Goal: Task Accomplishment & Management: Complete application form

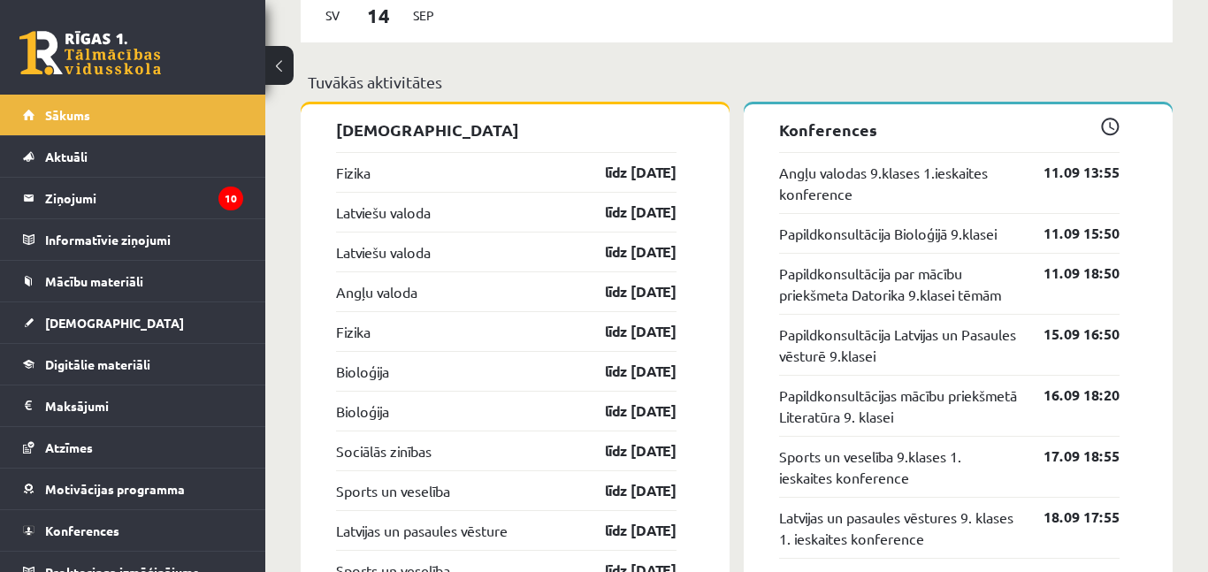
scroll to position [1691, 0]
click at [375, 416] on link "Bioloģija" at bounding box center [362, 410] width 53 height 21
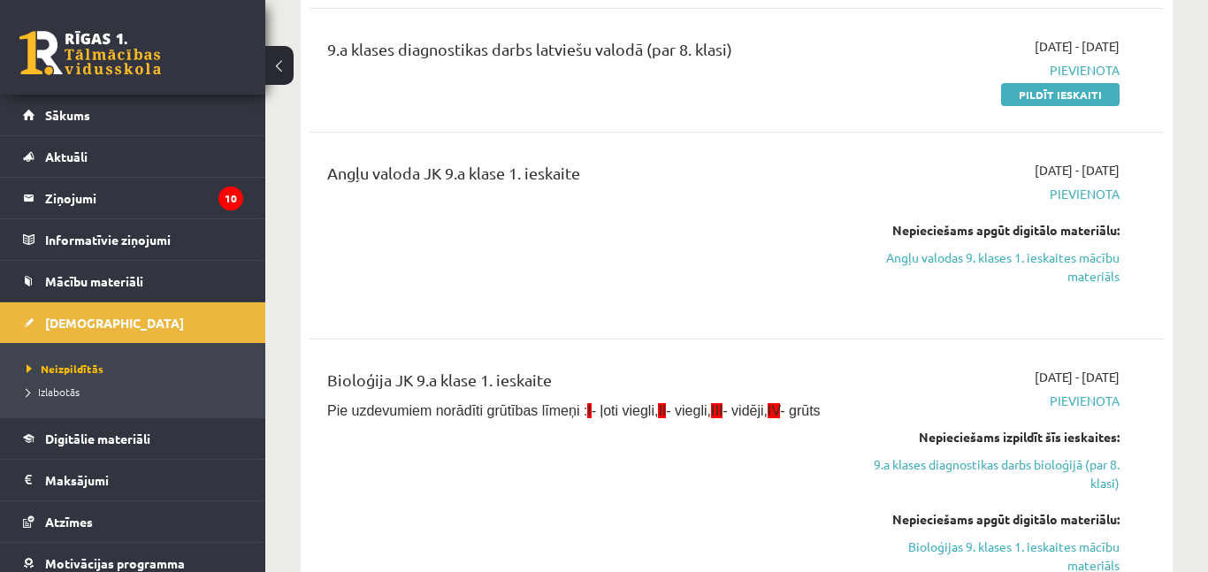
scroll to position [470, 0]
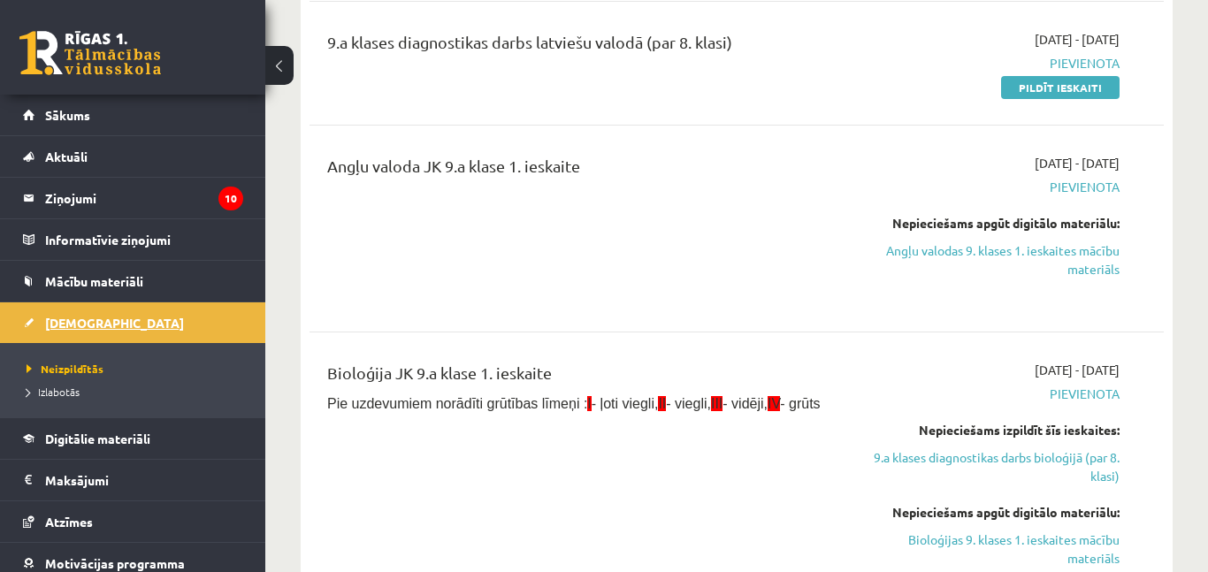
click at [108, 325] on link "[DEMOGRAPHIC_DATA]" at bounding box center [133, 322] width 220 height 41
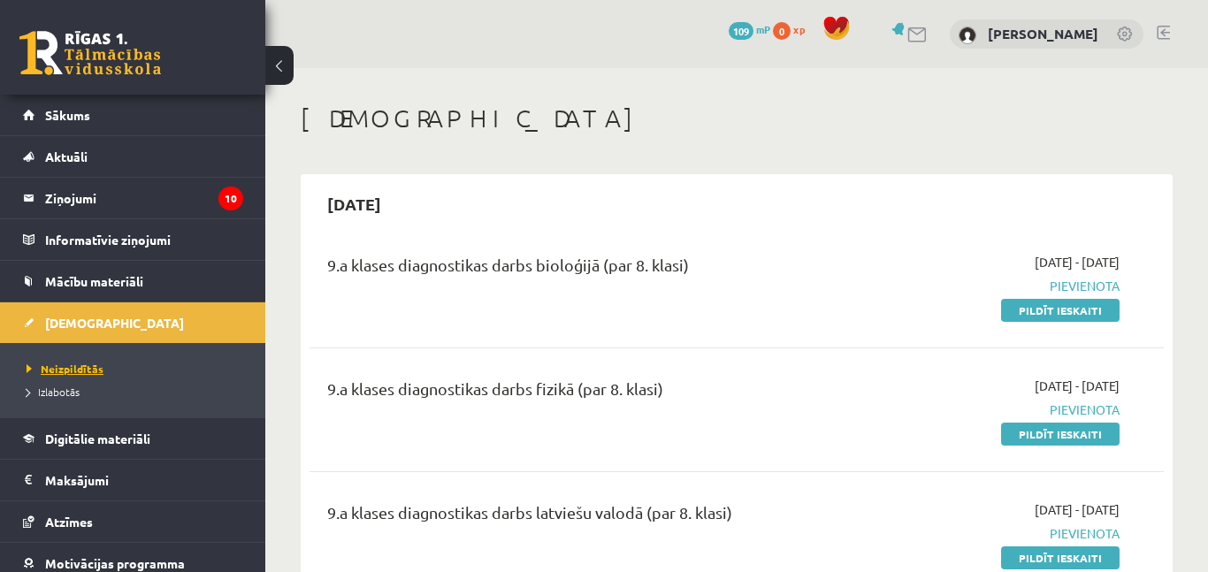
click at [88, 370] on span "Neizpildītās" at bounding box center [65, 369] width 77 height 14
click at [70, 121] on span "Sākums" at bounding box center [67, 115] width 45 height 16
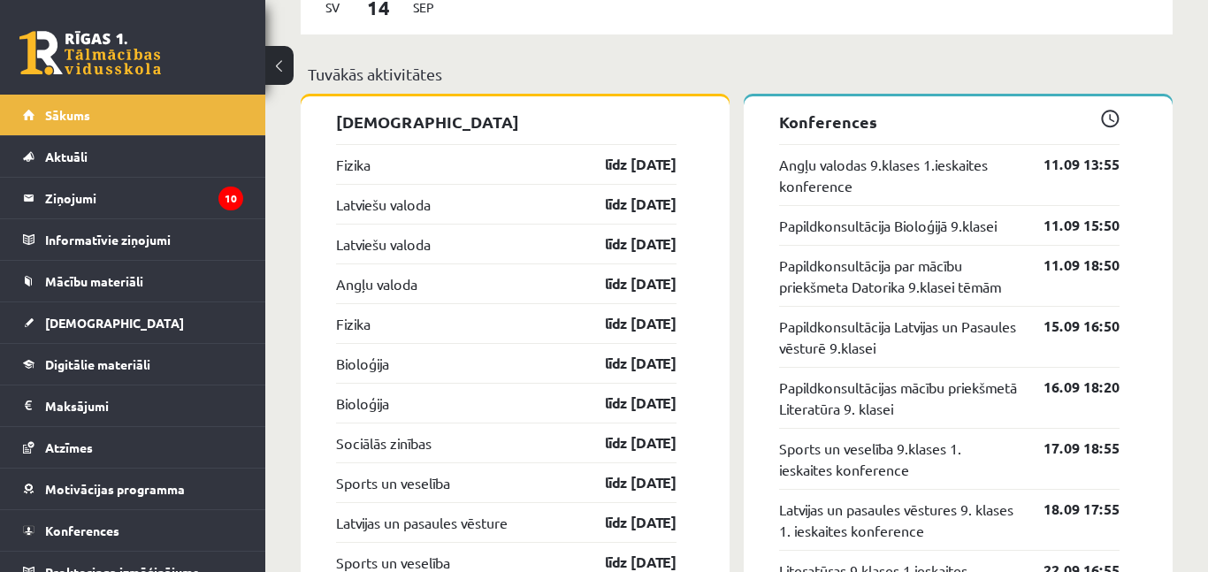
scroll to position [1702, 0]
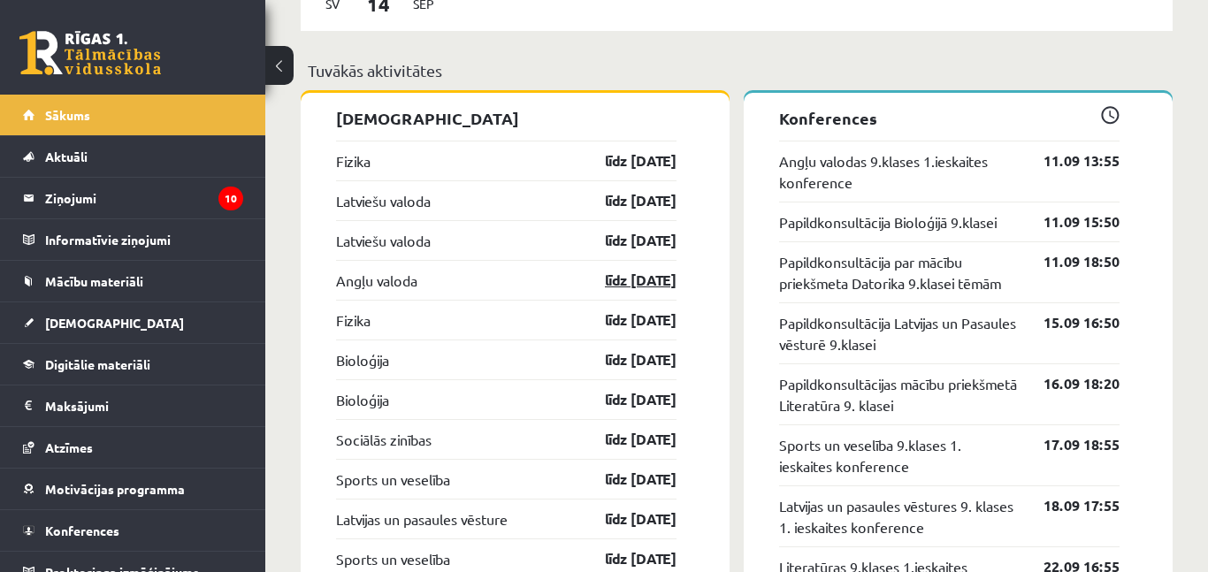
click at [658, 287] on link "līdz 15.09.25" at bounding box center [625, 280] width 103 height 21
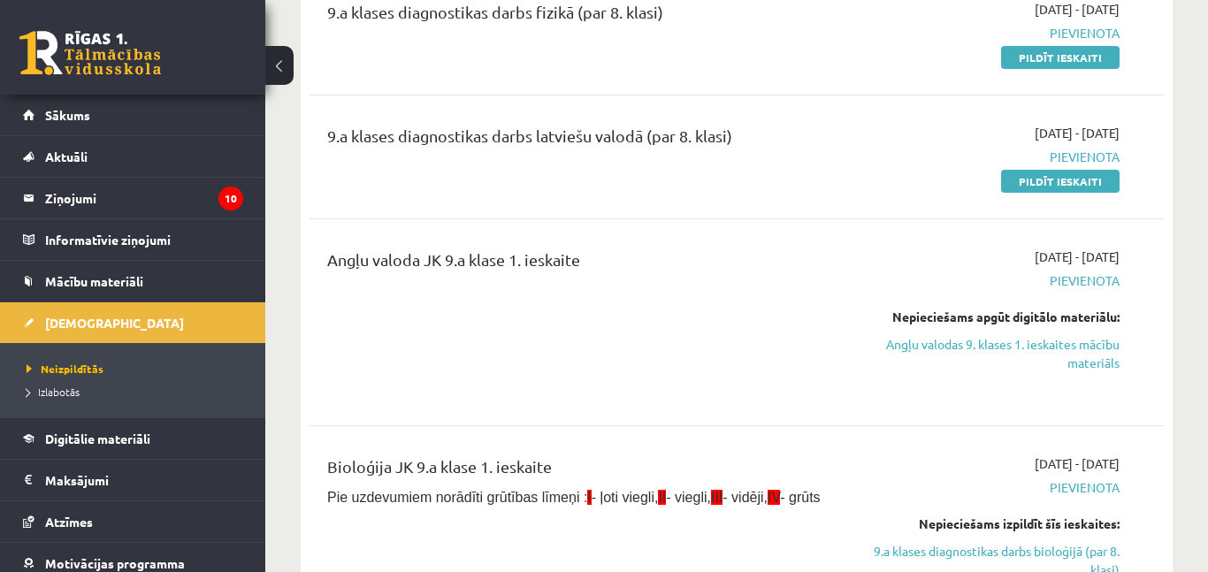
scroll to position [394, 0]
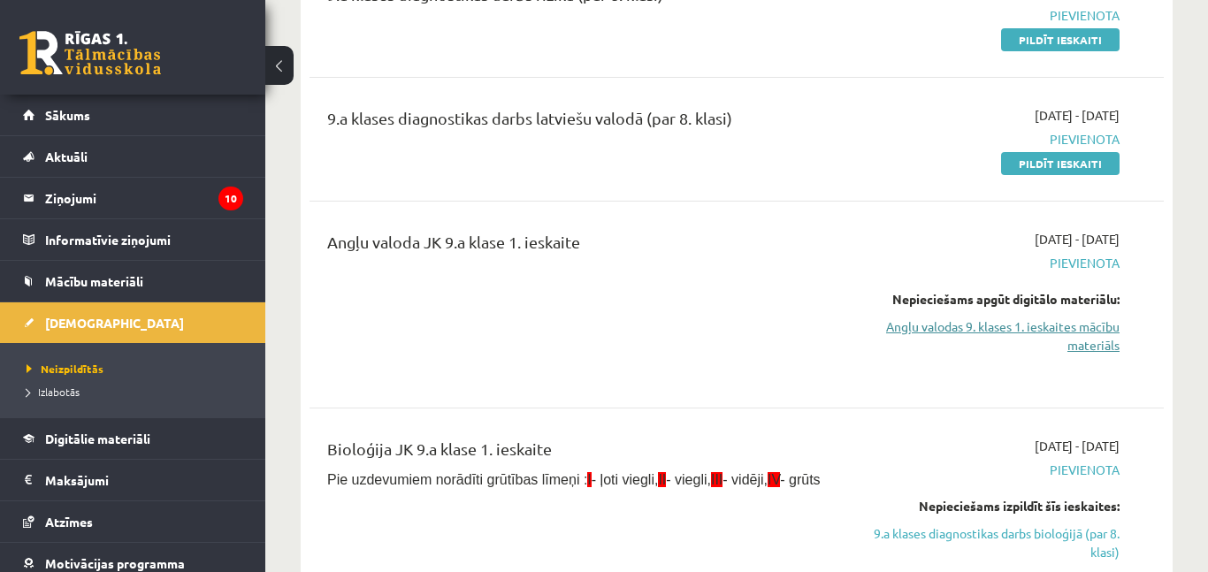
click at [1026, 333] on link "Angļu valodas 9. klases 1. ieskaites mācību materiāls" at bounding box center [996, 335] width 247 height 37
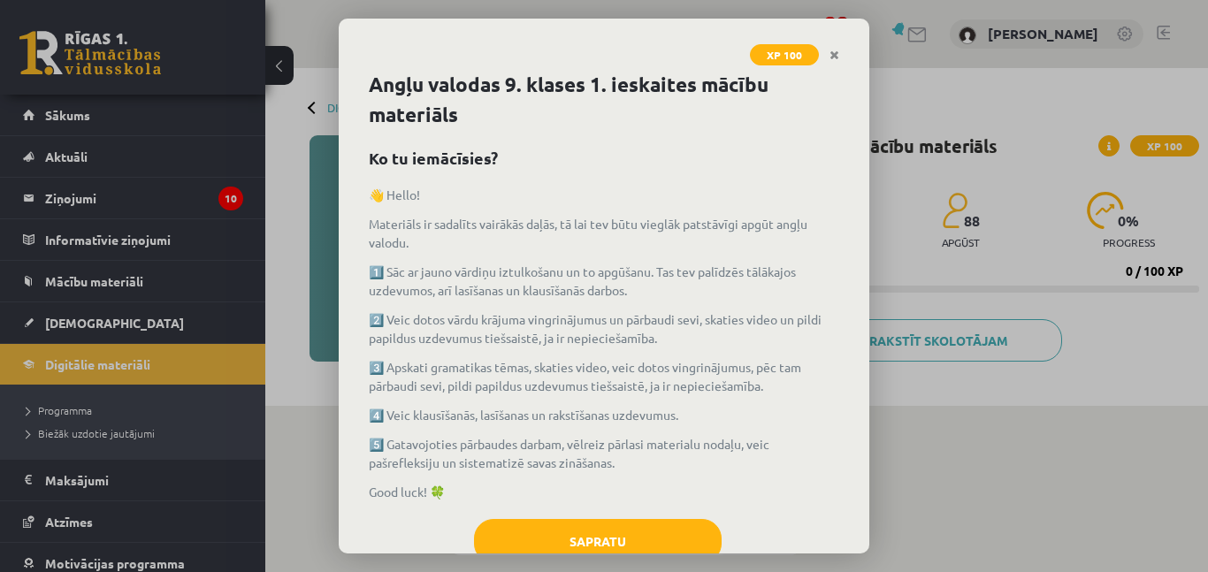
scroll to position [53, 0]
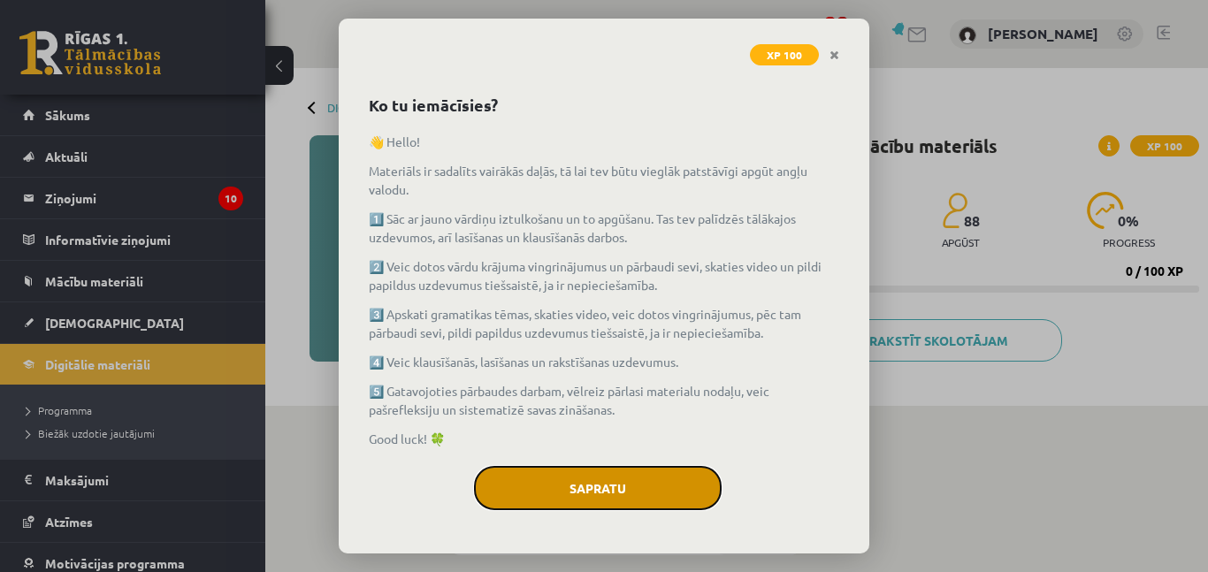
click at [643, 500] on button "Sapratu" at bounding box center [598, 488] width 248 height 44
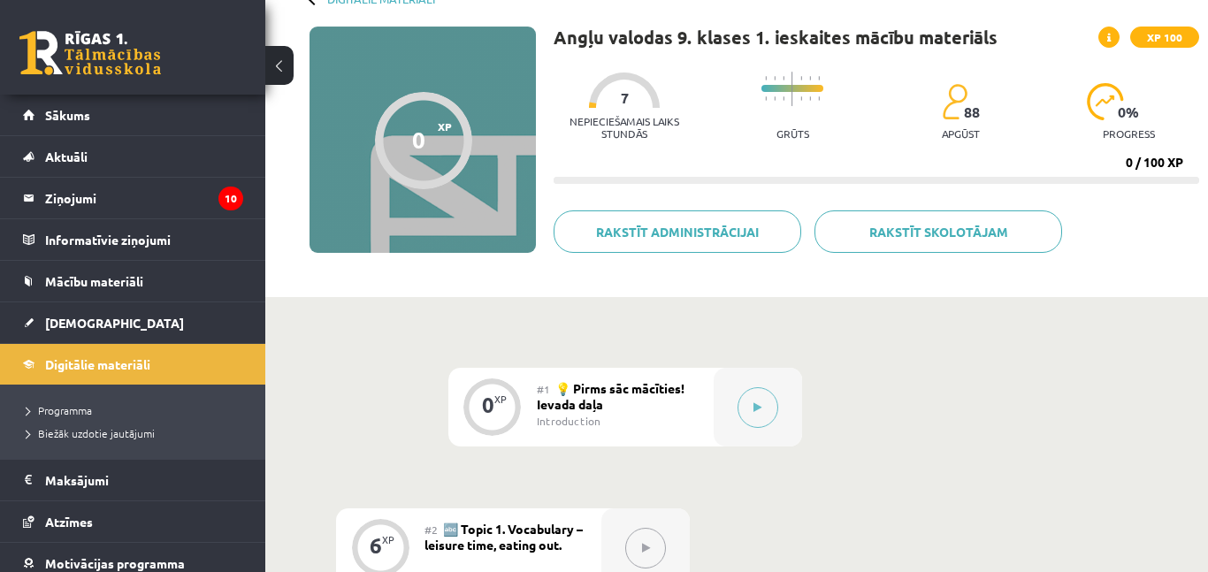
scroll to position [114, 0]
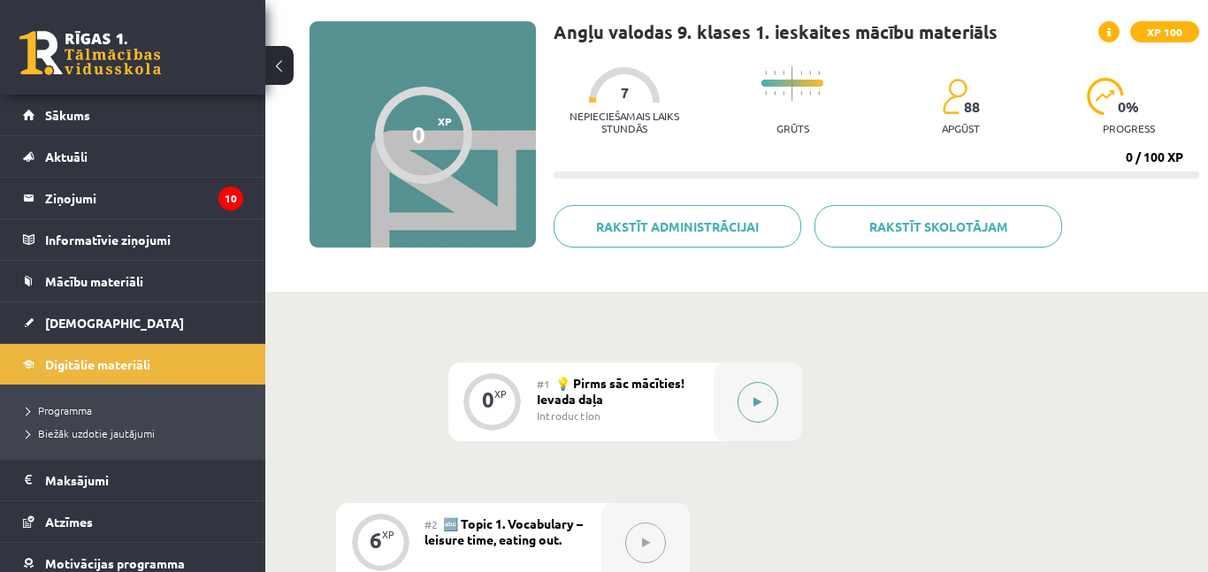
click at [740, 398] on button at bounding box center [757, 402] width 41 height 41
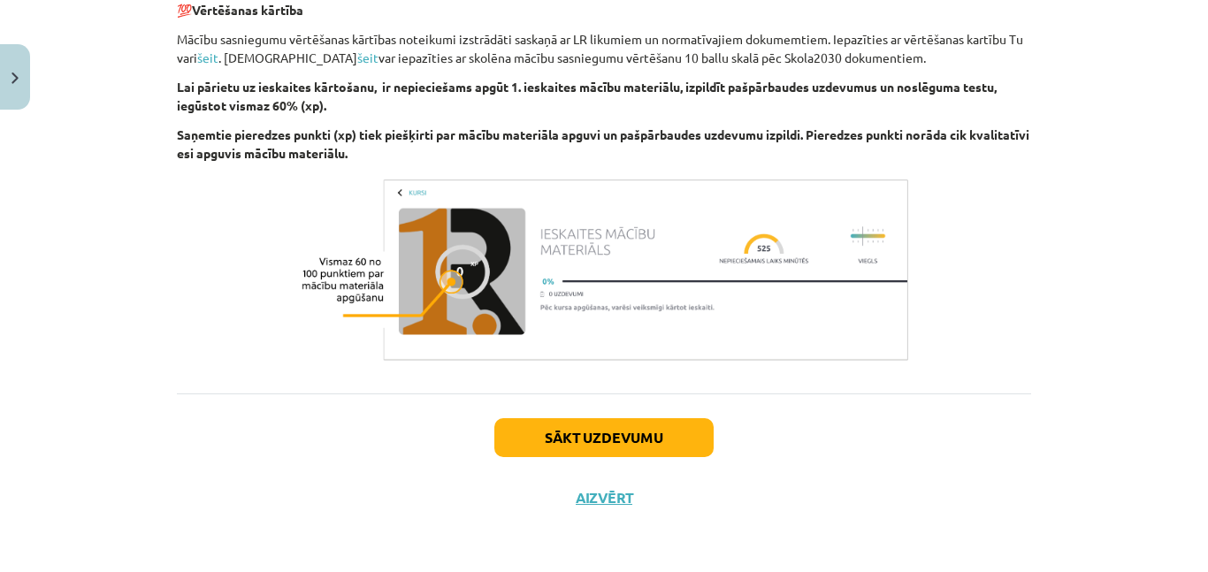
scroll to position [0, 0]
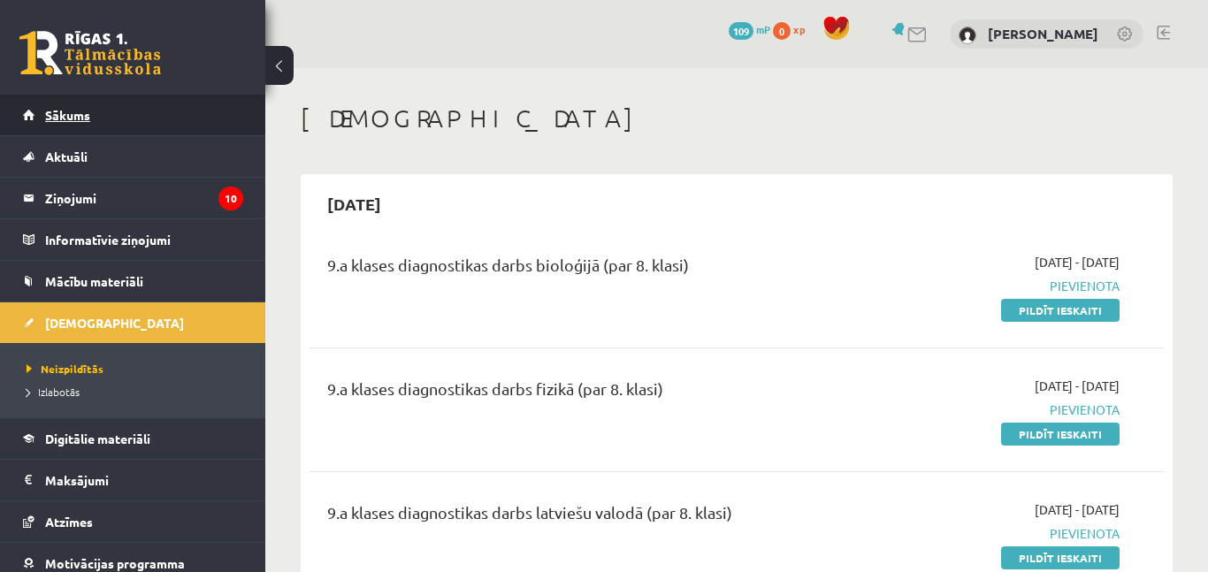
click at [66, 116] on span "Sākums" at bounding box center [67, 115] width 45 height 16
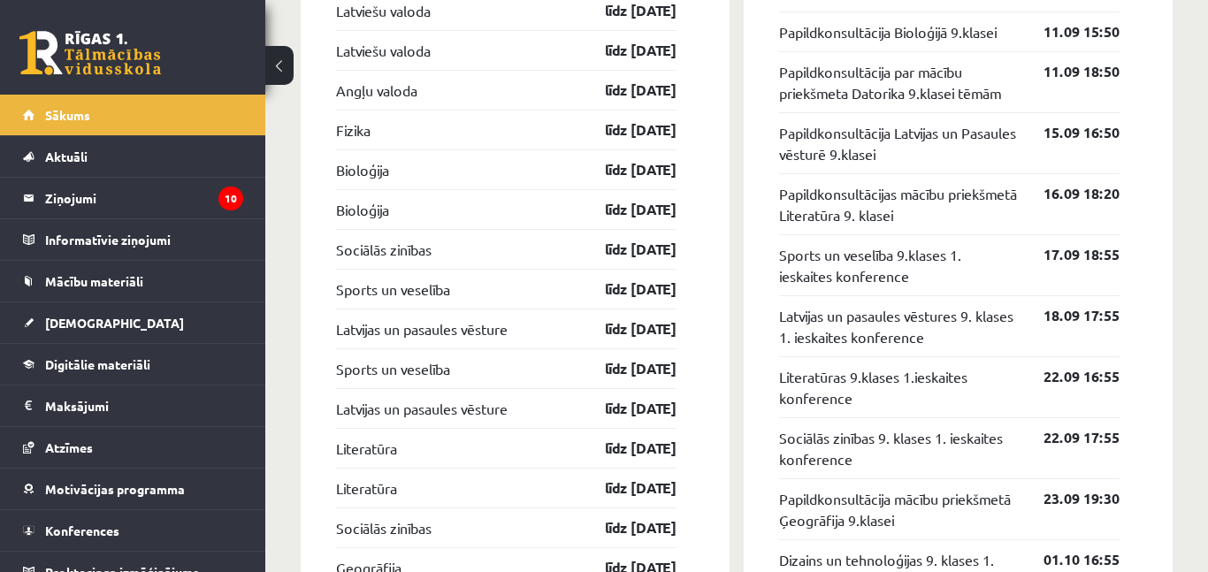
scroll to position [1894, 0]
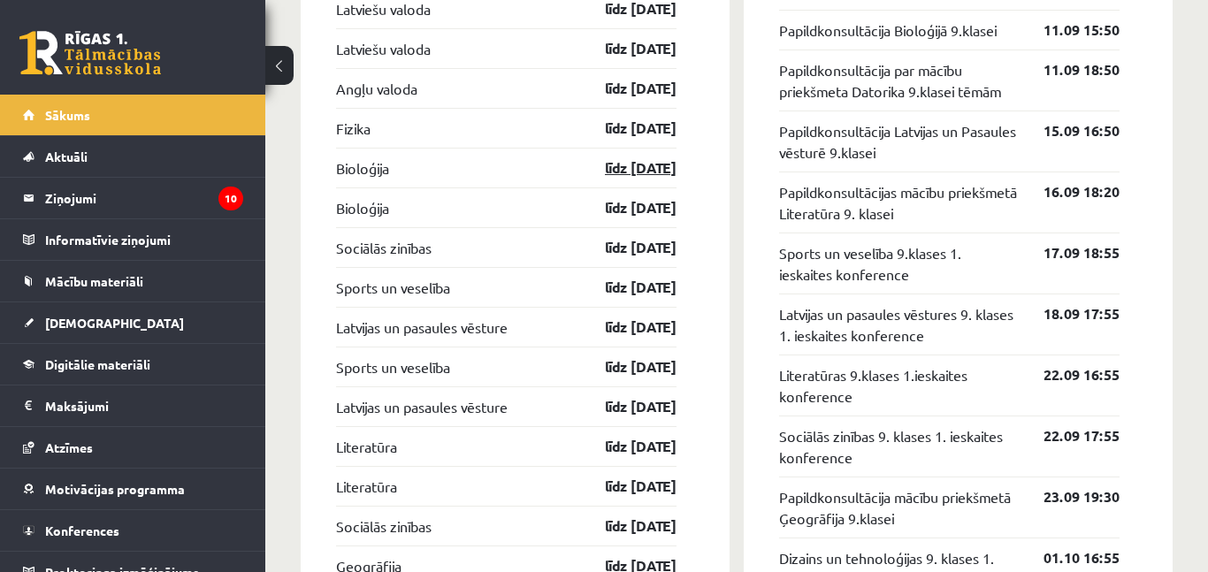
click at [611, 173] on link "līdz [DATE]" at bounding box center [625, 167] width 103 height 21
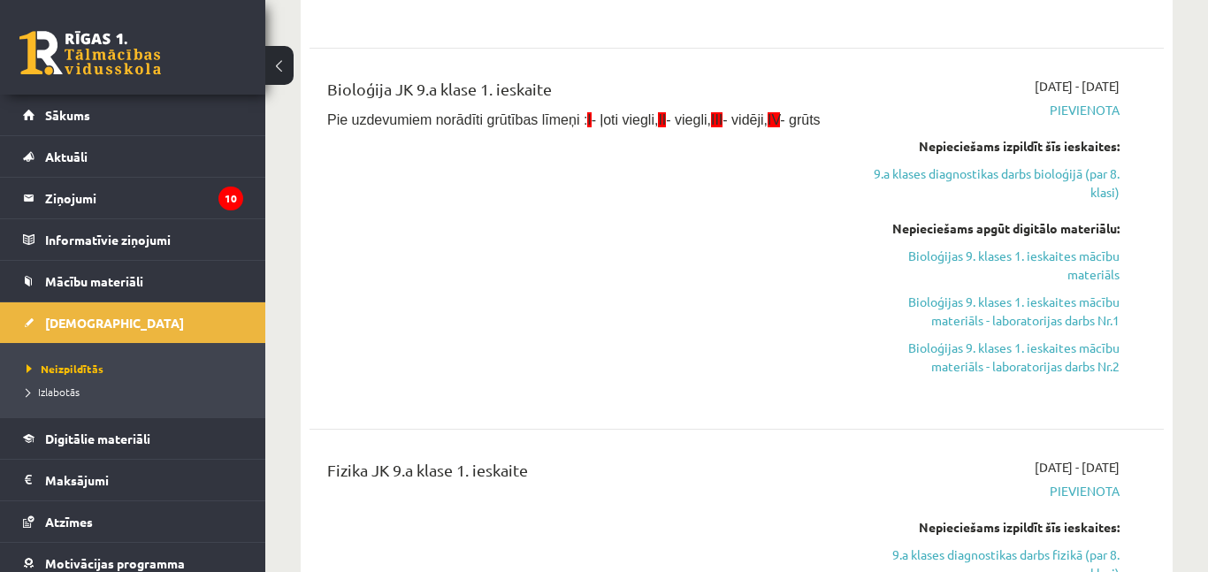
scroll to position [753, 0]
click at [1029, 262] on link "Bioloģijas 9. klases 1. ieskaites mācību materiāls" at bounding box center [996, 266] width 247 height 37
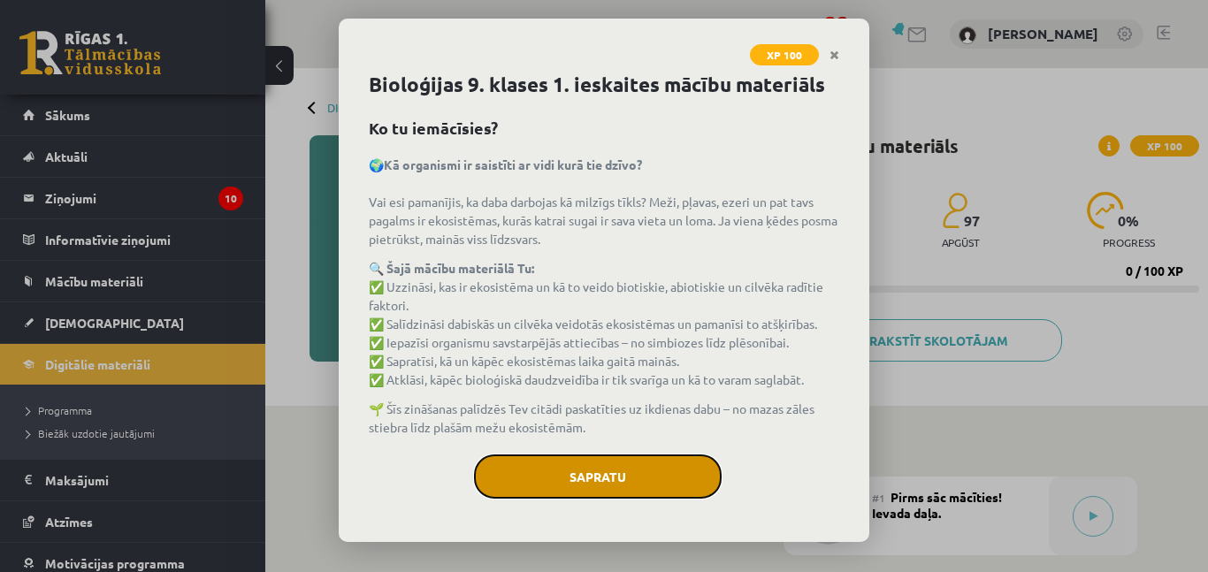
click at [608, 490] on button "Sapratu" at bounding box center [598, 476] width 248 height 44
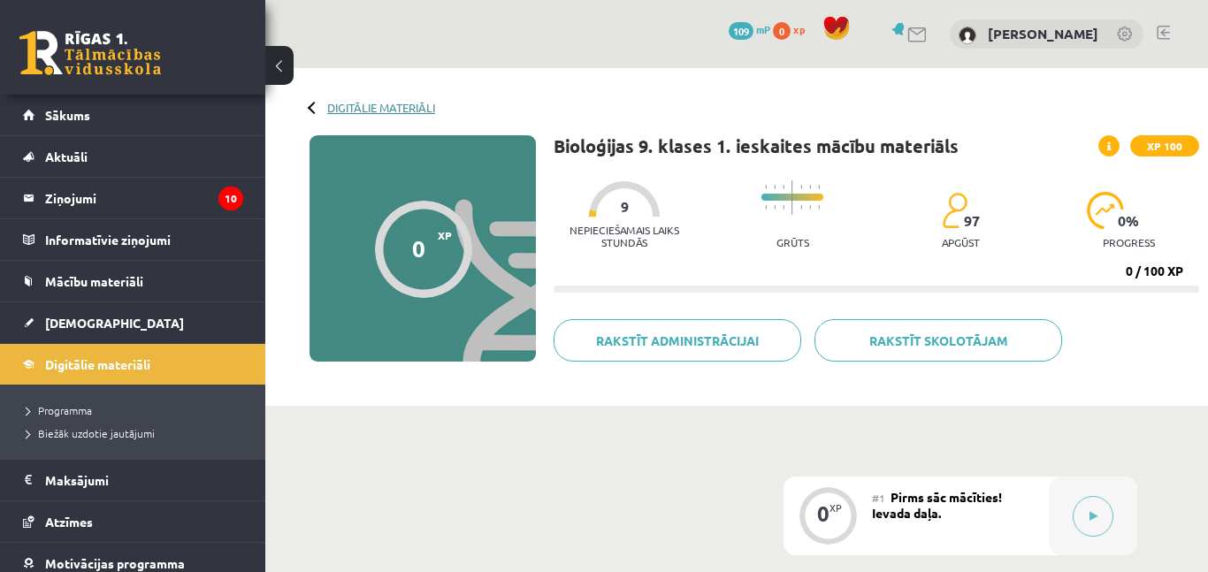
click at [335, 108] on link "Digitālie materiāli" at bounding box center [381, 107] width 108 height 13
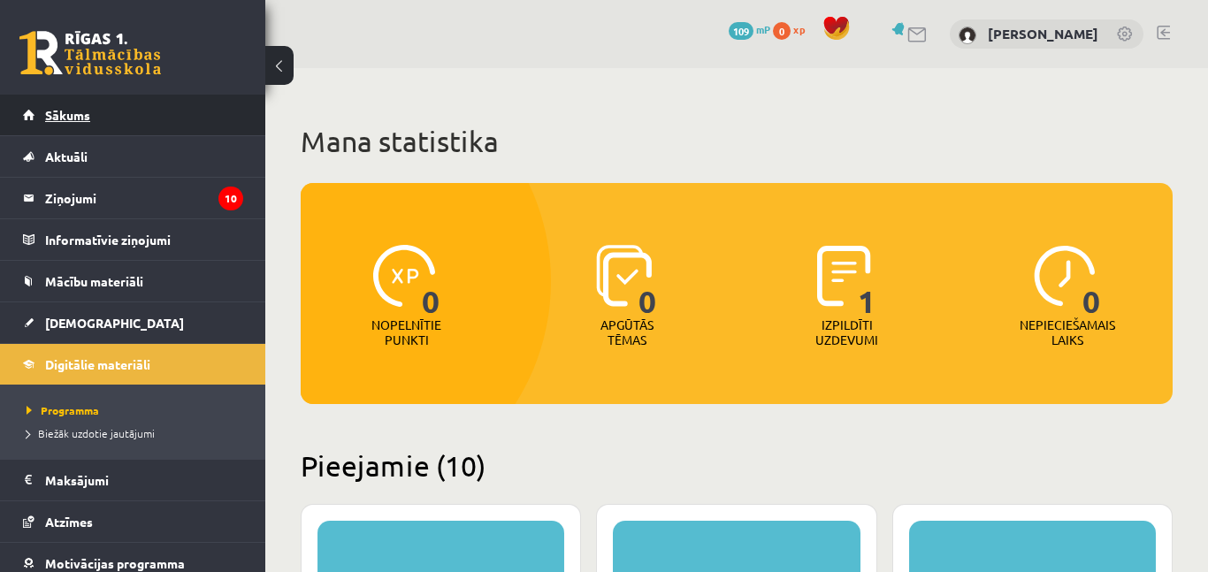
click at [72, 118] on span "Sākums" at bounding box center [67, 115] width 45 height 16
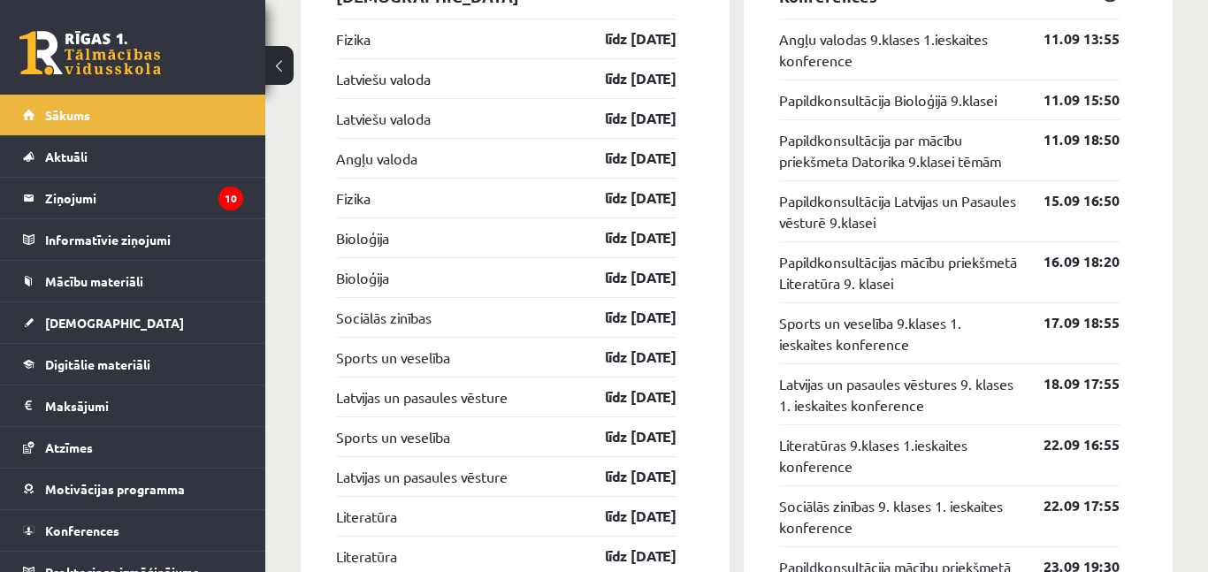
scroll to position [1826, 0]
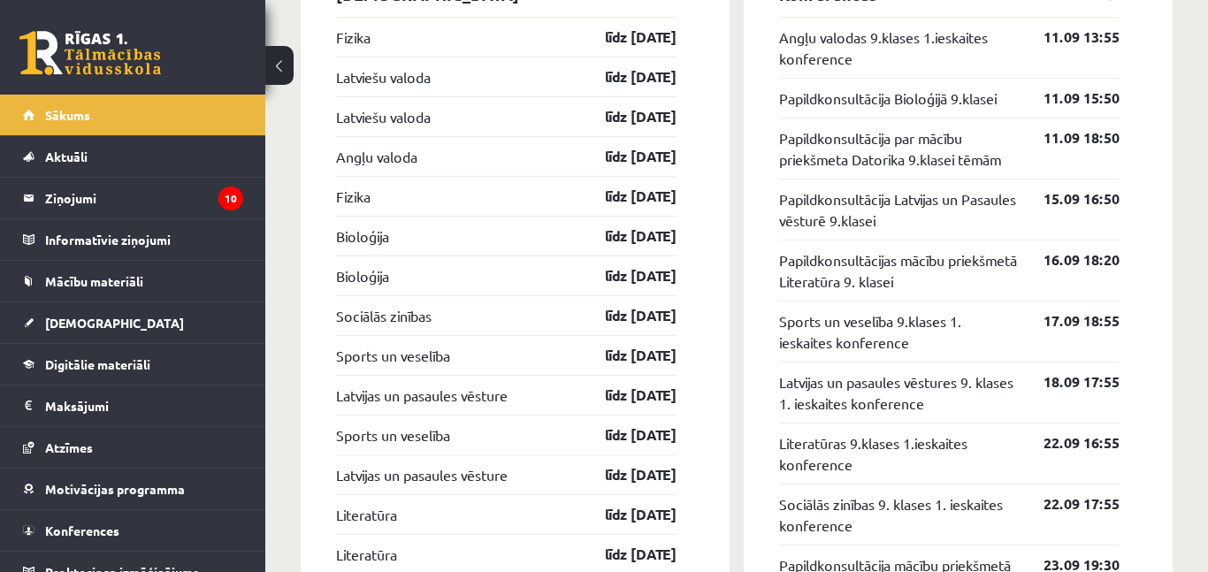
click at [622, 261] on div "Bioloģija līdz [DATE]" at bounding box center [506, 276] width 340 height 40
click at [623, 279] on link "līdz [DATE]" at bounding box center [625, 275] width 103 height 21
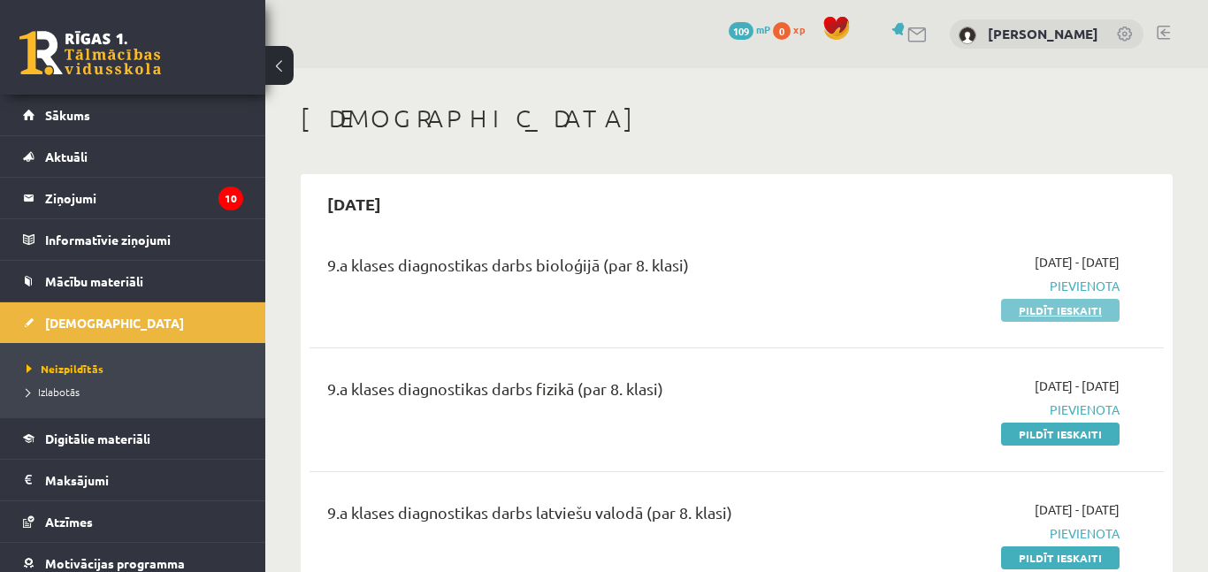
click at [1022, 314] on link "Pildīt ieskaiti" at bounding box center [1060, 310] width 118 height 23
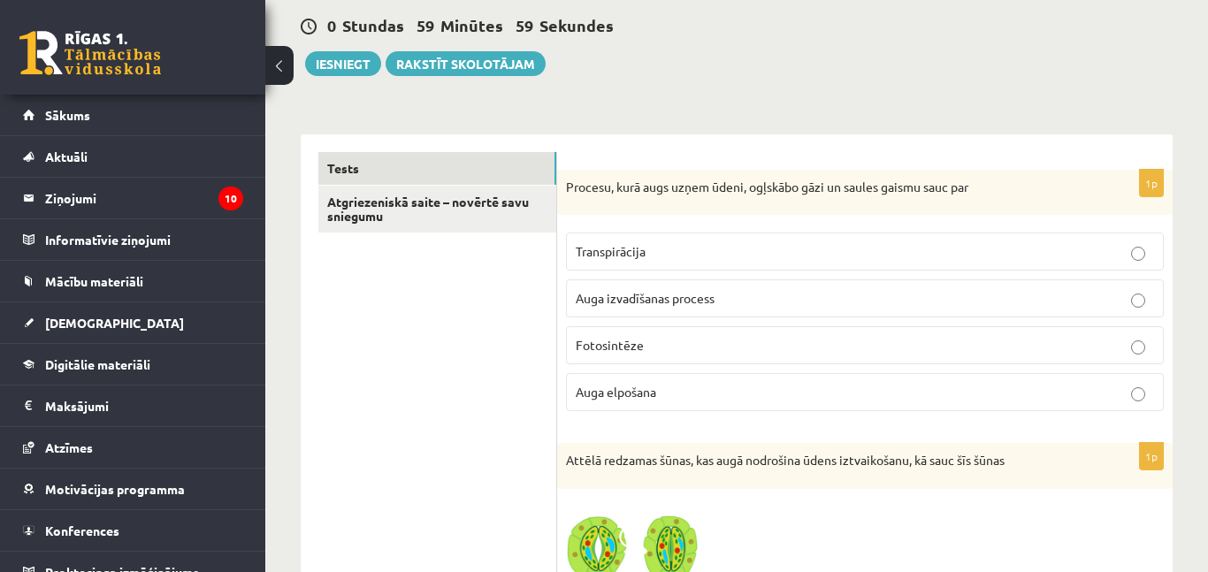
scroll to position [166, 0]
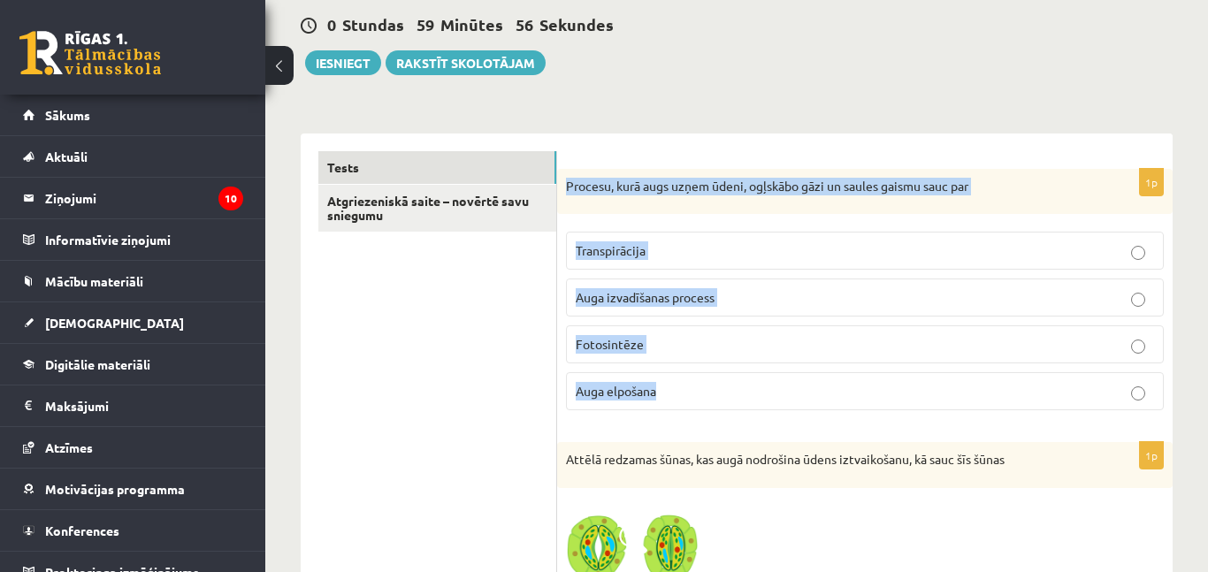
drag, startPoint x: 561, startPoint y: 184, endPoint x: 798, endPoint y: 409, distance: 327.1
click at [798, 409] on div "1p Procesu, kurā augs uzņem ūdeni, ogļskābo gāzi un saules gaismu sauc par Tran…" at bounding box center [864, 297] width 615 height 256
copy div "Procesu, kurā augs uzņem ūdeni, ogļskābo gāzi un saules gaismu sauc par Transpi…"
click at [770, 336] on p "Fotosintēze" at bounding box center [865, 344] width 578 height 19
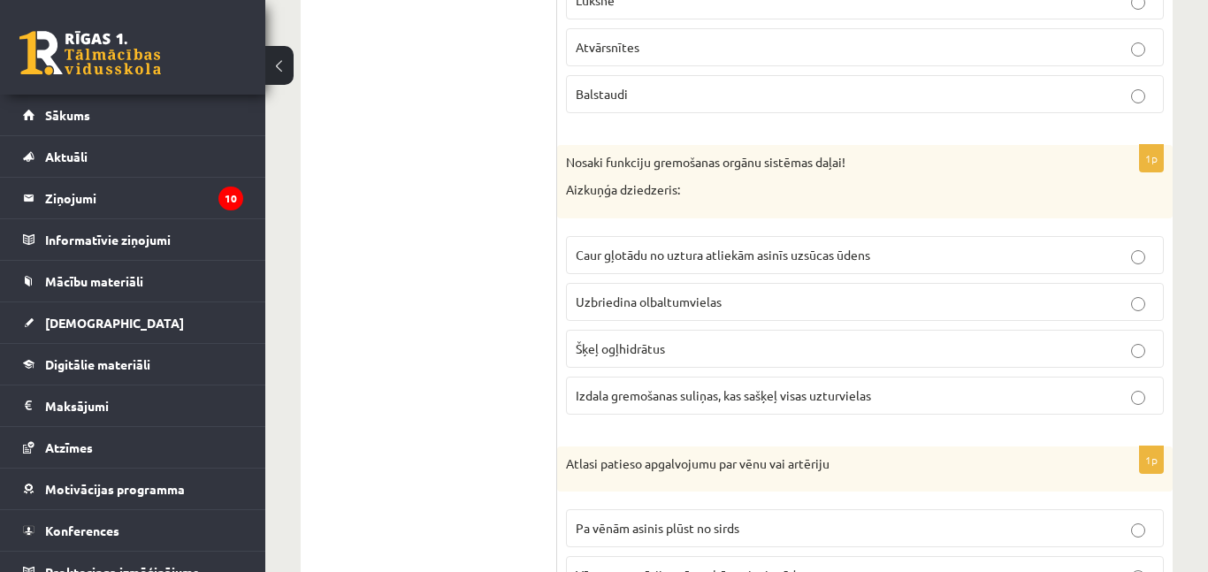
scroll to position [832, 0]
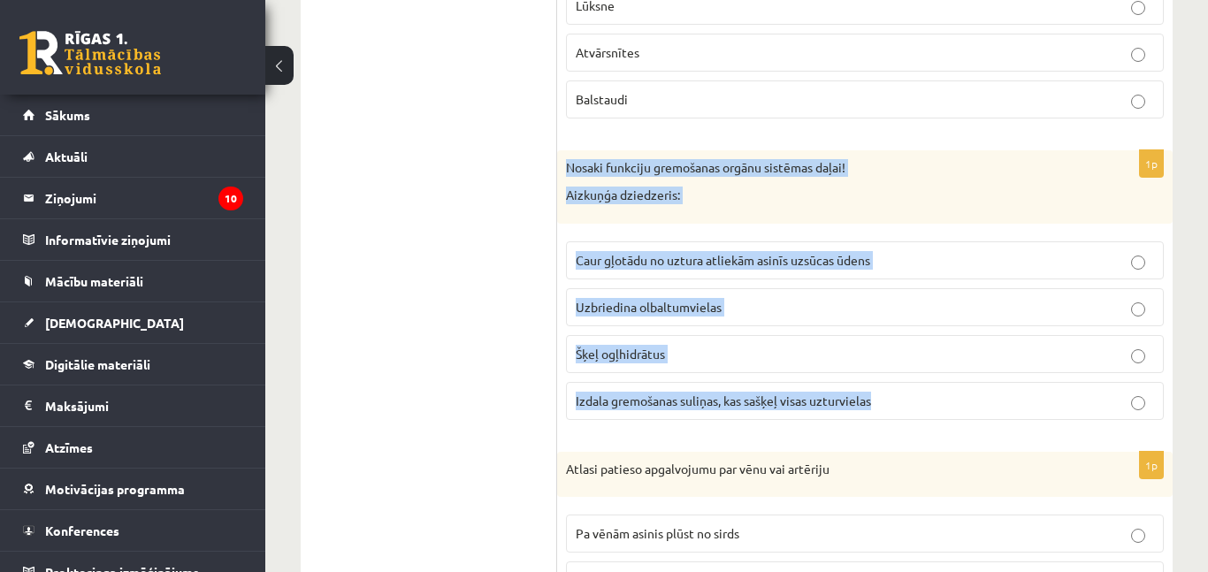
drag, startPoint x: 558, startPoint y: 161, endPoint x: 897, endPoint y: 420, distance: 427.1
click at [897, 420] on div "1p Nosaki funkciju gremošanas orgānu sistēmas daļai! Aizkuņģa dziedzeris: Caur …" at bounding box center [864, 292] width 615 height 284
copy div "Nosaki funkciju gremošanas orgānu sistēmas daļai! Aizkuņģa dziedzeris: Caur gļo…"
click at [699, 406] on span "Izdala gremošanas suliņas, kas sašķeļ visas uzturvielas" at bounding box center [723, 401] width 295 height 16
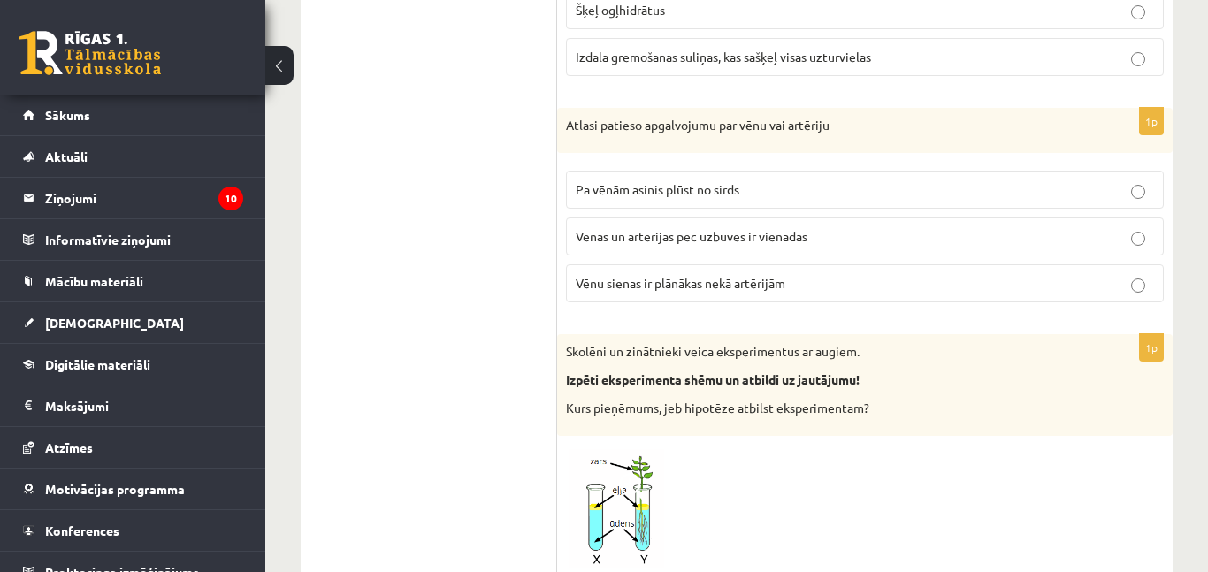
scroll to position [1182, 0]
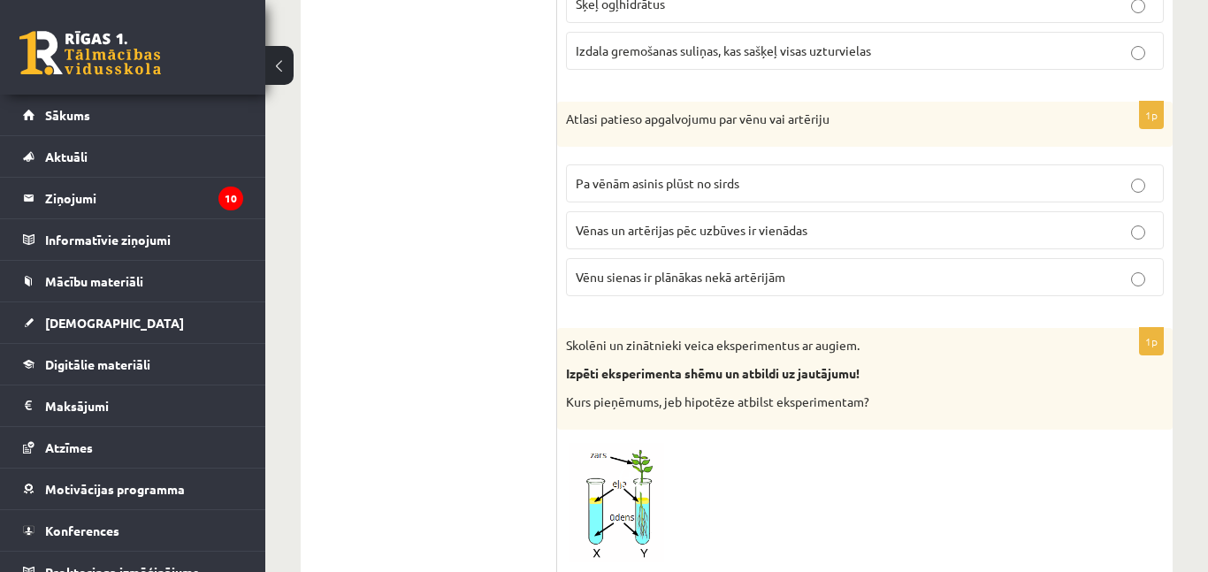
drag, startPoint x: 553, startPoint y: 114, endPoint x: 546, endPoint y: 39, distance: 75.5
drag, startPoint x: 555, startPoint y: 108, endPoint x: 619, endPoint y: 119, distance: 64.7
click at [619, 119] on p "Atlasi patieso apgalvojumu par vēnu vai artēriju" at bounding box center [820, 120] width 509 height 18
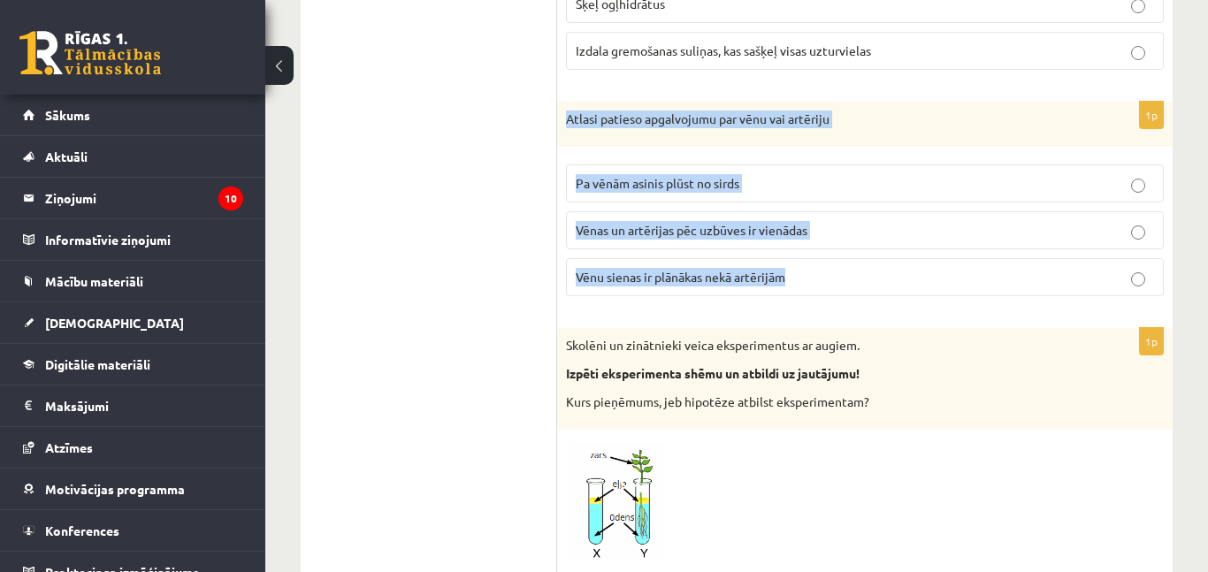
drag, startPoint x: 567, startPoint y: 122, endPoint x: 844, endPoint y: 280, distance: 318.8
click at [844, 280] on div "1p Atlasi patieso apgalvojumu par vēnu vai artēriju Pa vēnām asinis plūst no si…" at bounding box center [864, 207] width 615 height 210
copy div "Atlasi patieso apgalvojumu par vēnu vai artēriju Pa vēnām asinis plūst no sirds…"
click at [713, 292] on label "Vēnu sienas ir plānākas nekā artērijām" at bounding box center [865, 277] width 598 height 38
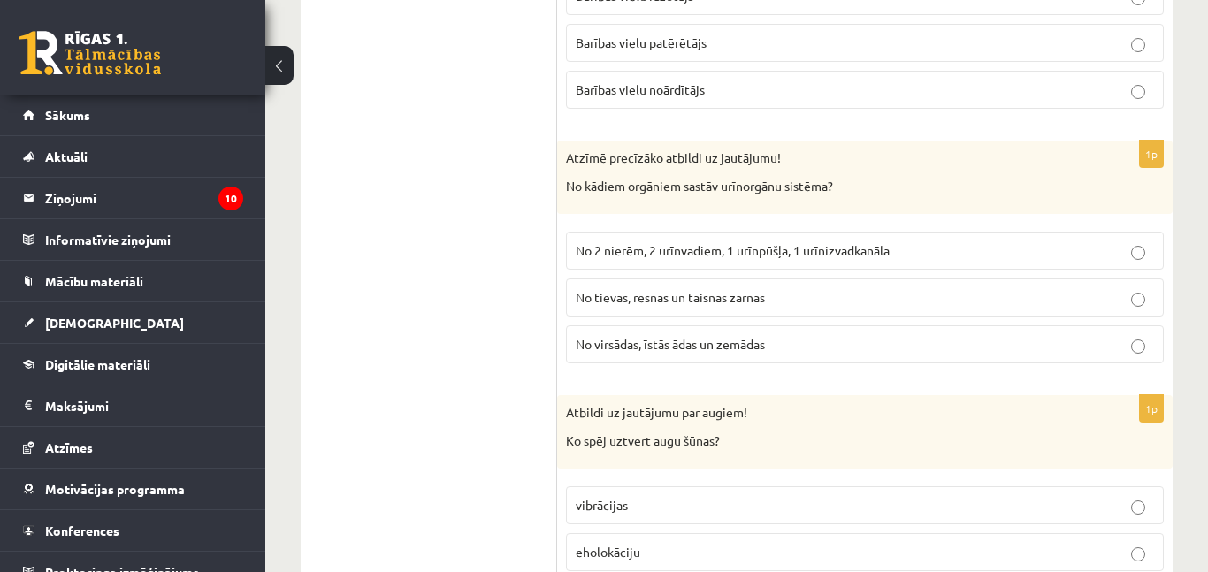
scroll to position [2134, 0]
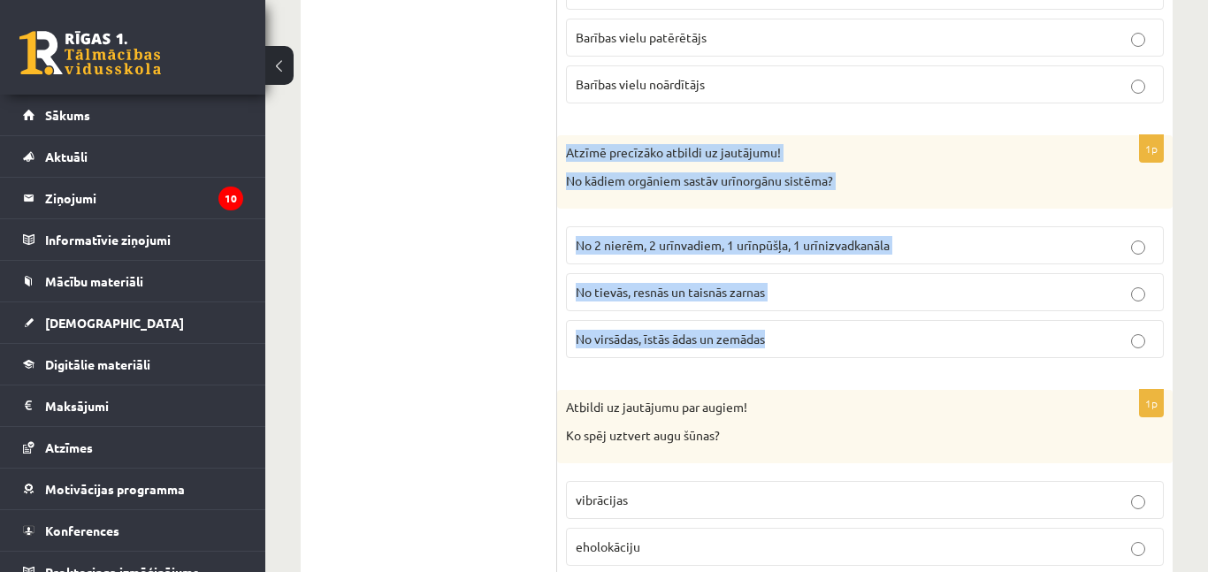
drag, startPoint x: 557, startPoint y: 143, endPoint x: 842, endPoint y: 350, distance: 351.9
click at [842, 350] on div "1p Atzīmē precīzāko atbildi uz jautājumu! No kādiem orgāniem sastāv urīnorgānu …" at bounding box center [864, 253] width 615 height 237
copy div "Atzīmē precīzāko atbildi uz jautājumu! No kādiem orgāniem sastāv urīnorgānu sis…"
click at [822, 241] on span "No 2 nierēm, 2 urīnvadiem, 1 urīnpūšļa, 1 urīnizvadkanāla" at bounding box center [733, 245] width 314 height 16
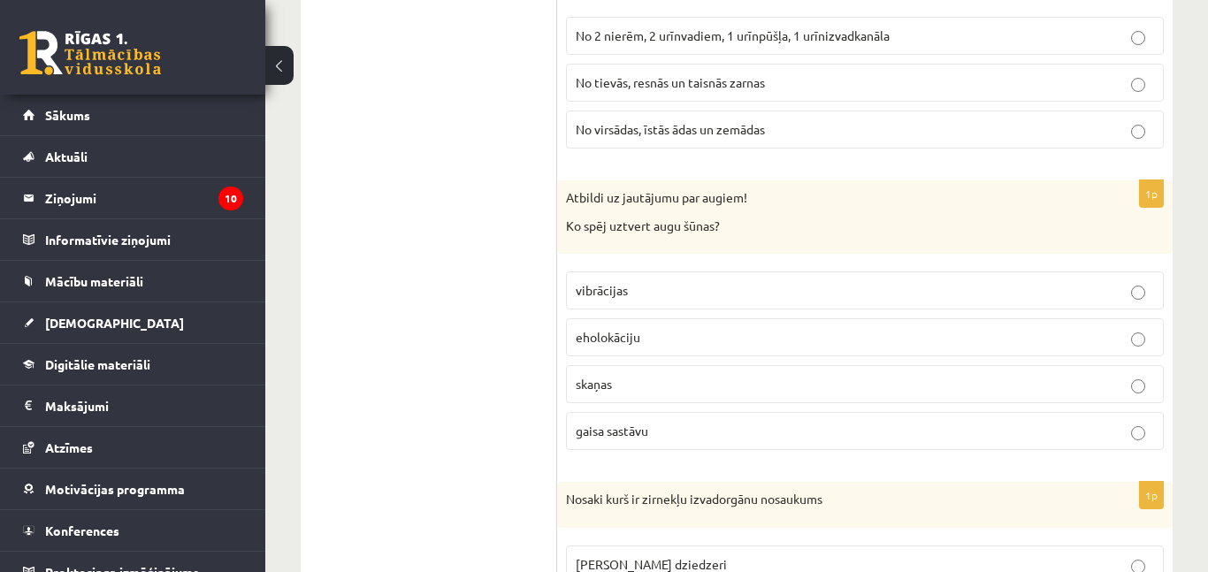
scroll to position [2345, 0]
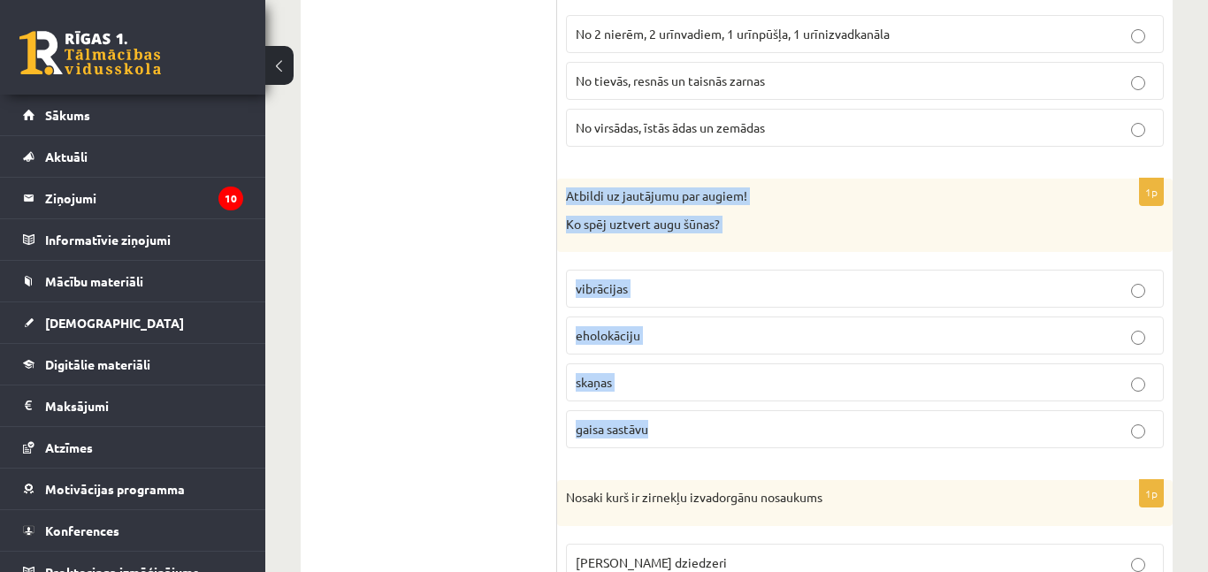
drag, startPoint x: 565, startPoint y: 198, endPoint x: 781, endPoint y: 420, distance: 309.5
click at [781, 420] on div "1p Atbildi uz jautājumu par augiem! Ko spēj uztvert augu šūnas? vibrācijas ehol…" at bounding box center [864, 321] width 615 height 284
copy div "Atbildi uz jautājumu par augiem! Ko spēj uztvert augu šūnas? vibrācijas eholokā…"
click at [788, 430] on p "gaisa sastāvu" at bounding box center [865, 429] width 578 height 19
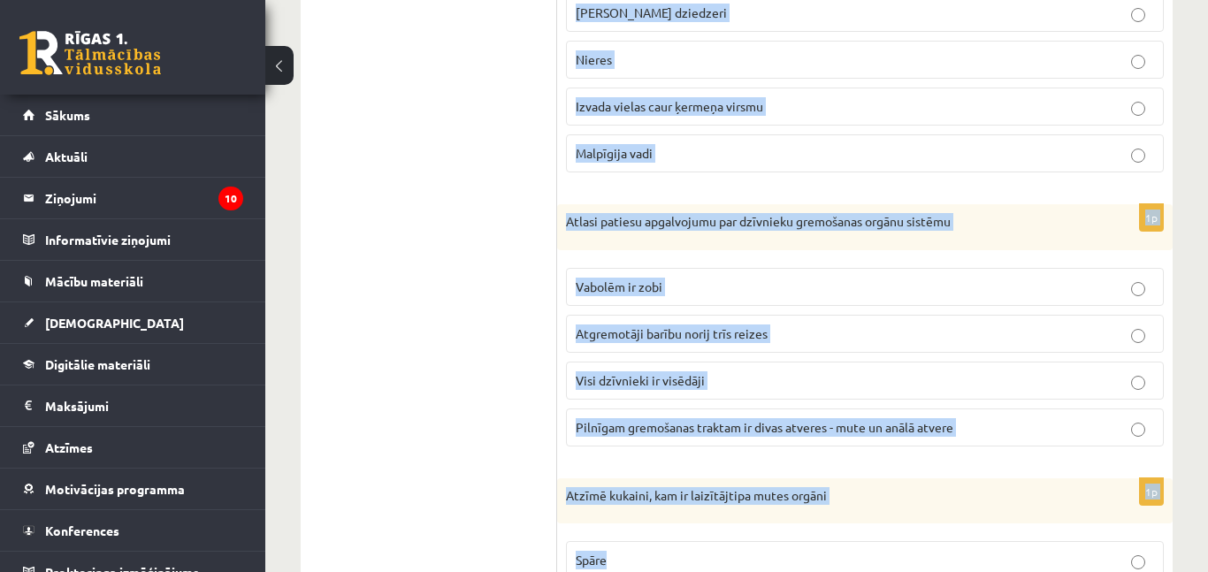
scroll to position [3019, 0]
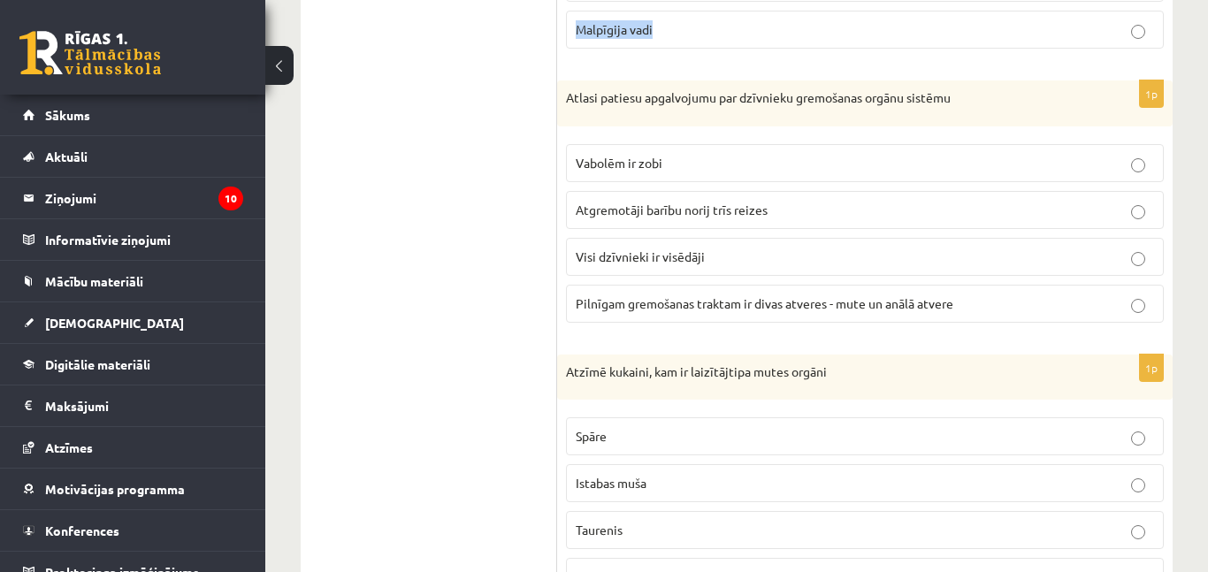
drag, startPoint x: 568, startPoint y: 221, endPoint x: 754, endPoint y: 44, distance: 257.1
copy div "Nosaki kurš ir zirnekļu izvadorgānu nosaukums Zaļie dziedzeri Nieres Izvada vie…"
click at [689, 42] on label "Malpīgija vadi" at bounding box center [865, 30] width 598 height 38
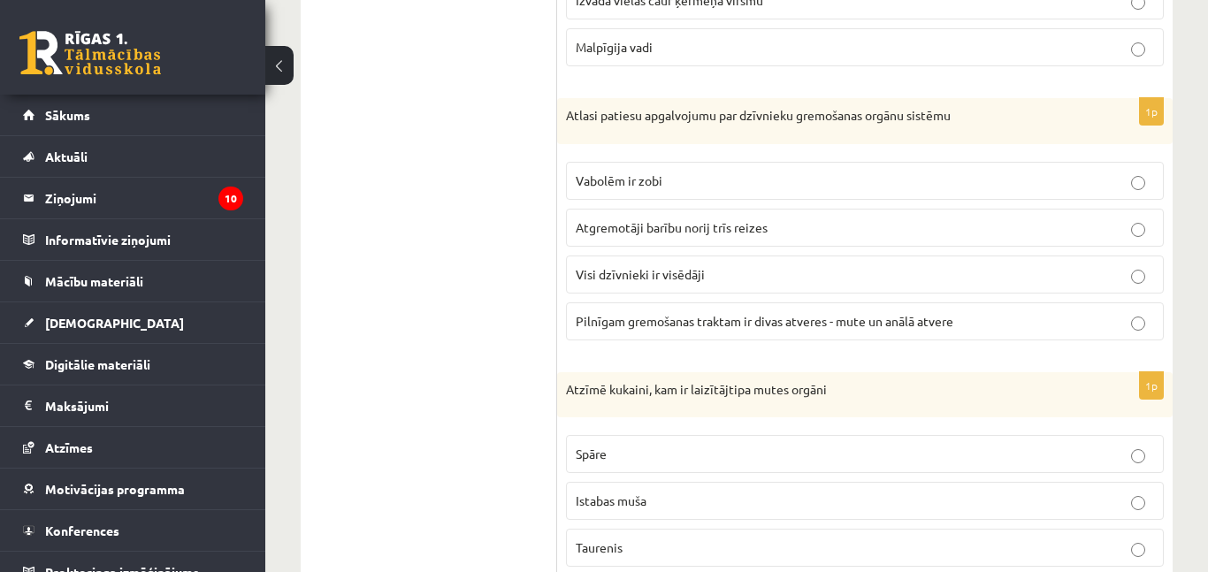
scroll to position [3004, 0]
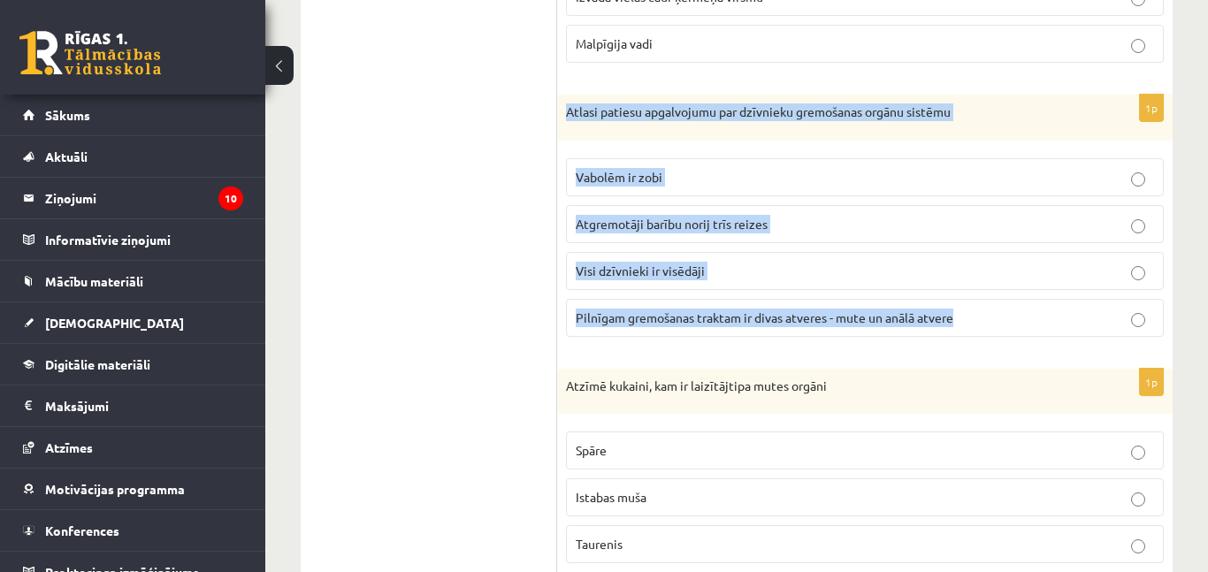
drag, startPoint x: 558, startPoint y: 109, endPoint x: 1018, endPoint y: 324, distance: 507.5
click at [1018, 324] on div "1p Atlasi patiesu apgalvojumu par dzīvnieku gremošanas orgānu sistēmu Vabolēm i…" at bounding box center [864, 223] width 615 height 256
copy div "Atlasi patiesu apgalvojumu par dzīvnieku gremošanas orgānu sistēmu Vabolēm ir z…"
click at [728, 327] on label "Pilnīgam gremošanas traktam ir divas atveres - mute un anālā atvere" at bounding box center [865, 318] width 598 height 38
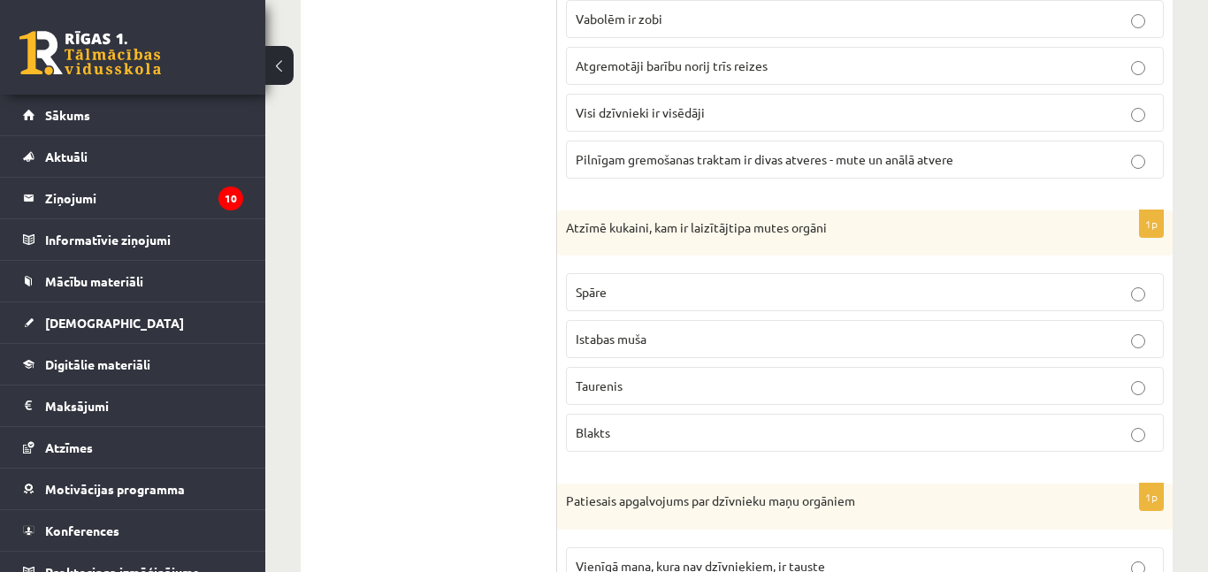
scroll to position [3164, 0]
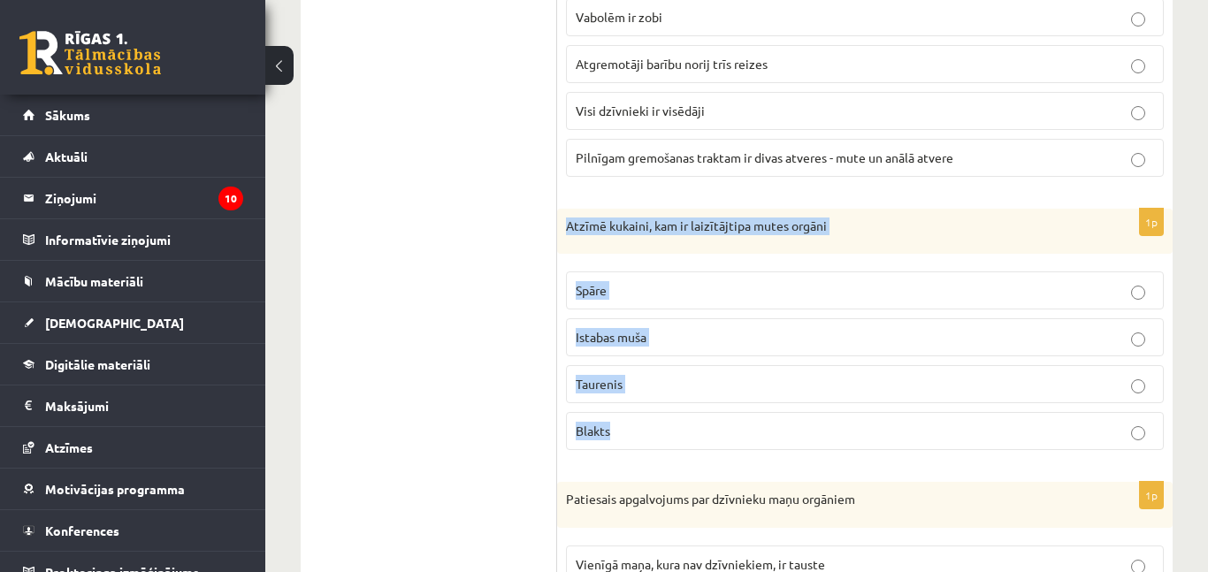
drag, startPoint x: 558, startPoint y: 226, endPoint x: 765, endPoint y: 444, distance: 300.2
click at [765, 444] on div "1p Atzīmē kukaini, kam ir laizītājtipa mutes orgāni Spāre Istabas muša Taurenis…" at bounding box center [864, 337] width 615 height 256
copy div "Atzīmē kukaini, kam ir laizītājtipa mutes orgāni Spāre Istabas muša Taurenis Bl…"
click at [668, 327] on label "Istabas muša" at bounding box center [865, 337] width 598 height 38
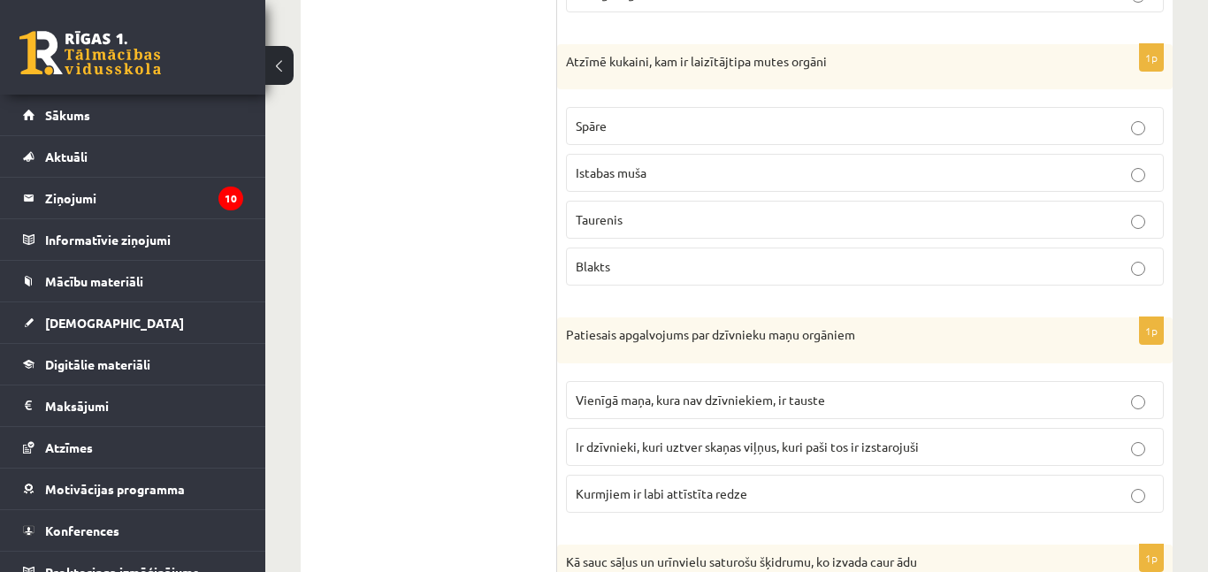
scroll to position [3411, 0]
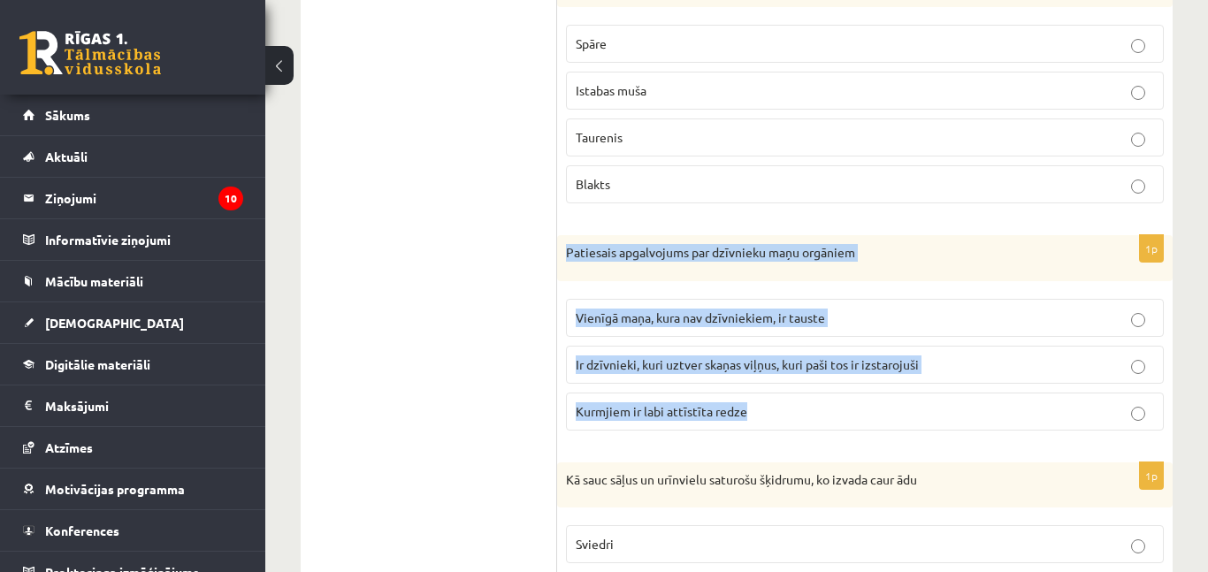
drag, startPoint x: 561, startPoint y: 247, endPoint x: 782, endPoint y: 406, distance: 272.4
click at [782, 406] on div "1p Patiesais apgalvojums par dzīvnieku maņu orgāniem Vienīgā maņa, kura nav dzī…" at bounding box center [864, 340] width 615 height 210
copy div "Patiesais apgalvojums par dzīvnieku maņu orgāniem Vienīgā maņa, kura nav dzīvni…"
click at [681, 363] on span "Ir dzīvnieki, kuri uztver skaņas viļņus, kuri paši tos ir izstarojuši" at bounding box center [747, 364] width 343 height 16
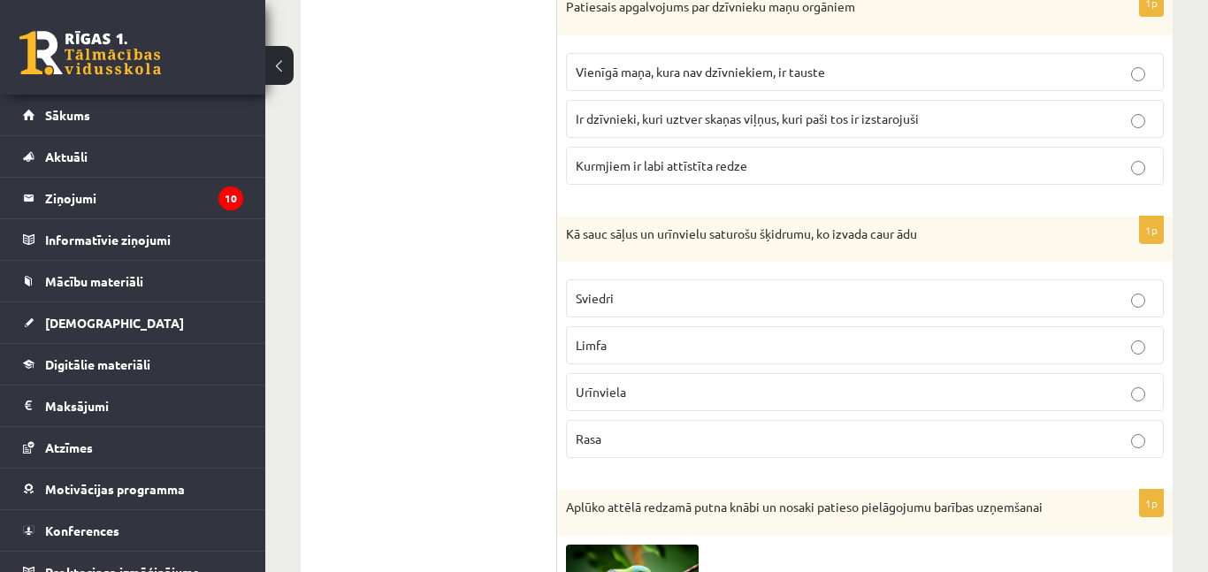
scroll to position [3659, 0]
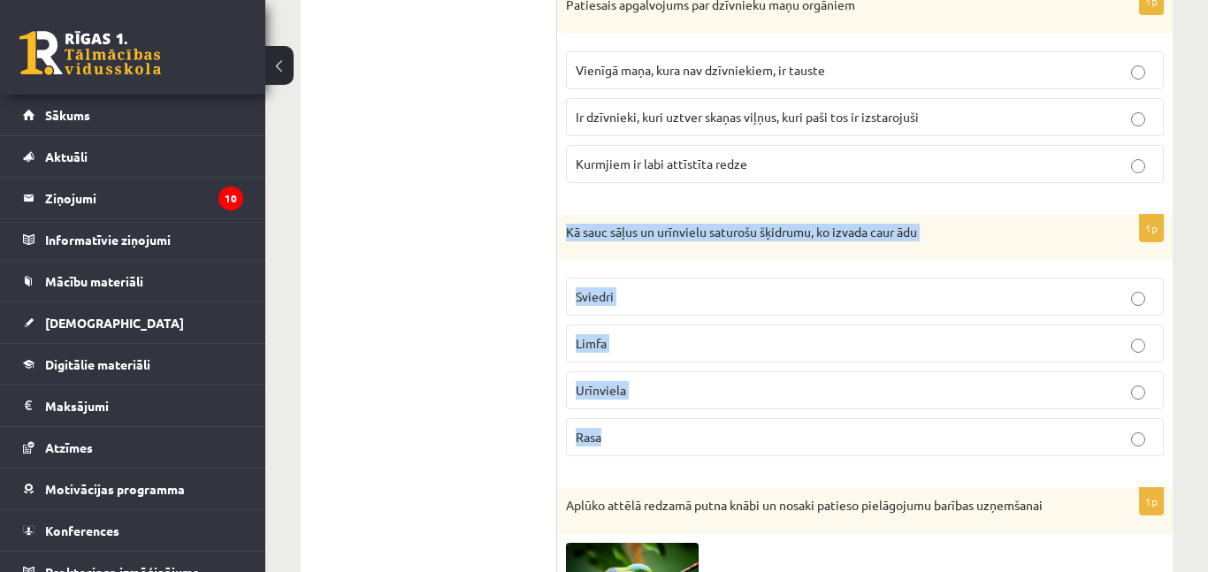
drag, startPoint x: 562, startPoint y: 230, endPoint x: 710, endPoint y: 441, distance: 257.8
click at [710, 441] on div "1p Kā sauc sāļus un urīnvielu saturošu šķidrumu, ko izvada caur ādu Sviedri Lim…" at bounding box center [864, 343] width 615 height 256
copy div "Kā sauc sāļus un urīnvielu saturošu šķidrumu, ko izvada caur ādu Sviedri Limfa …"
click at [646, 302] on p "Sviedri" at bounding box center [865, 296] width 578 height 19
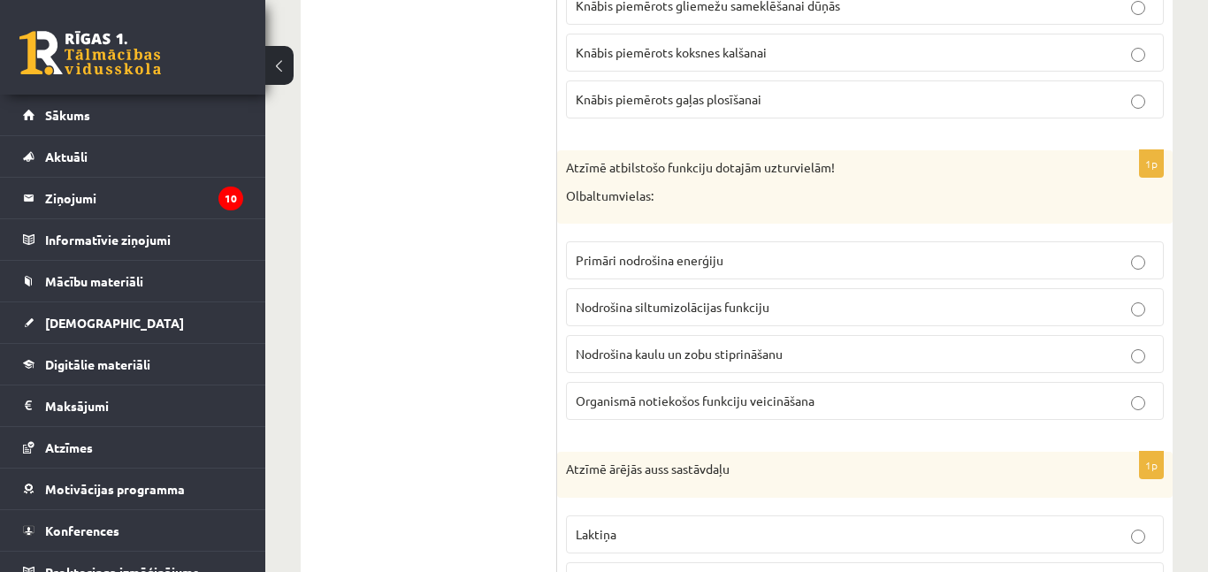
scroll to position [4371, 0]
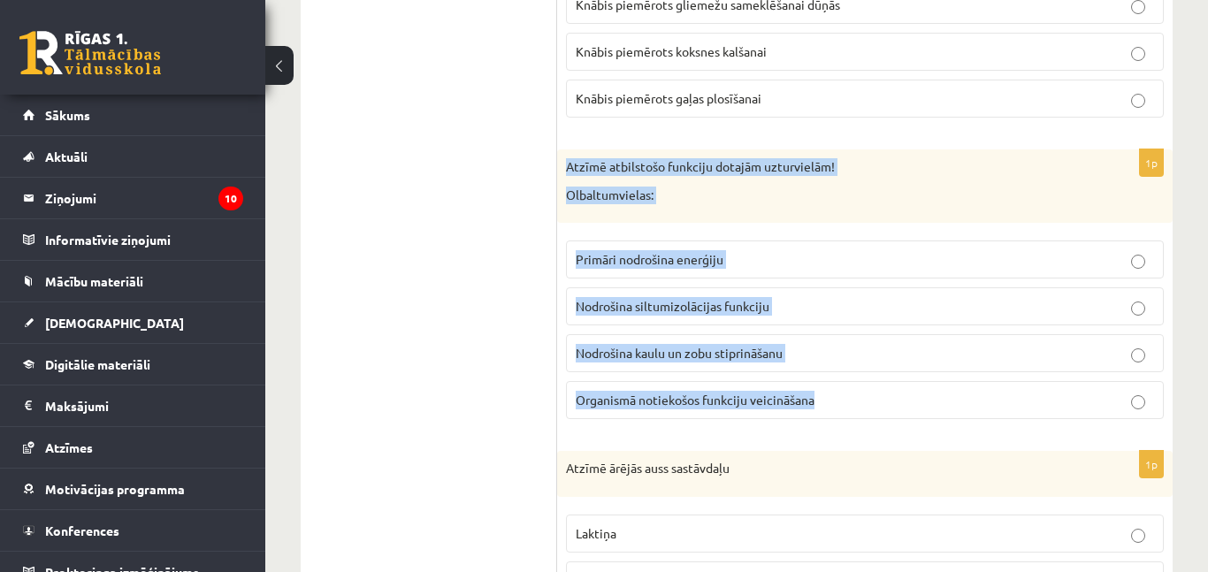
drag, startPoint x: 566, startPoint y: 157, endPoint x: 845, endPoint y: 405, distance: 373.9
click at [845, 405] on div "1p Atzīmē atbilstošo funkciju dotajām uzturvielām! Olbaltumvielas: Primāri nodr…" at bounding box center [864, 291] width 615 height 284
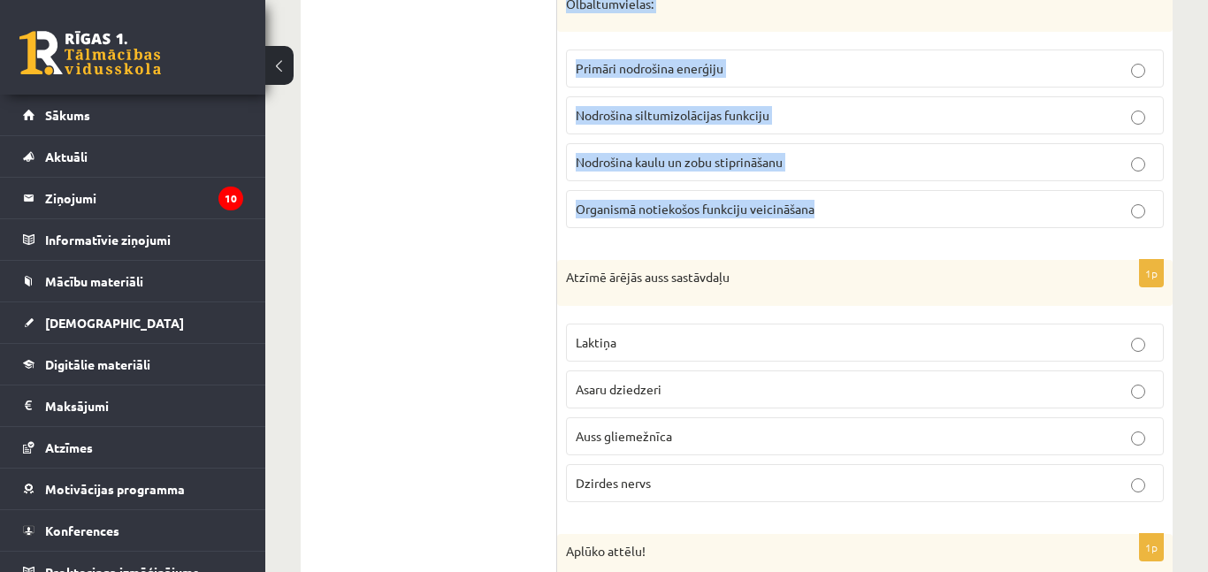
scroll to position [4557, 0]
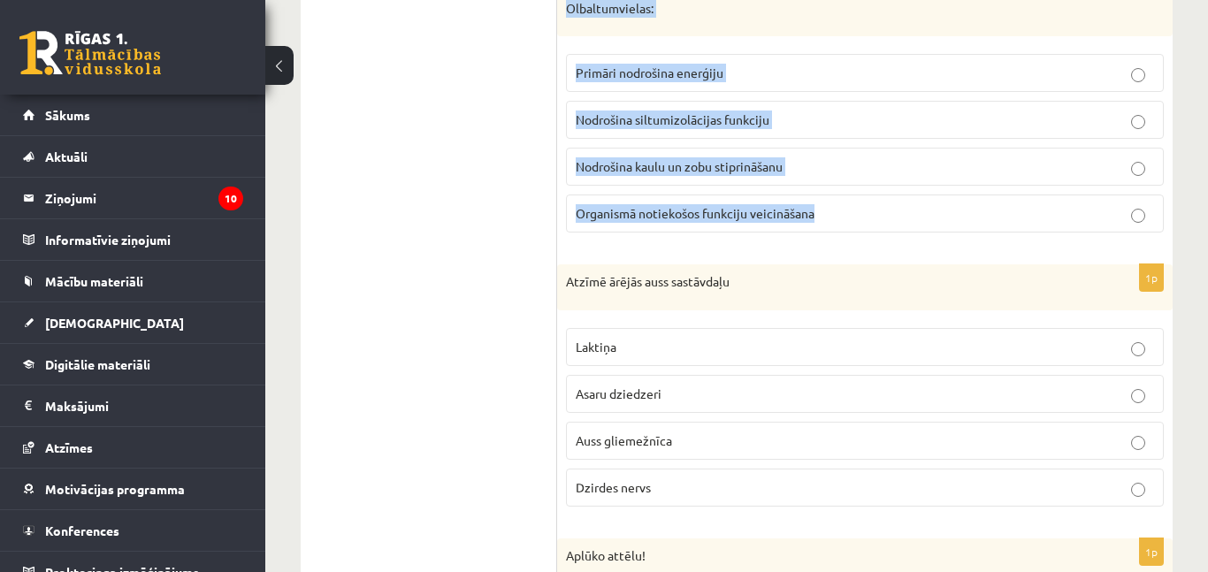
click at [507, 226] on ul "Tests Atgriezeniskā saite – novērtē savu sniegumu" at bounding box center [437, 153] width 239 height 8786
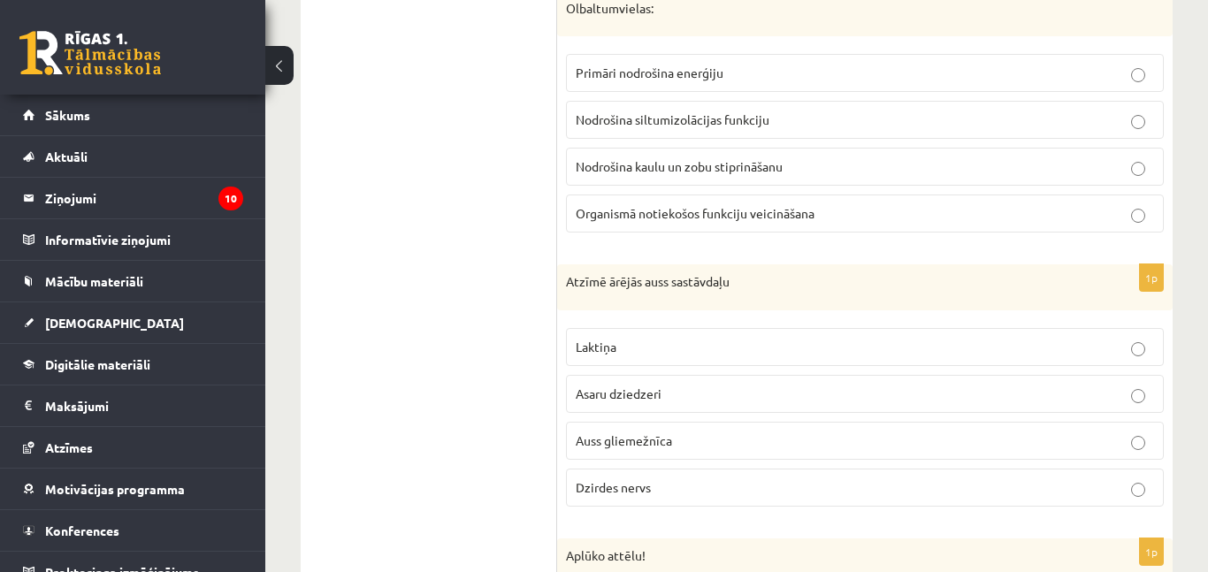
click at [660, 218] on span "Organismā notiekošos funkciju veicināšana" at bounding box center [695, 213] width 239 height 16
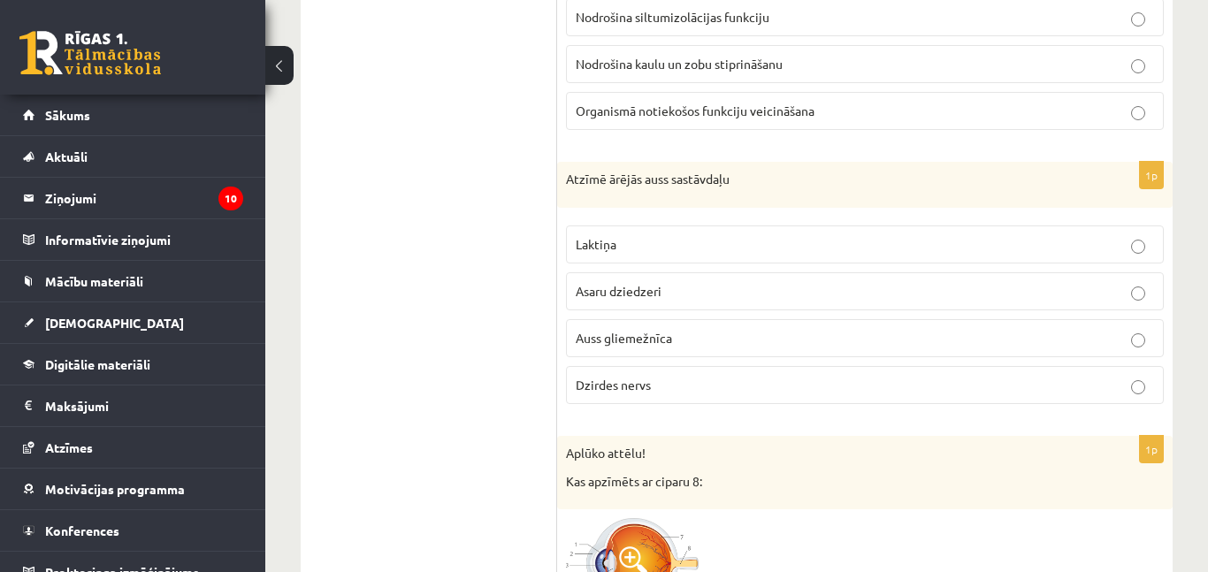
scroll to position [4662, 0]
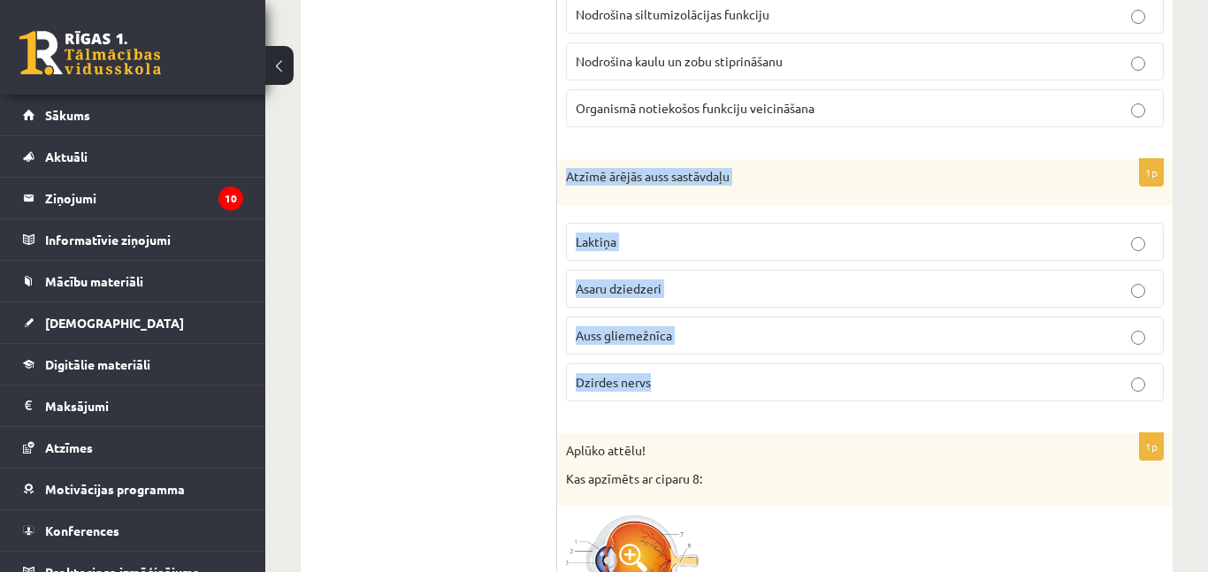
drag, startPoint x: 563, startPoint y: 178, endPoint x: 701, endPoint y: 403, distance: 264.3
click at [701, 403] on div "1p Atzīmē ārējās auss sastāvdaļu Laktiņa Asaru dziedzeri Auss gliemežnīca Dzird…" at bounding box center [864, 287] width 615 height 256
click at [667, 330] on span "Auss gliemežnīca" at bounding box center [624, 335] width 96 height 16
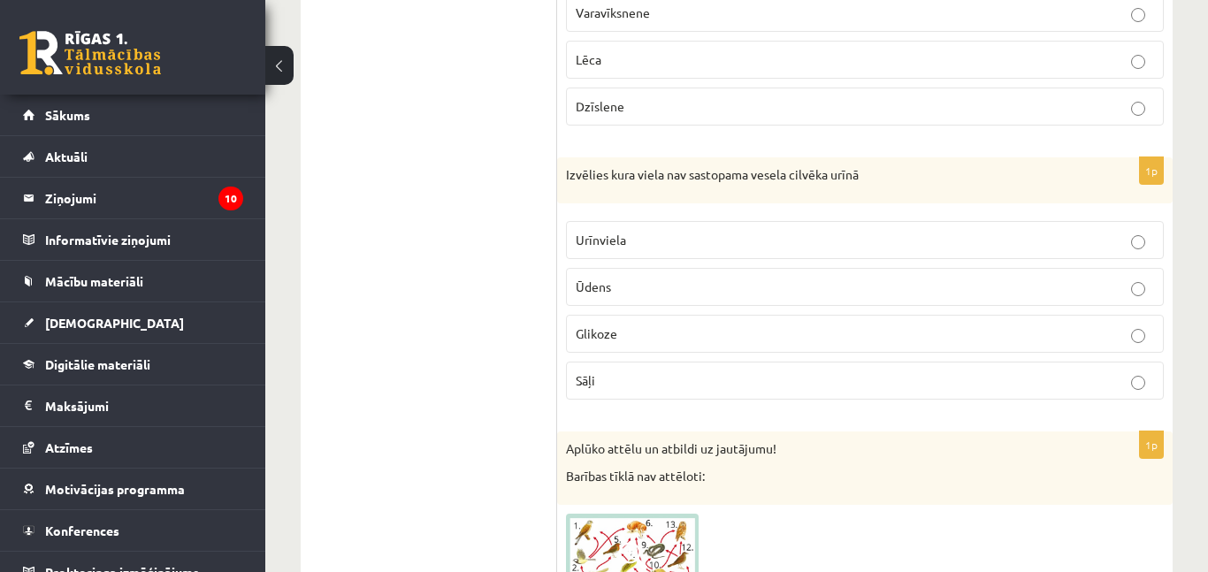
scroll to position [5341, 0]
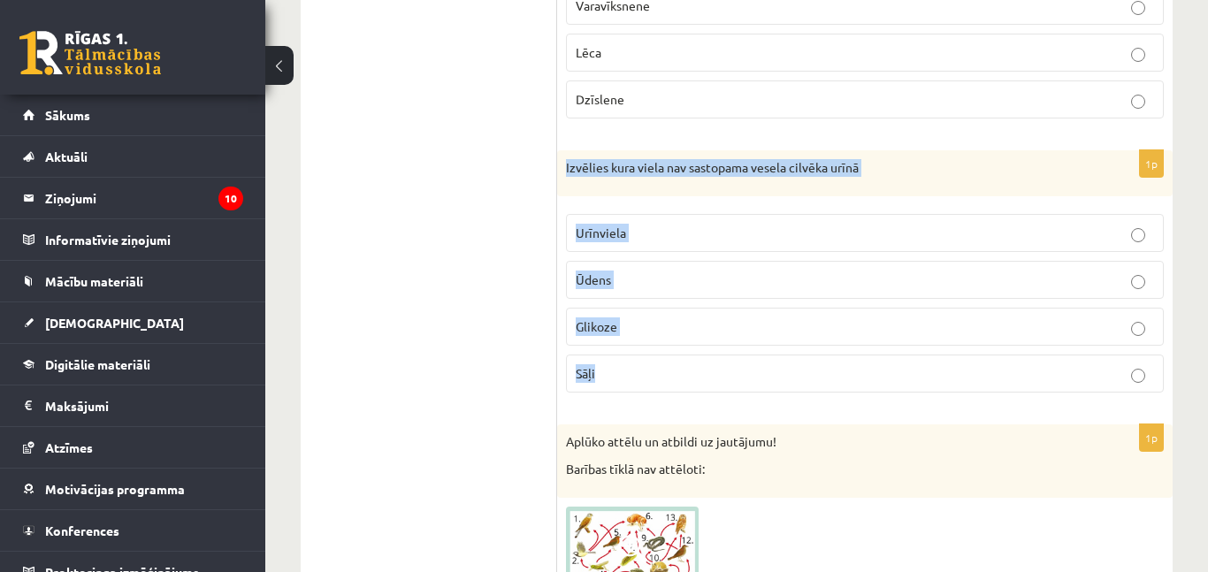
drag, startPoint x: 565, startPoint y: 164, endPoint x: 701, endPoint y: 366, distance: 244.0
click at [701, 366] on div "1p Izvēlies kura viela nav sastopama vesela cilvēka urīnā Urīnviela Ūdens Gliko…" at bounding box center [864, 278] width 615 height 256
click at [676, 336] on p "Glikoze" at bounding box center [865, 326] width 578 height 19
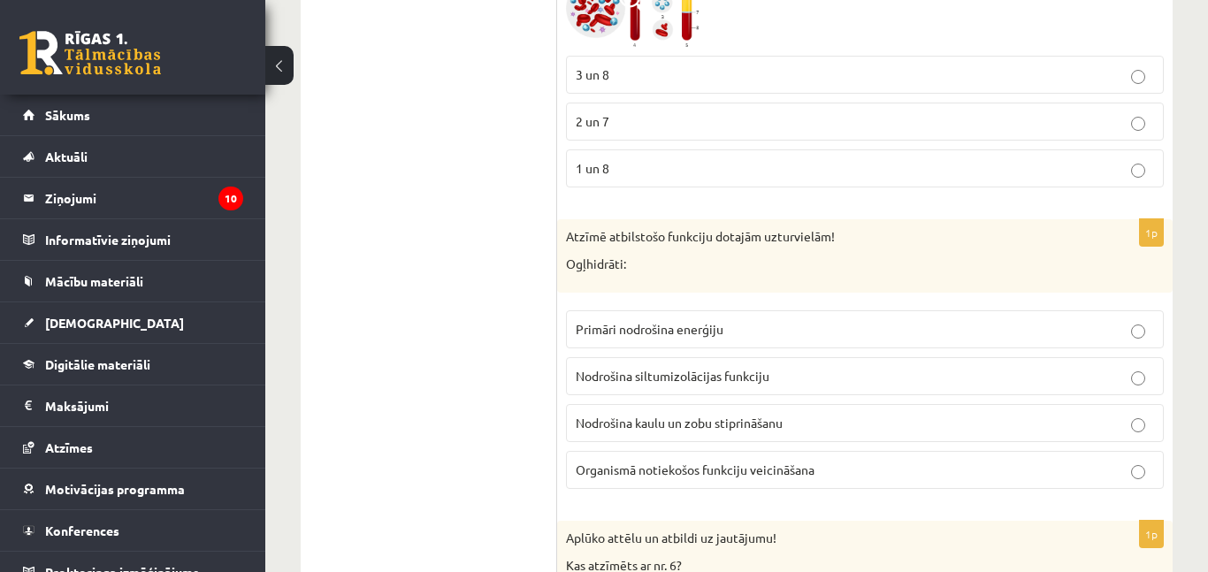
scroll to position [6620, 0]
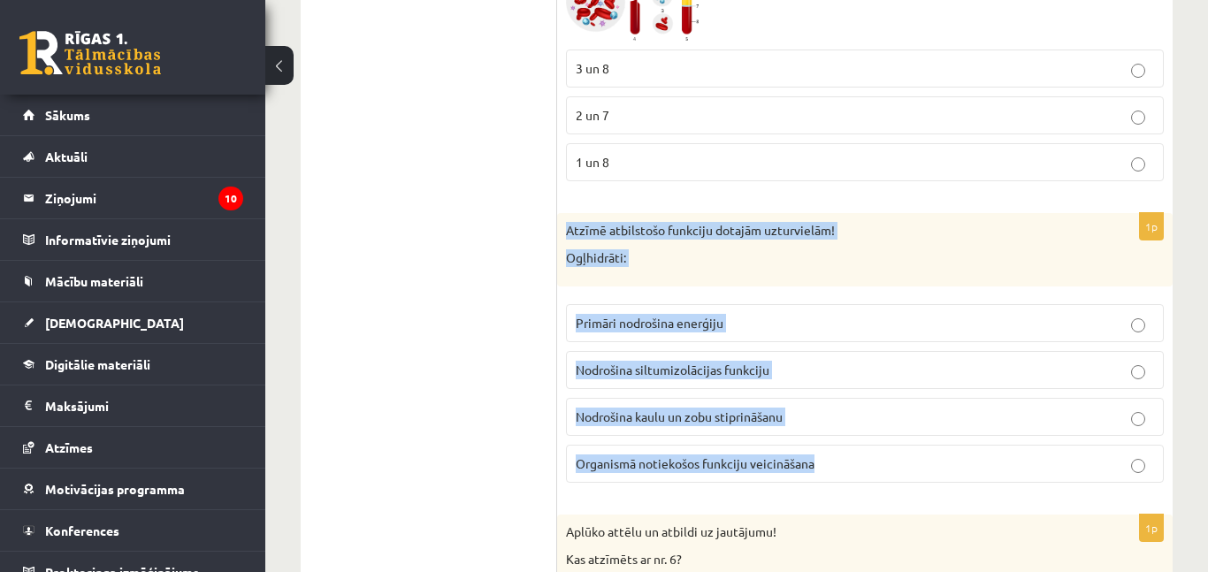
drag, startPoint x: 559, startPoint y: 232, endPoint x: 859, endPoint y: 454, distance: 373.0
click at [859, 454] on div "1p Atzīmē atbilstošo funkciju dotajām uzturvielām! Ogļhidrāti: Primāri nodrošin…" at bounding box center [864, 355] width 615 height 284
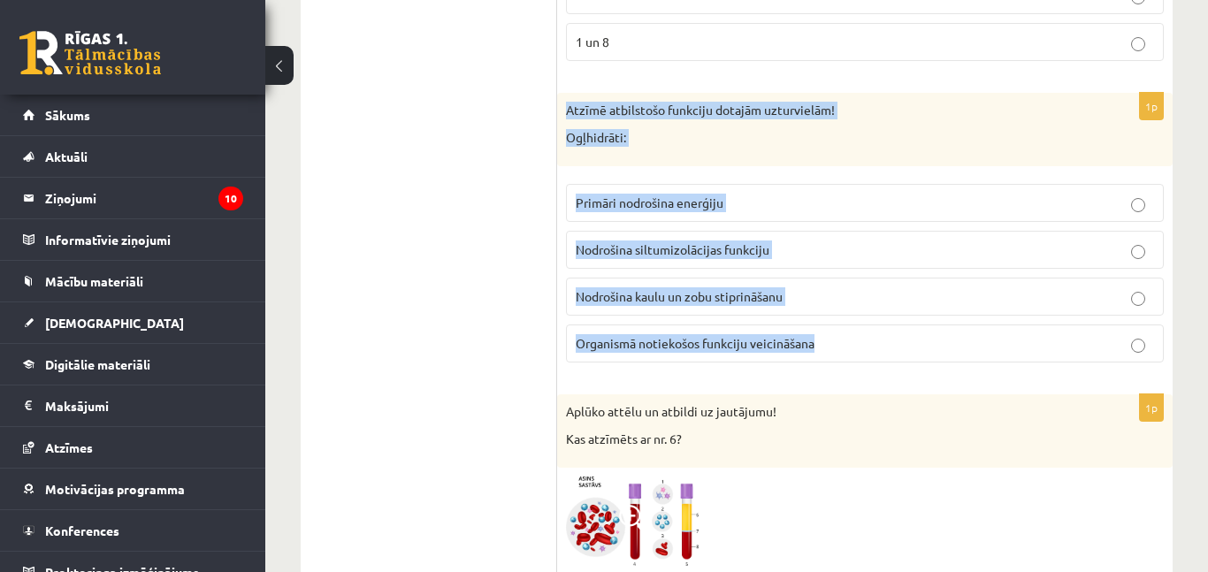
scroll to position [6745, 0]
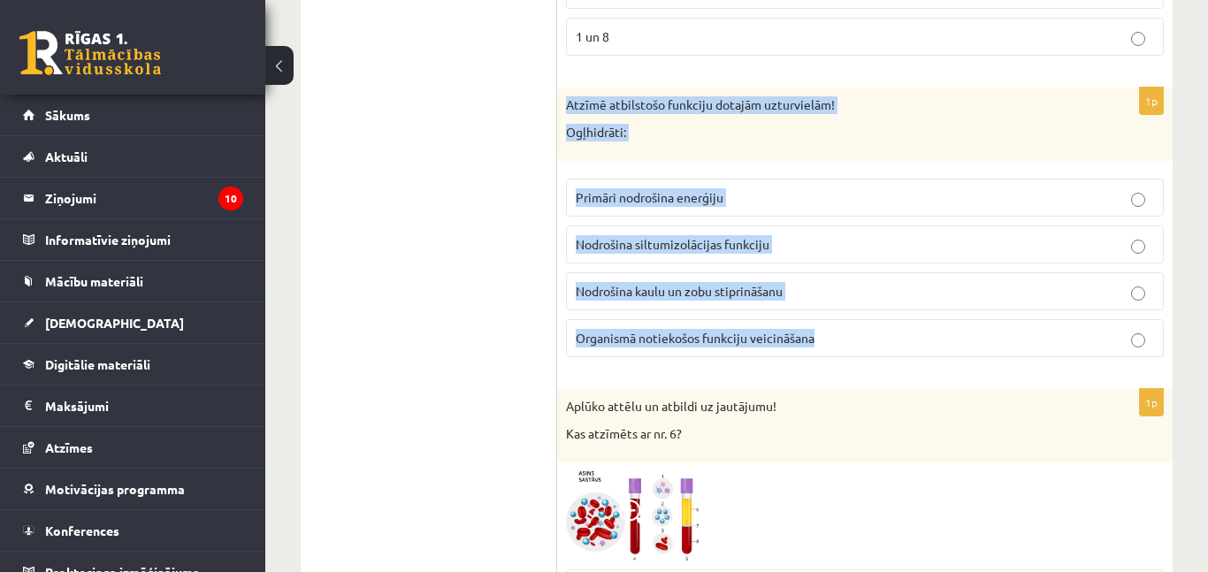
click at [654, 197] on span "Primāri nodrošina enerģiju" at bounding box center [650, 197] width 148 height 16
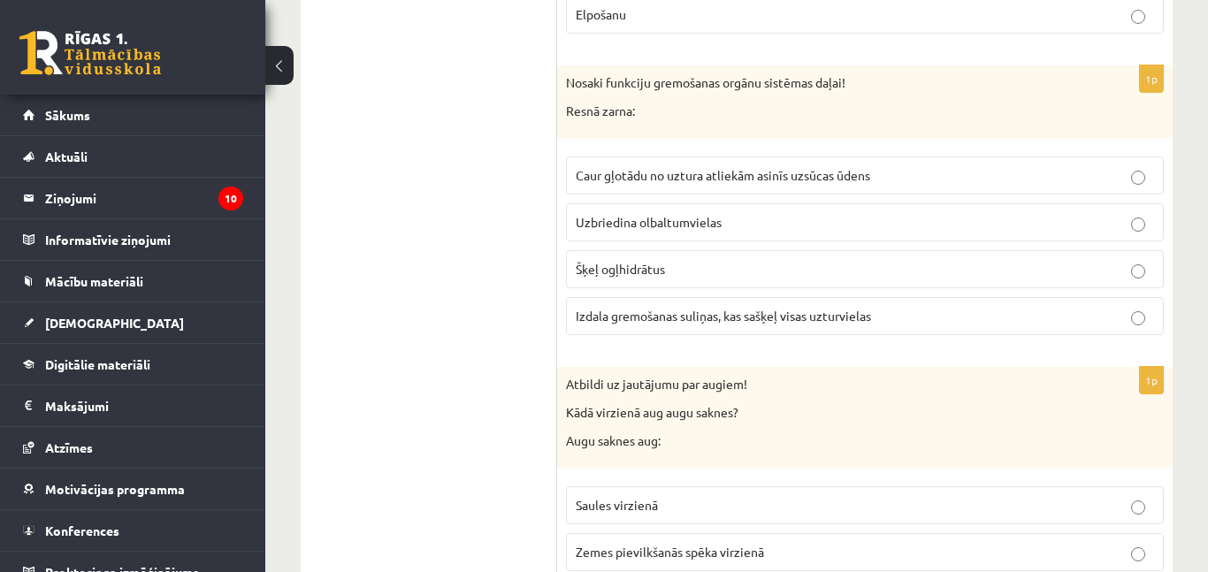
scroll to position [7913, 0]
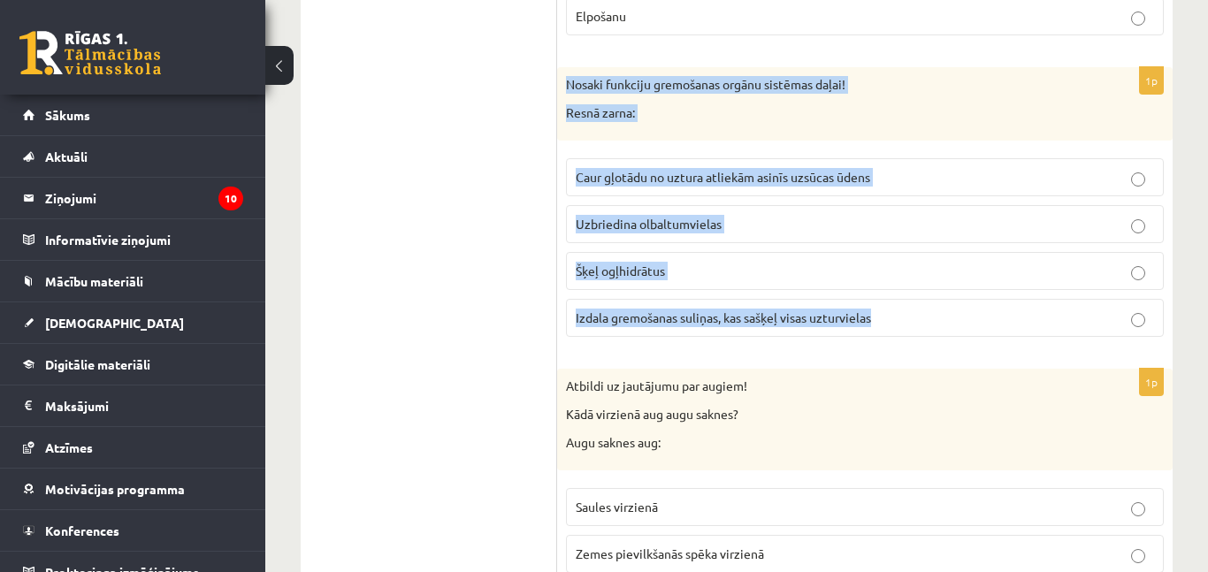
drag, startPoint x: 566, startPoint y: 81, endPoint x: 995, endPoint y: 320, distance: 490.8
click at [995, 320] on div "1p Nosaki funkciju gremošanas orgānu sistēmas daļai! Resnā zarna: Caur gļotādu …" at bounding box center [864, 209] width 615 height 284
click at [708, 173] on span "Caur gļotādu no uztura atliekām asinīs uzsūcas ūdens" at bounding box center [723, 177] width 294 height 16
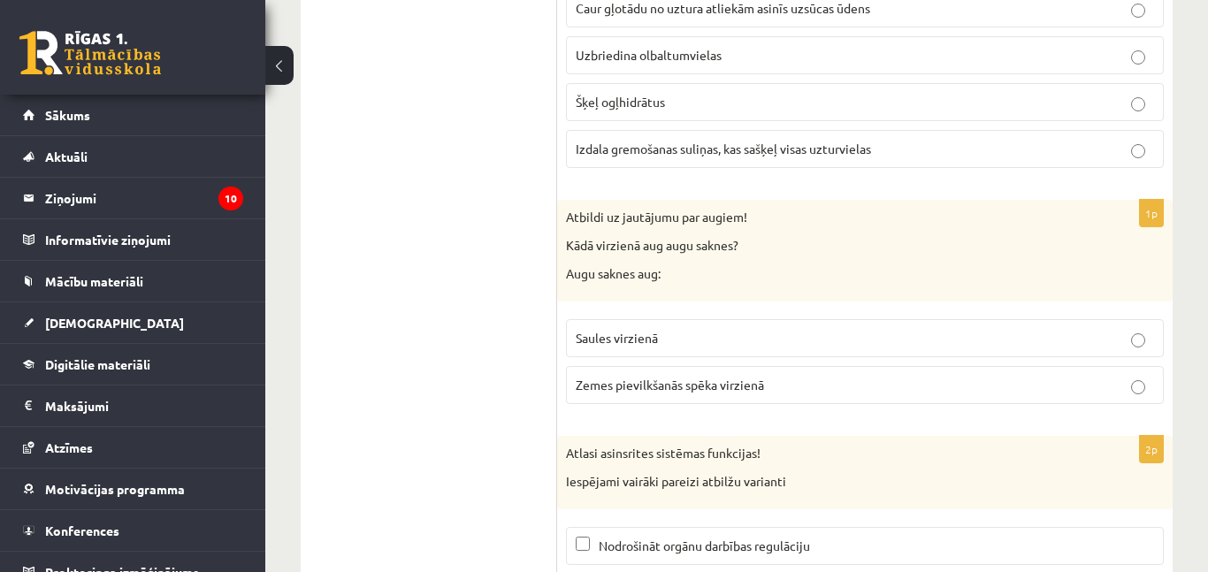
scroll to position [8087, 0]
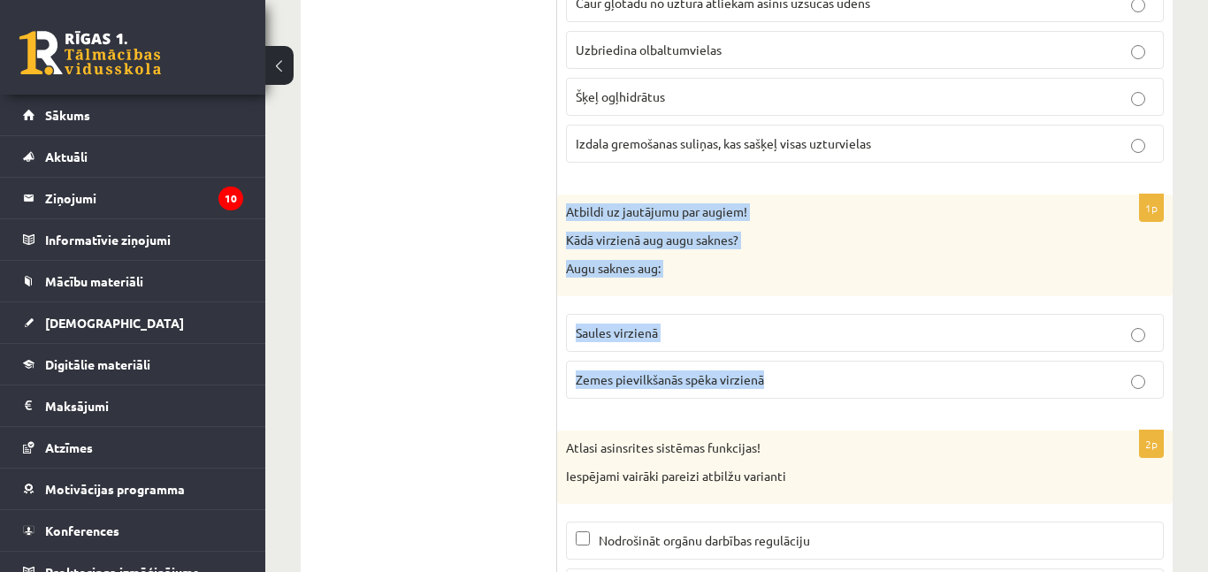
drag, startPoint x: 565, startPoint y: 206, endPoint x: 836, endPoint y: 349, distance: 306.1
click at [836, 349] on div "1p Atbildi uz jautājumu par augiem! Kādā virzienā aug augu saknes? Augu saknes …" at bounding box center [864, 304] width 615 height 218
click at [653, 389] on p "Zemes pievilkšanās spēka virzienā" at bounding box center [865, 379] width 578 height 19
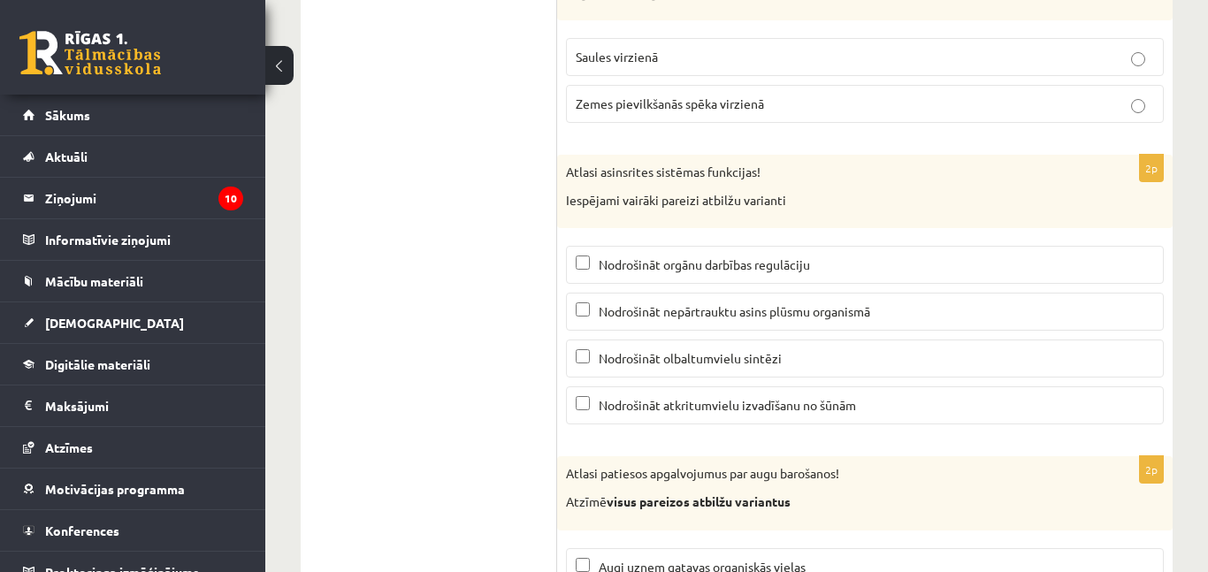
scroll to position [8403, 0]
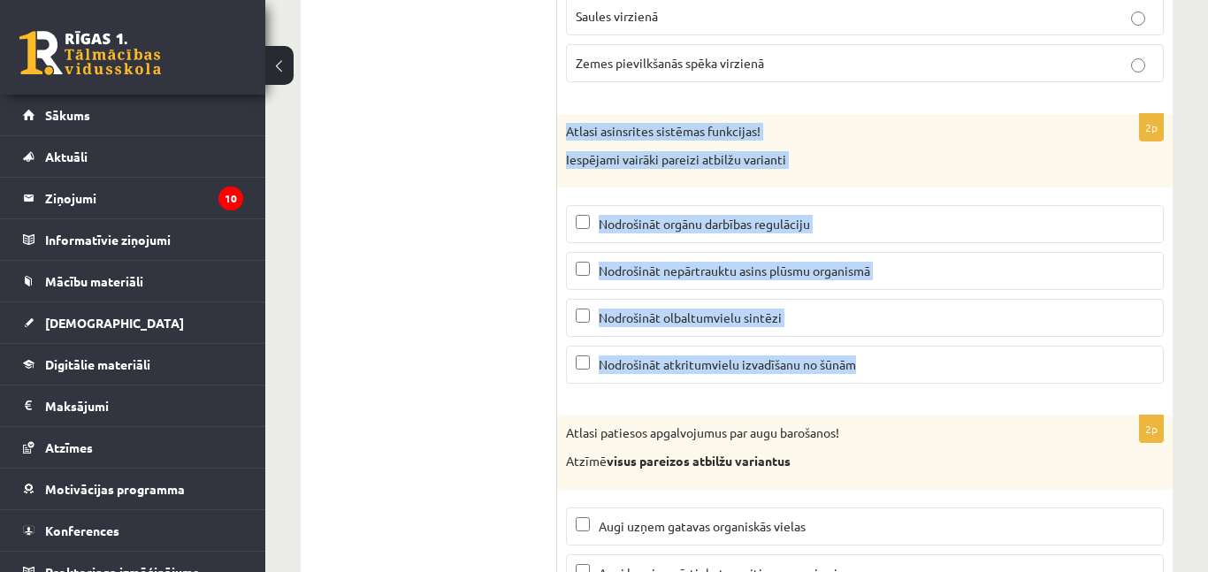
drag, startPoint x: 563, startPoint y: 127, endPoint x: 877, endPoint y: 385, distance: 405.9
click at [877, 385] on div "2p Atlasi asinsrites sistēmas funkcijas! Iespējami vairāki pareizi atbilžu vari…" at bounding box center [864, 256] width 615 height 284
click at [729, 218] on span "Nodrošināt orgānu darbības regulāciju" at bounding box center [704, 224] width 211 height 16
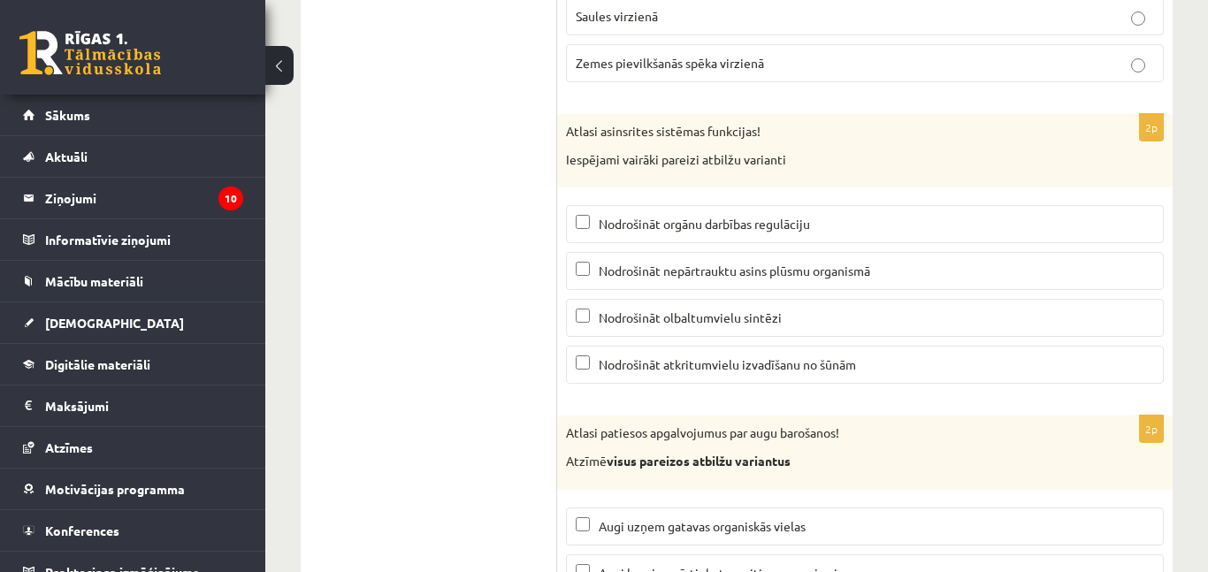
click at [753, 279] on p "Nodrošināt nepārtrauktu asins plūsmu organismā" at bounding box center [865, 271] width 578 height 19
click at [732, 356] on p "Nodrošināt atkritumvielu izvadīšanu no šūnām" at bounding box center [865, 364] width 578 height 19
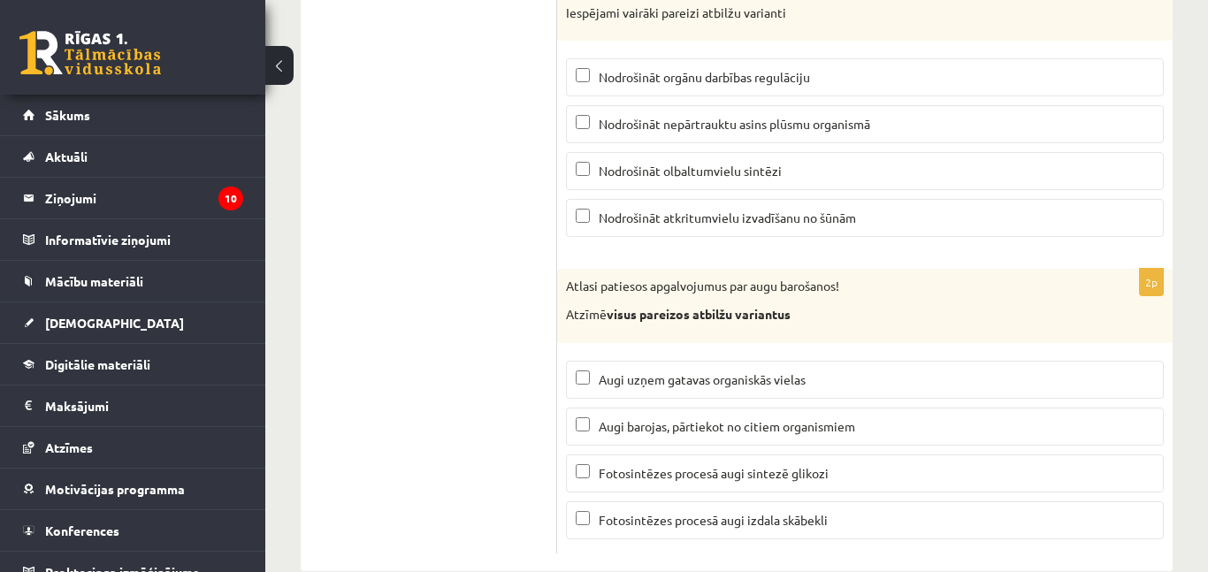
scroll to position [8585, 0]
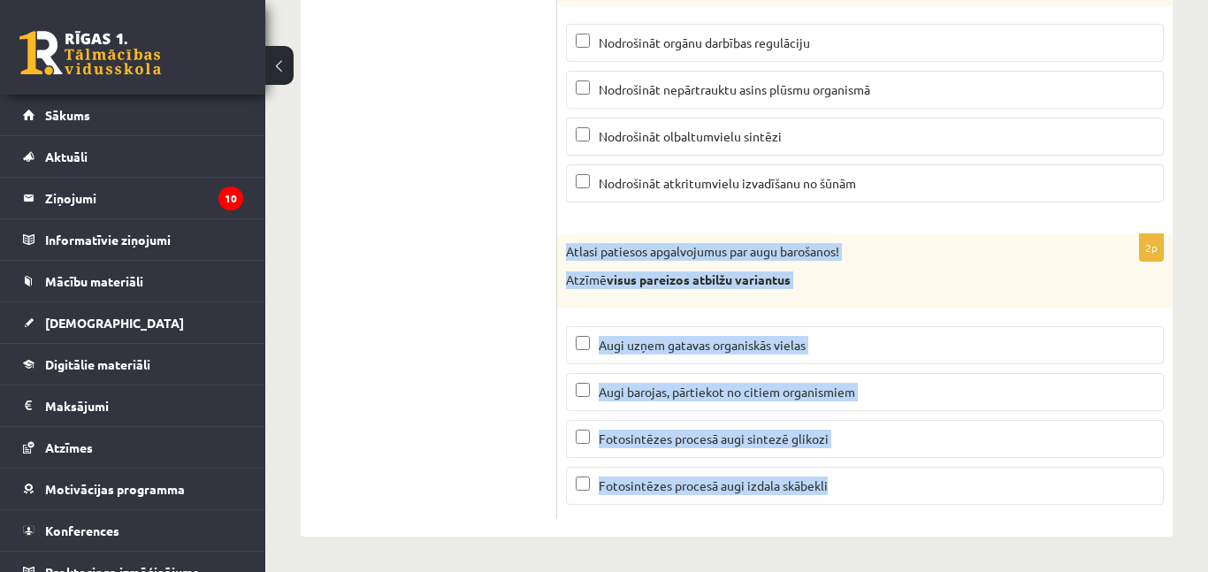
drag, startPoint x: 566, startPoint y: 248, endPoint x: 900, endPoint y: 516, distance: 428.3
click at [900, 516] on div "2p Atlasi patiesos apgalvojumus par augu barošanos! Atzīmē visus pareizos atbil…" at bounding box center [864, 376] width 615 height 284
click at [729, 450] on label "Fotosintēzes procesā augi sintezē glikozi" at bounding box center [865, 439] width 598 height 38
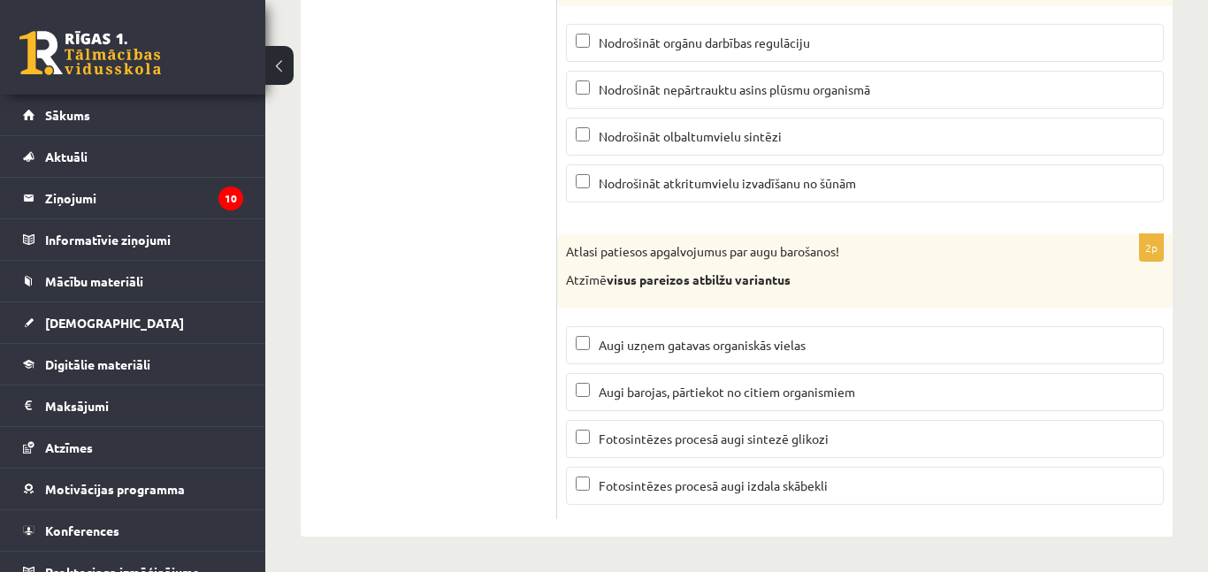
click at [729, 495] on label "Fotosintēzes procesā augi izdala skābekli" at bounding box center [865, 486] width 598 height 38
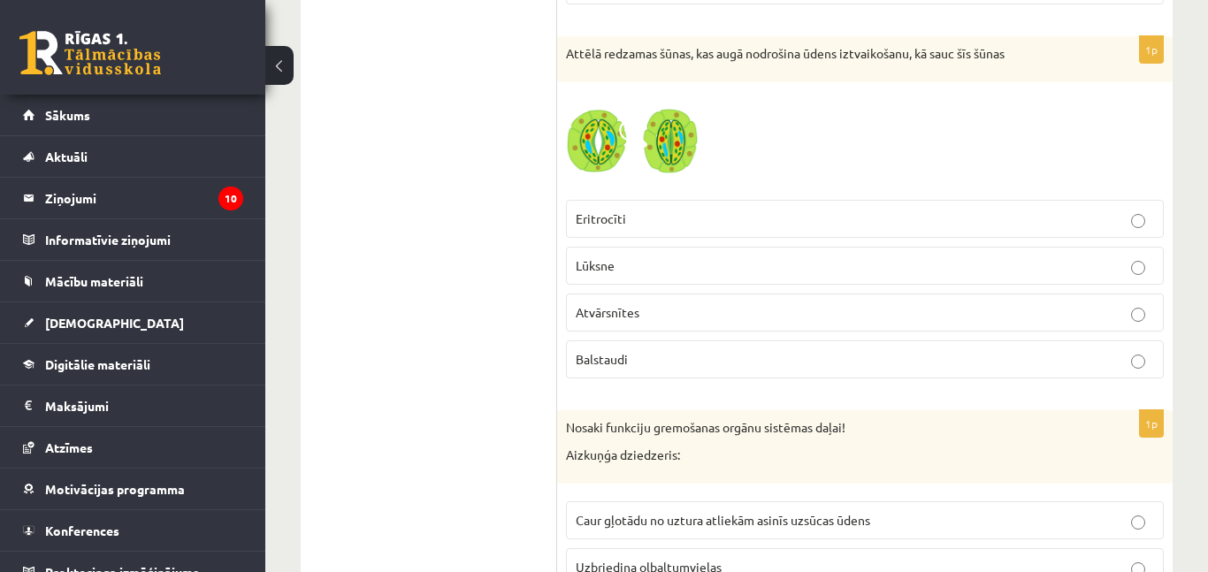
scroll to position [571, 0]
click at [639, 316] on p "Atvārsnītes" at bounding box center [865, 313] width 578 height 19
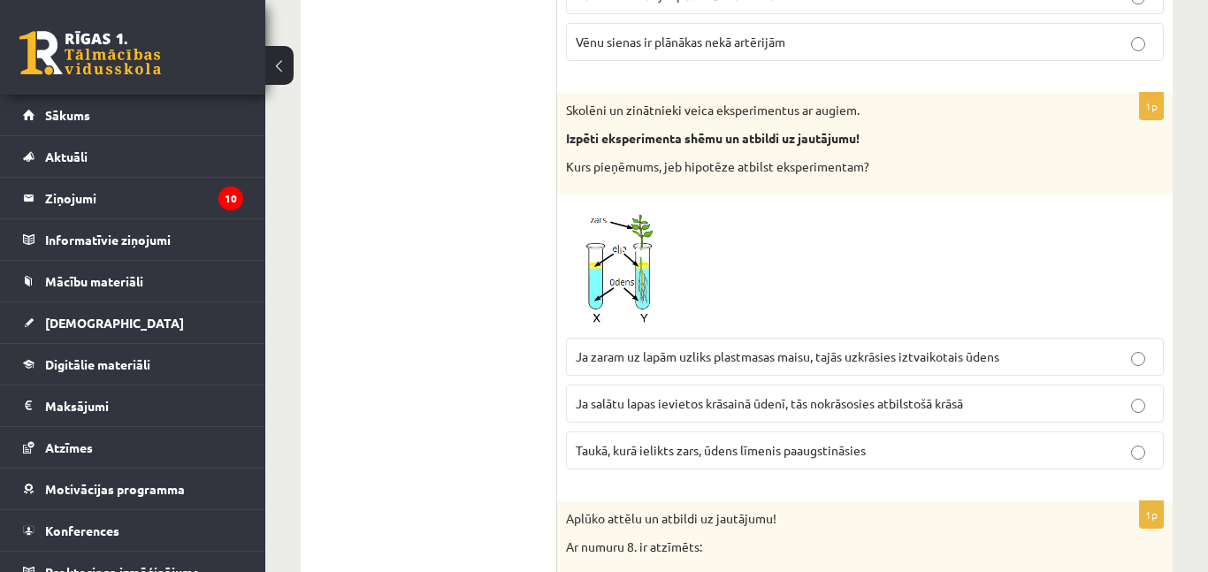
scroll to position [1445, 0]
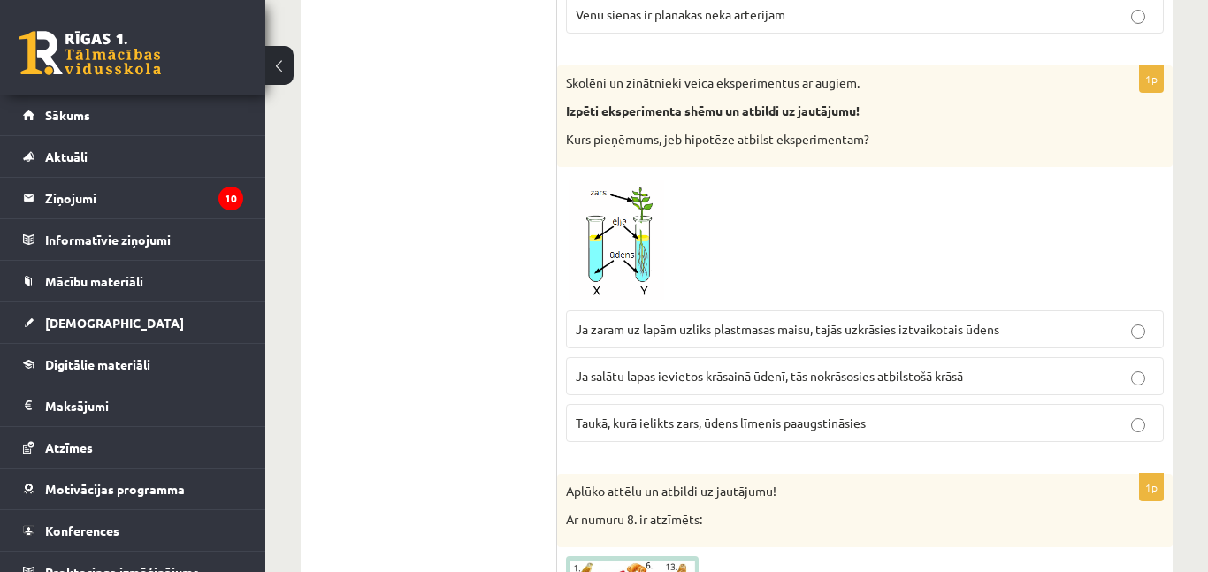
click at [958, 385] on p "Ja salātu lapas ievietos krāsainā ūdenī, tās nokrāsosies atbilstošā krāsā" at bounding box center [865, 376] width 578 height 19
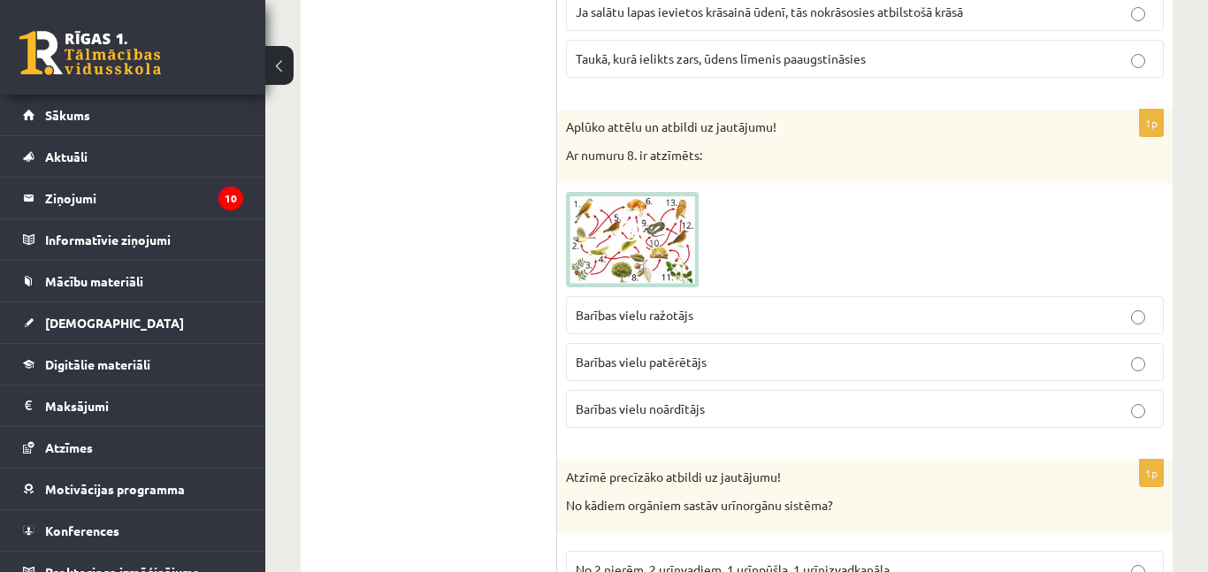
scroll to position [1811, 0]
click at [893, 324] on label "Barības vielu ražotājs" at bounding box center [865, 313] width 598 height 38
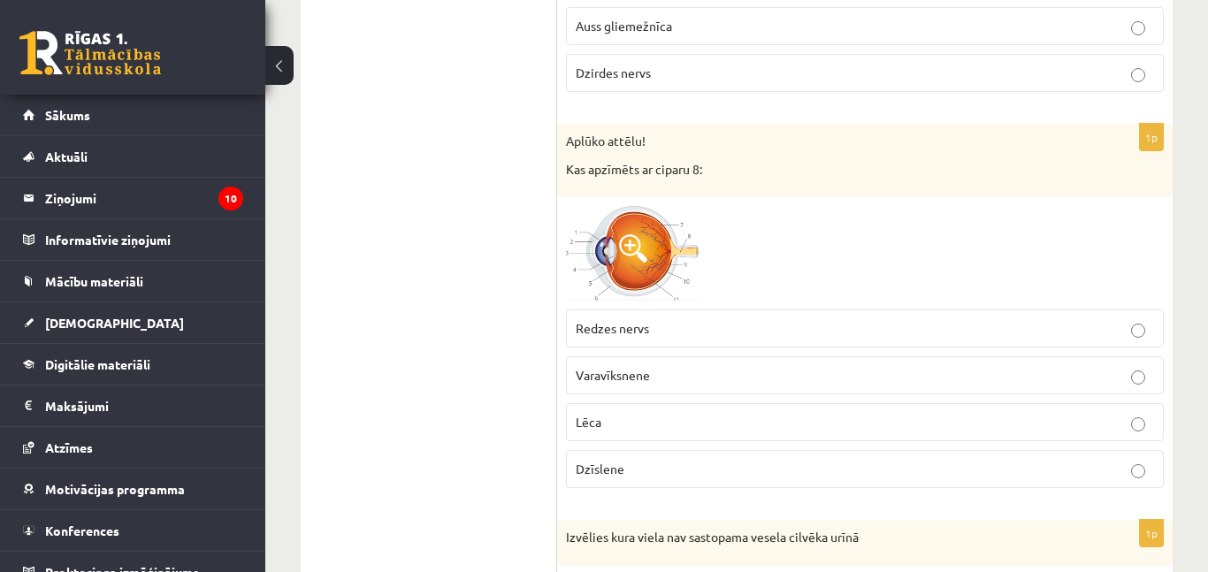
scroll to position [4974, 0]
click at [681, 244] on img at bounding box center [632, 250] width 133 height 95
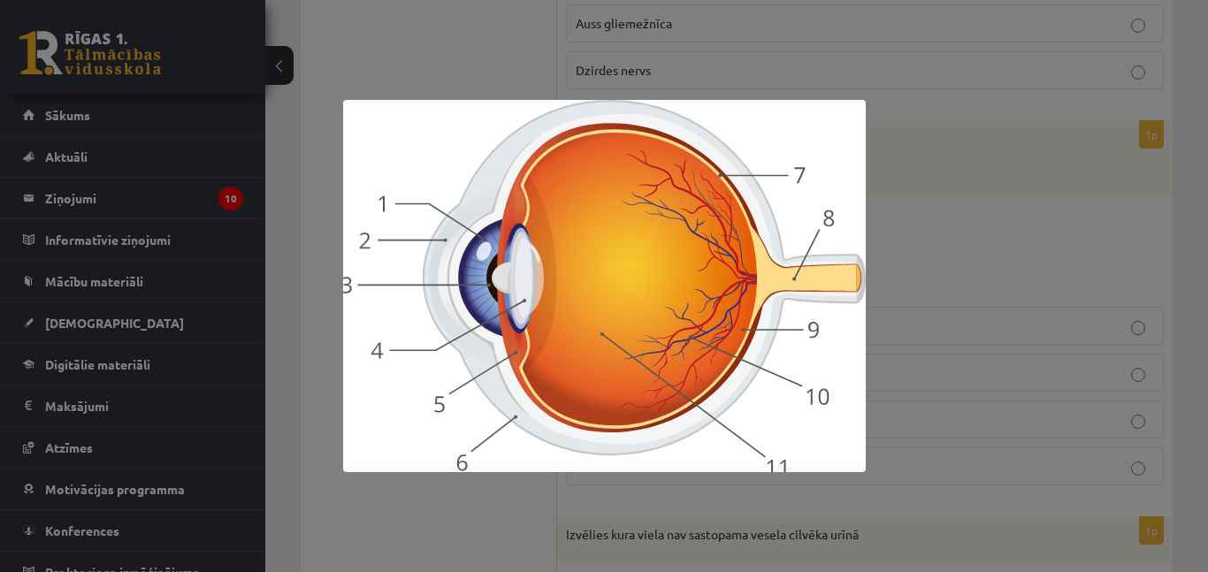
click at [1020, 256] on div at bounding box center [604, 286] width 1208 height 572
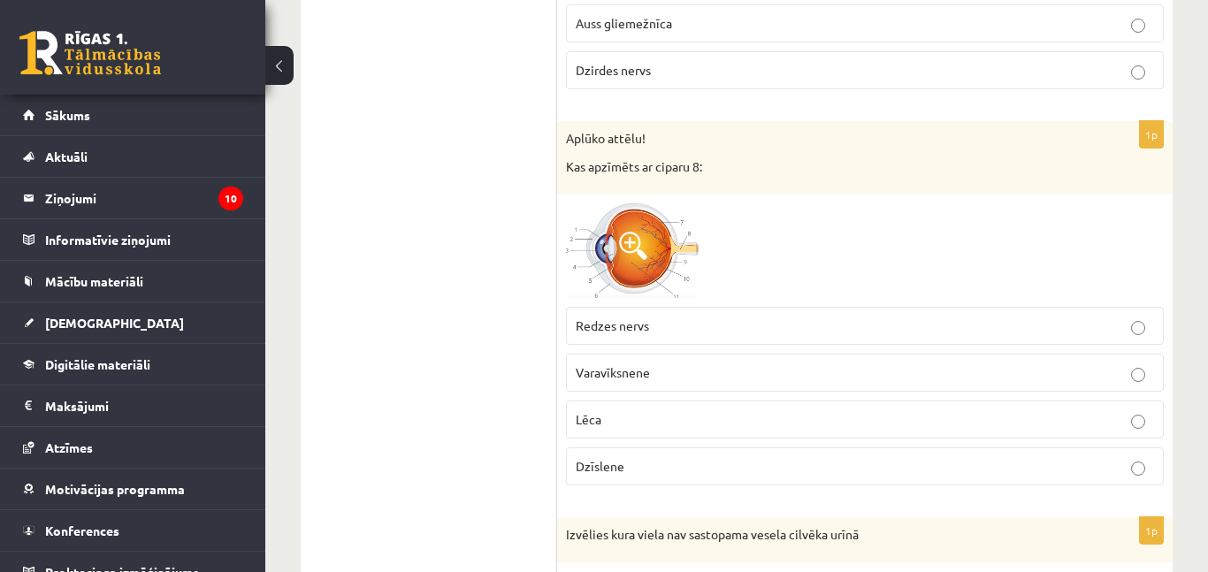
click at [680, 323] on p "Redzes nervs" at bounding box center [865, 326] width 578 height 19
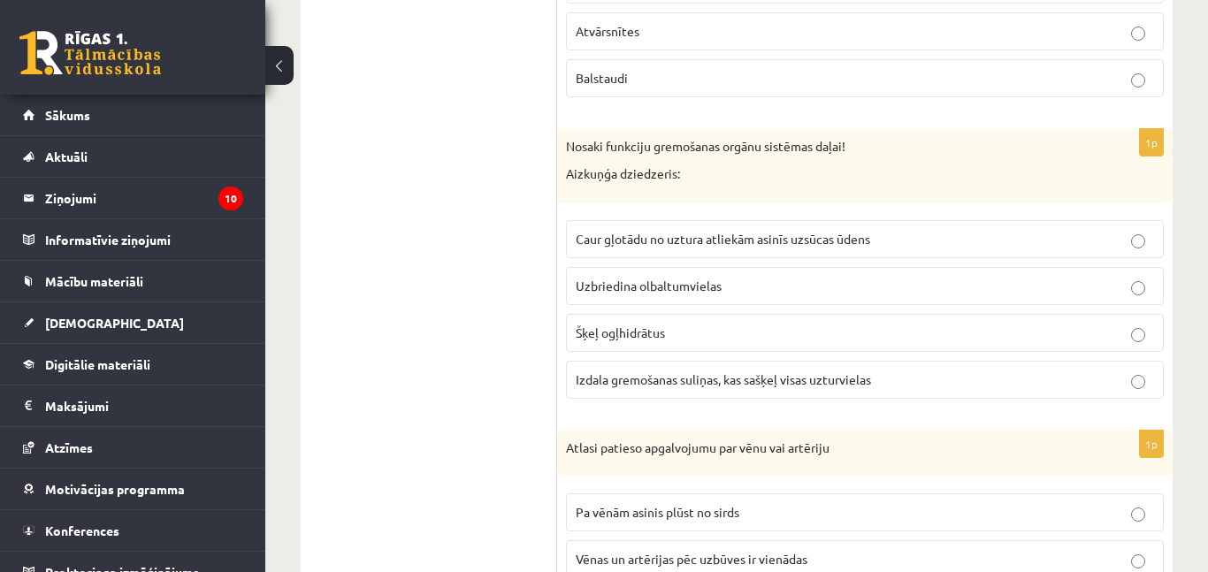
scroll to position [0, 0]
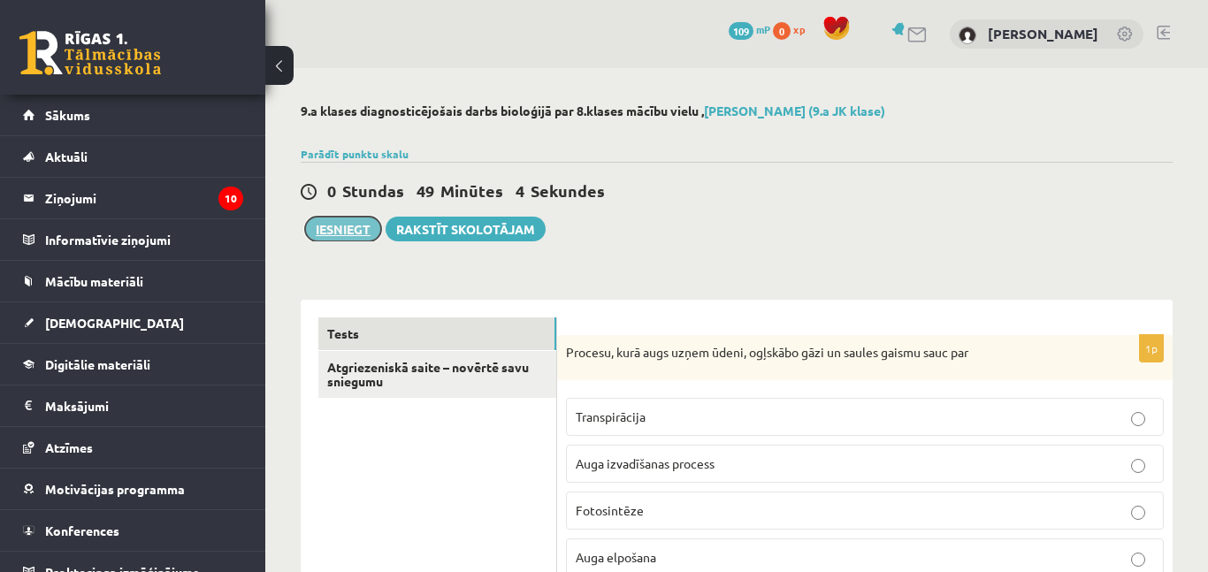
click at [337, 240] on button "Iesniegt" at bounding box center [343, 229] width 76 height 25
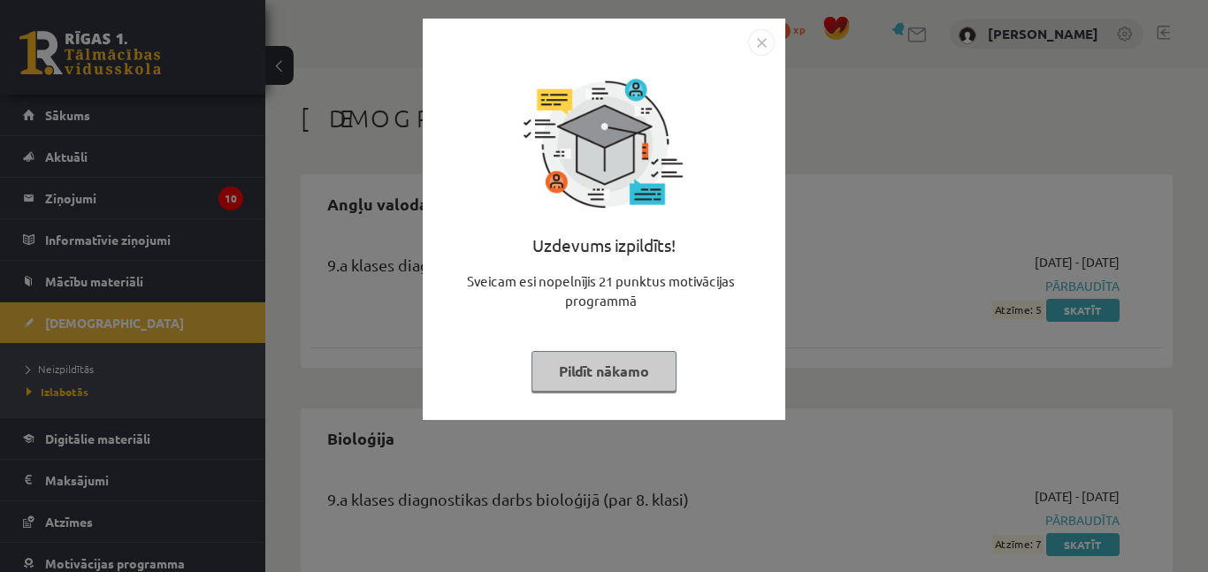
click at [639, 367] on button "Pildīt nākamo" at bounding box center [603, 371] width 145 height 41
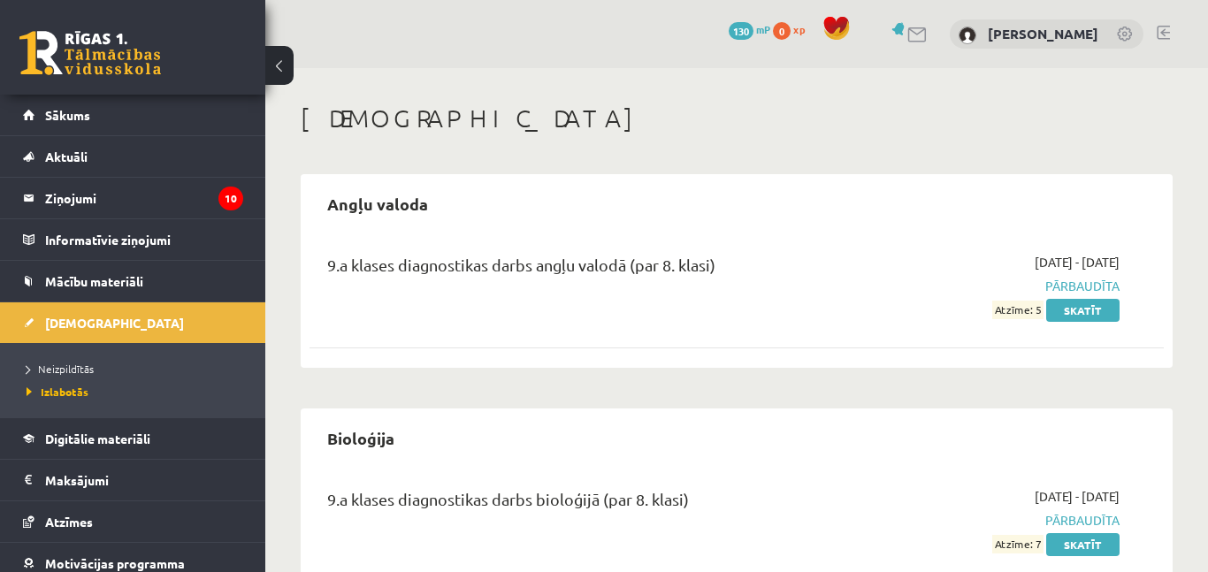
scroll to position [65, 0]
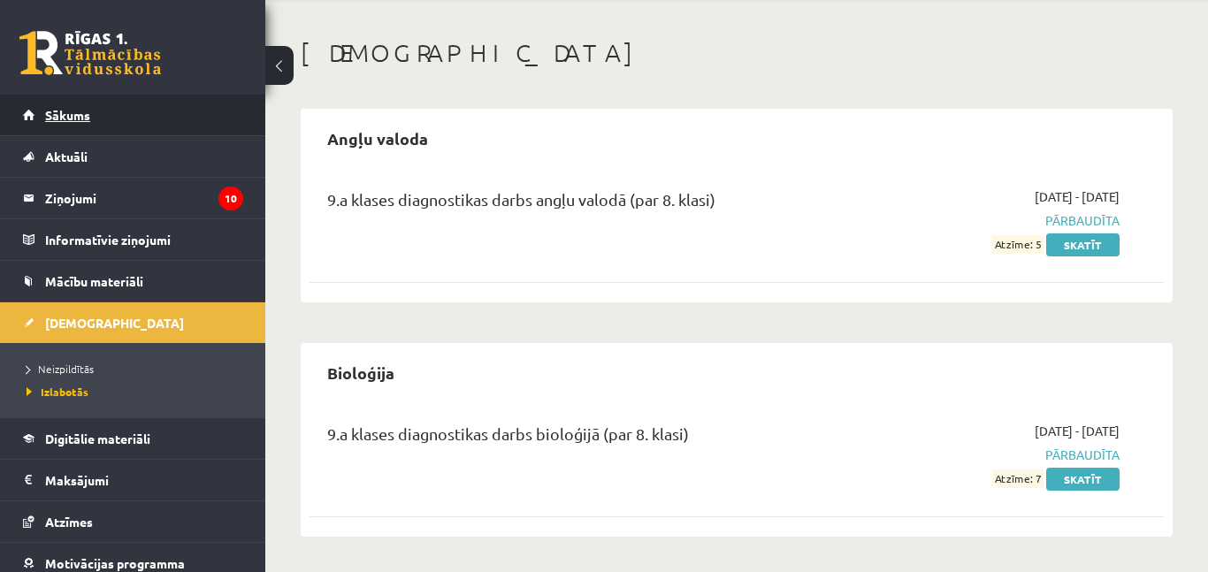
click at [129, 117] on link "Sākums" at bounding box center [133, 115] width 220 height 41
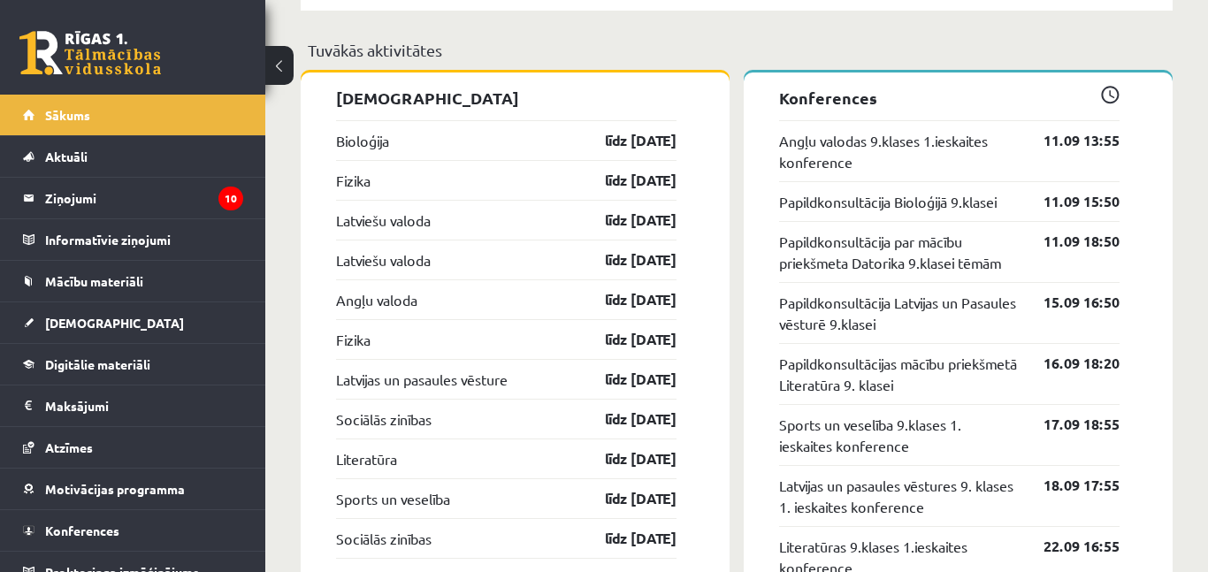
scroll to position [1726, 0]
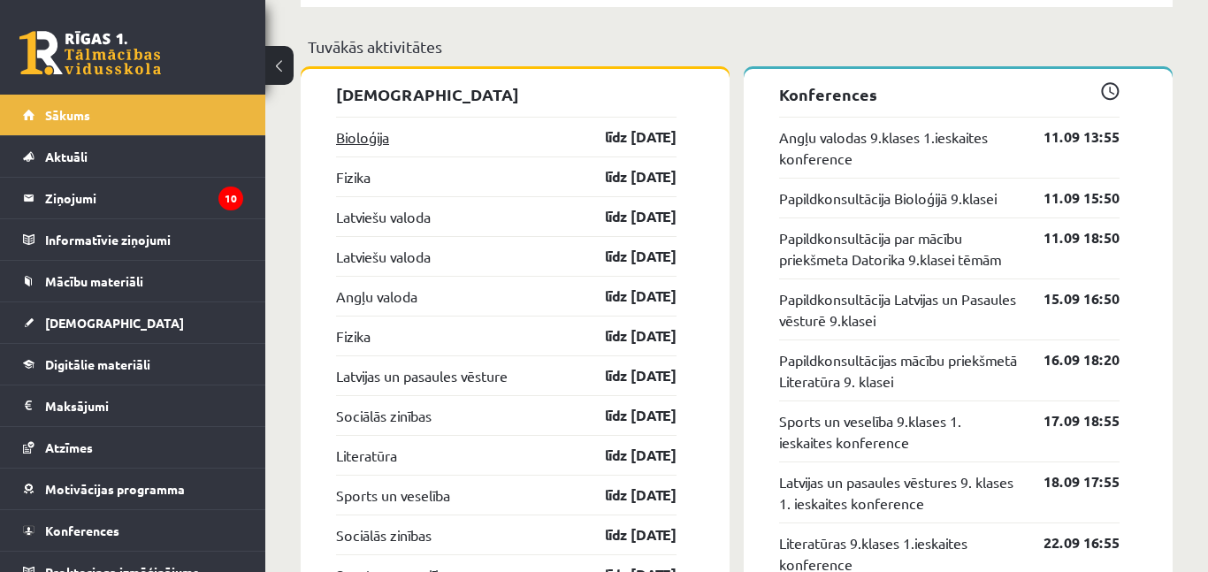
click at [368, 139] on link "Bioloģija" at bounding box center [362, 136] width 53 height 21
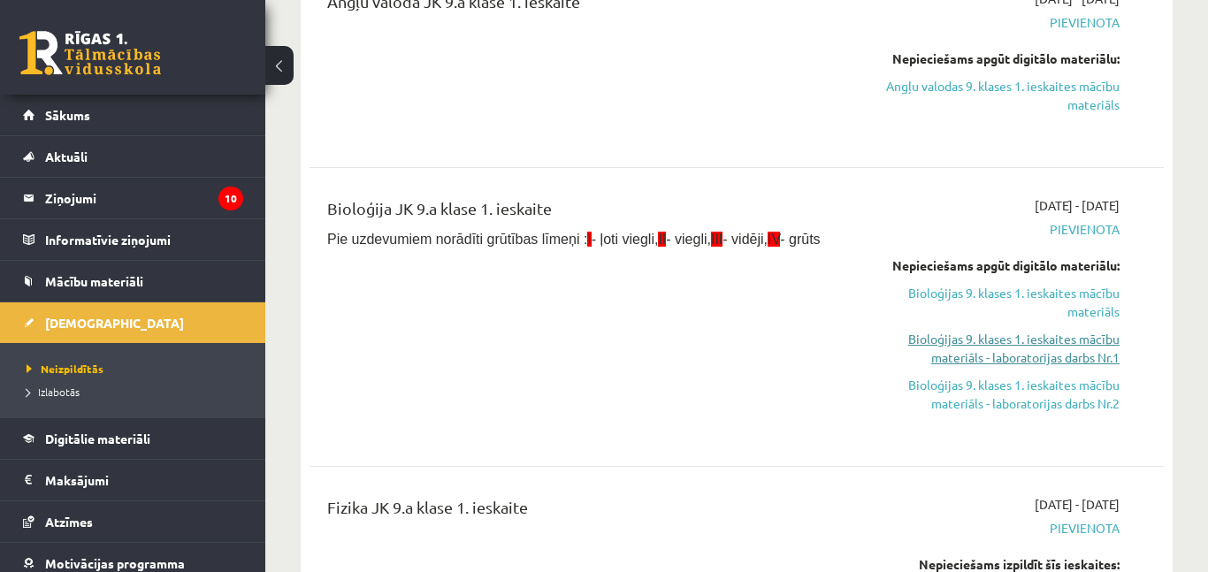
scroll to position [512, 0]
click at [1014, 290] on link "Bioloģijas 9. klases 1. ieskaites mācību materiāls" at bounding box center [996, 301] width 247 height 37
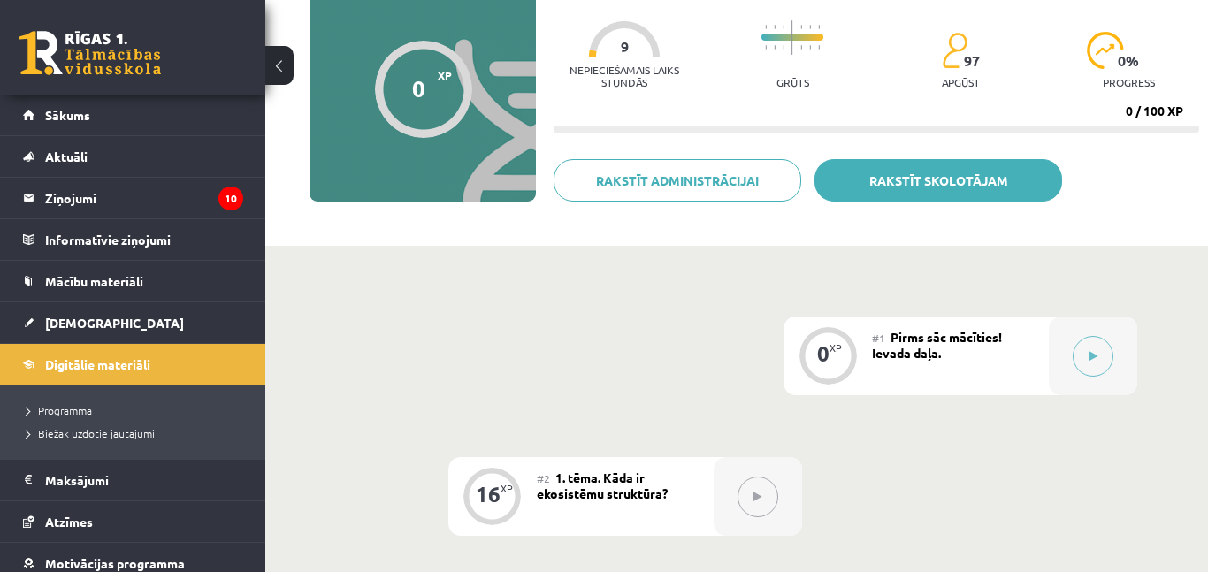
scroll to position [182, 0]
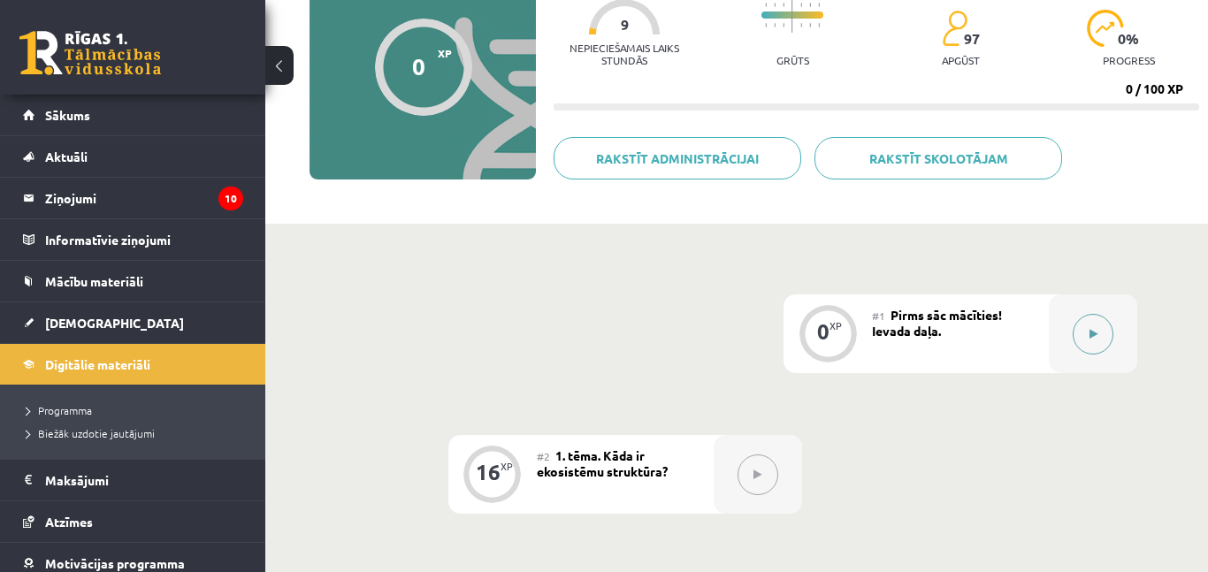
click at [1088, 344] on button at bounding box center [1093, 334] width 41 height 41
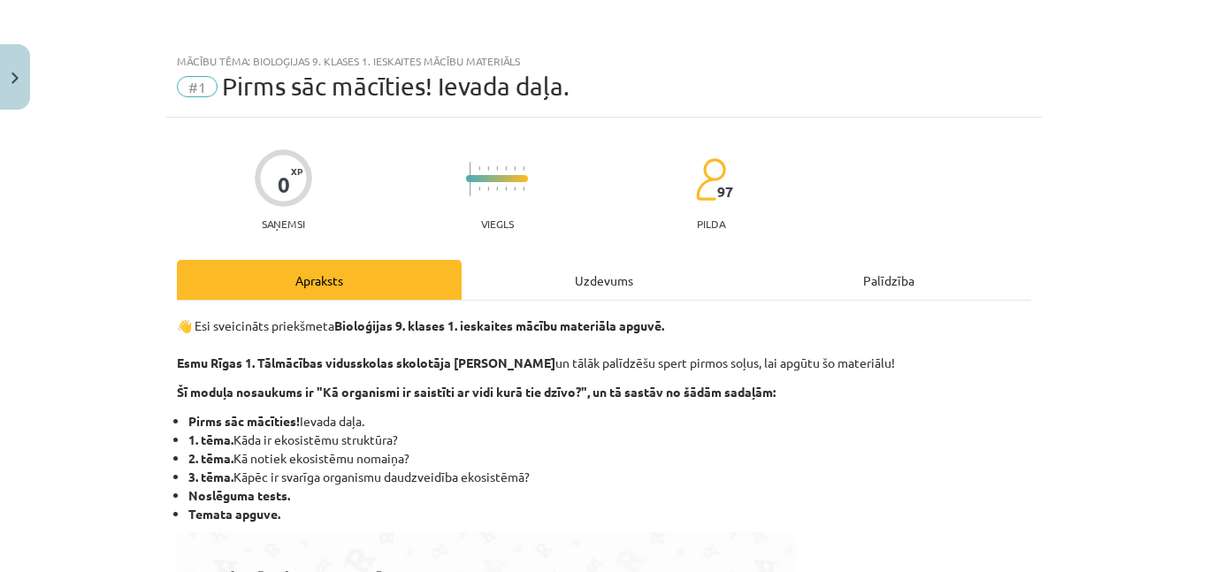
click at [577, 280] on div "Uzdevums" at bounding box center [604, 280] width 285 height 40
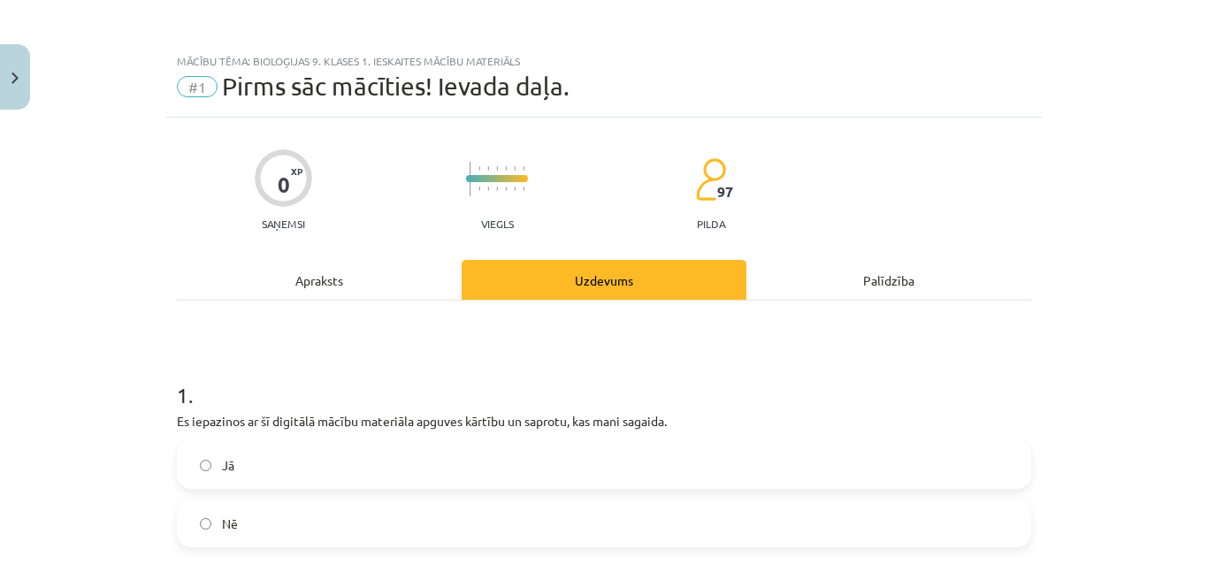
scroll to position [44, 0]
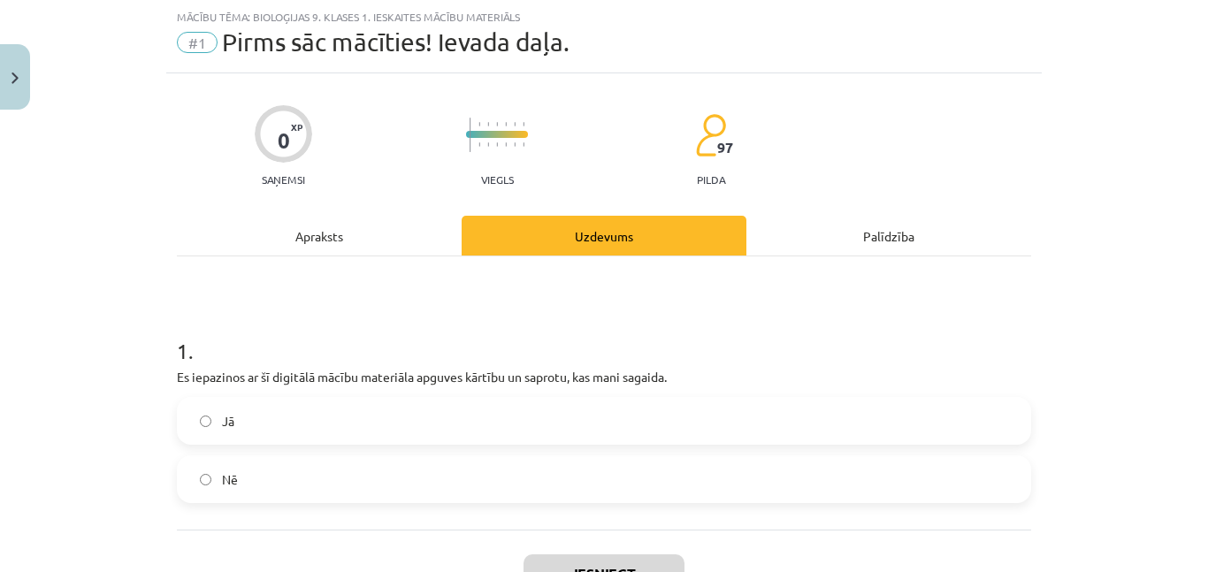
click at [887, 236] on div "Palīdzība" at bounding box center [888, 236] width 285 height 40
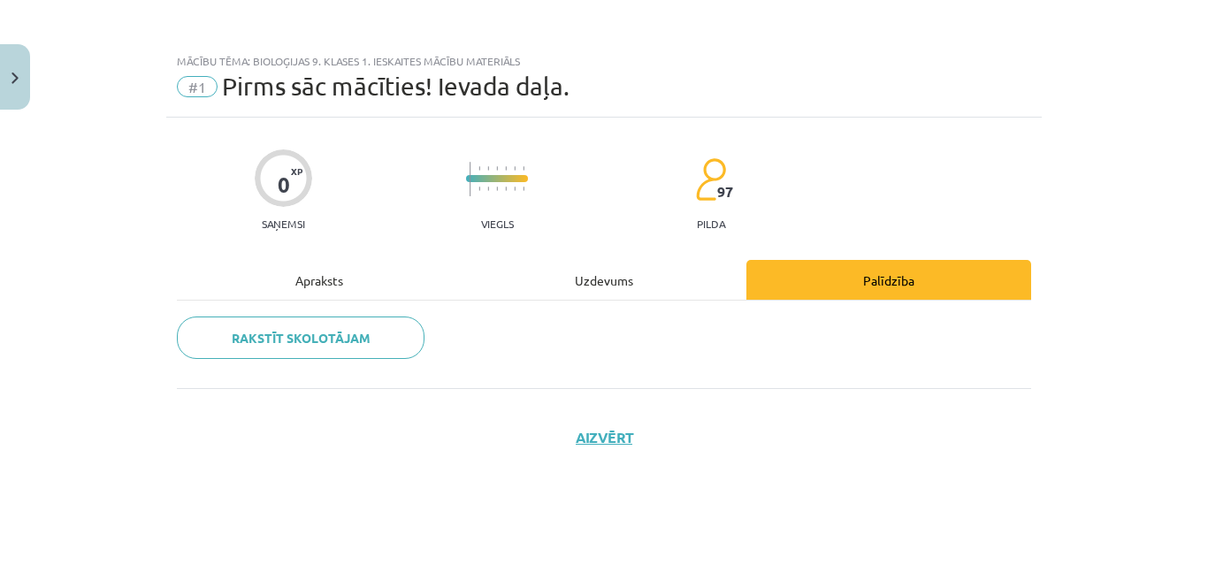
scroll to position [0, 0]
click at [642, 280] on div "Uzdevums" at bounding box center [604, 280] width 285 height 40
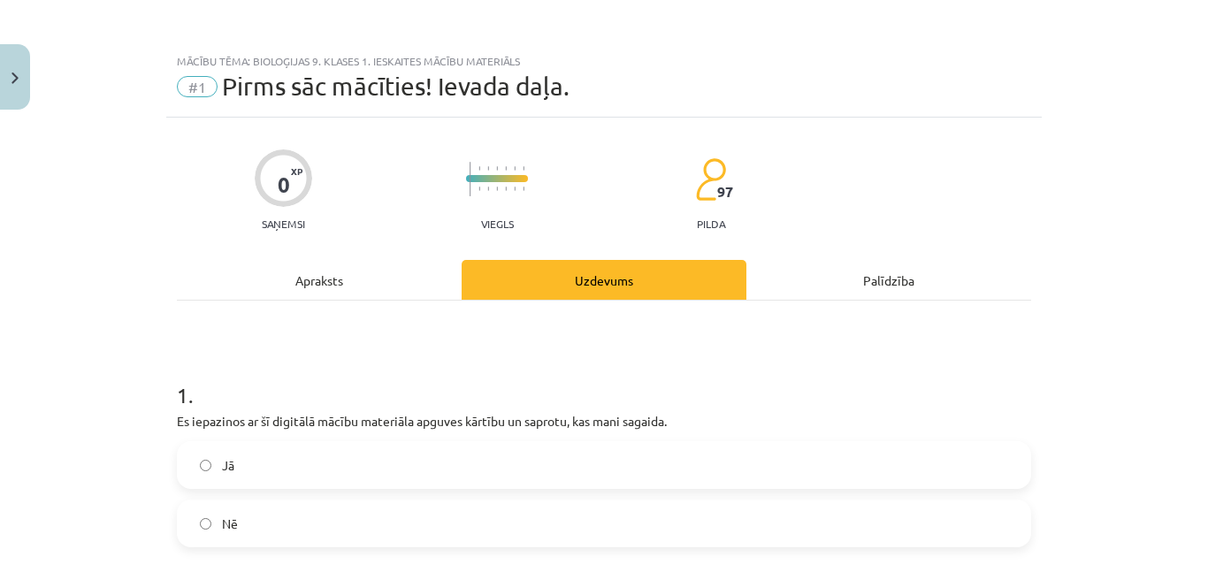
scroll to position [180, 0]
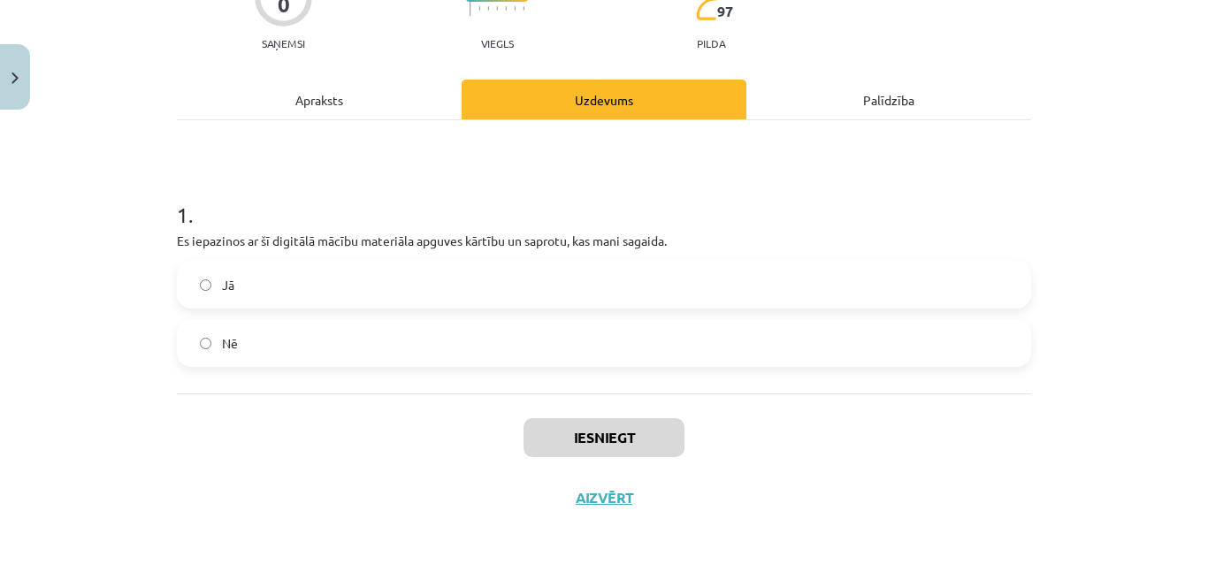
click at [286, 101] on div "Apraksts" at bounding box center [319, 100] width 285 height 40
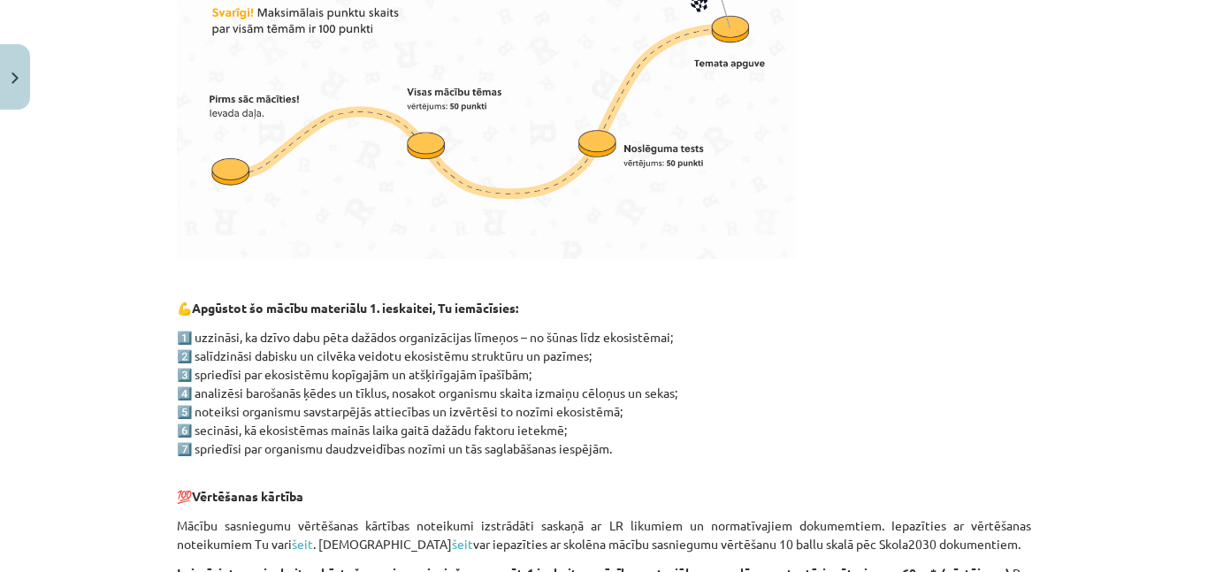
scroll to position [1136, 0]
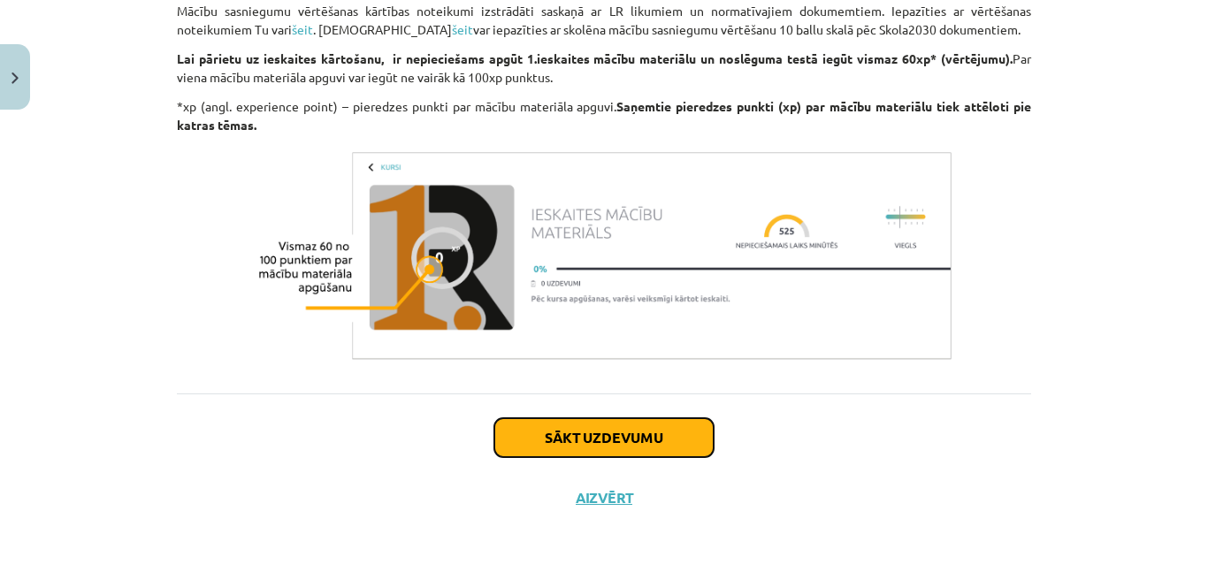
click at [595, 428] on button "Sākt uzdevumu" at bounding box center [603, 437] width 219 height 39
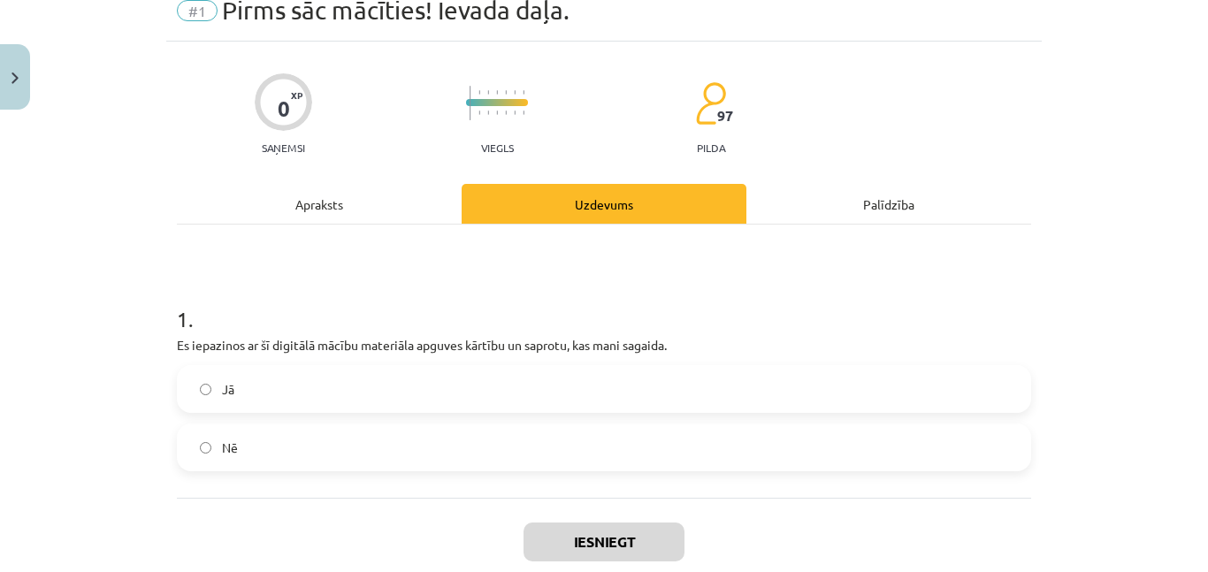
scroll to position [44, 0]
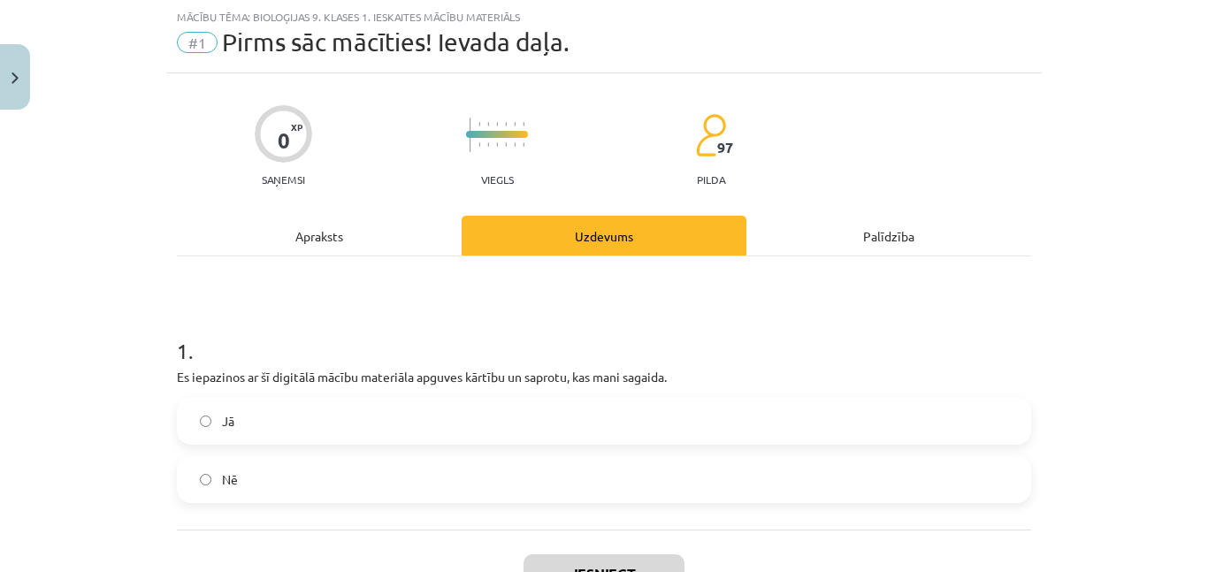
click at [312, 431] on label "Jā" at bounding box center [604, 421] width 851 height 44
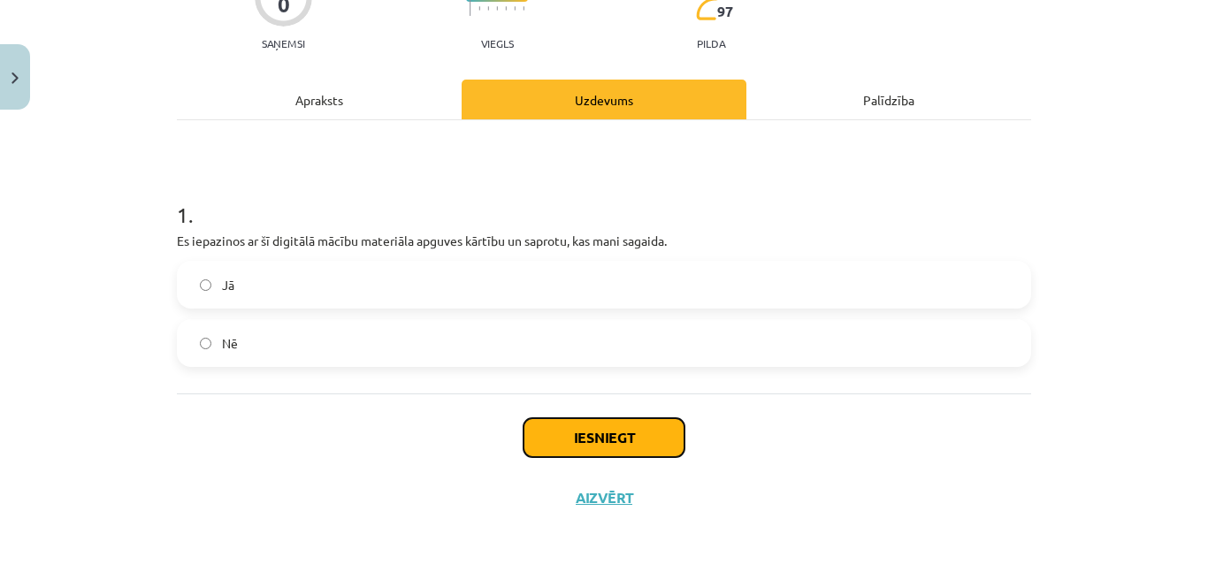
click at [645, 443] on button "Iesniegt" at bounding box center [603, 437] width 161 height 39
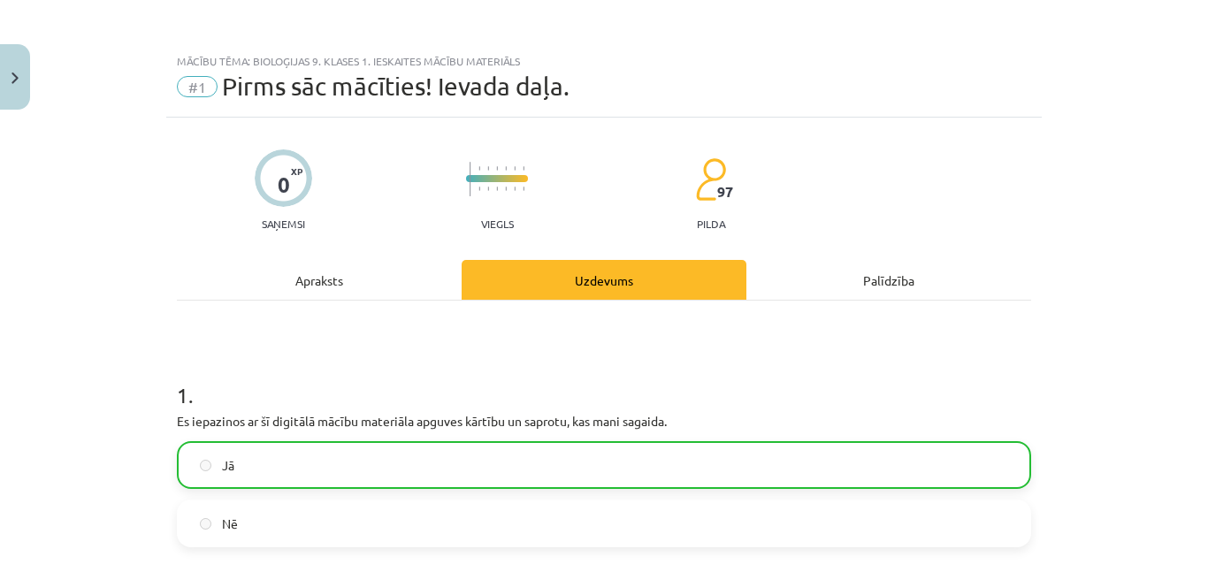
scroll to position [237, 0]
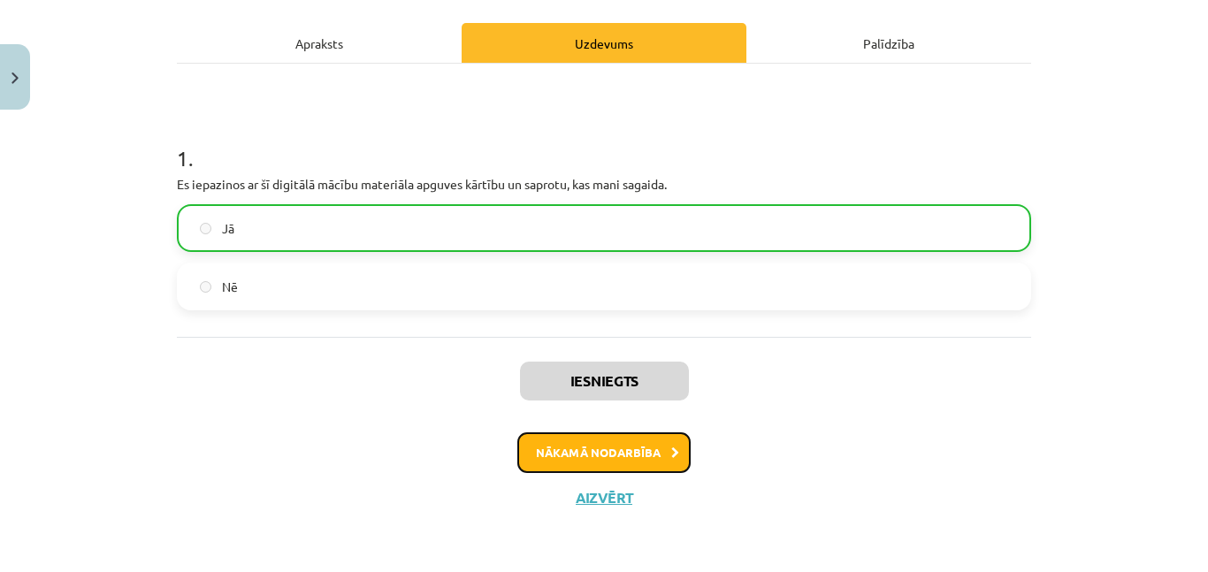
click at [621, 462] on button "Nākamā nodarbība" at bounding box center [603, 452] width 173 height 41
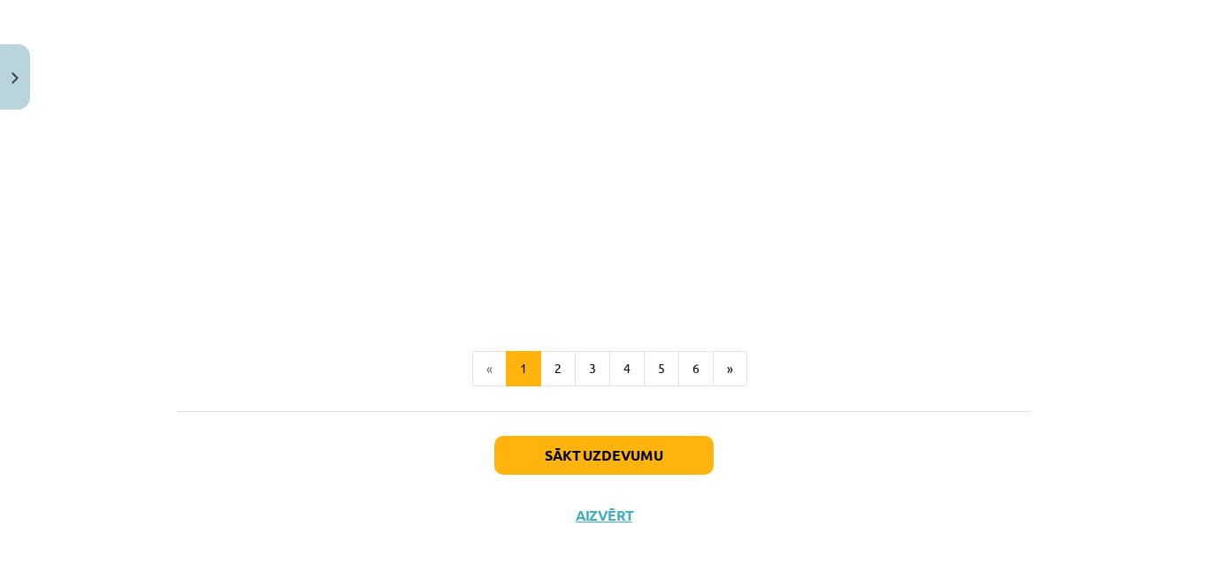
scroll to position [1849, 0]
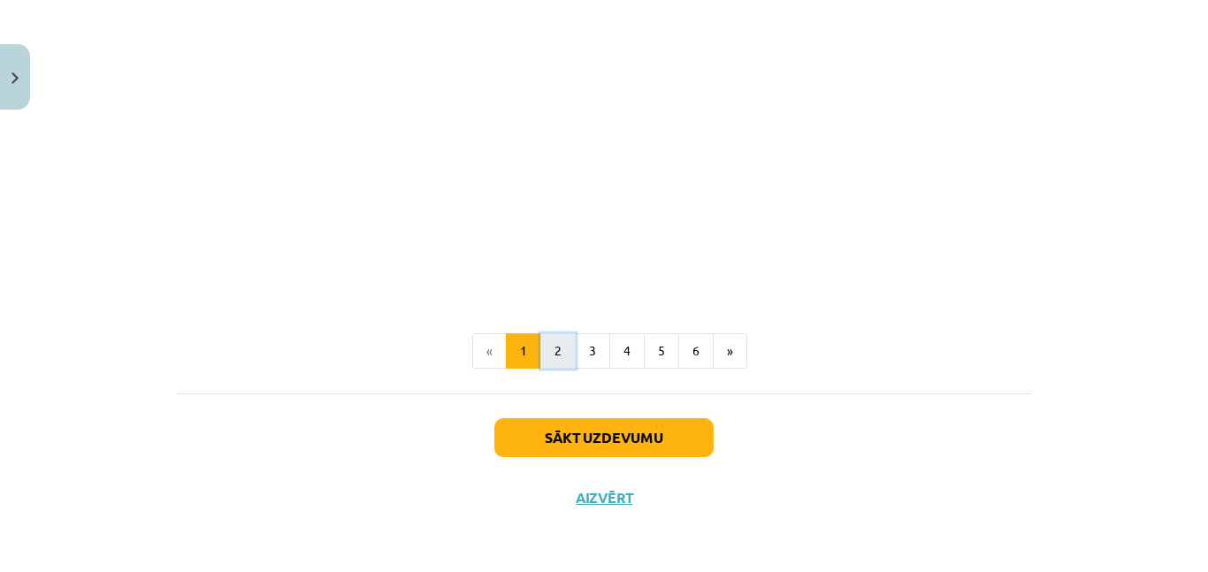
click at [561, 352] on button "2" at bounding box center [557, 350] width 35 height 35
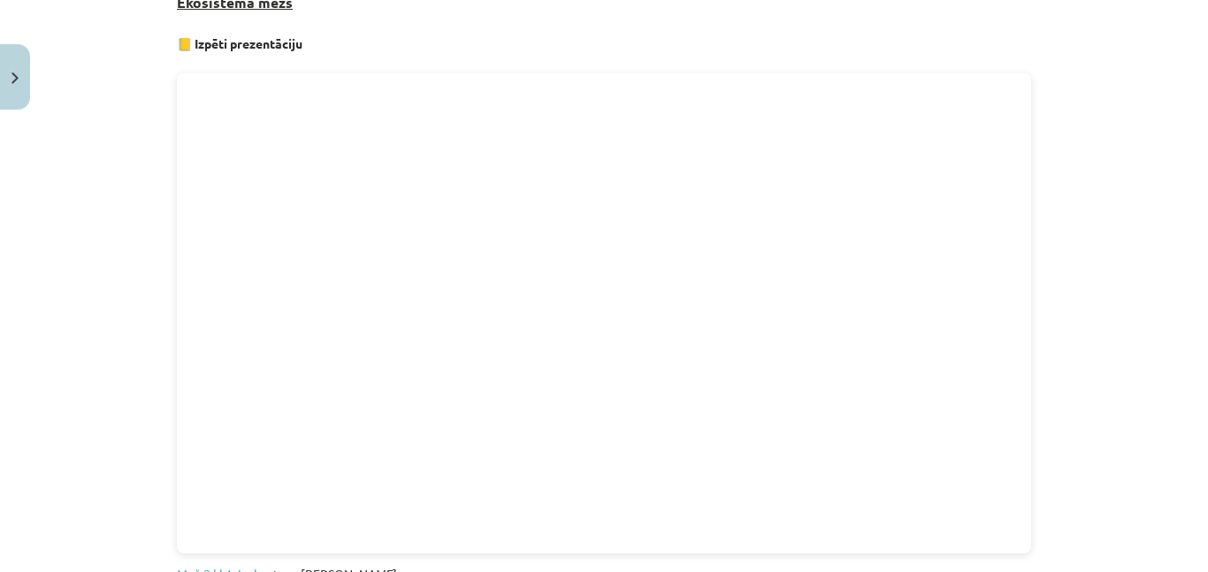
scroll to position [935, 0]
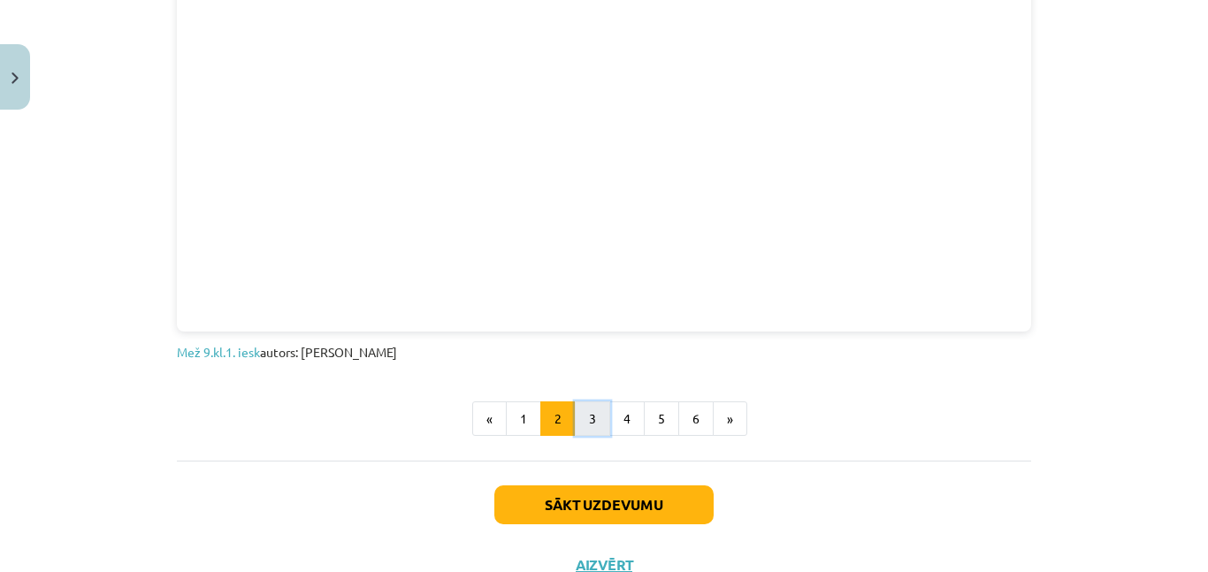
click at [593, 423] on button "3" at bounding box center [592, 418] width 35 height 35
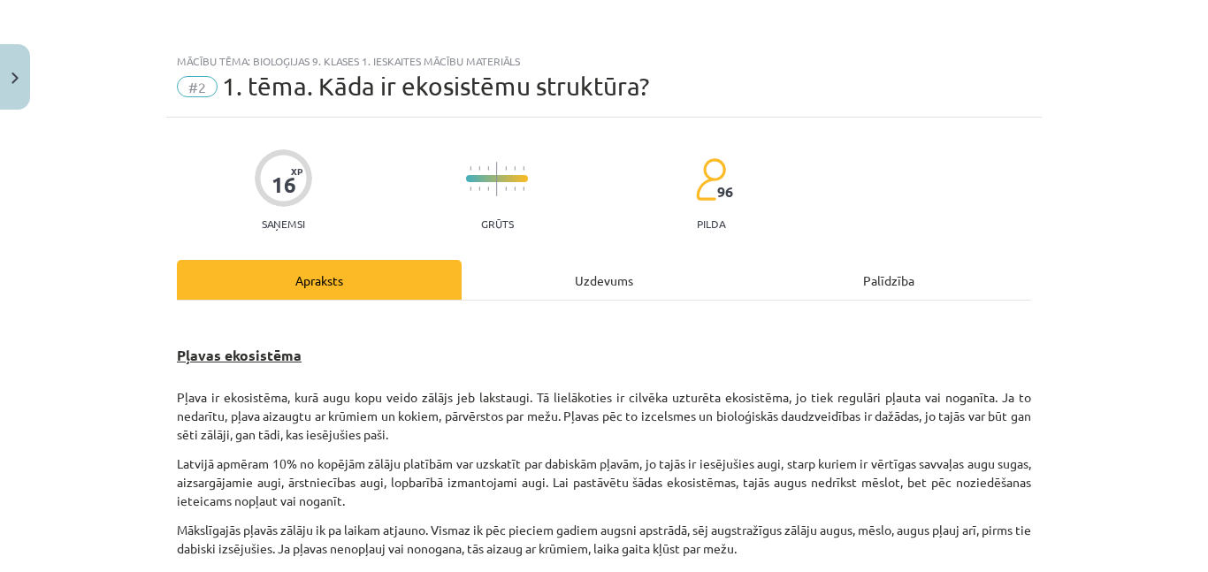
scroll to position [2528, 0]
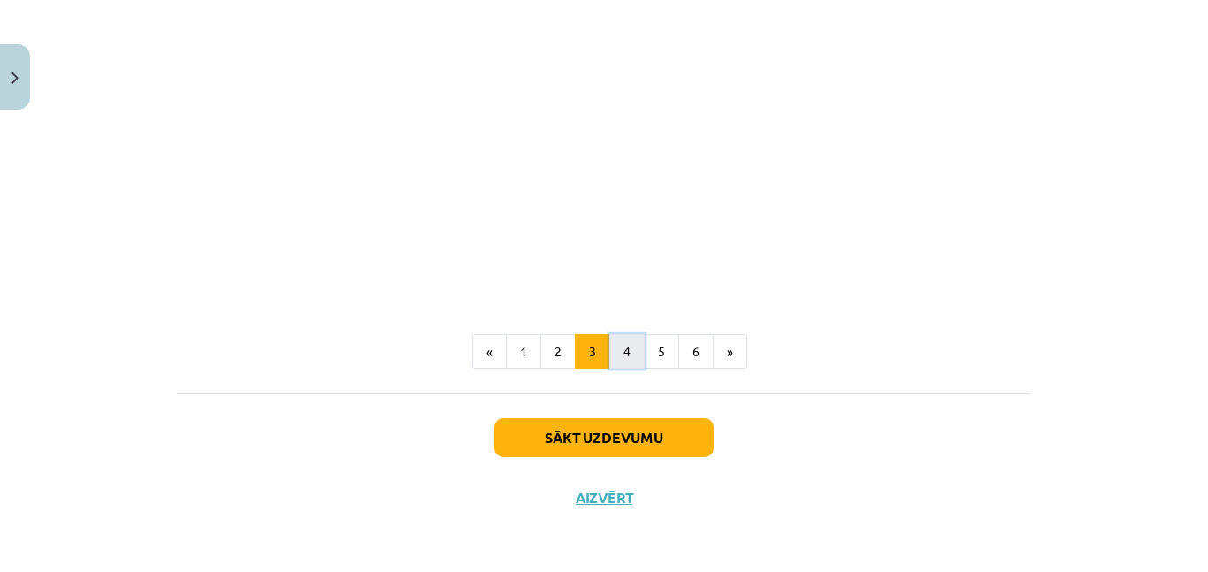
click at [627, 365] on button "4" at bounding box center [626, 351] width 35 height 35
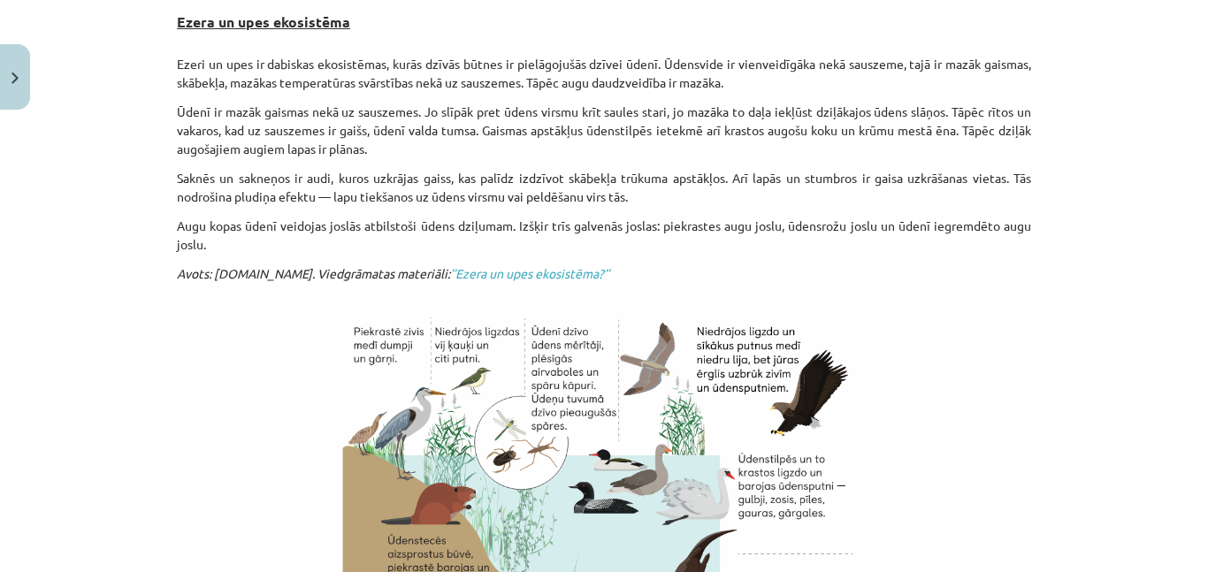
scroll to position [724, 0]
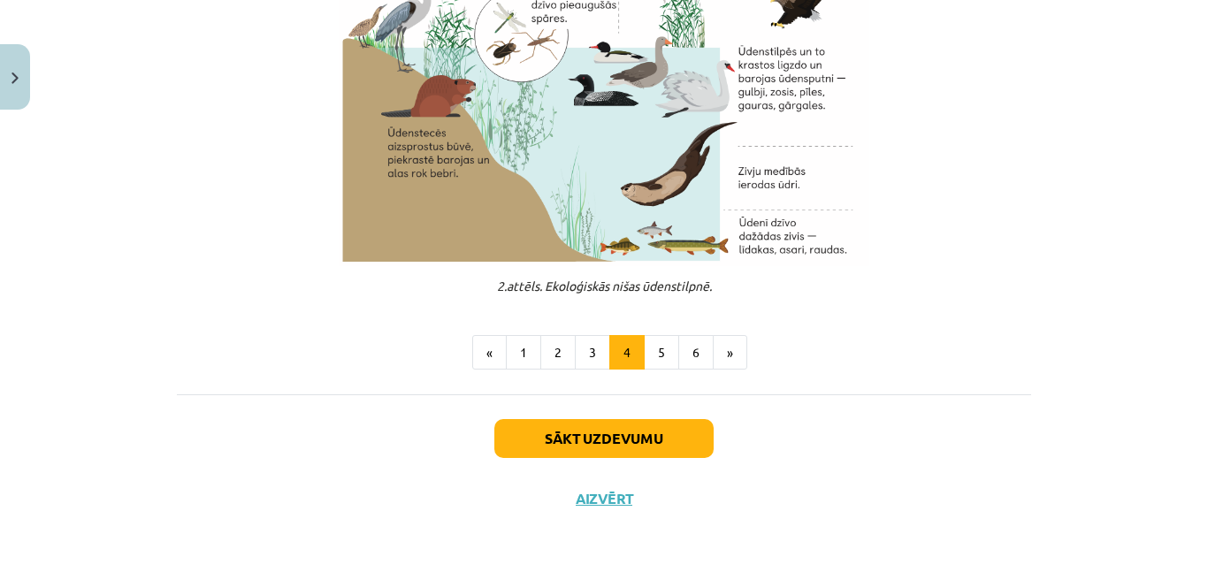
click at [653, 463] on div "Sākt uzdevumu Aizvērt" at bounding box center [604, 456] width 854 height 124
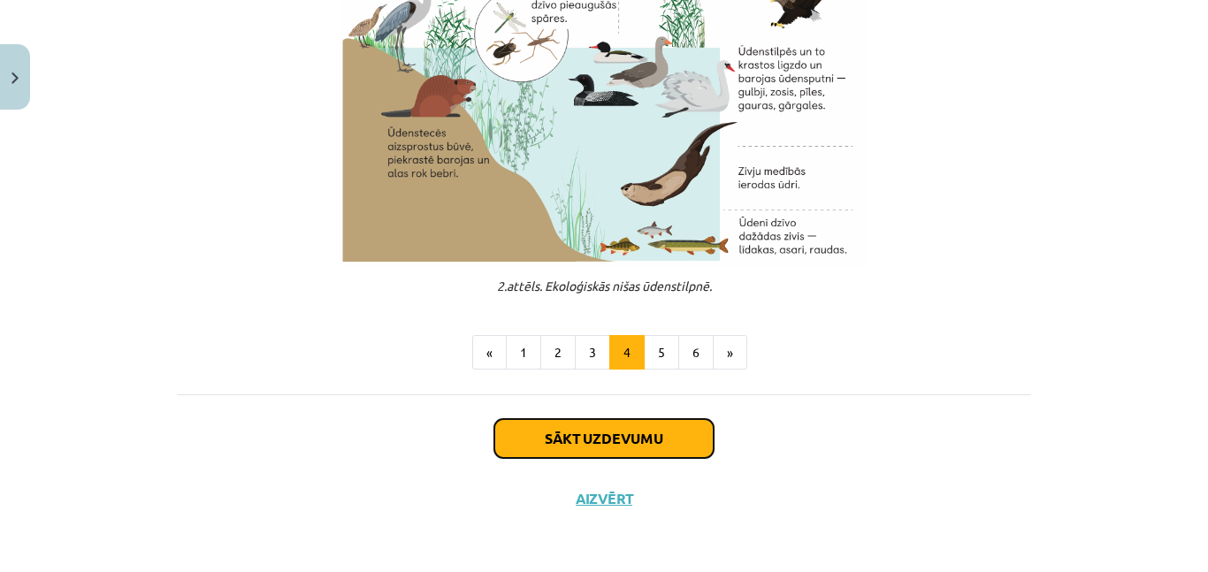
click at [681, 430] on button "Sākt uzdevumu" at bounding box center [603, 438] width 219 height 39
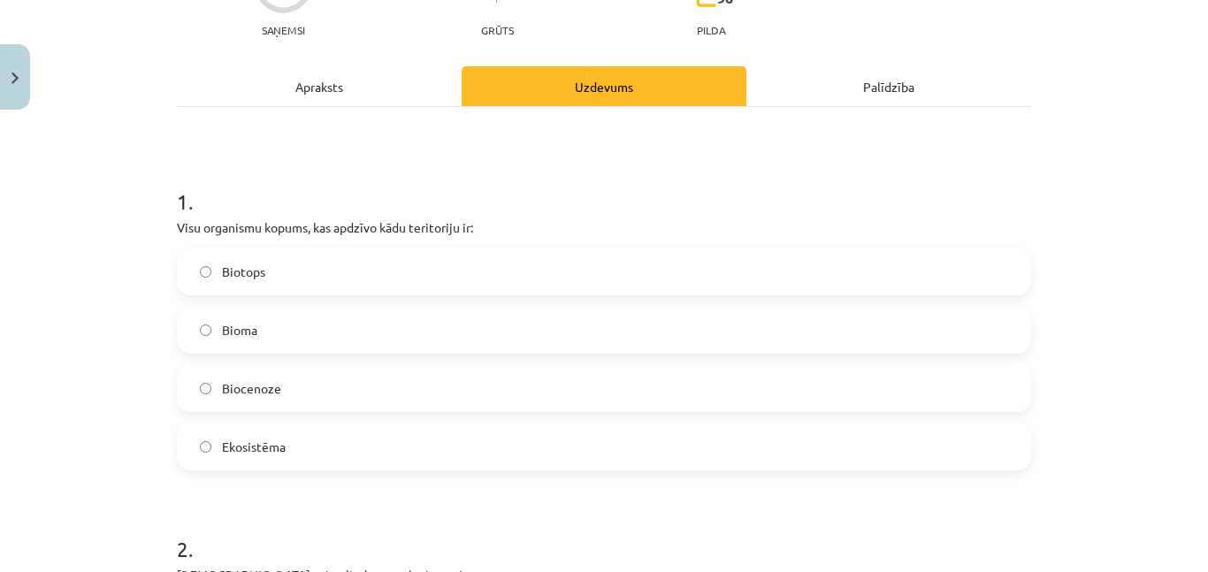
scroll to position [195, 0]
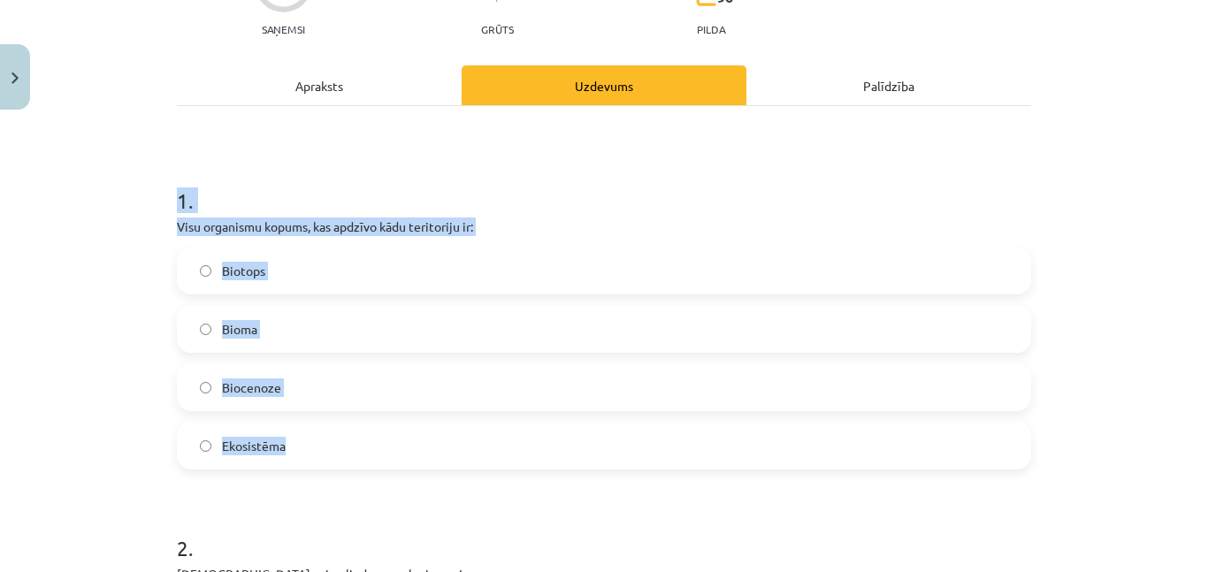
drag, startPoint x: 156, startPoint y: 187, endPoint x: 552, endPoint y: 433, distance: 466.2
click at [552, 433] on div "Mācību tēma: Bioloģijas 9. klases 1. ieskaites mācību materiāls #2 1. tēma. Kād…" at bounding box center [604, 286] width 1208 height 572
copy div "1 . Visu organismu kopums, kas apdzīvo kādu teritoriju ir: Biotops Bioma Biocen…"
click at [403, 400] on label "Biocenoze" at bounding box center [604, 387] width 851 height 44
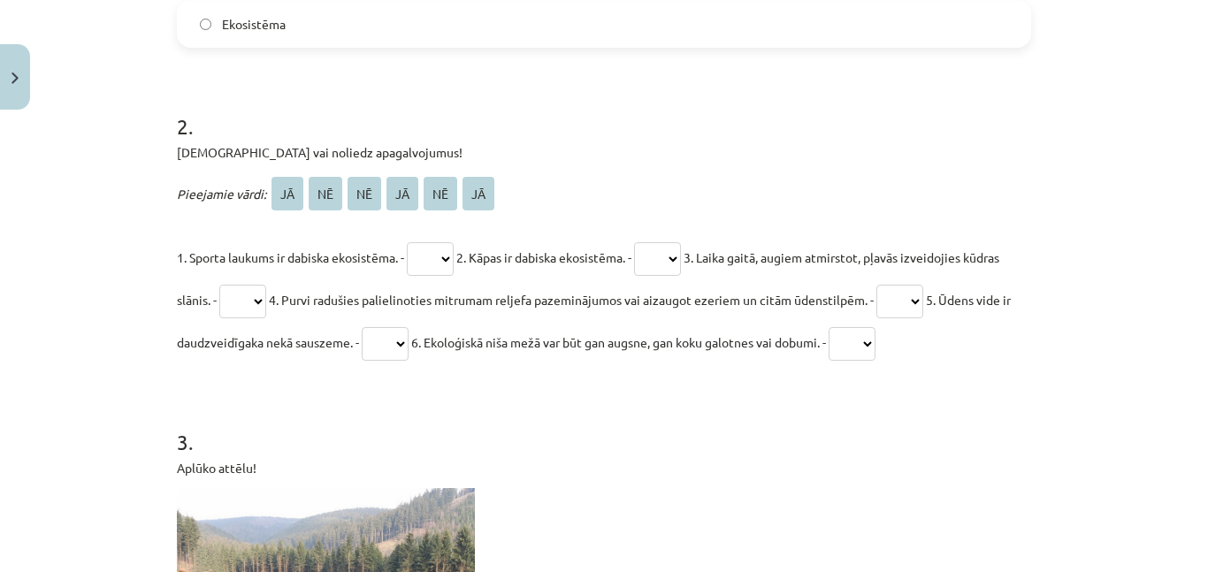
scroll to position [637, 0]
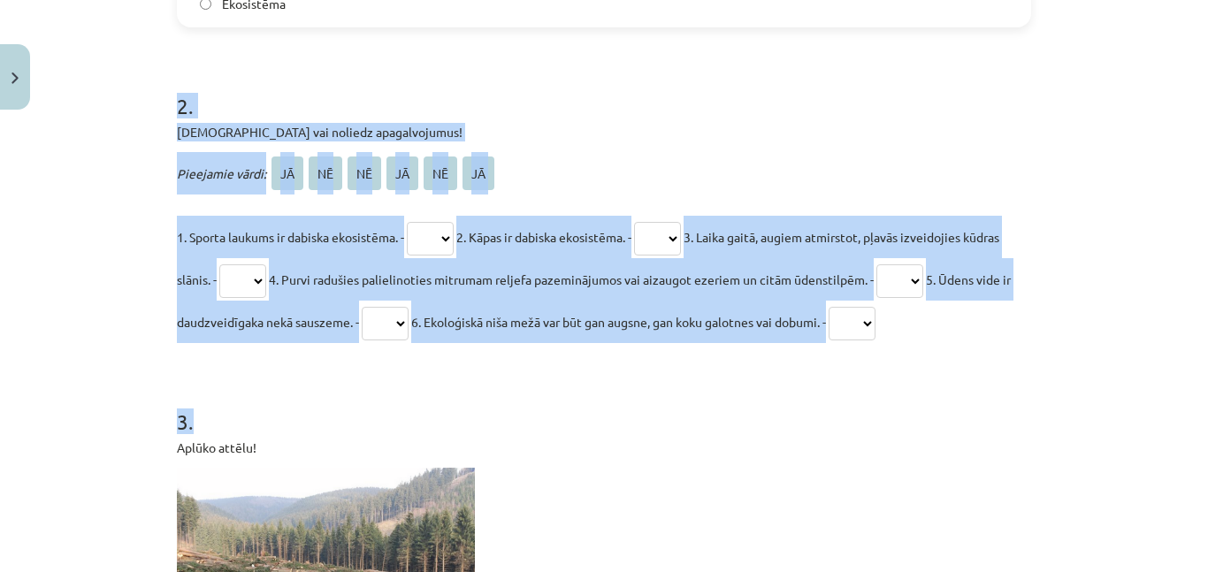
drag, startPoint x: 142, startPoint y: 107, endPoint x: 1118, endPoint y: 402, distance: 1019.0
click at [1118, 402] on div "Mācību tēma: Bioloģijas 9. klases 1. ieskaites mācību materiāls #2 1. tēma. Kād…" at bounding box center [604, 286] width 1208 height 572
copy form "2 . Apstiprini vai noliedz apagalvojumus! Pieejamie vārdi: JĀ NĒ NĒ JĀ NĒ JĀ 1.…"
click at [446, 235] on select "** ** ** ** ** **" at bounding box center [430, 239] width 47 height 34
select select "**"
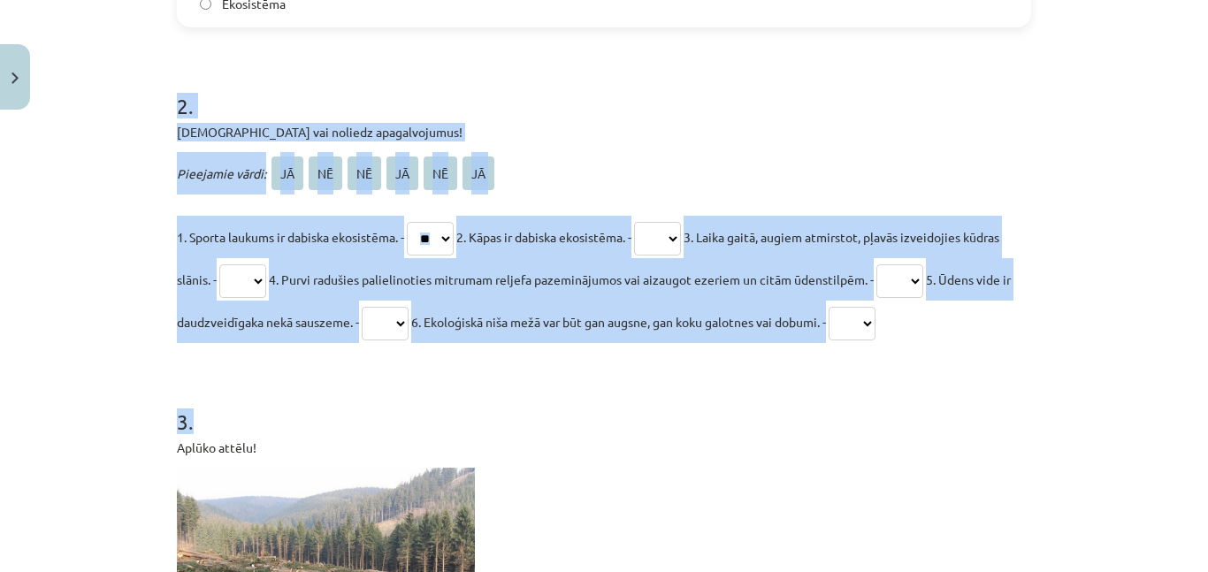
click at [414, 222] on select "** ** ** ** ** **" at bounding box center [430, 239] width 47 height 34
click at [685, 88] on h1 "2 ." at bounding box center [604, 90] width 854 height 55
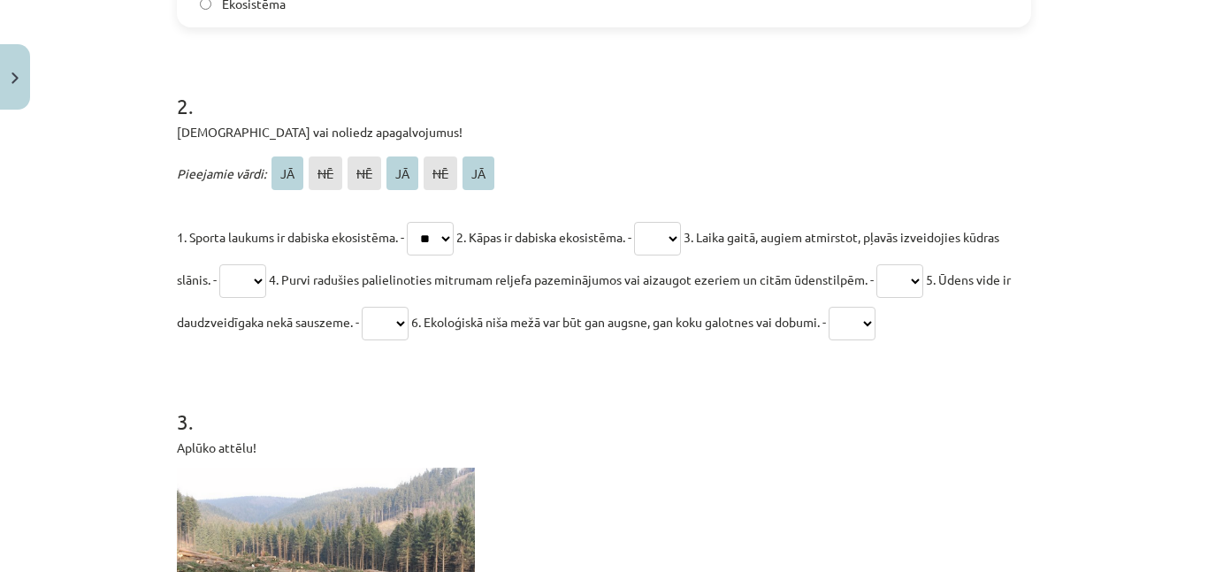
click at [681, 245] on select "** ** ** ** ** **" at bounding box center [657, 239] width 47 height 34
select select "**"
click at [654, 222] on select "** ** ** ** ** **" at bounding box center [657, 239] width 47 height 34
click at [256, 277] on select "** ** ** ** ** **" at bounding box center [242, 281] width 47 height 34
select select "**"
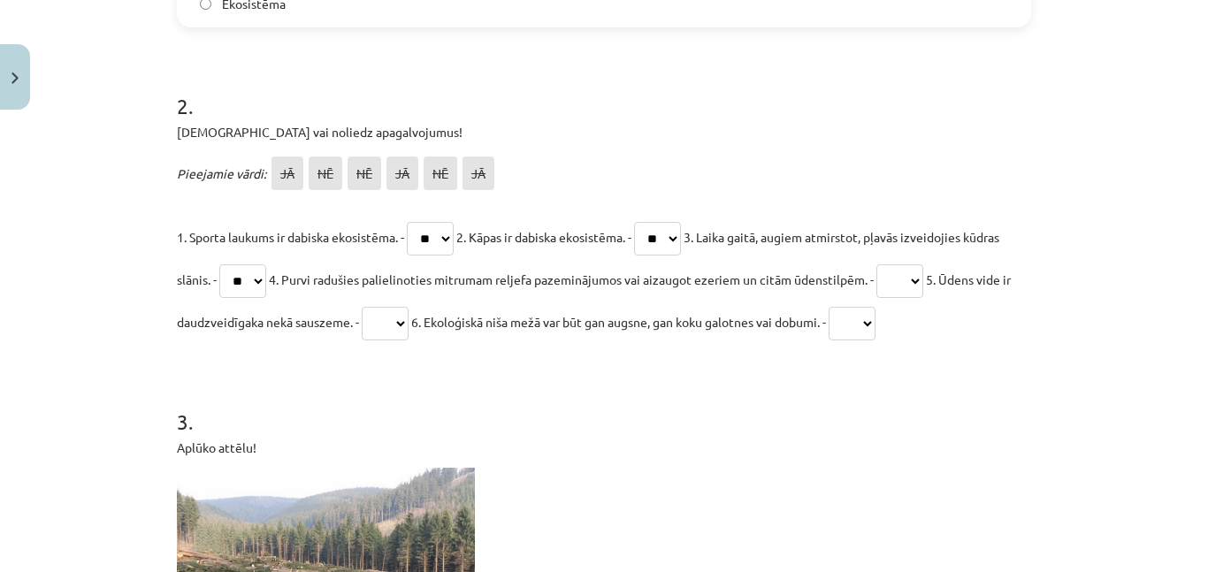
click at [223, 264] on select "** ** ** ** ** **" at bounding box center [242, 281] width 47 height 34
click at [898, 264] on select "** ** ** ** ** **" at bounding box center [899, 281] width 47 height 34
select select "**"
click at [889, 264] on select "** ** ** ** ** **" at bounding box center [899, 281] width 47 height 34
click at [391, 308] on select "** ** ** ** ** **" at bounding box center [385, 324] width 47 height 34
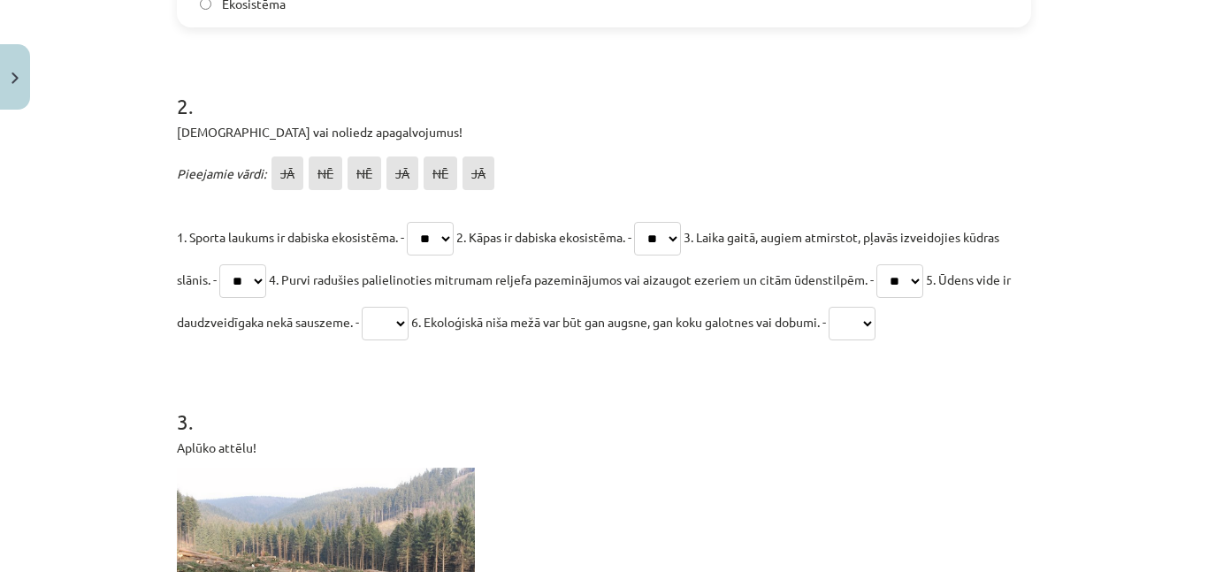
select select "**"
click at [366, 307] on select "** ** ** ** ** **" at bounding box center [385, 324] width 47 height 34
click at [875, 327] on select "** ** ** ** ** **" at bounding box center [851, 324] width 47 height 34
select select "**"
click at [849, 307] on select "** ** ** ** ** **" at bounding box center [851, 324] width 47 height 34
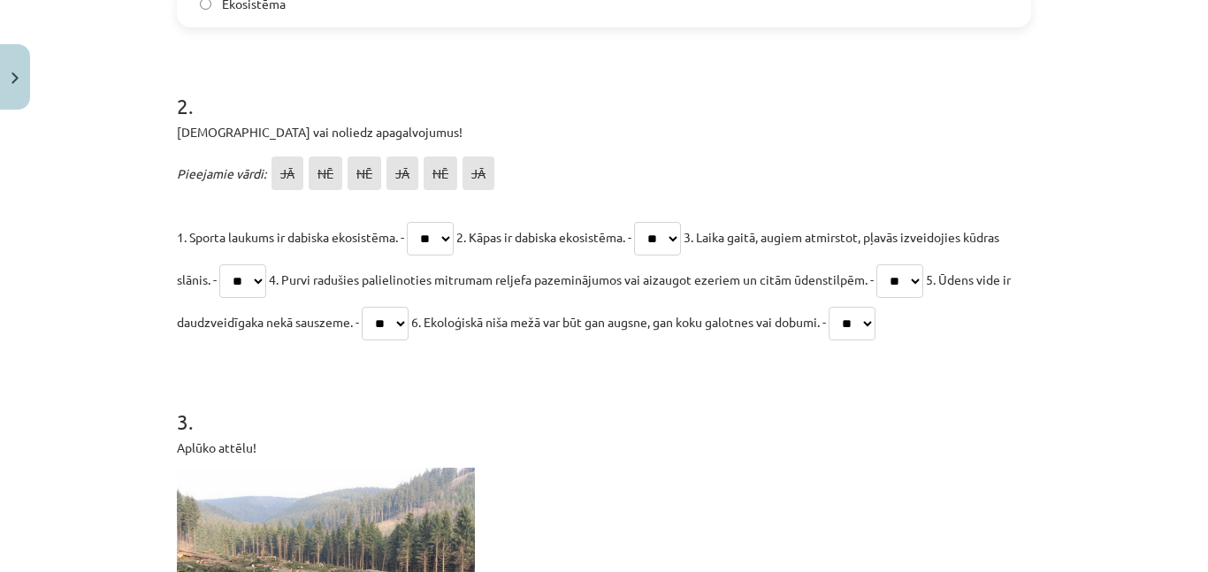
click at [948, 338] on p "1. Sporta laukums ir dabiska ekosistēma. - ** ** ** ** ** ** 2. Kāpas ir dabisk…" at bounding box center [604, 279] width 854 height 127
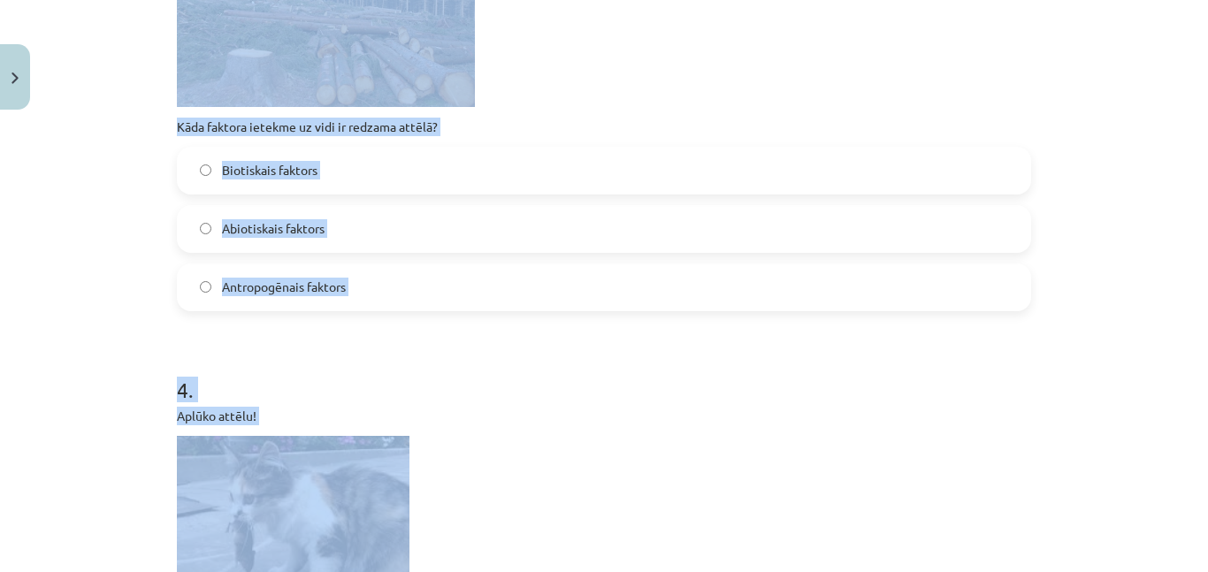
scroll to position [1304, 0]
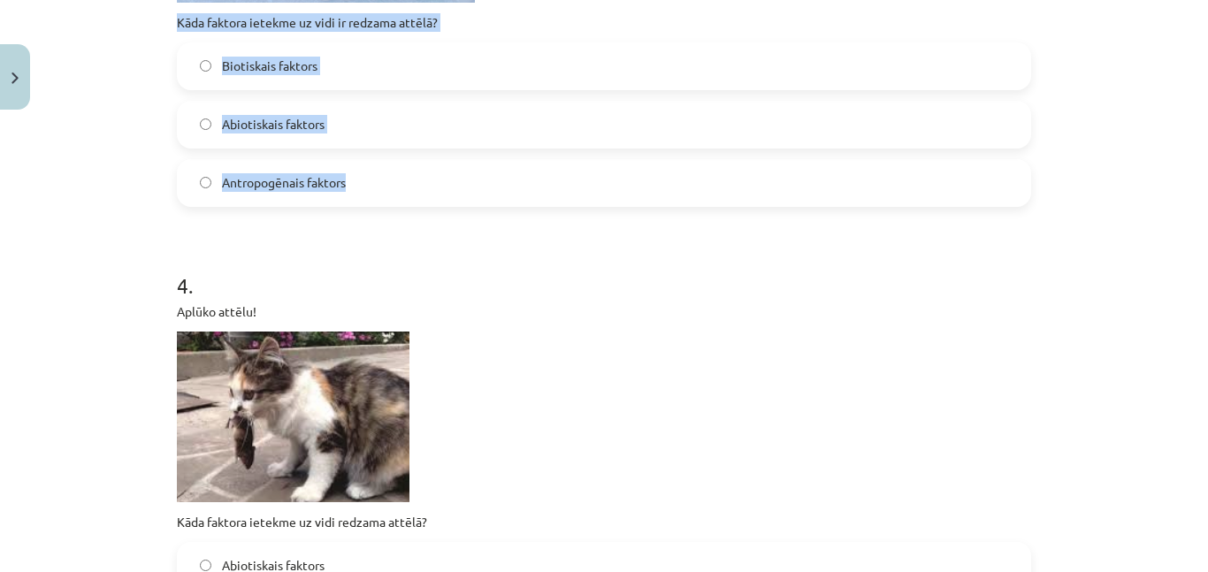
drag, startPoint x: 164, startPoint y: 95, endPoint x: 499, endPoint y: 195, distance: 348.6
click at [499, 195] on div "Mācību tēma: Bioloģijas 9. klases 1. ieskaites mācību materiāls #2 1. tēma. Kād…" at bounding box center [604, 286] width 1208 height 572
copy div "Aplūko attēlu! Kāda faktora ietekme uz vidi ir redzama attēlā? Biotiskais fakto…"
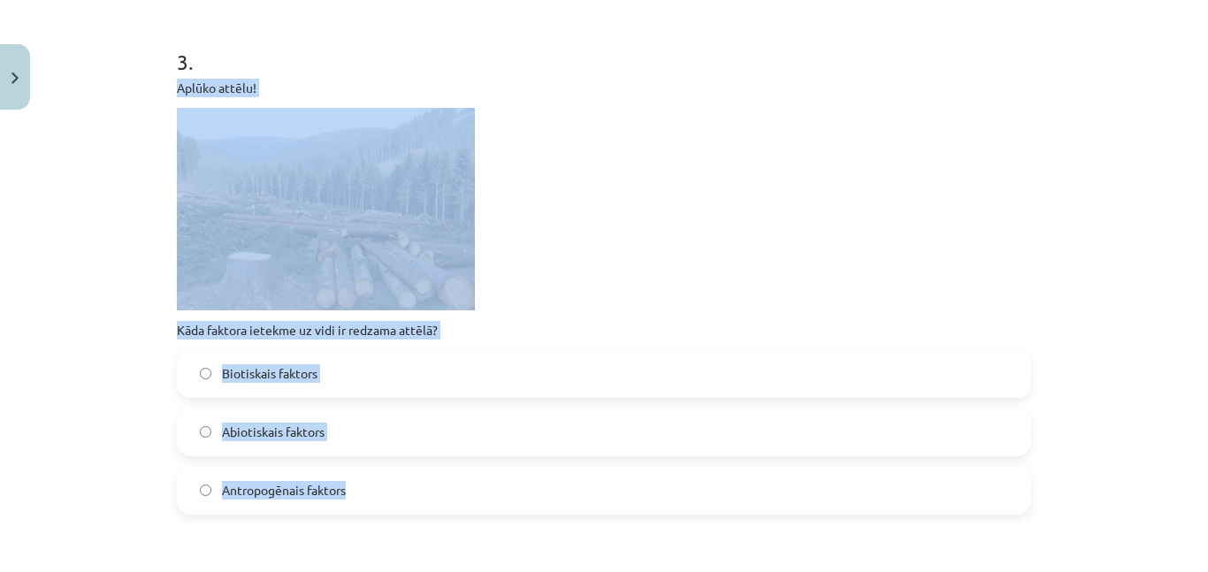
scroll to position [954, 0]
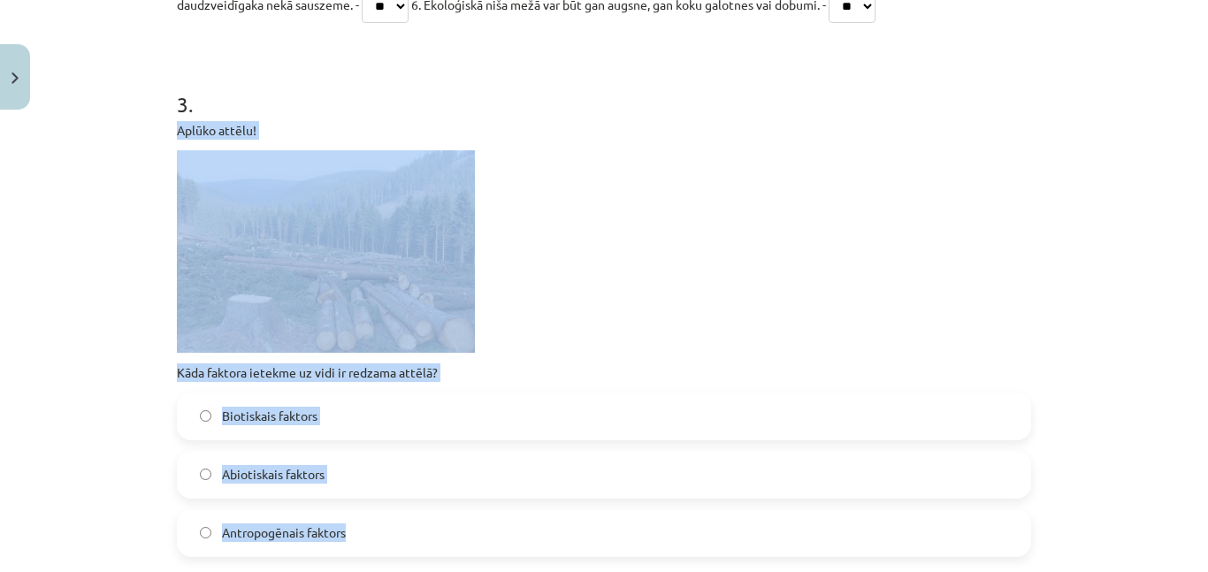
click at [694, 83] on h1 "3 ." at bounding box center [604, 88] width 854 height 55
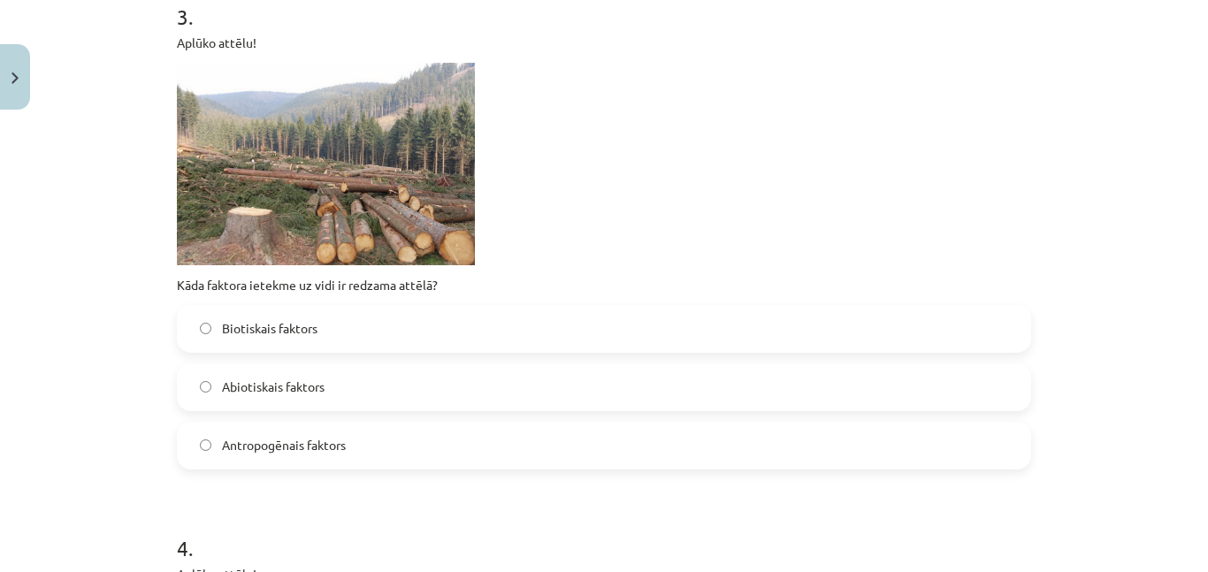
scroll to position [1048, 0]
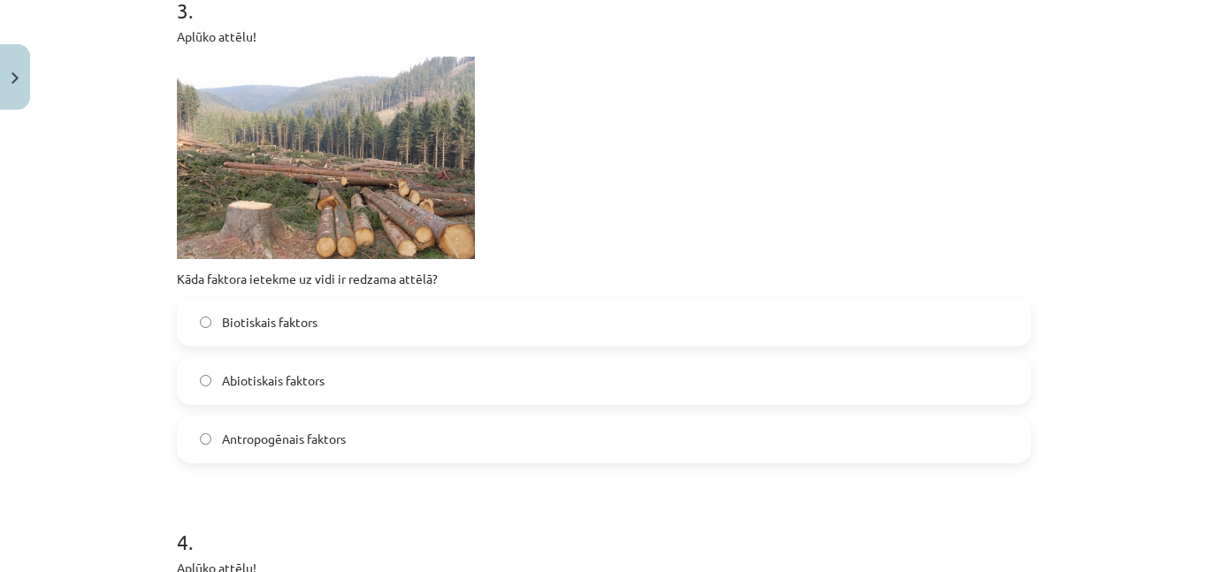
click at [416, 454] on label "Antropogēnais faktors" at bounding box center [604, 439] width 851 height 44
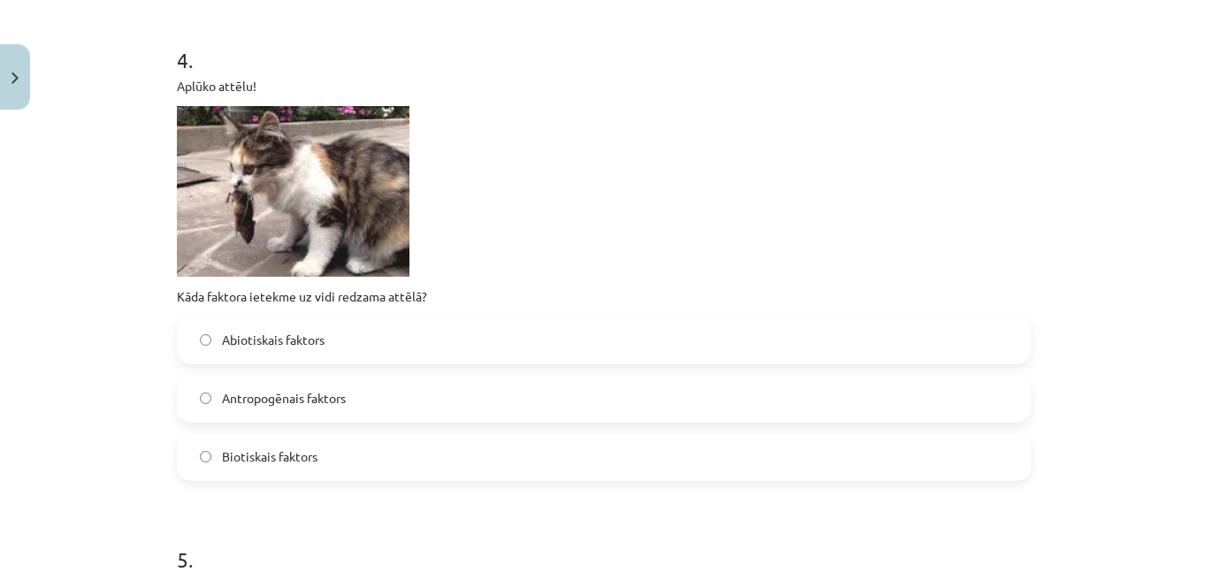
scroll to position [1531, 0]
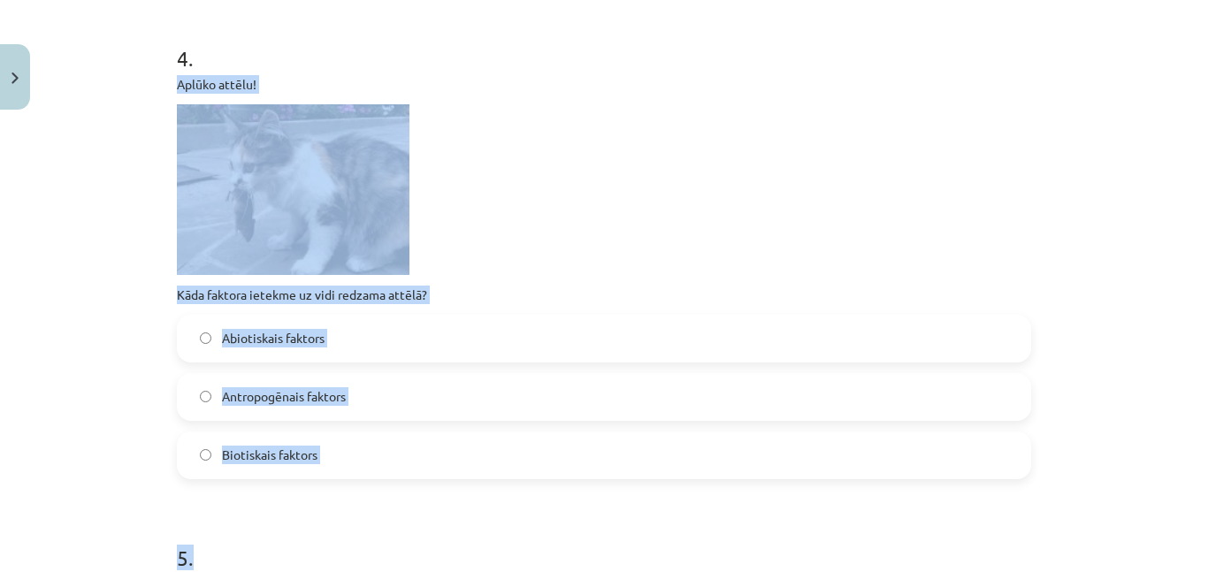
drag, startPoint x: 149, startPoint y: 73, endPoint x: 425, endPoint y: 486, distance: 496.6
click at [425, 486] on div "Mācību tēma: Bioloģijas 9. klases 1. ieskaites mācību materiāls #2 1. tēma. Kād…" at bounding box center [604, 286] width 1208 height 572
copy form "Aplūko attēlu! Kāda faktora ietekme uz vidi redzama attēlā? Abiotiskais faktors…"
click at [427, 461] on label "Biotiskais faktors" at bounding box center [604, 455] width 851 height 44
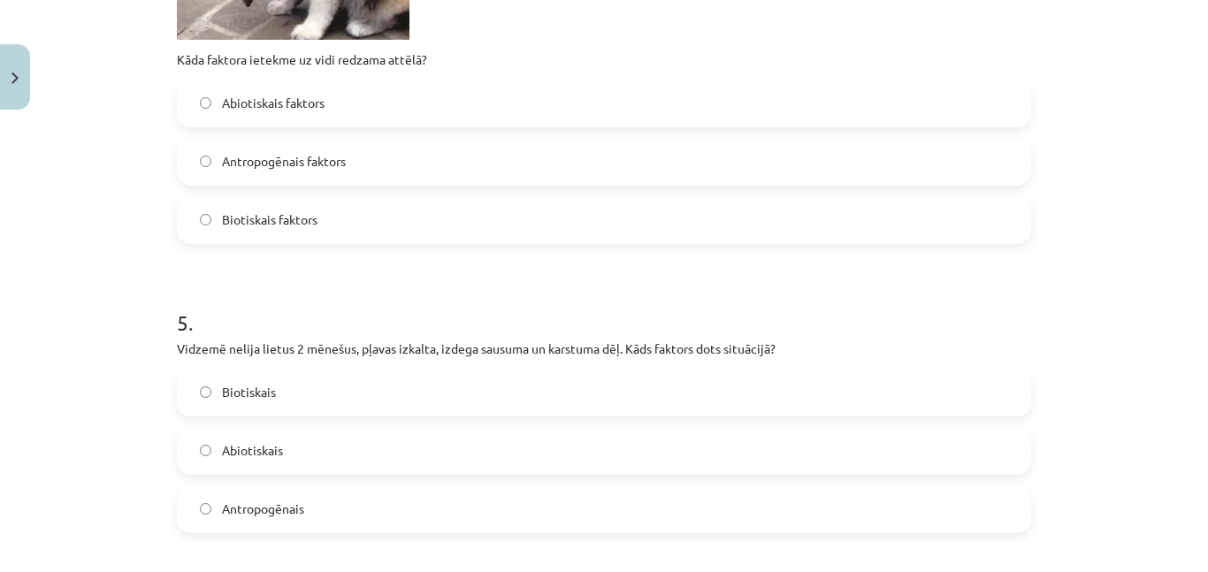
scroll to position [1805, 0]
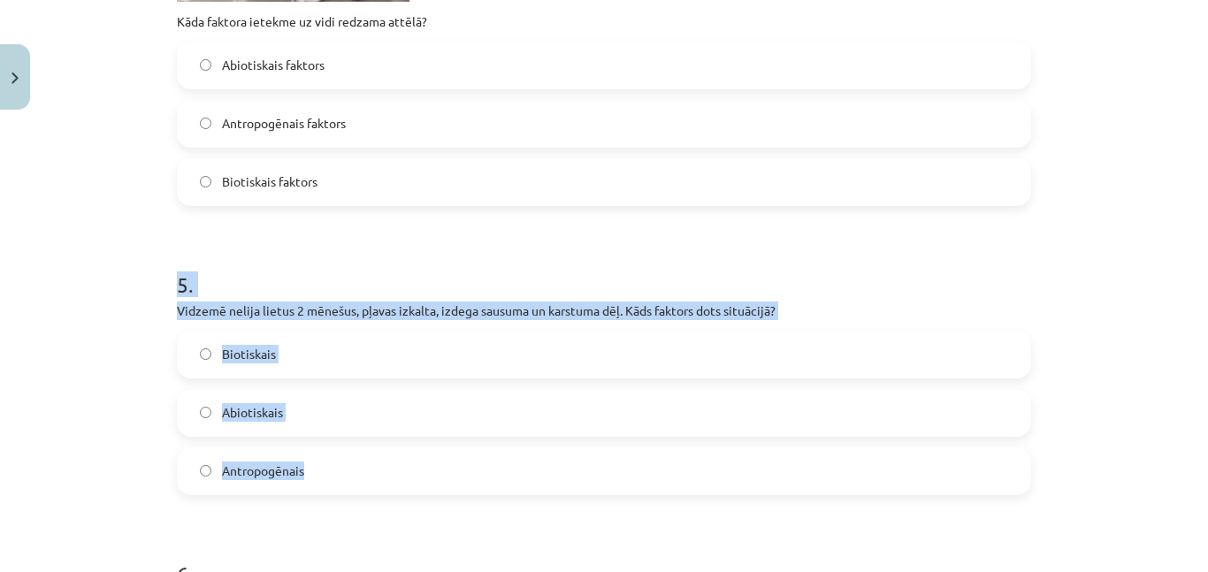
drag, startPoint x: 157, startPoint y: 292, endPoint x: 558, endPoint y: 481, distance: 443.8
click at [558, 481] on div "Mācību tēma: Bioloģijas 9. klases 1. ieskaites mācību materiāls #2 1. tēma. Kād…" at bounding box center [604, 286] width 1208 height 572
copy div "5 . Vidzemē nelija lietus 2 mēnešus, pļavas izkalta, izdega sausuma un karstuma…"
click at [339, 414] on label "Abiotiskais" at bounding box center [604, 413] width 851 height 44
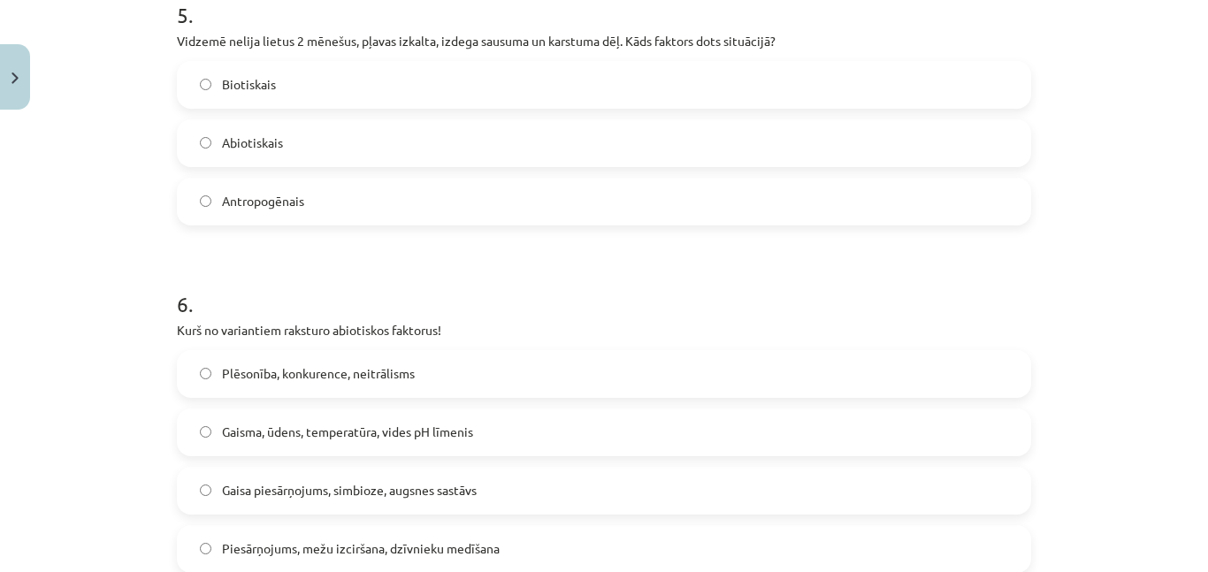
scroll to position [2280, 0]
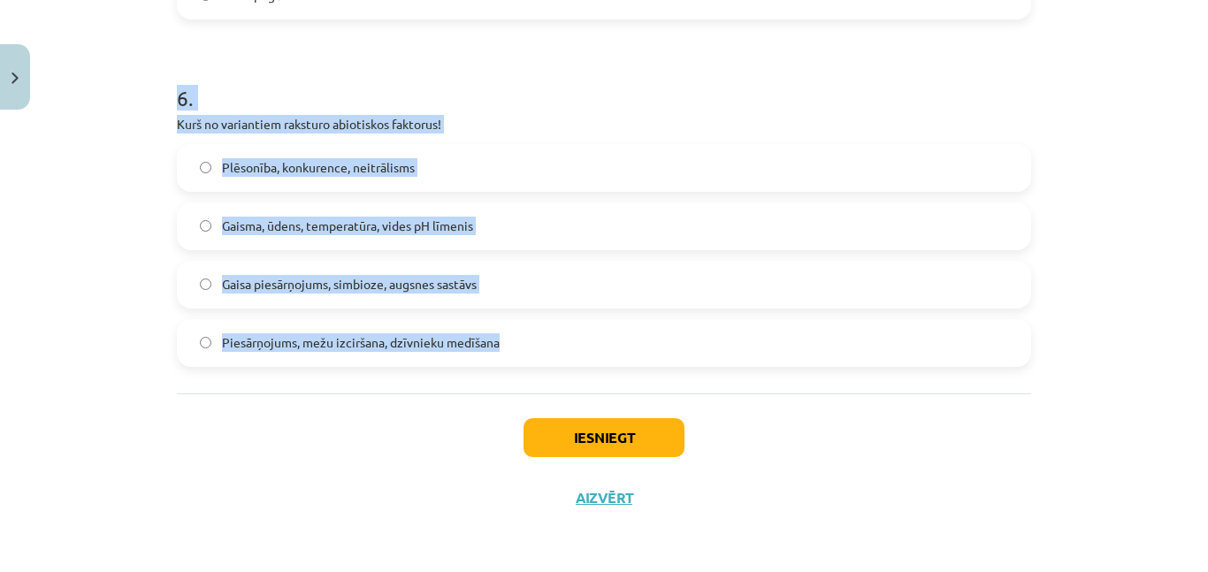
drag, startPoint x: 164, startPoint y: 72, endPoint x: 630, endPoint y: 340, distance: 537.2
click at [630, 340] on div "Mācību tēma: Bioloģijas 9. klases 1. ieskaites mācību materiāls #2 1. tēma. Kād…" at bounding box center [604, 286] width 1208 height 572
copy div "6 . Kurš no variantiem raksturo abiotiskos faktorus! Plēsonība, konkurence, nei…"
click at [550, 80] on h1 "6 ." at bounding box center [604, 82] width 854 height 55
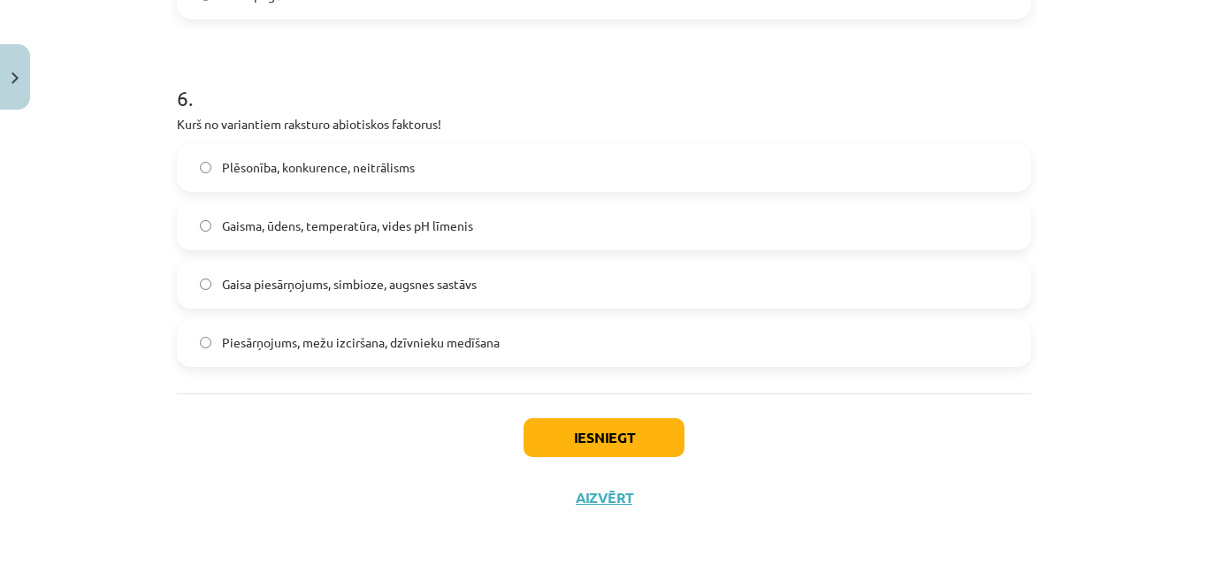
click at [482, 211] on label "Gaisma, ūdens, temperatūra, vides pH līmenis" at bounding box center [604, 226] width 851 height 44
click at [597, 430] on button "Iesniegt" at bounding box center [603, 437] width 161 height 39
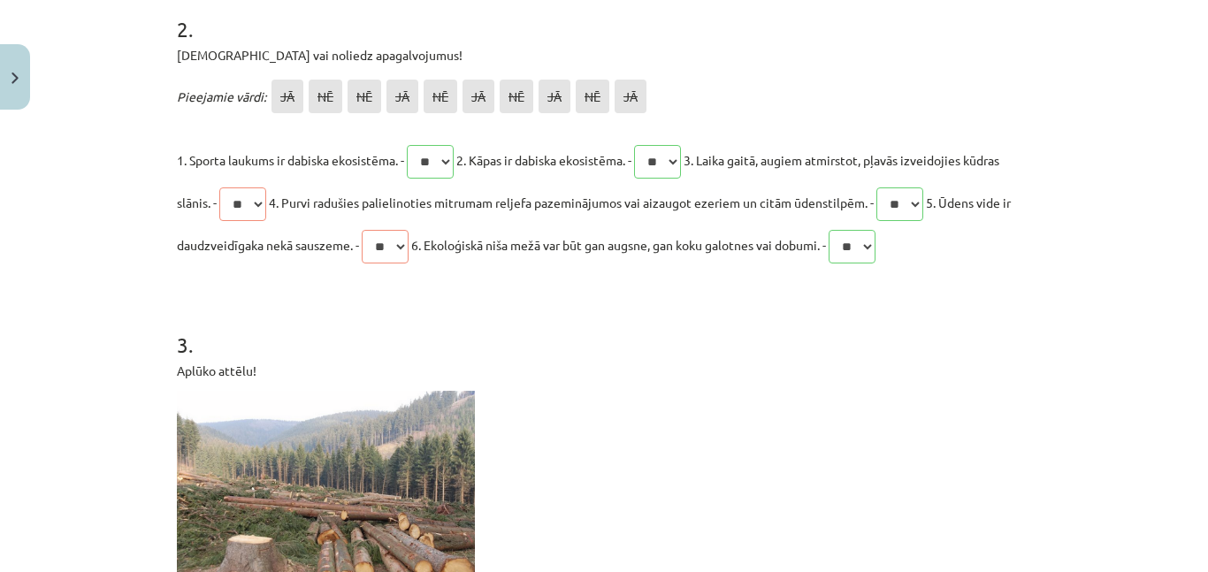
scroll to position [2336, 0]
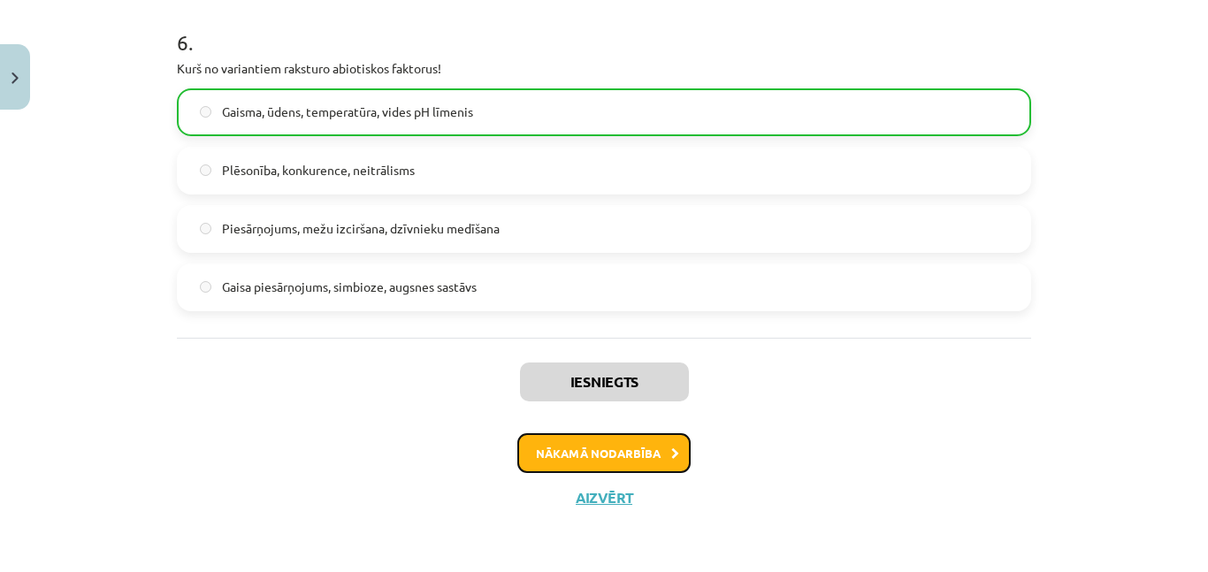
click at [598, 455] on button "Nākamā nodarbība" at bounding box center [603, 453] width 173 height 41
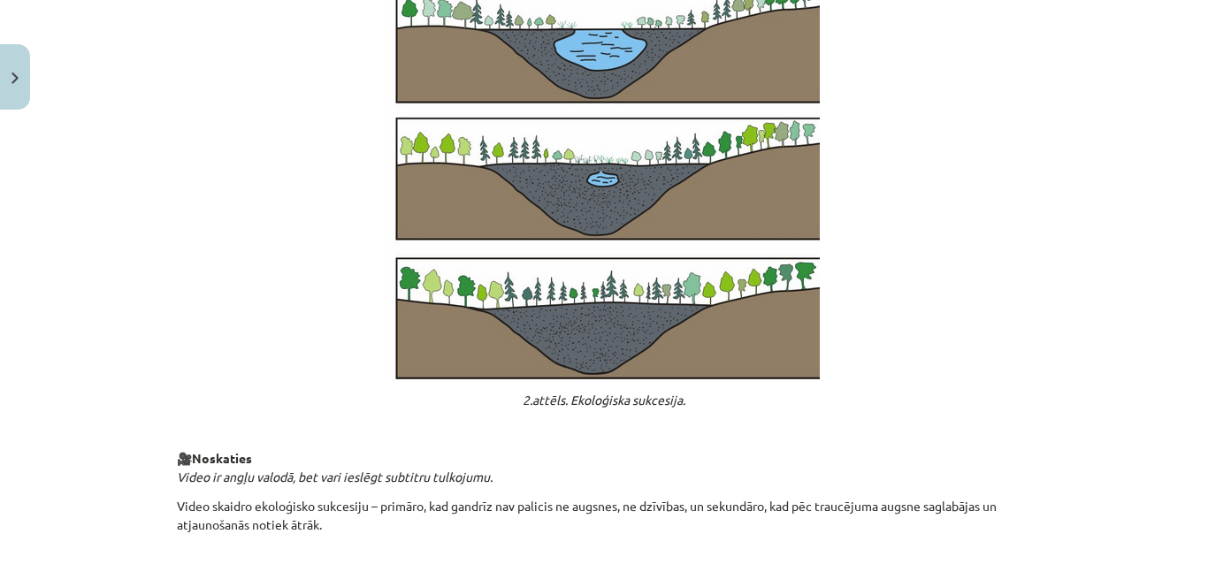
scroll to position [1946, 0]
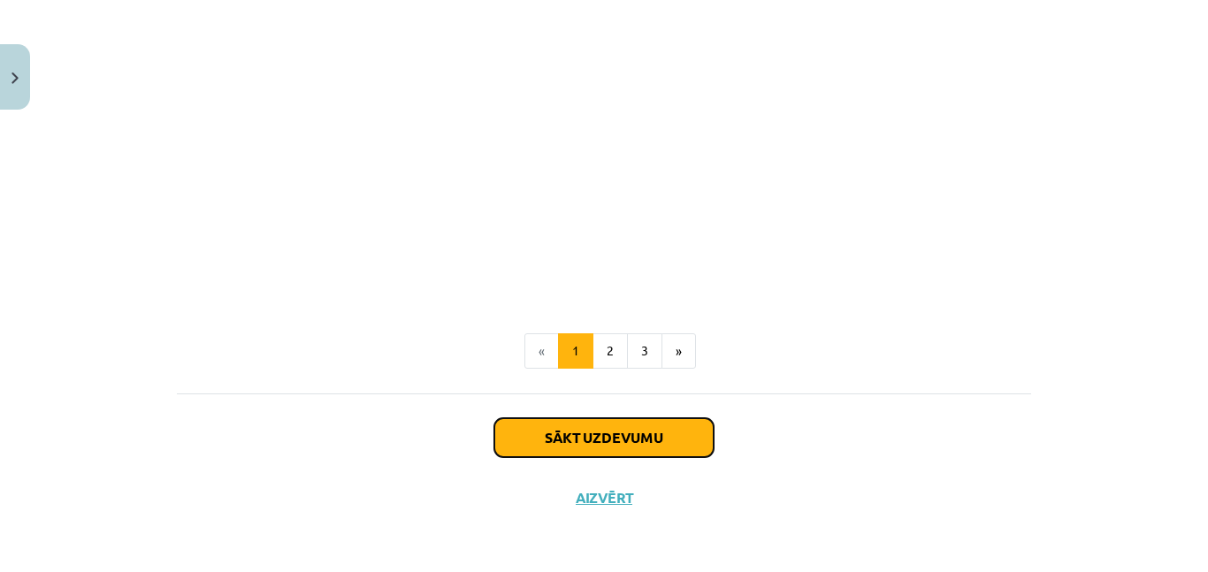
click at [623, 427] on button "Sākt uzdevumu" at bounding box center [603, 437] width 219 height 39
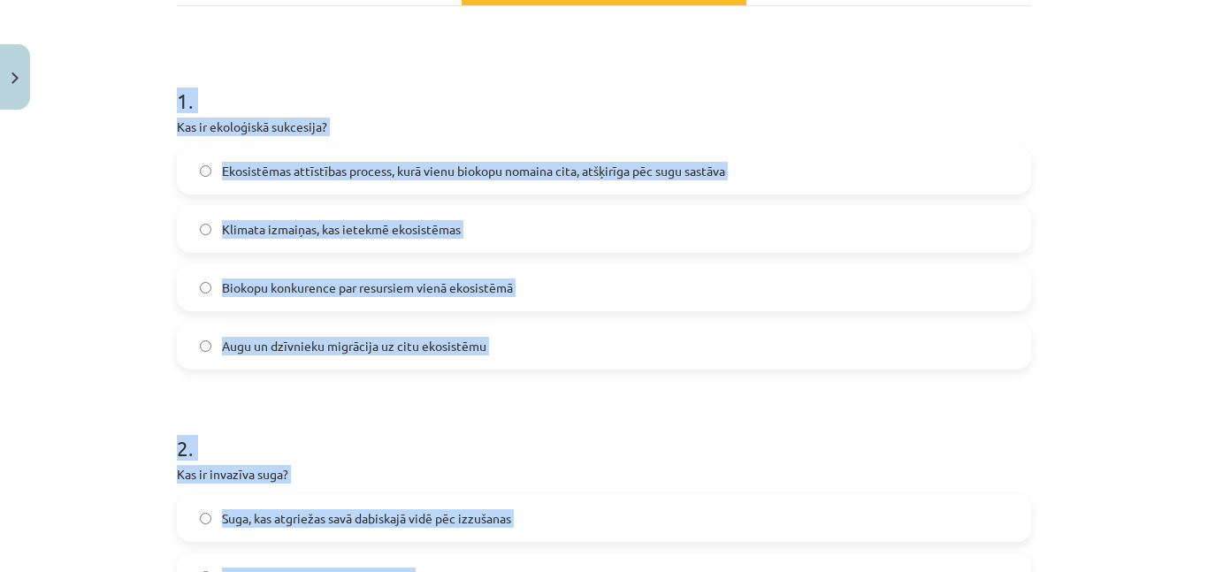
scroll to position [347, 0]
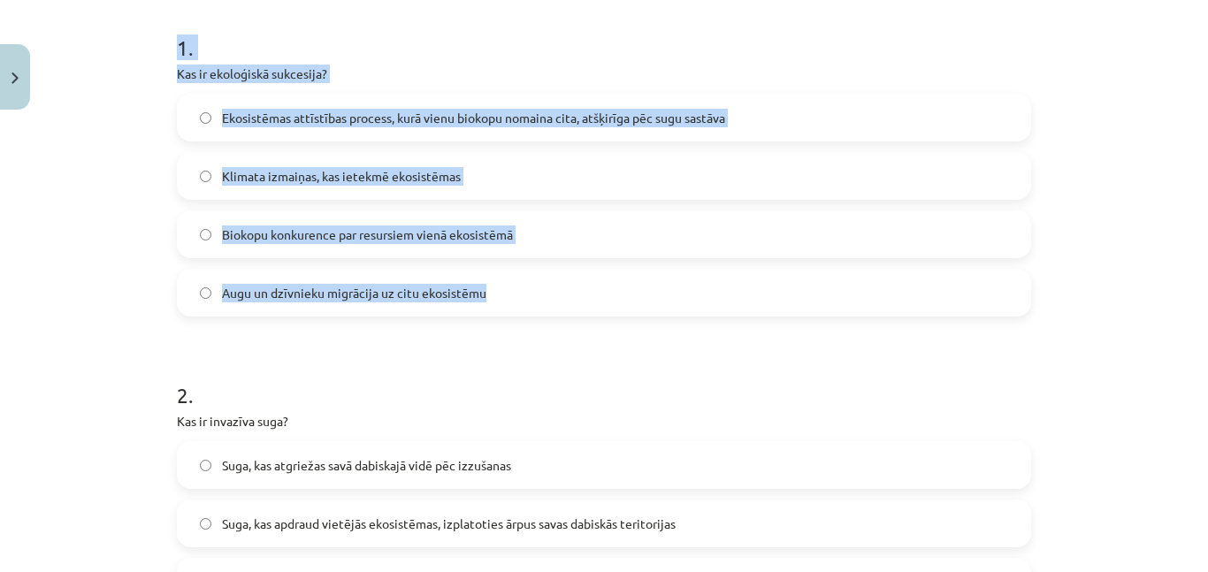
drag, startPoint x: 157, startPoint y: 333, endPoint x: 519, endPoint y: 279, distance: 366.6
click at [519, 279] on div "Mācību tēma: Bioloģijas 9. klases 1. ieskaites mācību materiāls #3 2. tēma. Kā …" at bounding box center [604, 286] width 1208 height 572
copy div "1 . Kas ir ekoloģiskā sukcesija? Ekosistēmas attīstības process, kurā vienu bio…"
click at [389, 133] on label "Ekosistēmas attīstības process, kurā vienu biokopu nomaina cita, atšķirīga pēc …" at bounding box center [604, 117] width 851 height 44
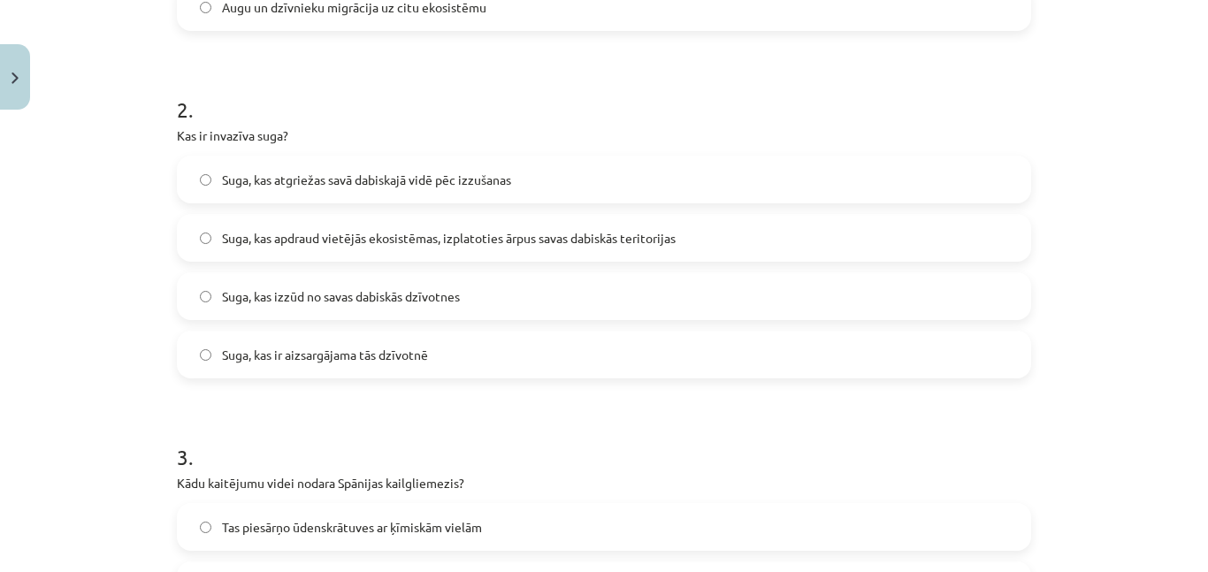
scroll to position [649, 0]
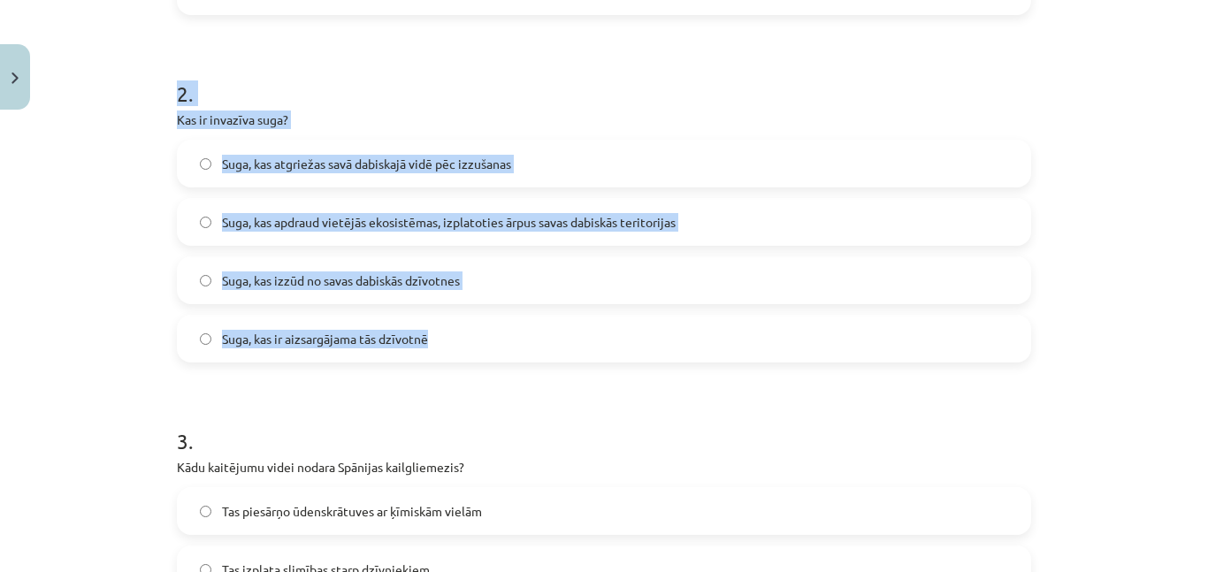
drag, startPoint x: 172, startPoint y: 77, endPoint x: 539, endPoint y: 335, distance: 449.4
copy div "2 . Kas ir invazīva suga? Suga, kas atgriežas savā dabiskajā vidē pēc izzušanas…"
click at [554, 206] on label "Suga, kas apdraud vietējās ekosistēmas, izplatoties ārpus savas dabiskās terito…" at bounding box center [604, 222] width 851 height 44
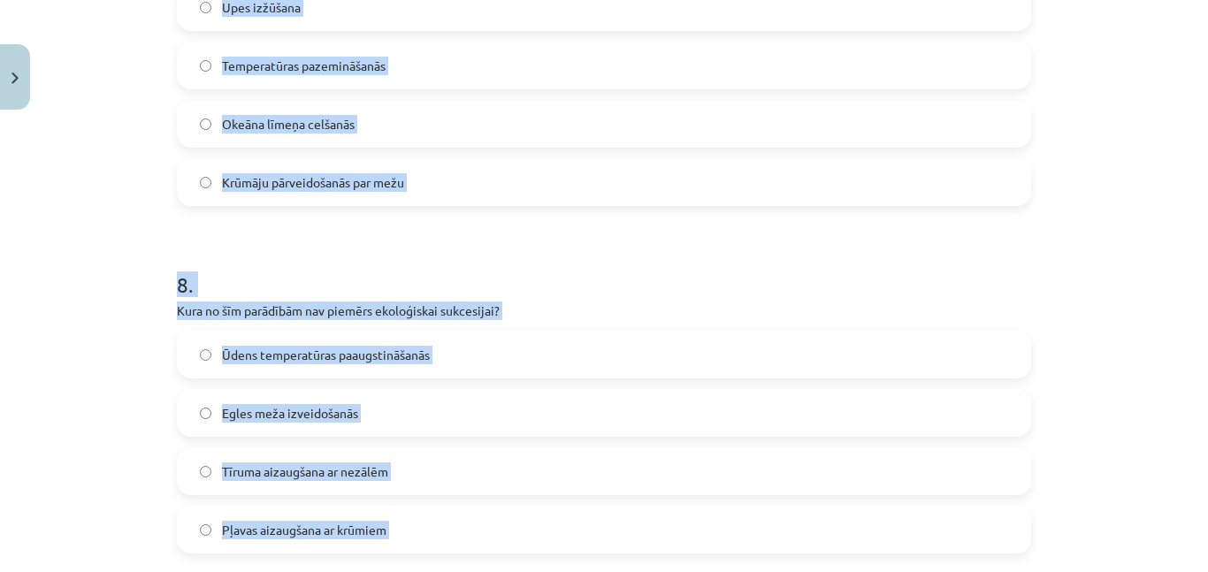
scroll to position [2729, 0]
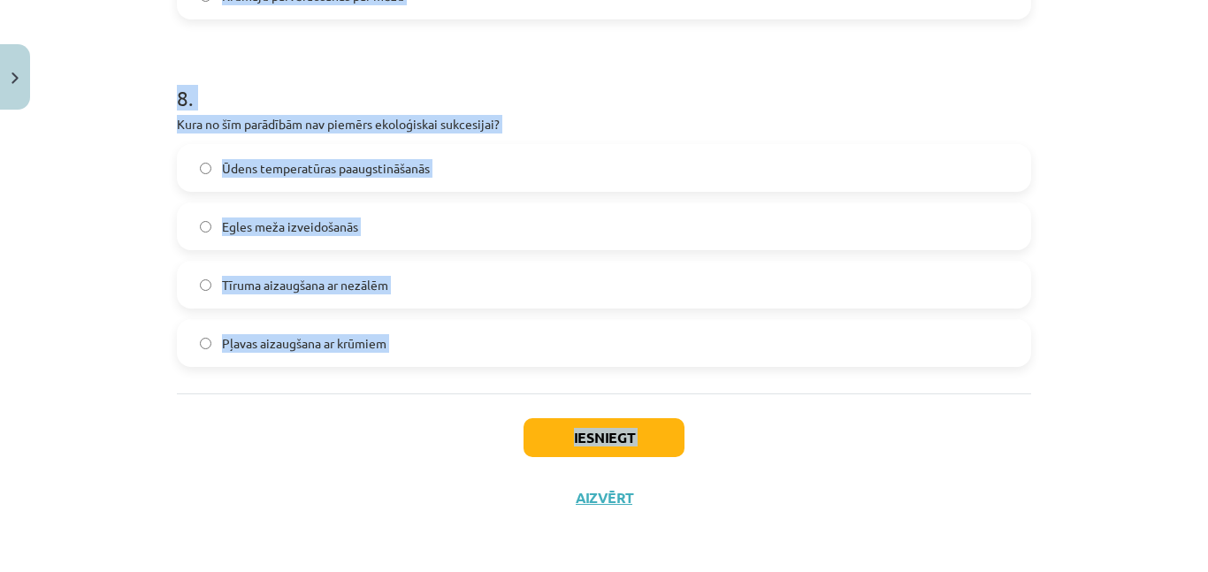
drag, startPoint x: 139, startPoint y: 245, endPoint x: 531, endPoint y: 571, distance: 509.8
click at [531, 571] on div "Mācību tēma: Bioloģijas 9. klases 1. ieskaites mācību materiāls #3 2. tēma. Kā …" at bounding box center [604, 286] width 1208 height 572
copy div "3 . Kādu kaitējumu videi nodara Spānijas kailgliemezis? Tas piesārņo ūdenskrātu…"
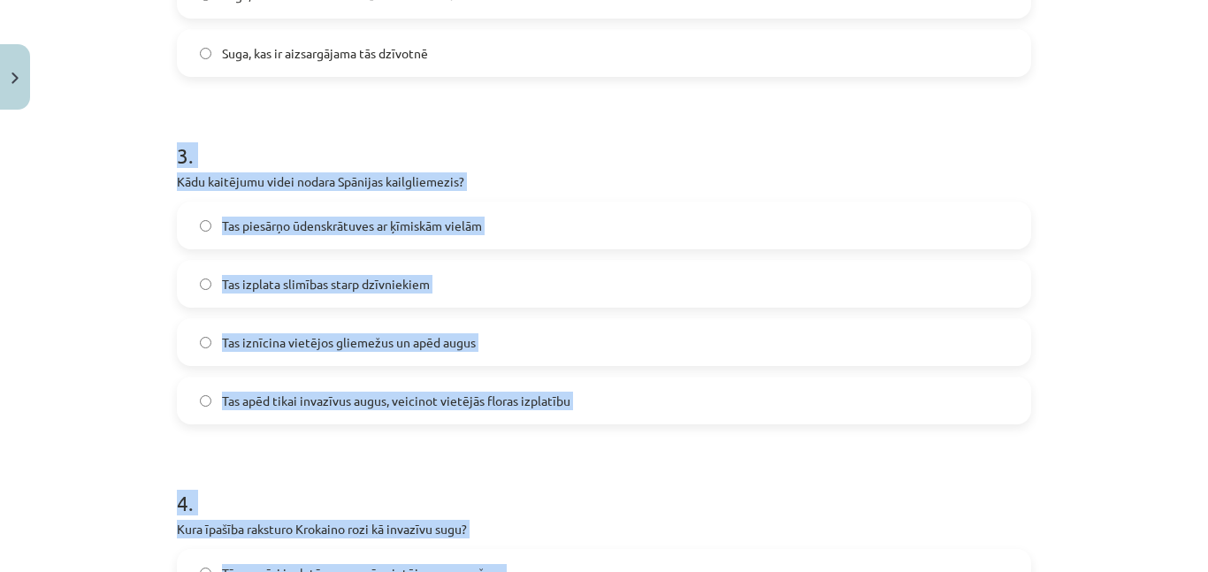
scroll to position [945, 0]
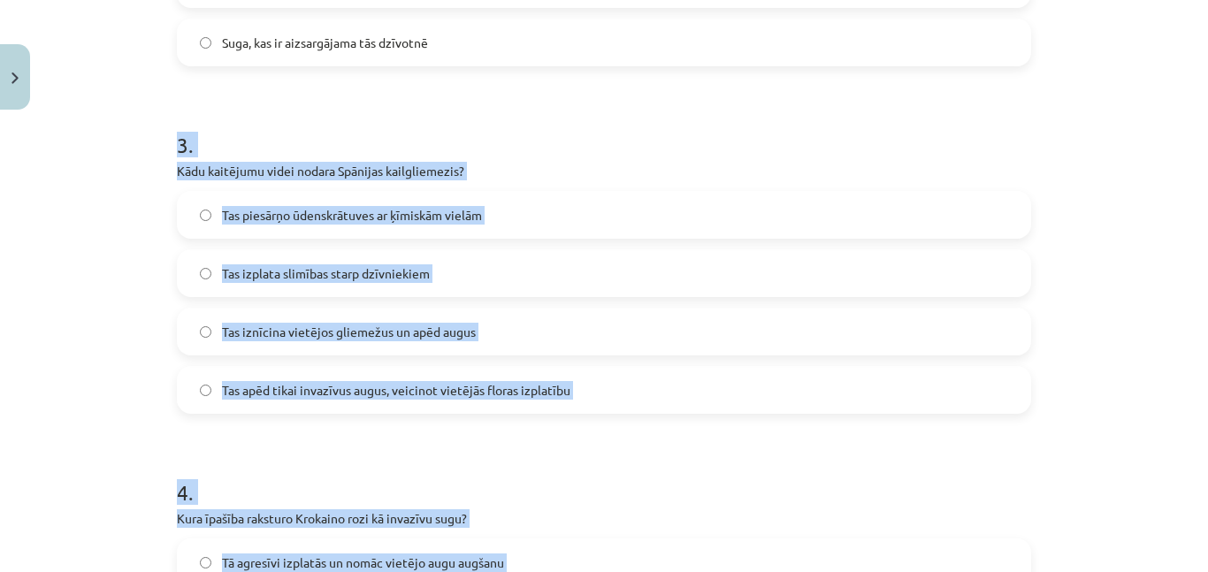
click at [63, 290] on div "Mācību tēma: Bioloģijas 9. klases 1. ieskaites mācību materiāls #3 2. tēma. Kā …" at bounding box center [604, 286] width 1208 height 572
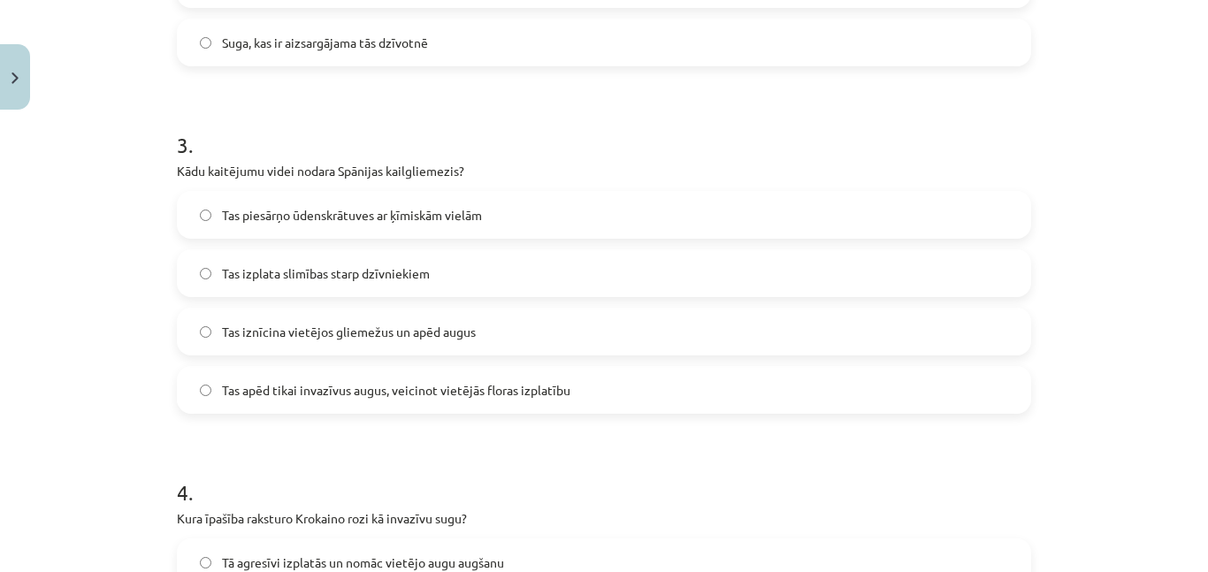
click at [239, 316] on label "Tas iznīcina vietējos gliemežus un apēd augus" at bounding box center [604, 331] width 851 height 44
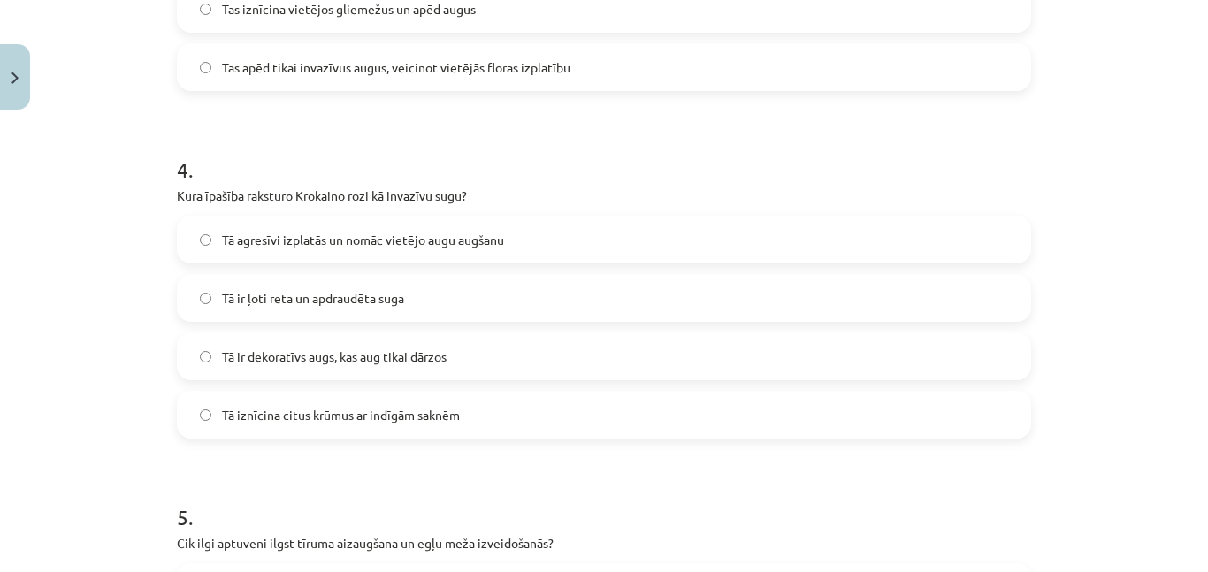
scroll to position [1269, 0]
click at [284, 240] on span "Tā agresīvi izplatās un nomāc vietējo augu augšanu" at bounding box center [363, 239] width 282 height 19
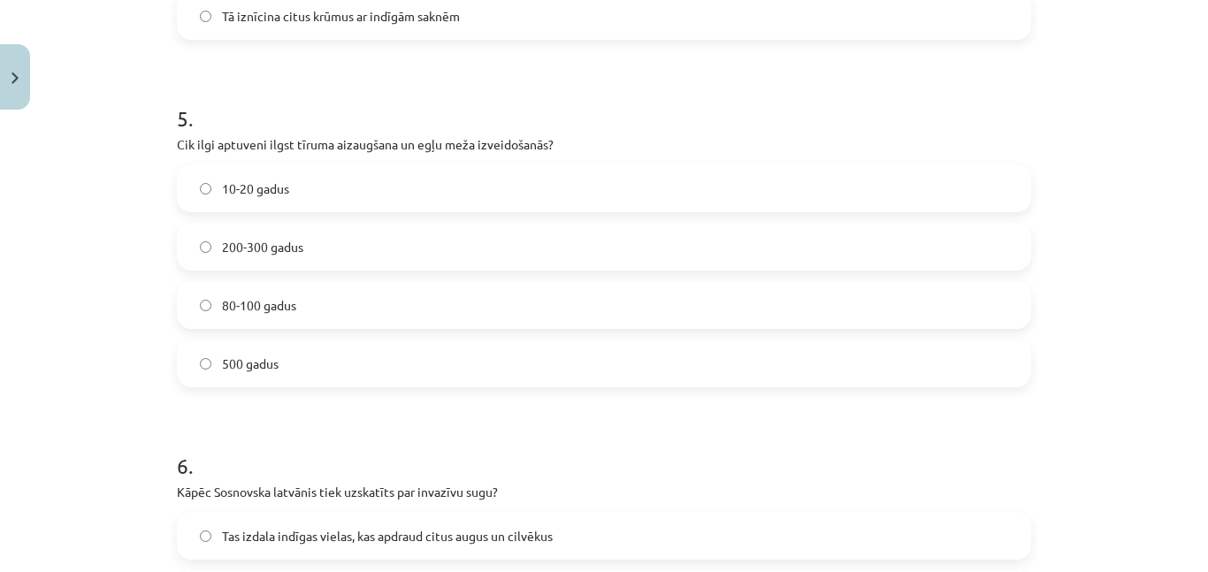
click at [288, 322] on label "80-100 gadus" at bounding box center [604, 305] width 851 height 44
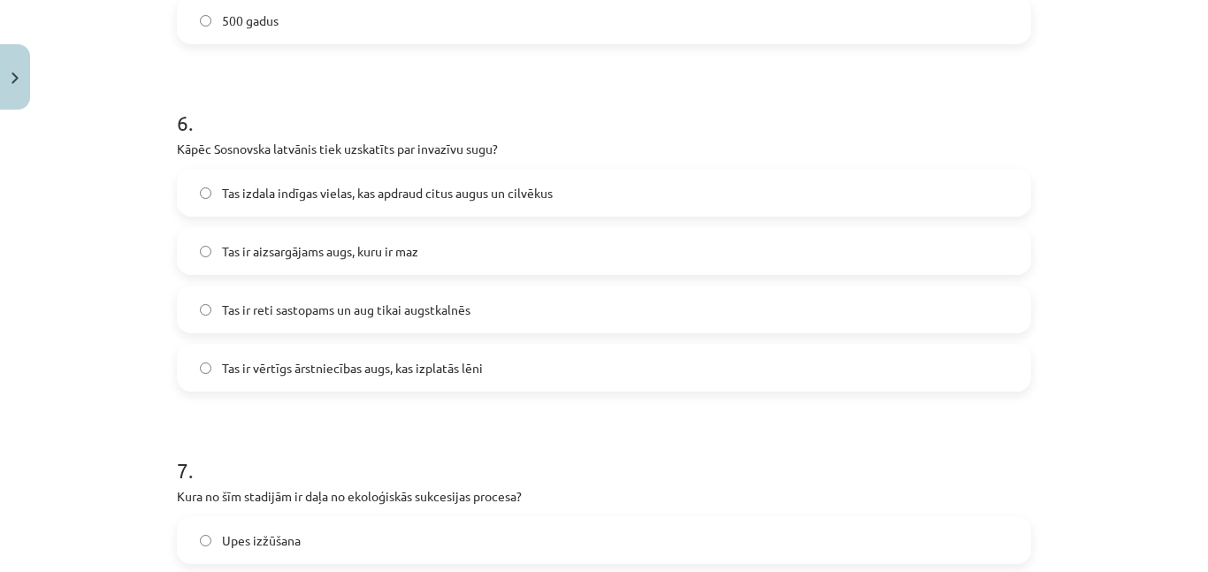
scroll to position [2023, 0]
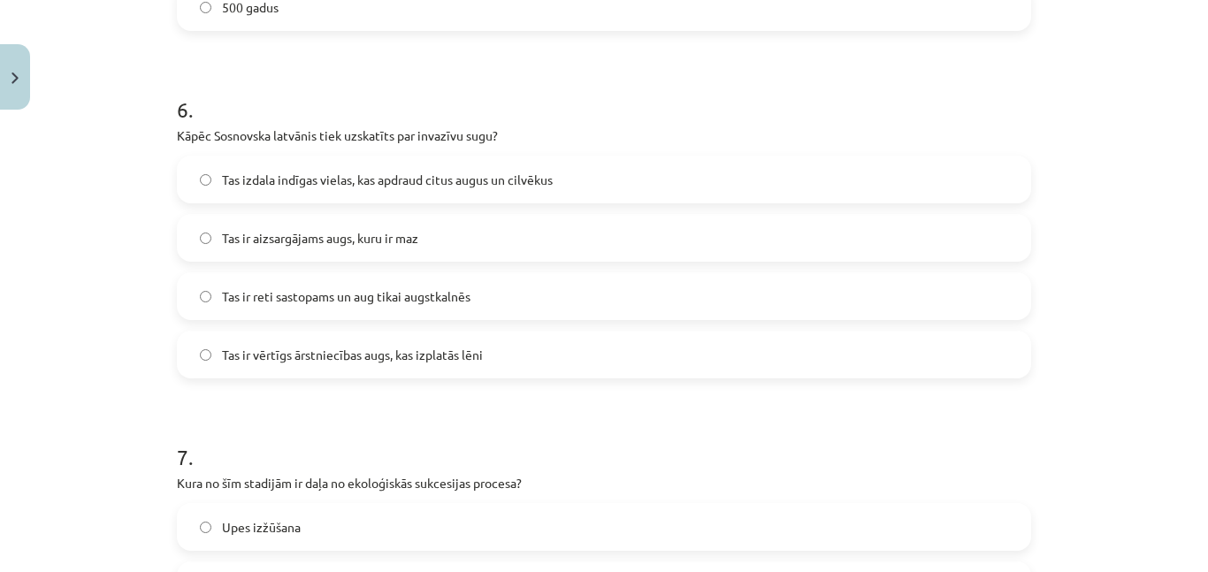
click at [381, 166] on label "Tas izdala indīgas vielas, kas apdraud citus augus un cilvēkus" at bounding box center [604, 179] width 851 height 44
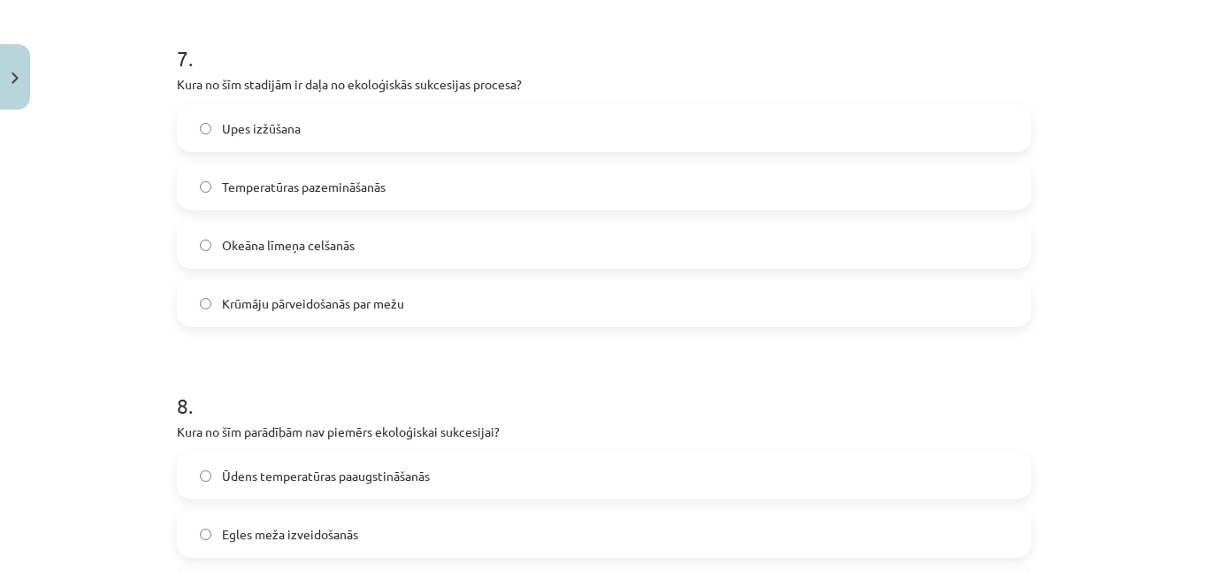
scroll to position [2423, 0]
click at [397, 315] on label "Krūmāju pārveidošanās par mežu" at bounding box center [604, 302] width 851 height 44
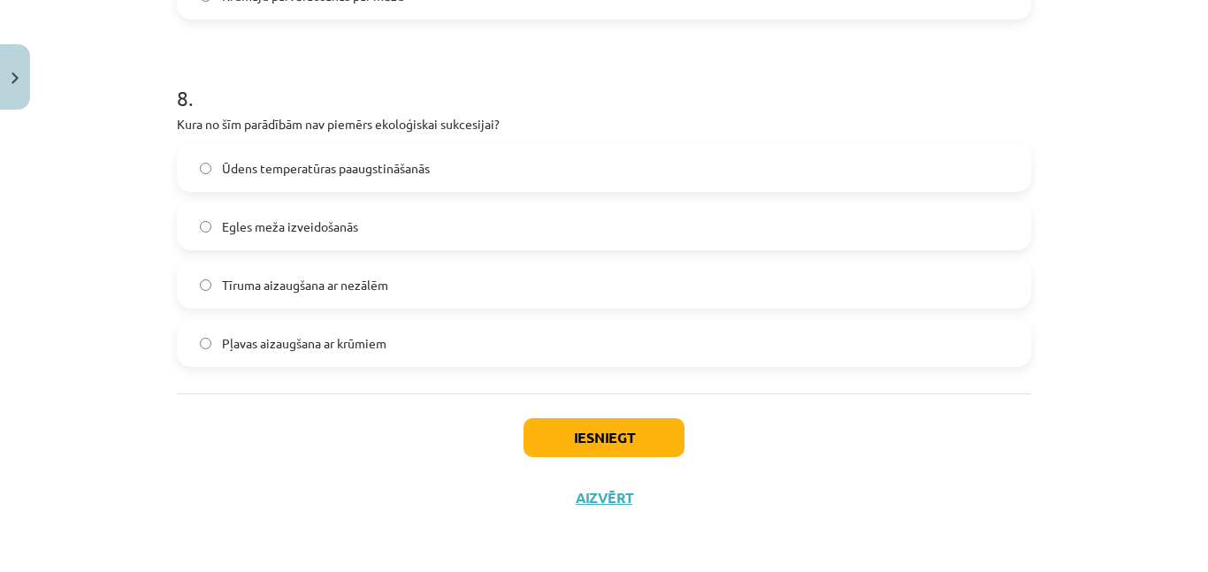
click at [352, 186] on label "Ūdens temperatūras paaugstināšanās" at bounding box center [604, 168] width 851 height 44
click at [576, 430] on button "Iesniegt" at bounding box center [603, 437] width 161 height 39
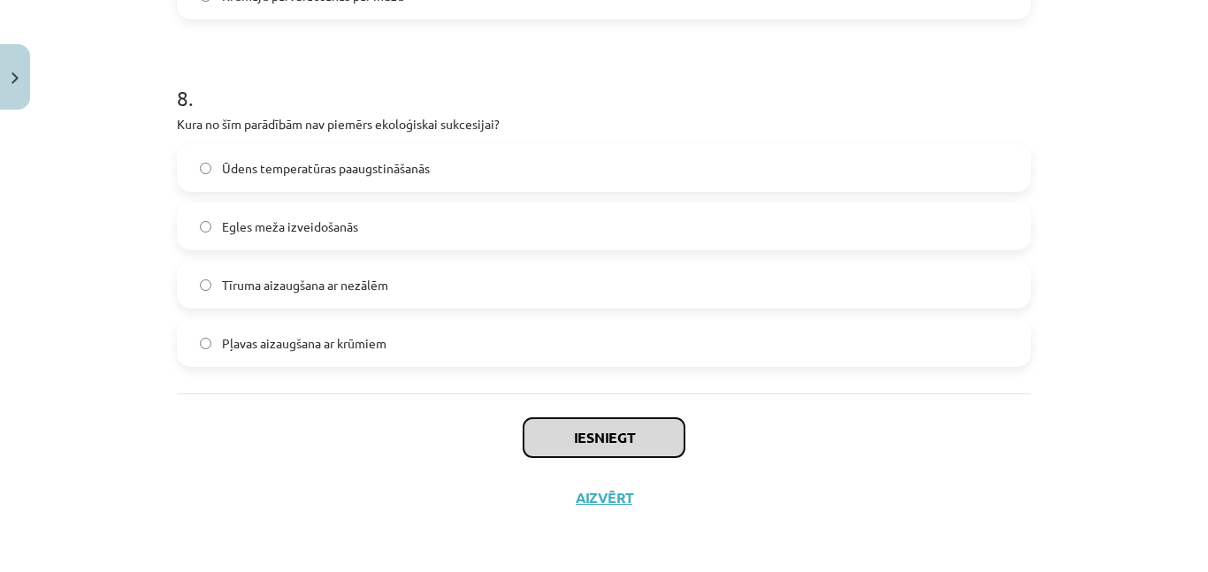
click at [600, 431] on button "Iesniegt" at bounding box center [603, 437] width 161 height 39
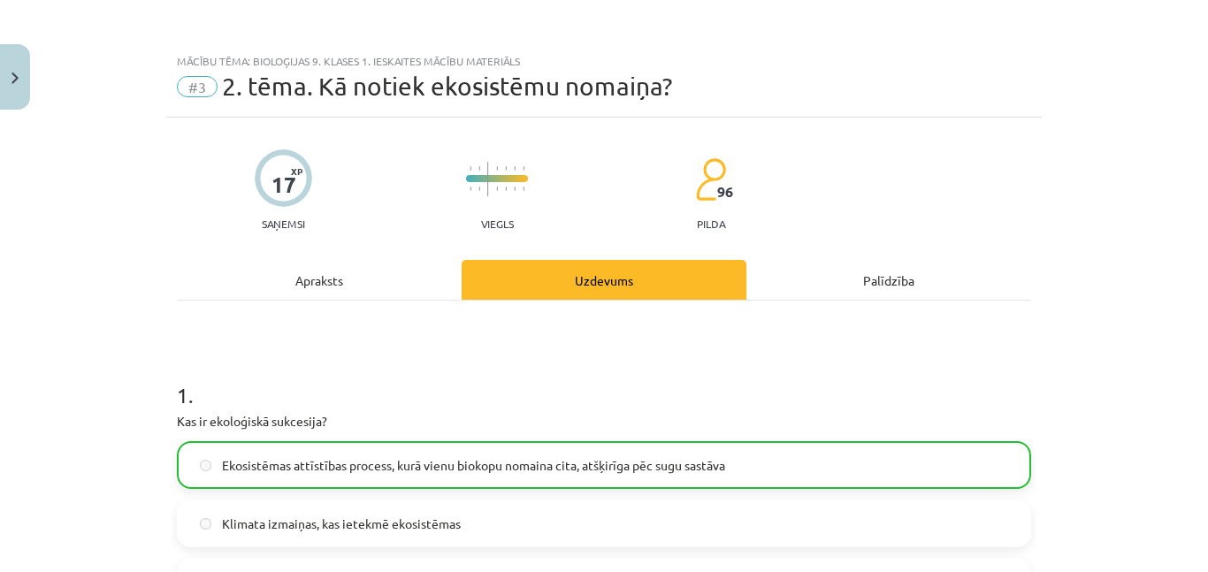
scroll to position [2786, 0]
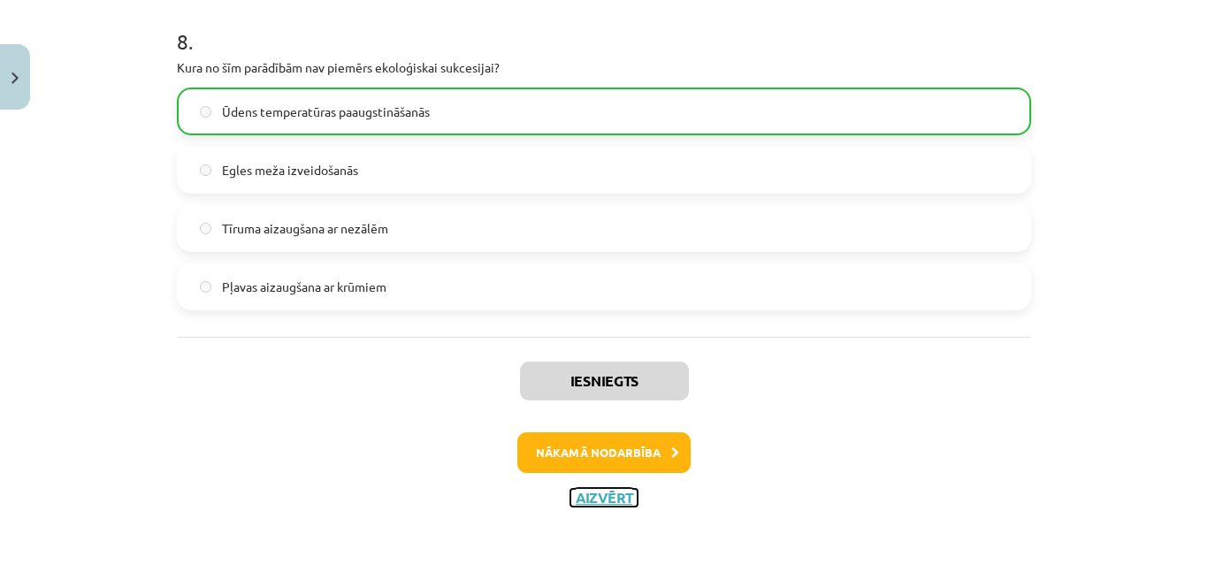
click at [612, 500] on button "Aizvērt" at bounding box center [603, 498] width 67 height 18
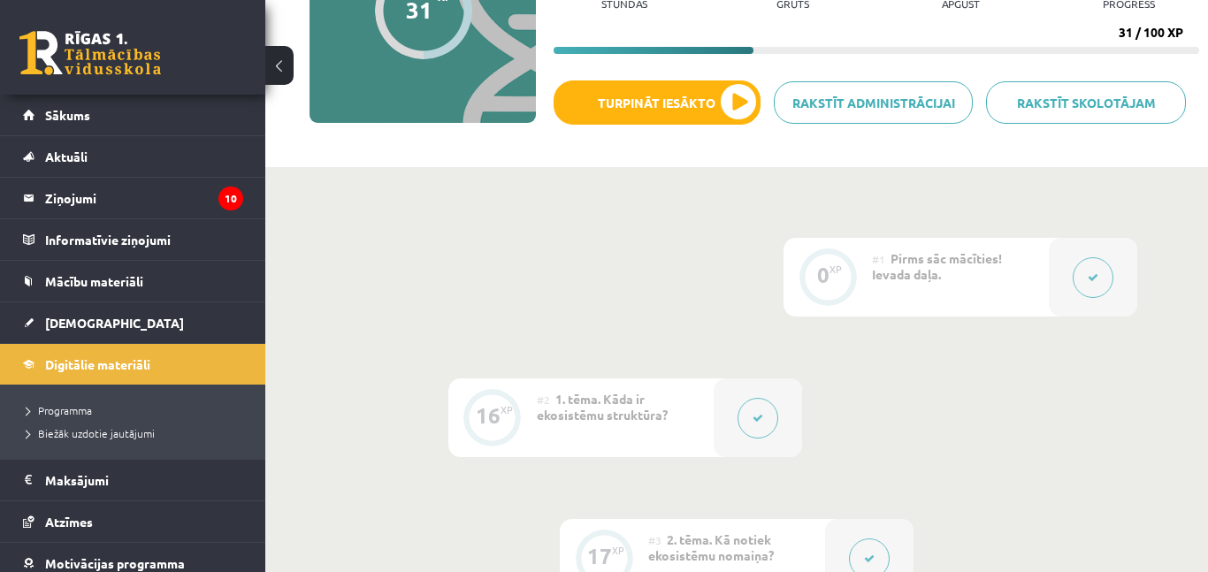
scroll to position [0, 0]
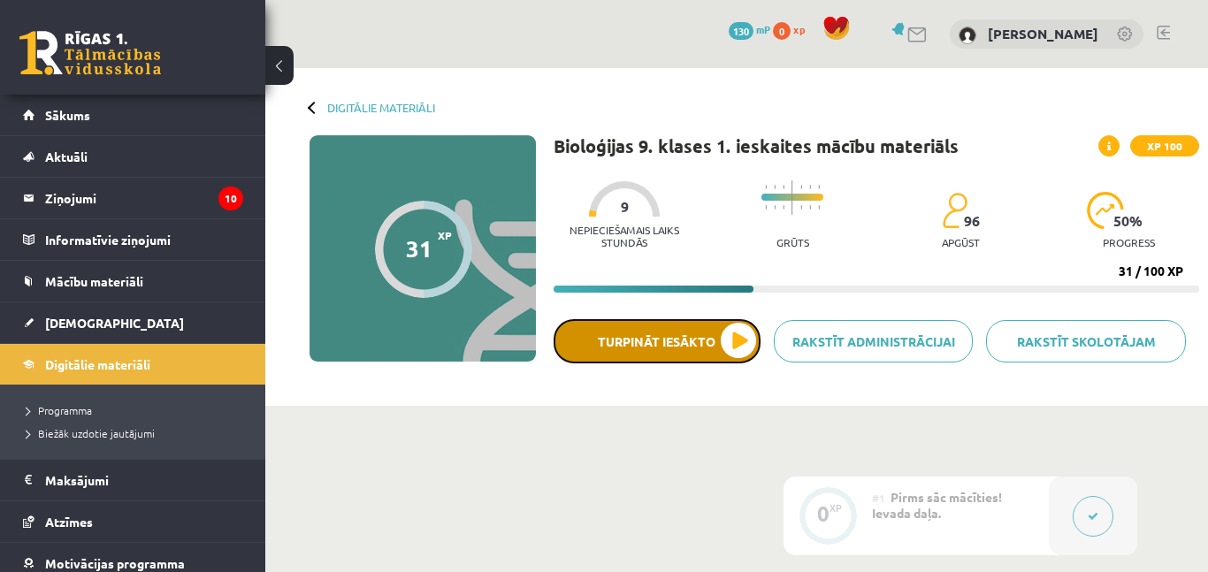
click at [648, 351] on button "Turpināt iesākto" at bounding box center [656, 341] width 207 height 44
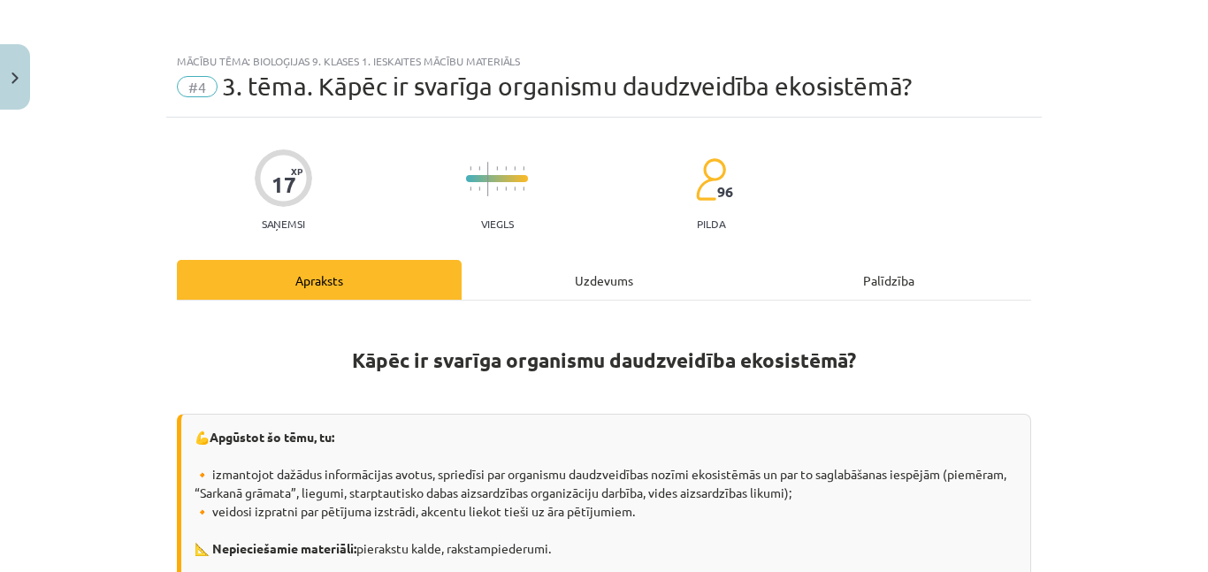
scroll to position [1504, 0]
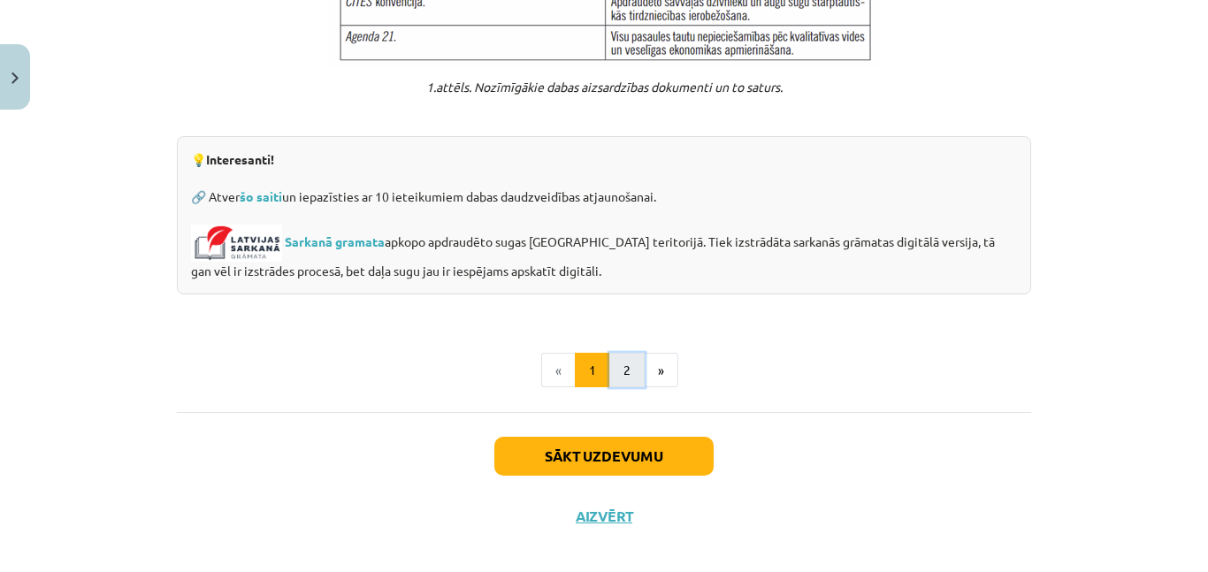
click at [630, 353] on button "2" at bounding box center [626, 370] width 35 height 35
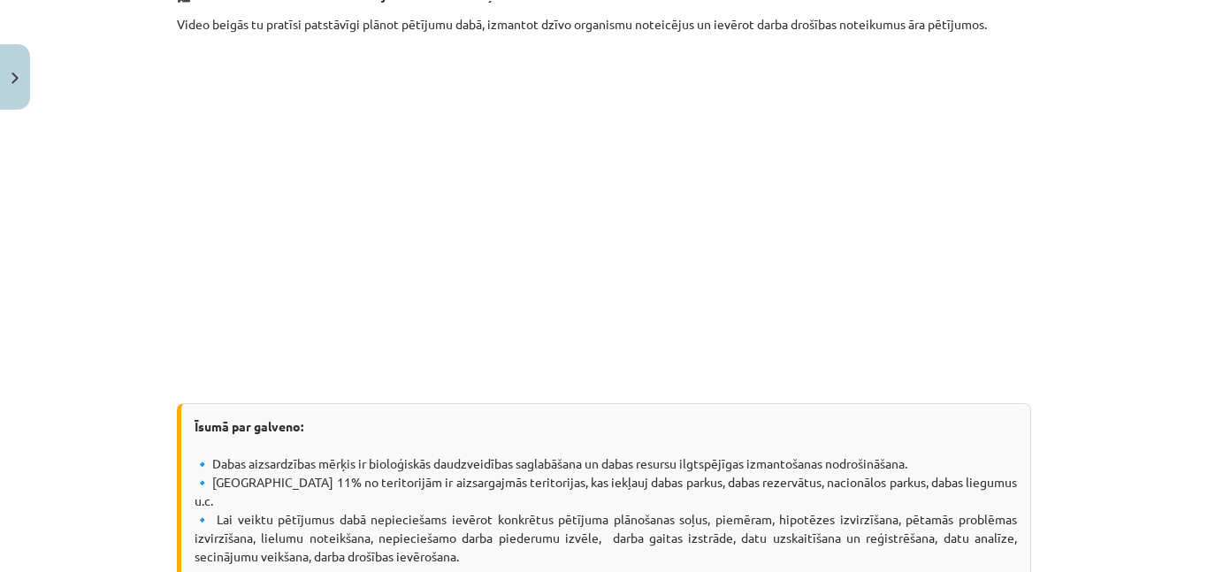
scroll to position [722, 0]
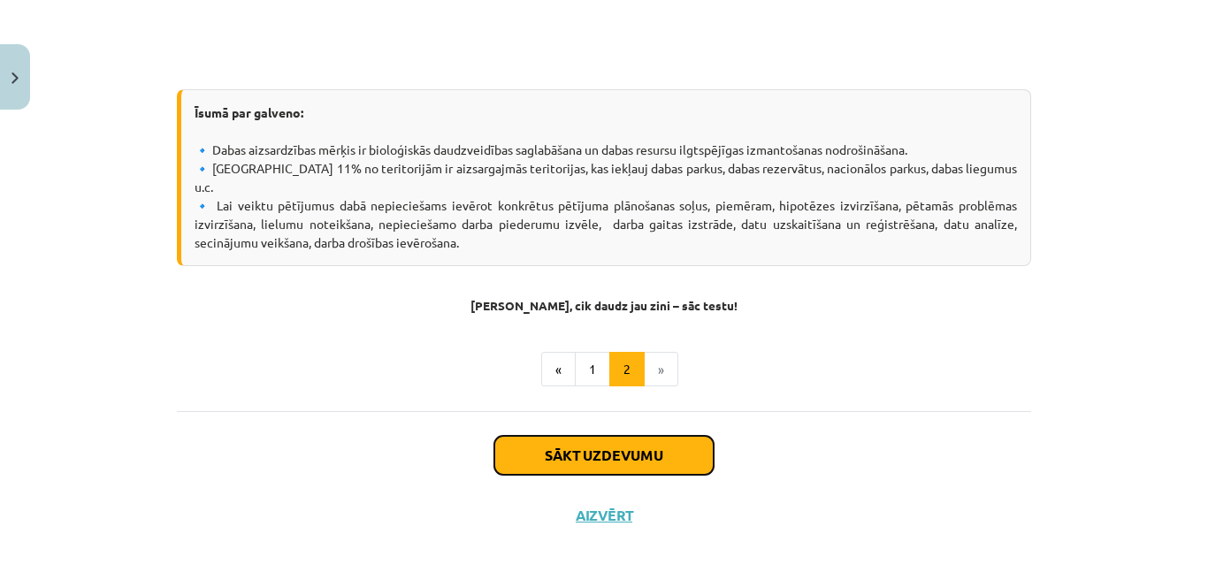
click at [620, 443] on button "Sākt uzdevumu" at bounding box center [603, 455] width 219 height 39
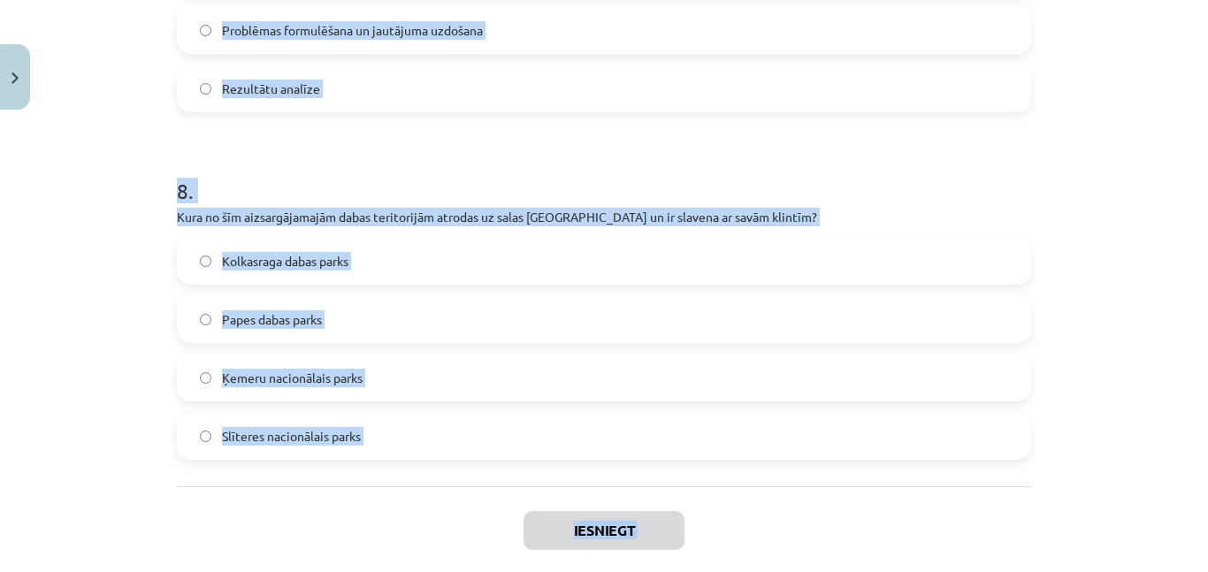
scroll to position [2825, 0]
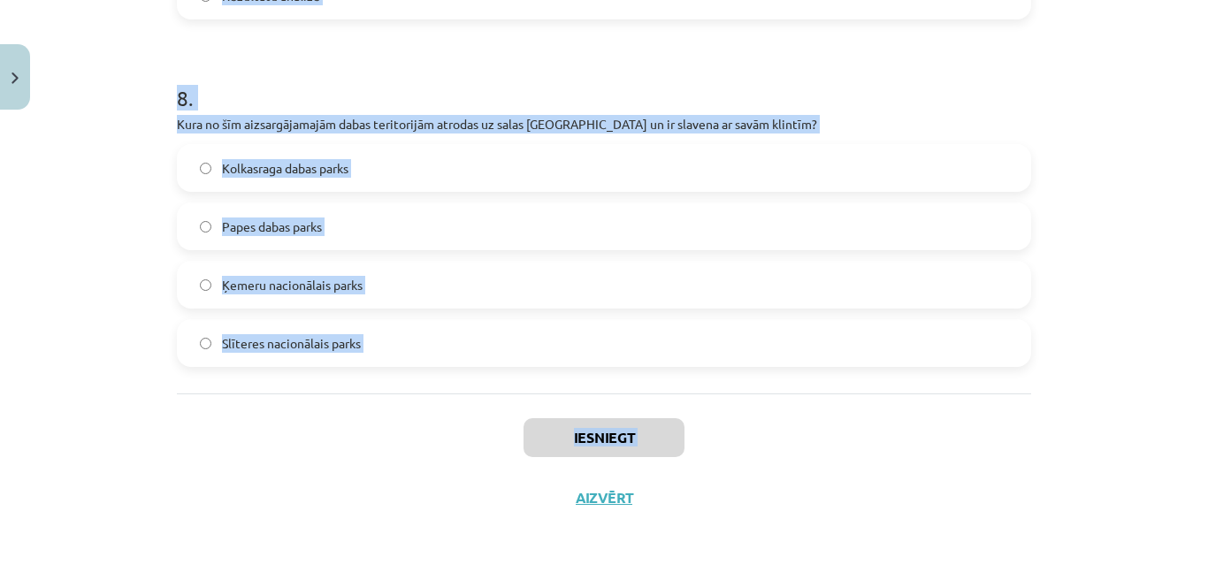
drag, startPoint x: 122, startPoint y: 344, endPoint x: 330, endPoint y: 571, distance: 307.9
click at [330, 571] on div "Mācību tēma: Bioloģijas 9. klases 1. ieskaites mācību materiāls #4 3. tēma. Kāp…" at bounding box center [604, 286] width 1208 height 572
click at [210, 442] on div "Iesniegt Aizvērt" at bounding box center [604, 455] width 854 height 124
drag, startPoint x: 172, startPoint y: 372, endPoint x: 488, endPoint y: 359, distance: 316.8
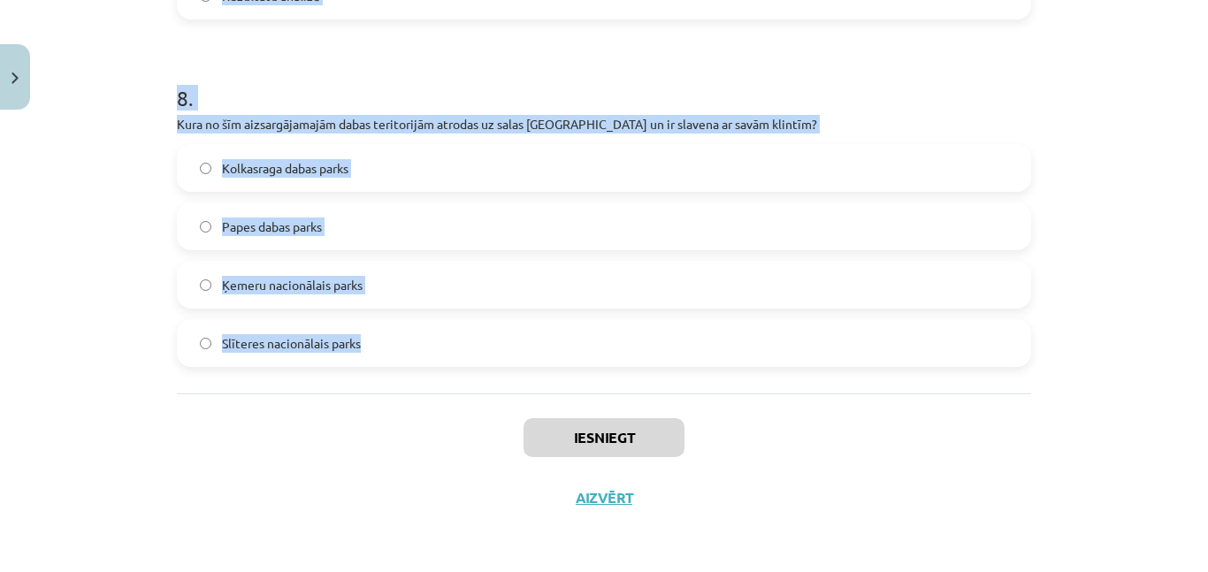
copy form "1 . Izvēlies visprecīzāko hipotēzi, balstoties uz eksperimenta aprakstu! Eksper…"
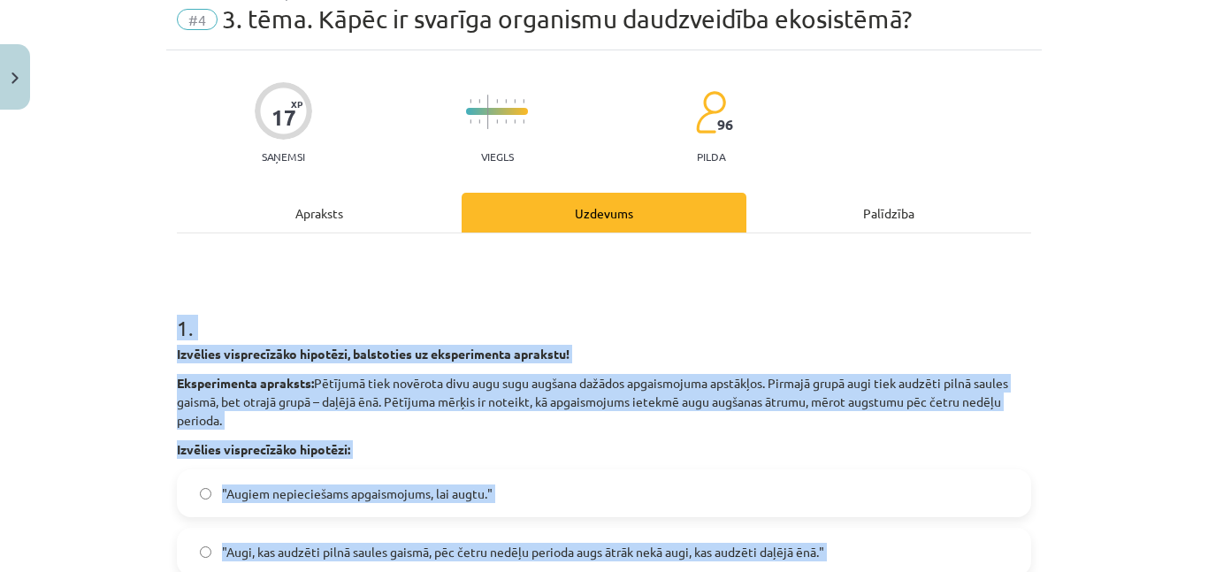
scroll to position [0, 0]
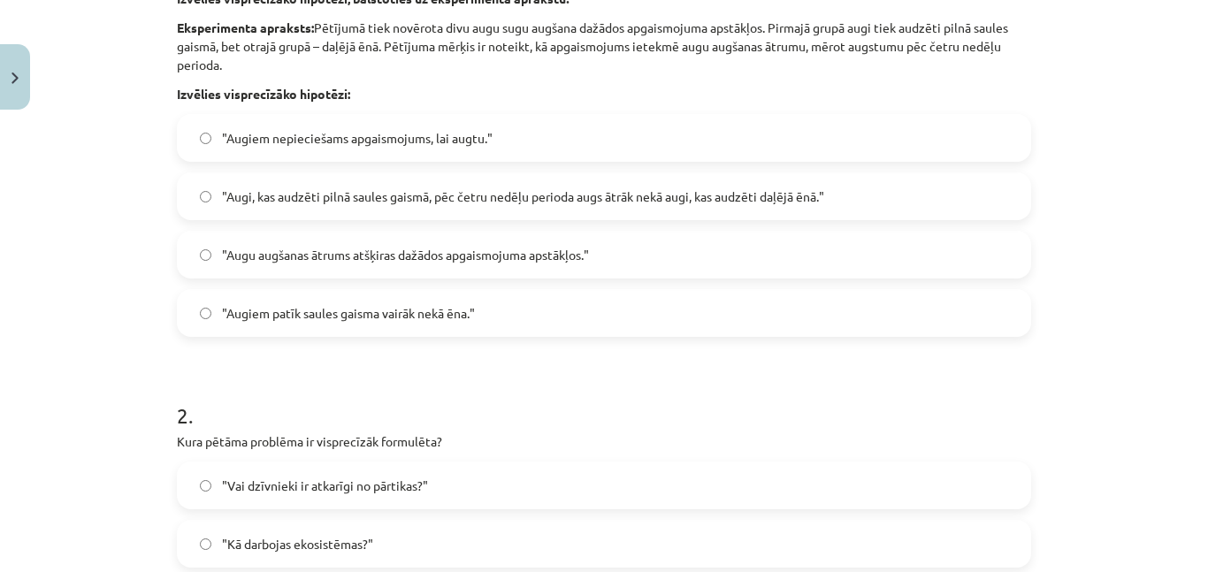
scroll to position [424, 0]
click at [280, 195] on span ""Augi, kas audzēti pilnā saules gaismā, pēc četru nedēļu perioda augs ātrāk nek…" at bounding box center [523, 195] width 602 height 19
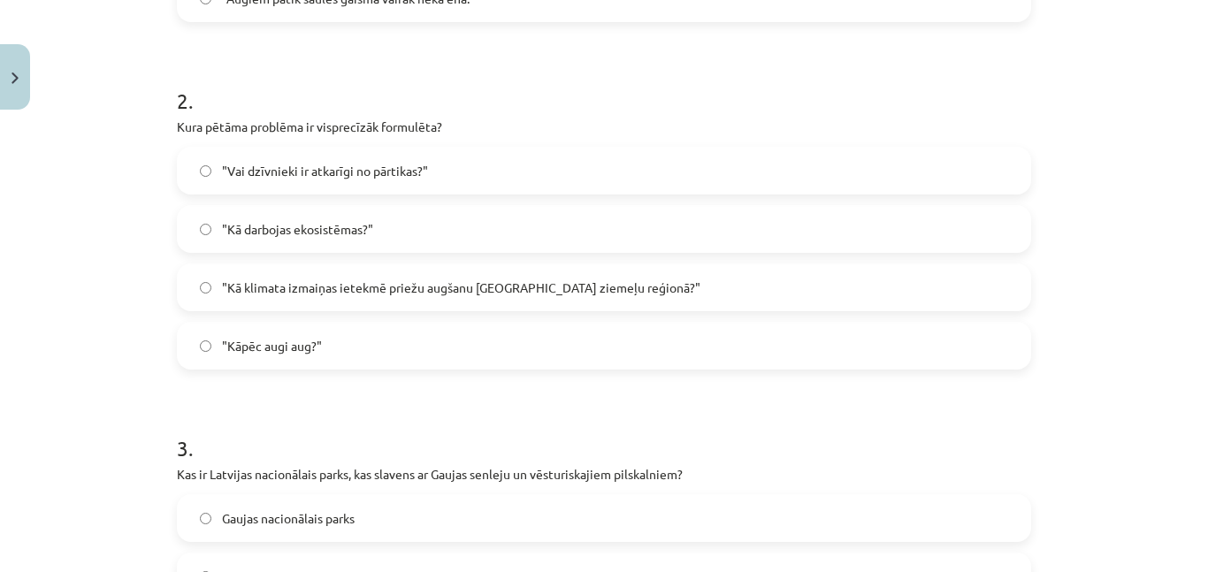
scroll to position [731, 0]
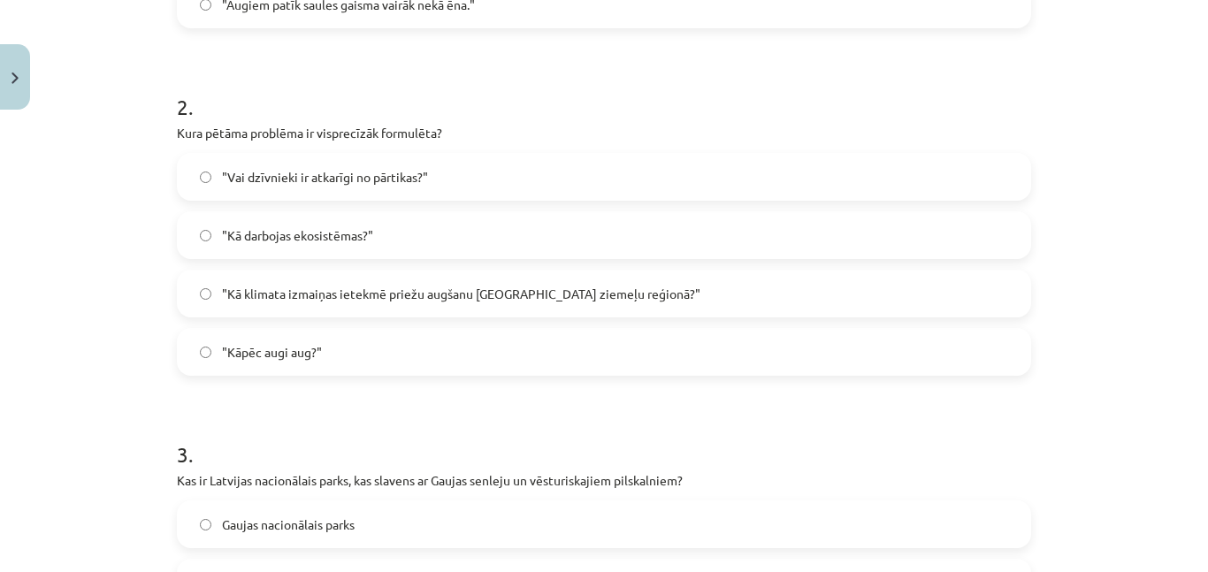
click at [292, 281] on label ""Kā klimata izmaiņas ietekmē priežu augšanu Latvijas ziemeļu reģionā?"" at bounding box center [604, 293] width 851 height 44
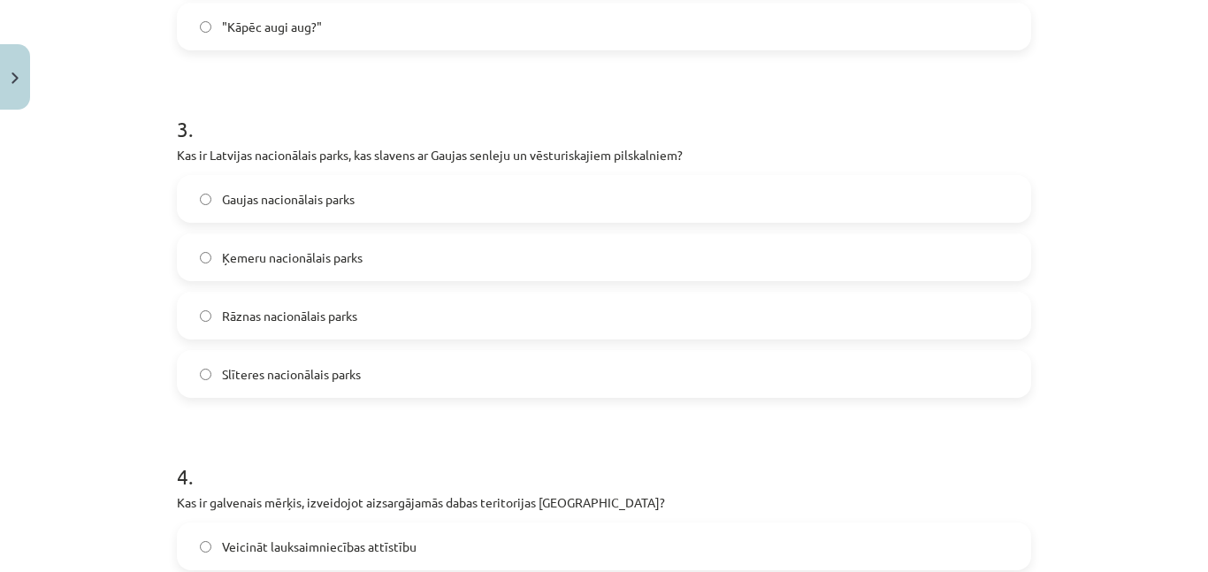
scroll to position [1065, 0]
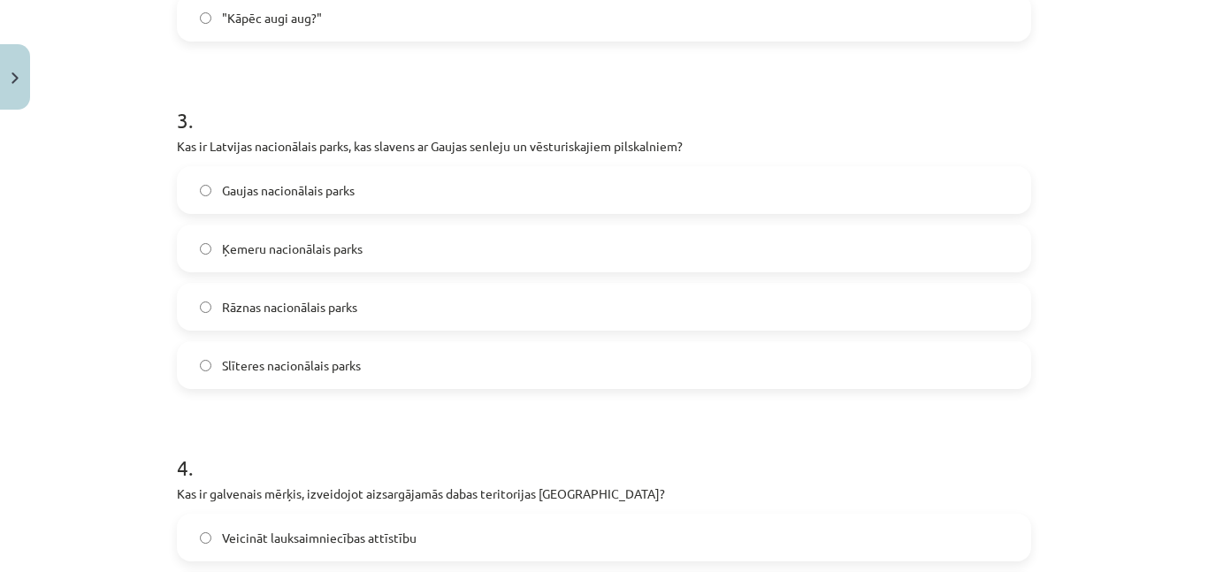
click at [286, 181] on span "Gaujas nacionālais parks" at bounding box center [288, 190] width 133 height 19
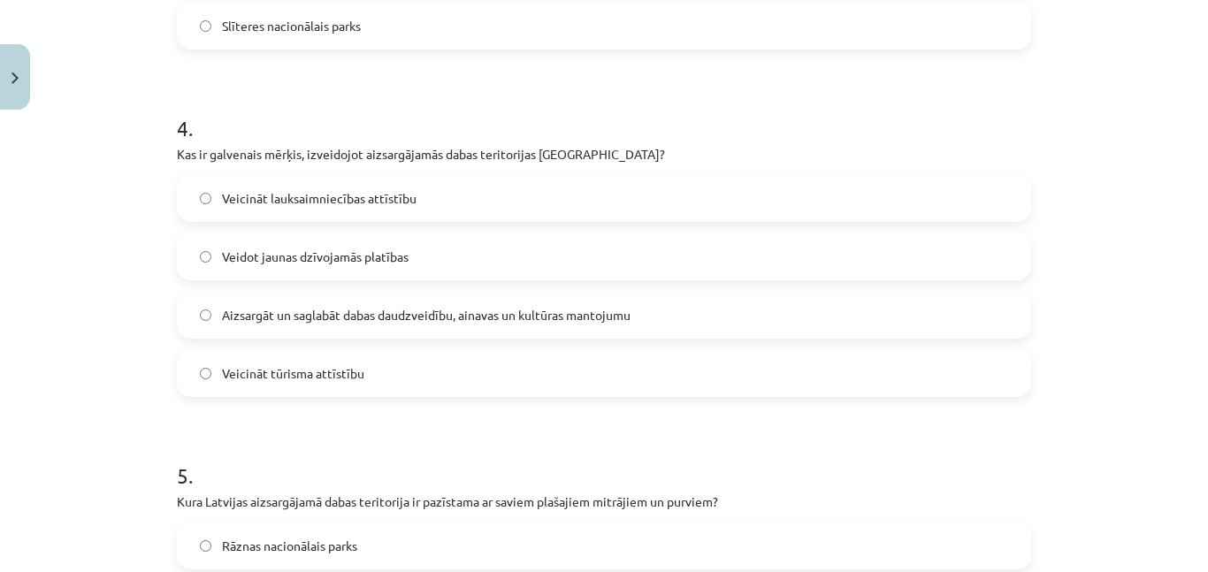
scroll to position [1411, 0]
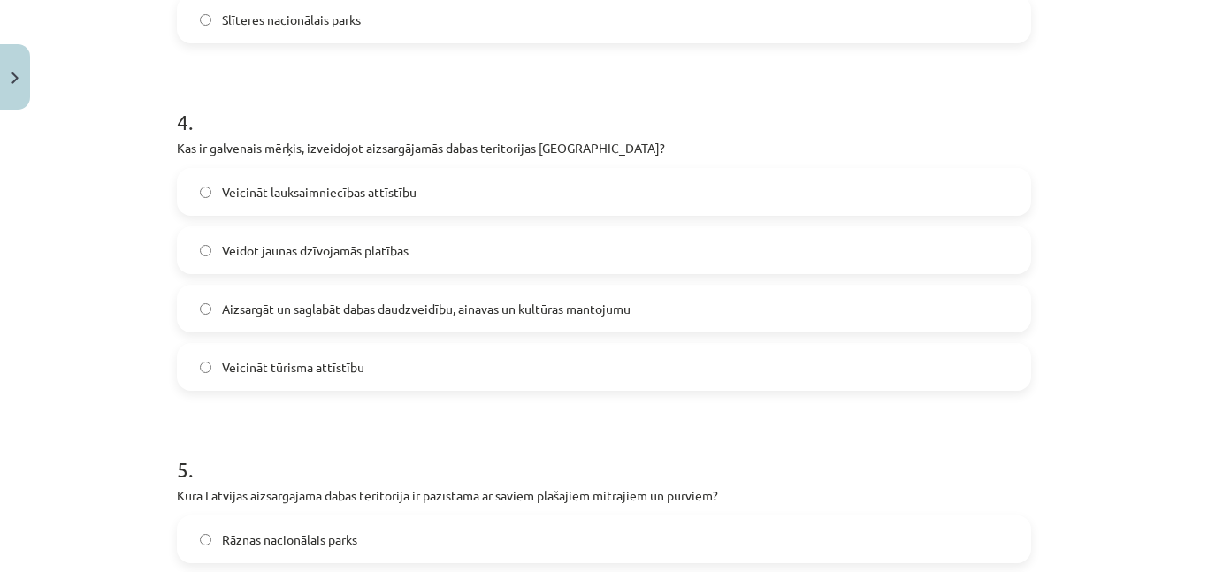
click at [250, 306] on span "Aizsargāt un saglabāt dabas daudzveidību, ainavas un kultūras mantojumu" at bounding box center [426, 309] width 408 height 19
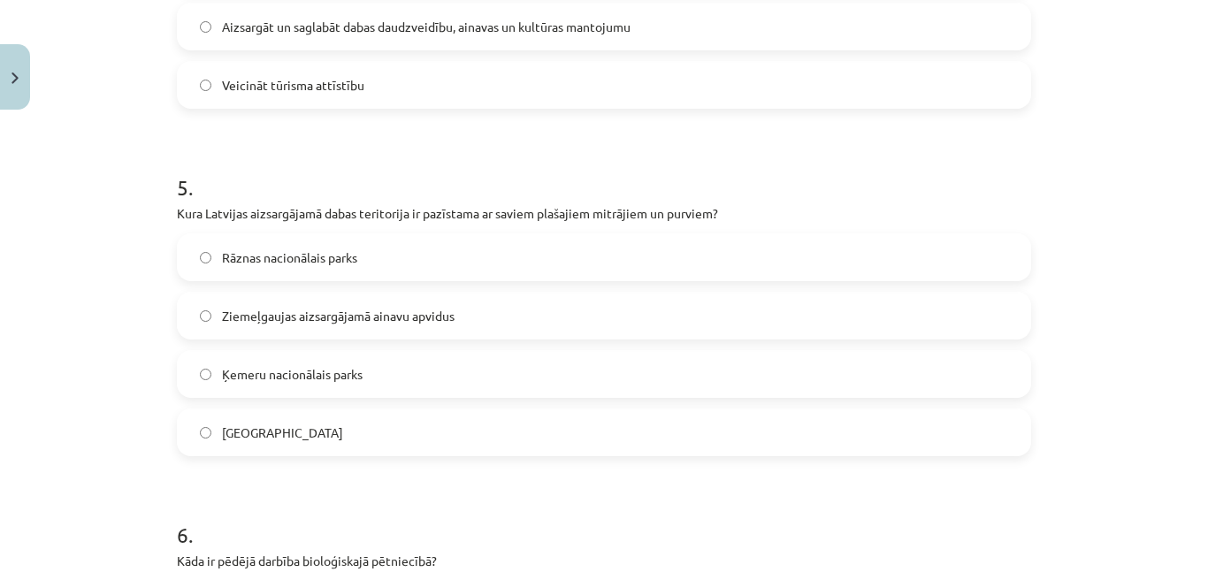
scroll to position [1706, 0]
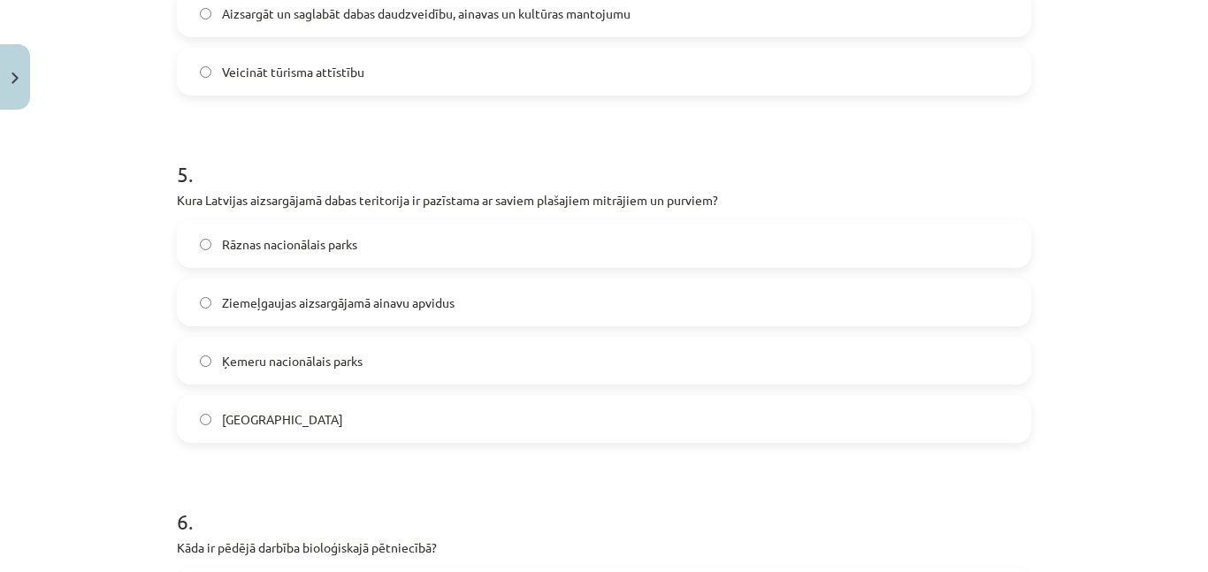
click at [305, 355] on span "Ķemeru nacionālais parks" at bounding box center [292, 361] width 141 height 19
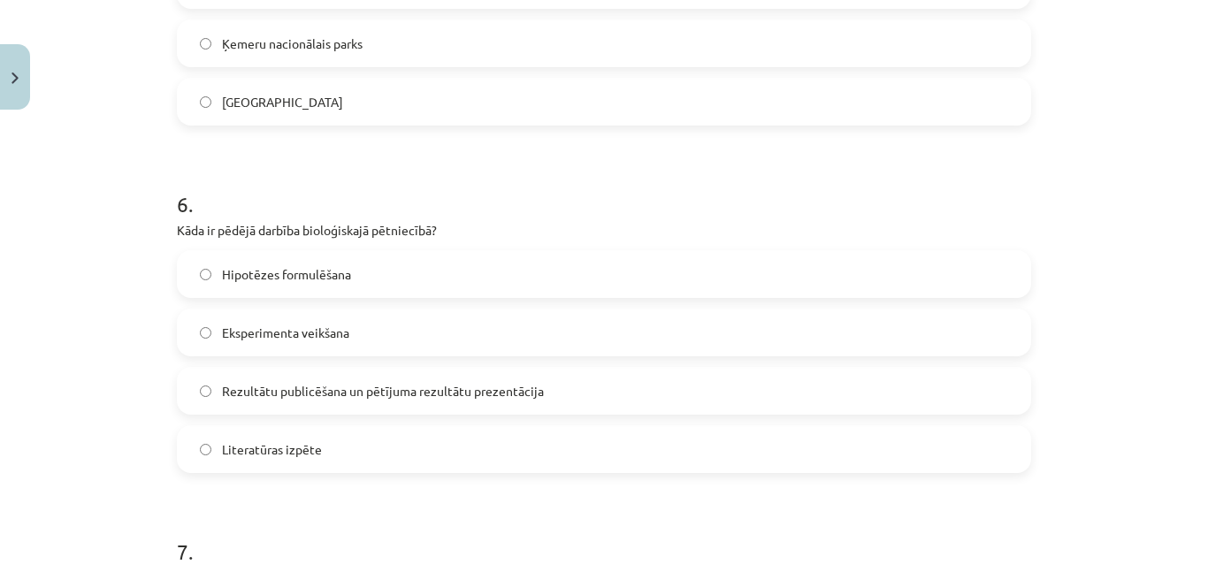
scroll to position [2042, 0]
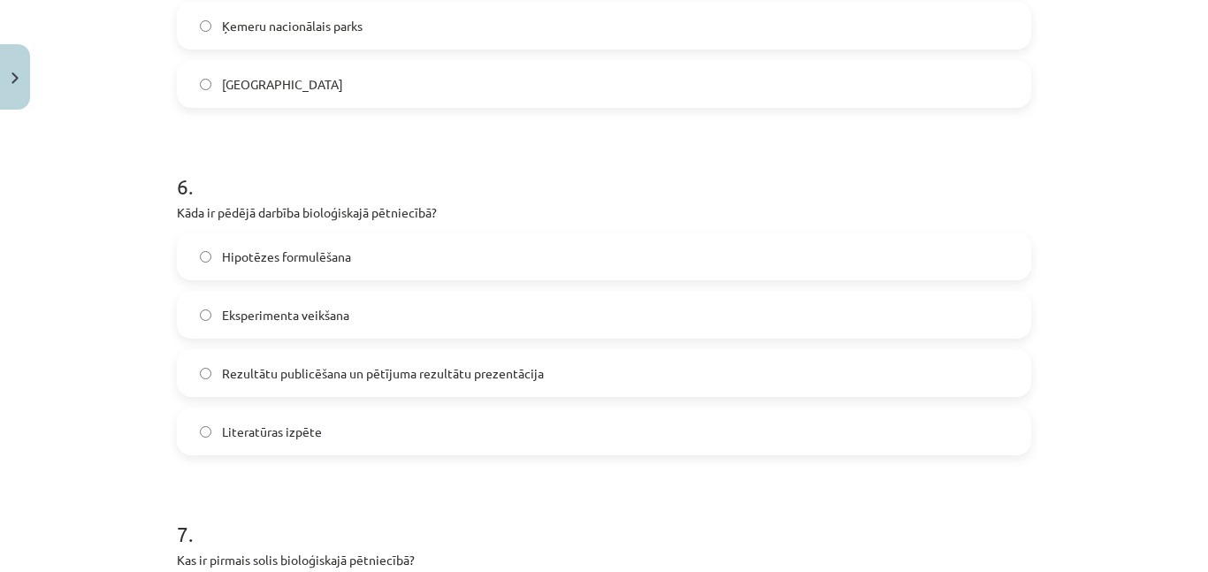
click at [248, 368] on span "Rezultātu publicēšana un pētījuma rezultātu prezentācija" at bounding box center [383, 373] width 322 height 19
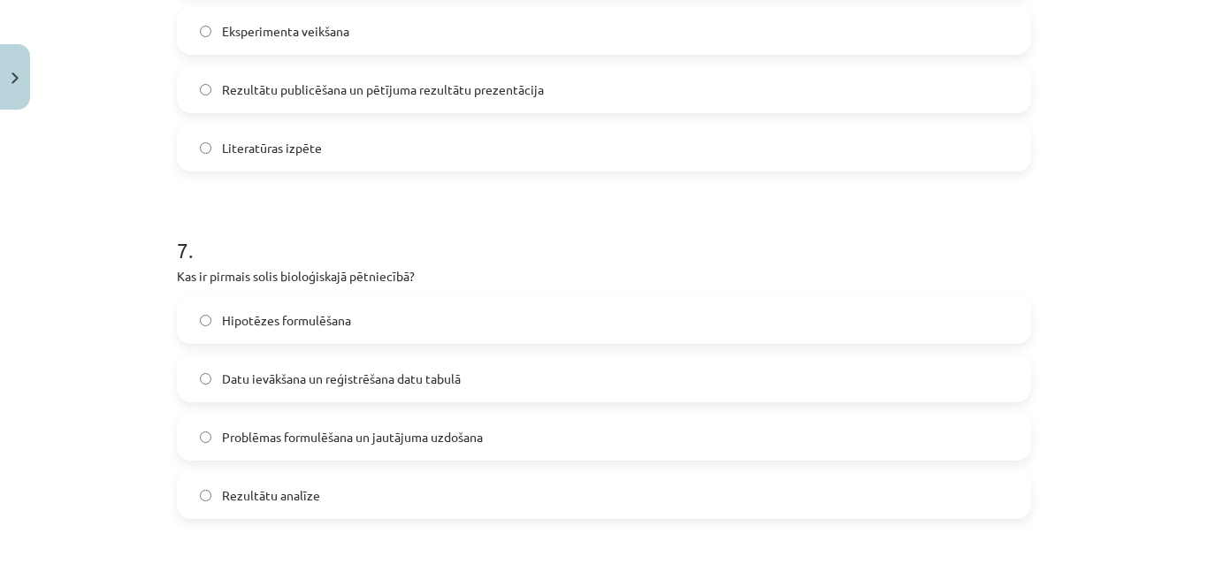
scroll to position [2335, 0]
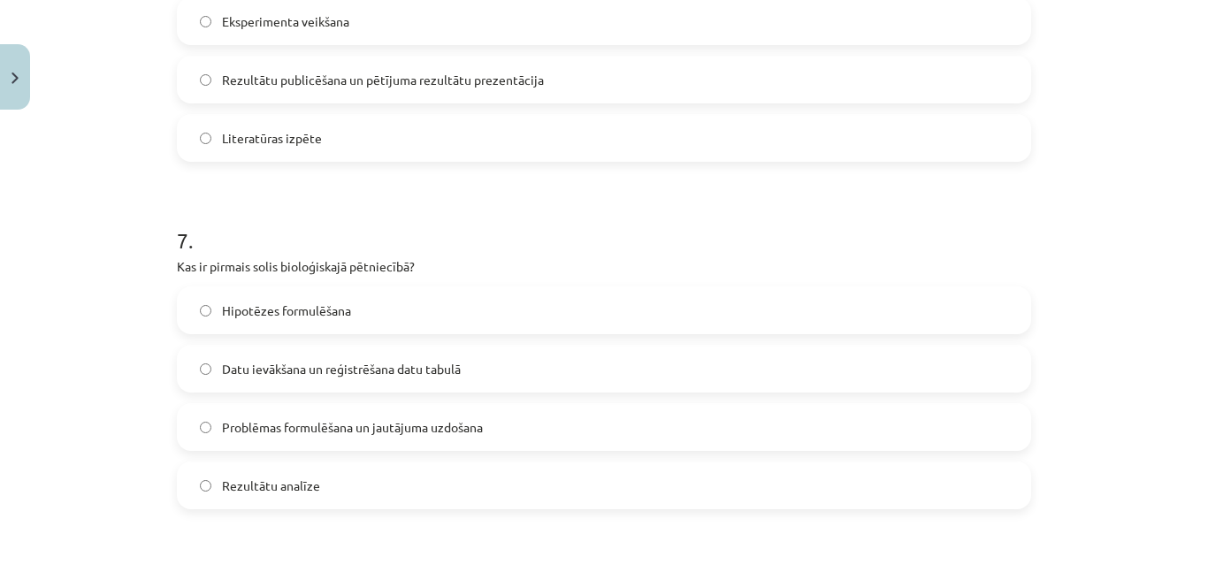
click at [242, 426] on span "Problēmas formulēšana un jautājuma uzdošana" at bounding box center [352, 427] width 261 height 19
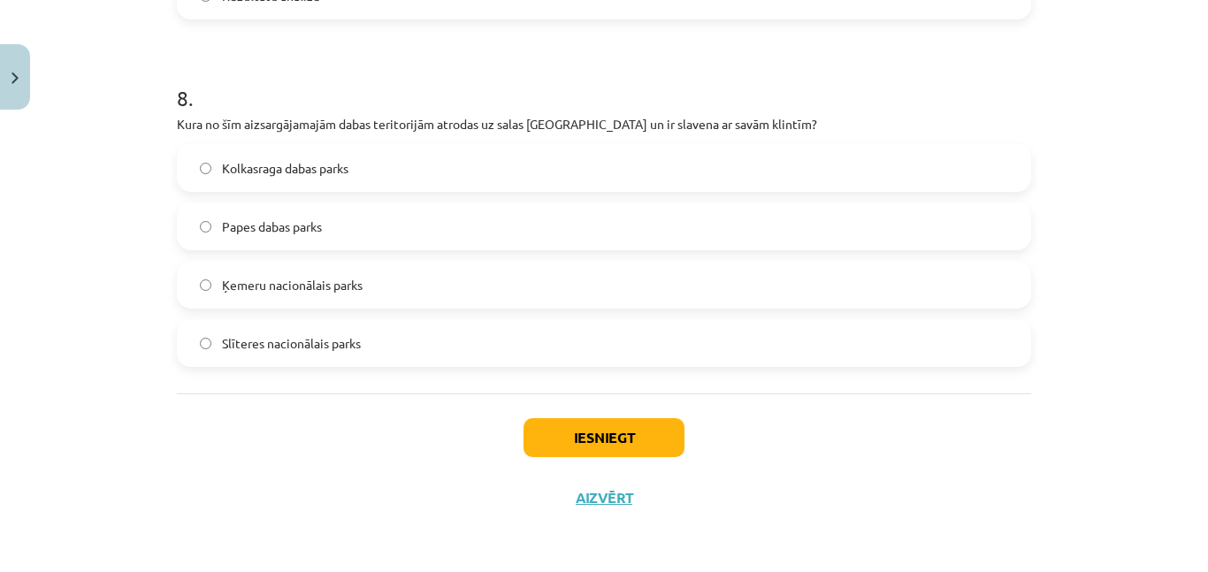
click at [401, 363] on label "Slīteres nacionālais parks" at bounding box center [604, 343] width 851 height 44
click at [592, 434] on button "Iesniegt" at bounding box center [603, 437] width 161 height 39
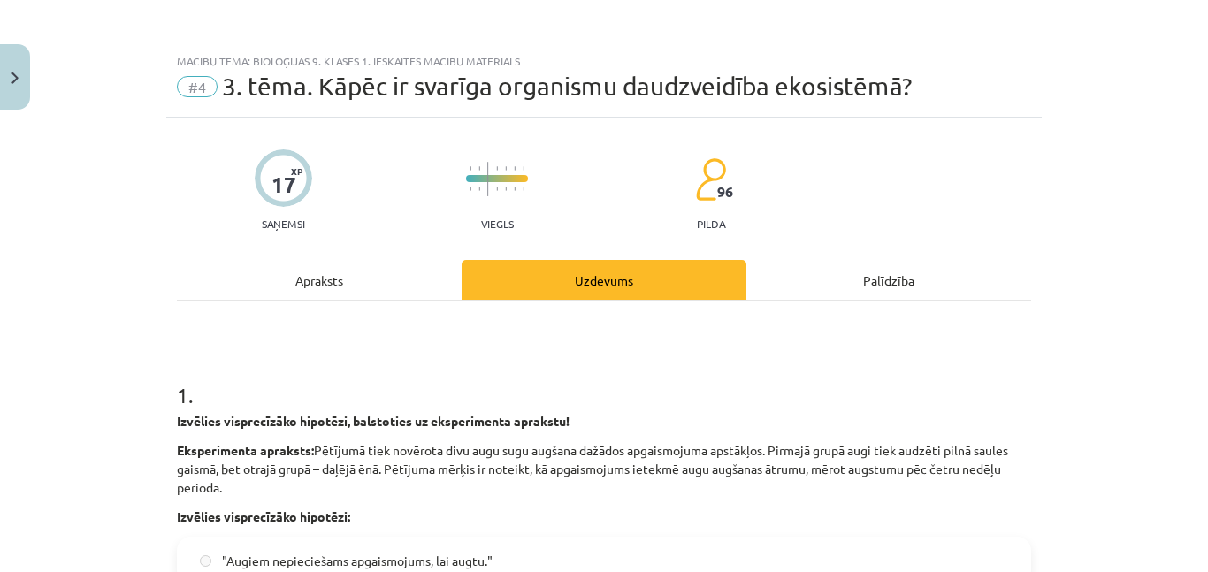
scroll to position [2882, 0]
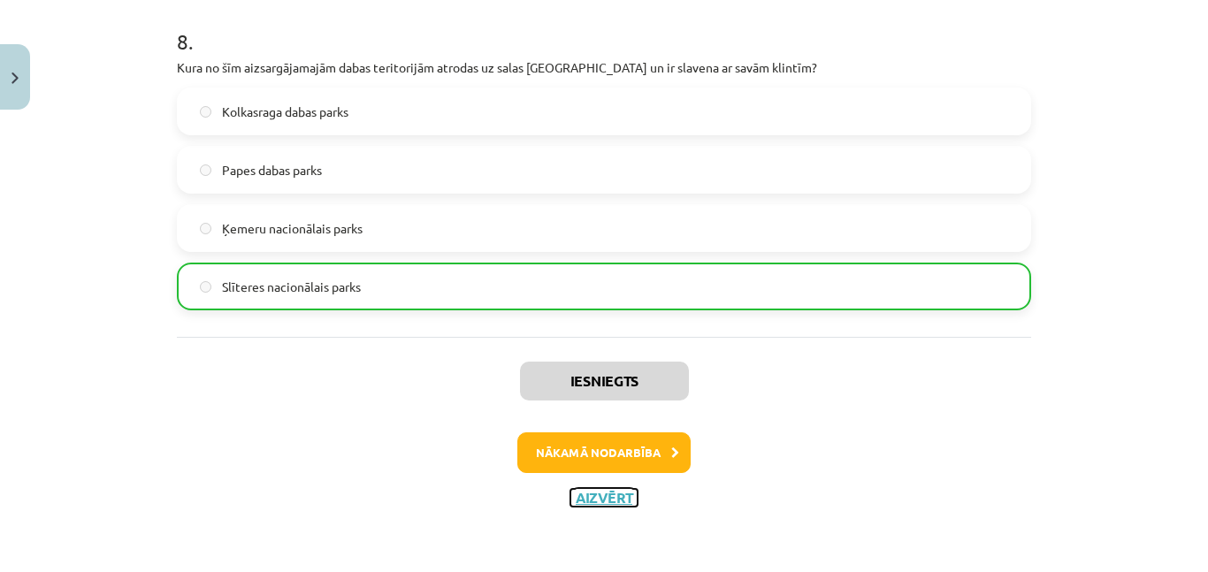
click at [611, 496] on button "Aizvērt" at bounding box center [603, 498] width 67 height 18
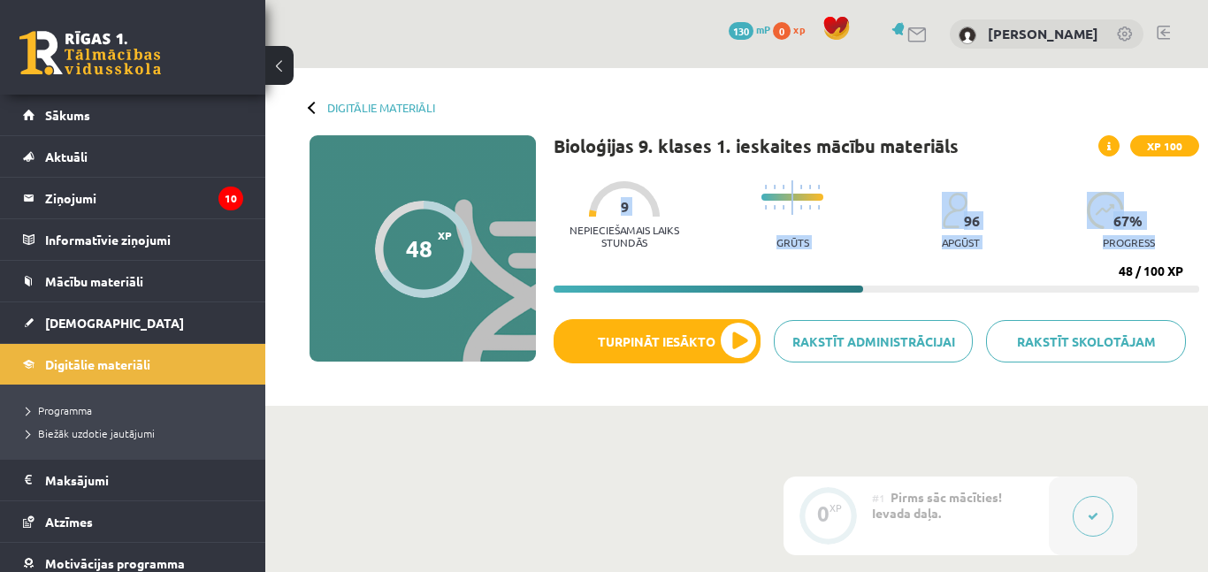
drag, startPoint x: 655, startPoint y: 246, endPoint x: 662, endPoint y: 261, distance: 16.6
click at [662, 261] on div "Nepieciešamais laiks stundās 9 Grūts 96 apgūst 67 % progress 48 / 100 XP" at bounding box center [875, 232] width 645 height 121
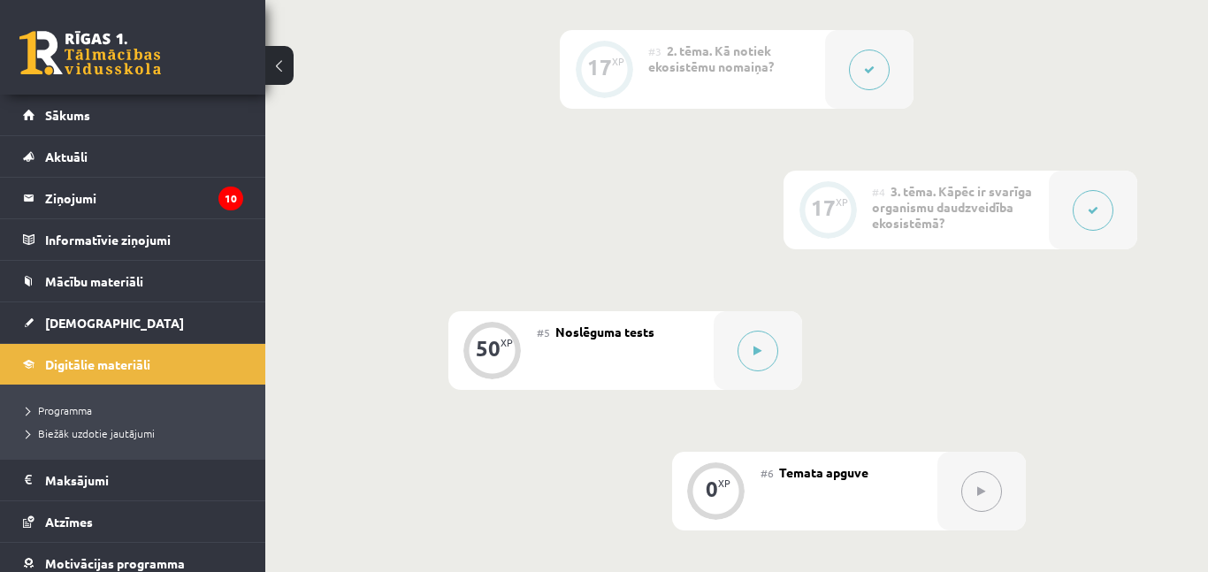
scroll to position [688, 0]
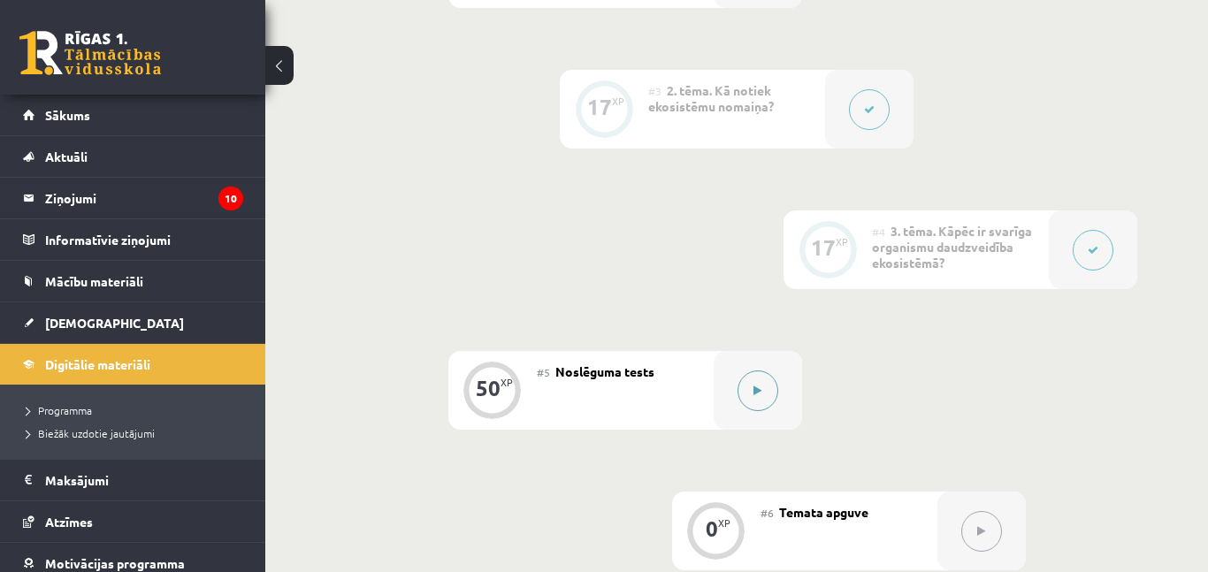
click at [740, 389] on button at bounding box center [757, 390] width 41 height 41
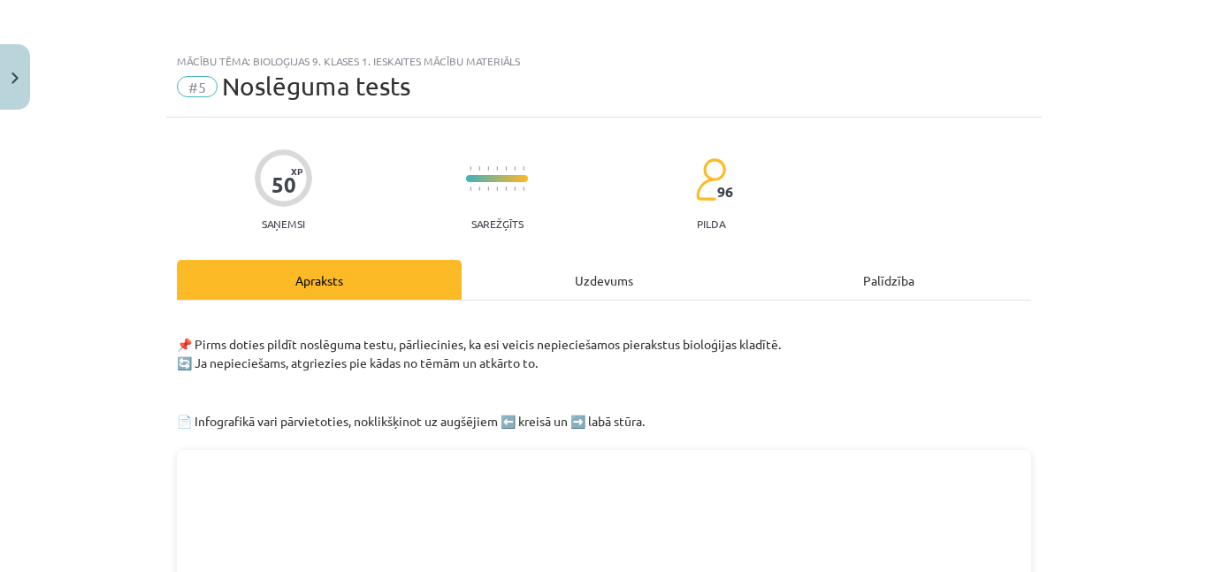
click at [617, 283] on div "Uzdevums" at bounding box center [604, 280] width 285 height 40
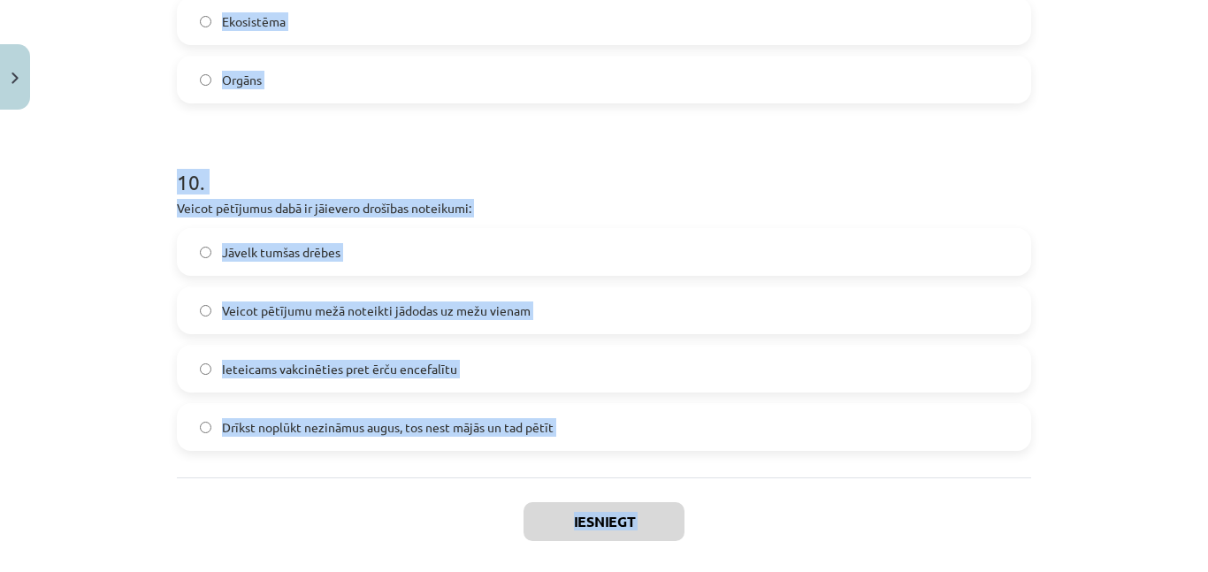
scroll to position [4170, 0]
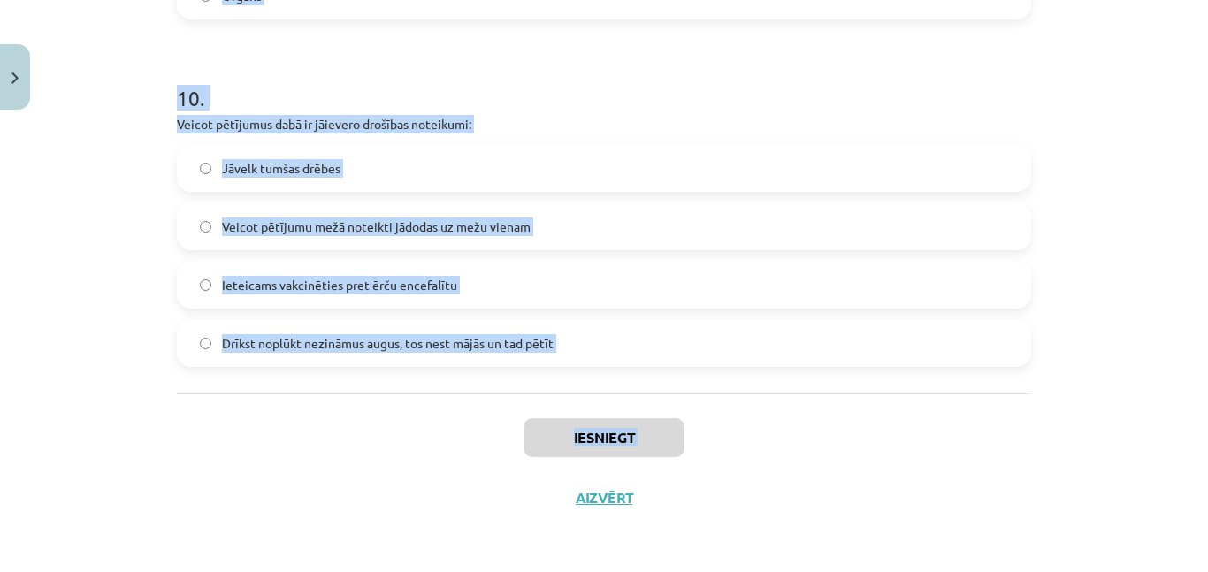
drag, startPoint x: 157, startPoint y: 381, endPoint x: 282, endPoint y: 571, distance: 227.3
click at [282, 571] on div "Mācību tēma: Bioloģijas 9. klases 1. ieskaites mācību materiāls #5 Noslēguma te…" at bounding box center [604, 286] width 1208 height 572
click at [217, 425] on div "Iesniegt Aizvērt" at bounding box center [604, 455] width 854 height 124
drag, startPoint x: 154, startPoint y: 374, endPoint x: 605, endPoint y: 360, distance: 451.2
click at [605, 360] on div "Mācību tēma: Bioloģijas 9. klases 1. ieskaites mācību materiāls #5 Noslēguma te…" at bounding box center [604, 286] width 1208 height 572
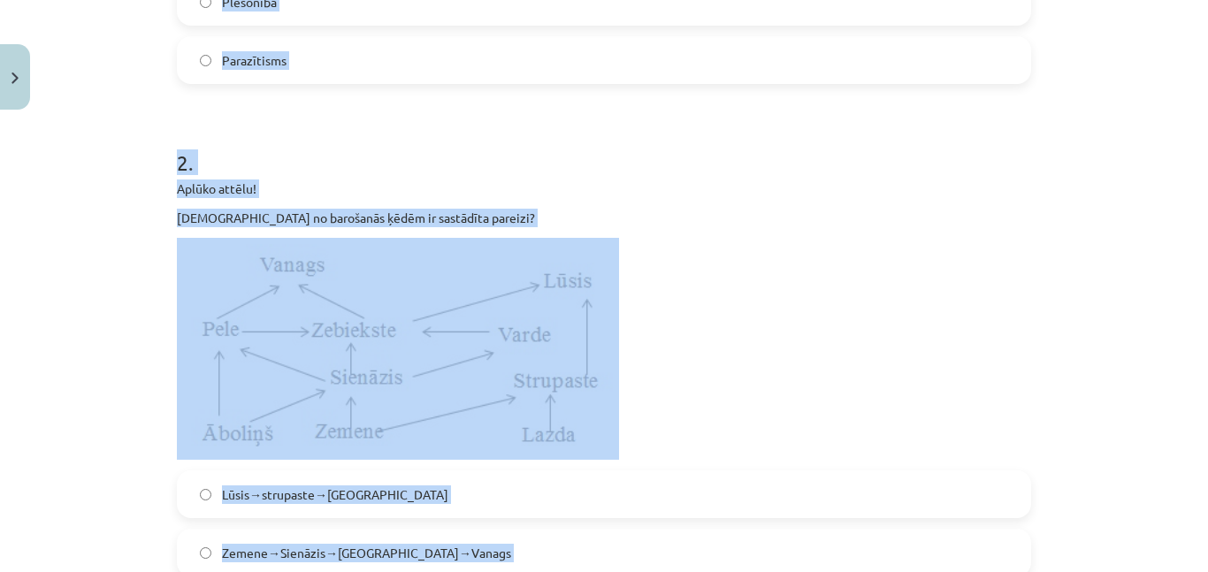
scroll to position [0, 0]
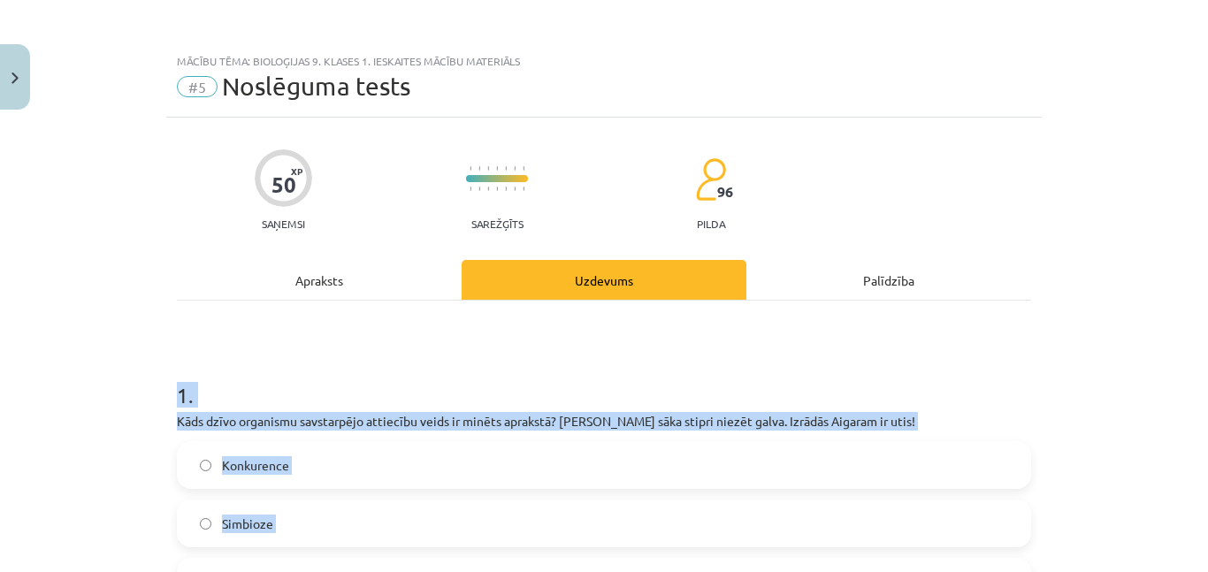
click at [74, 286] on div "Mācību tēma: Bioloģijas 9. klases 1. ieskaites mācību materiāls #5 Noslēguma te…" at bounding box center [604, 286] width 1208 height 572
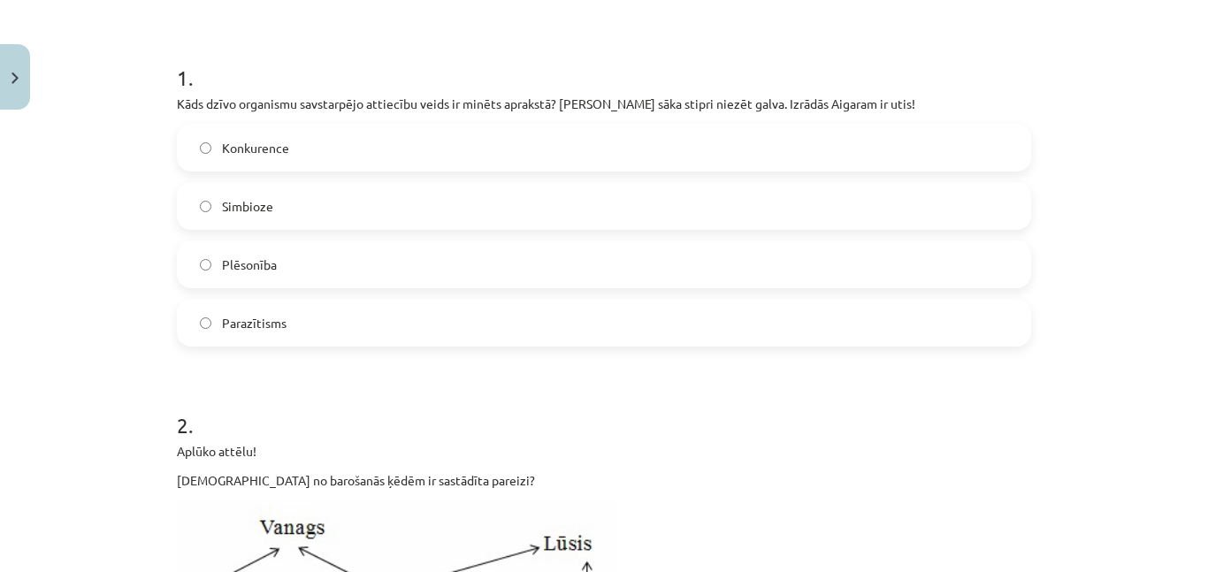
scroll to position [320, 0]
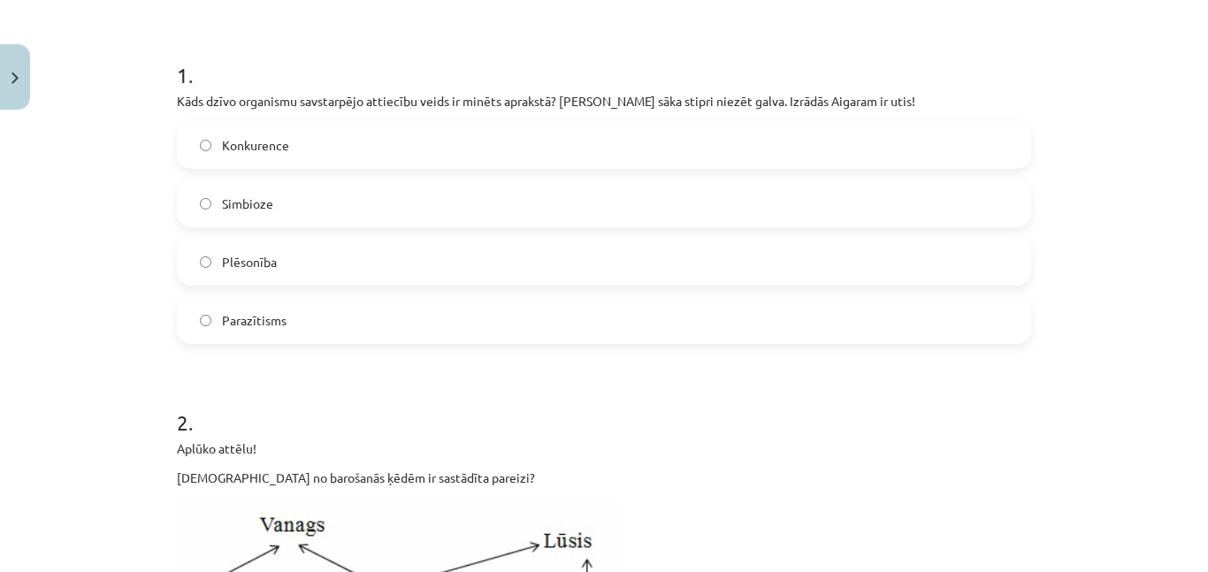
click at [313, 315] on label "Parazītisms" at bounding box center [604, 320] width 851 height 44
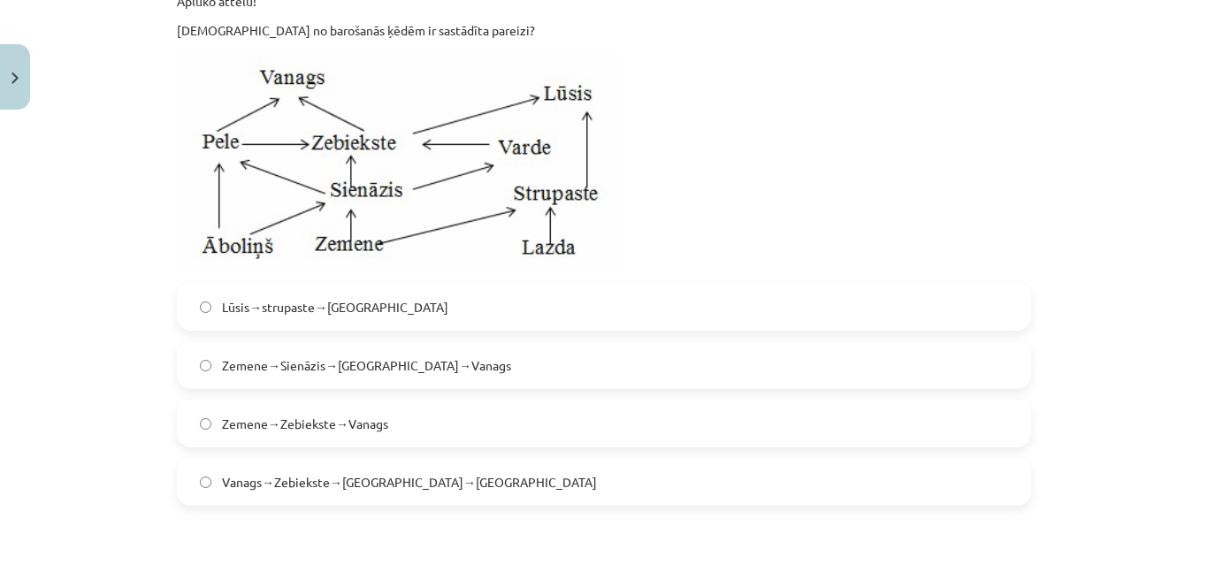
scroll to position [765, 0]
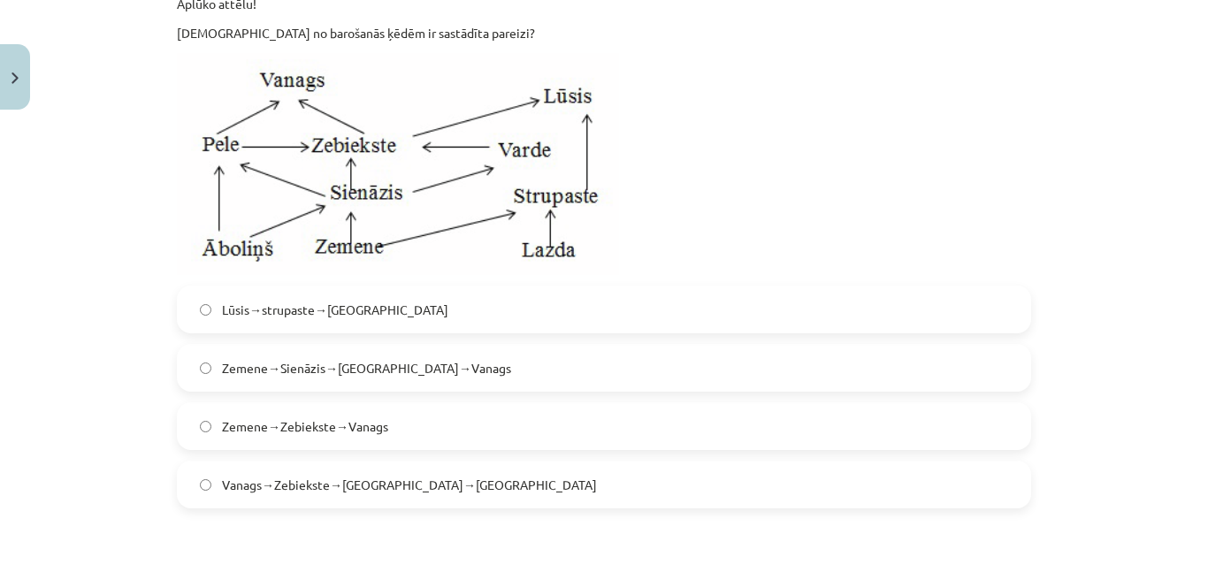
click at [286, 417] on span "Zemene→Zebiekste→Vanags" at bounding box center [305, 426] width 166 height 19
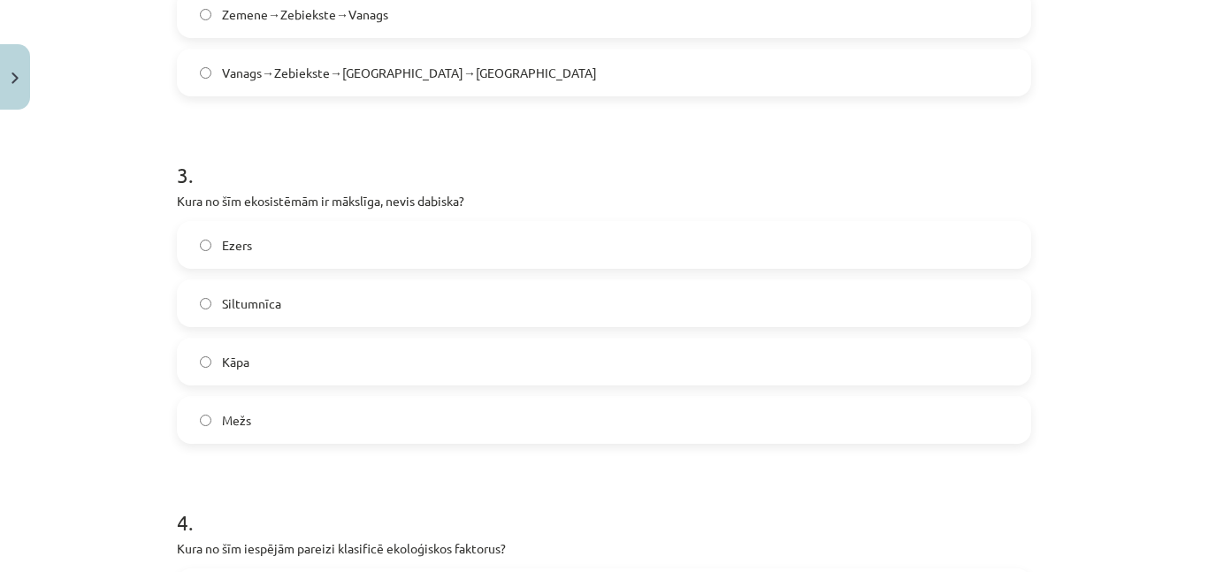
scroll to position [1179, 0]
click at [260, 314] on label "Siltumnīca" at bounding box center [604, 301] width 851 height 44
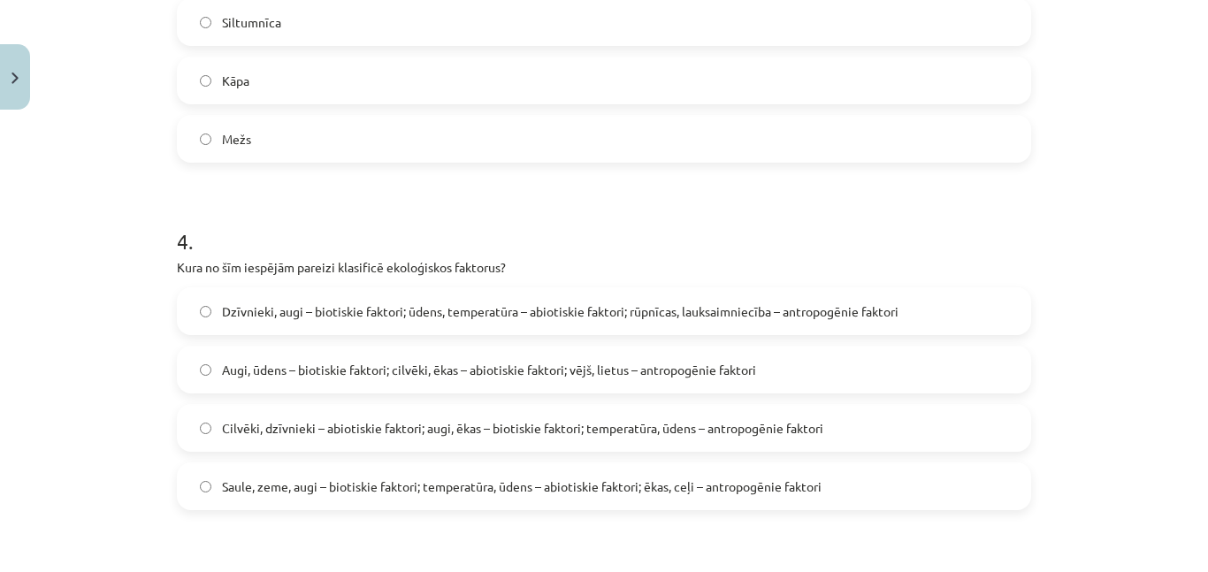
scroll to position [1470, 0]
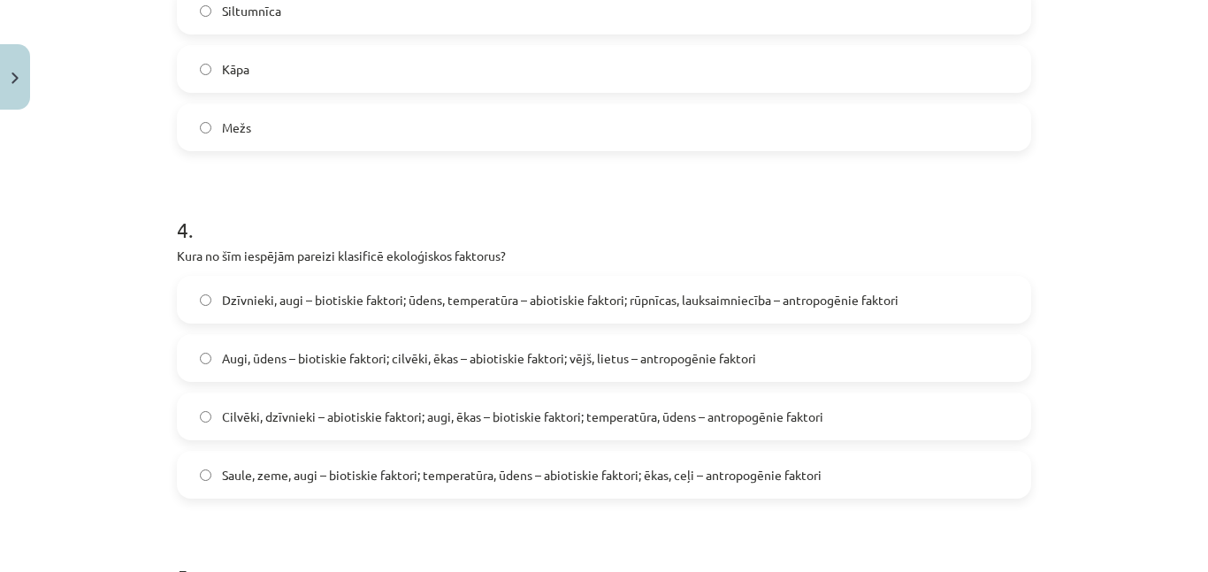
click at [325, 306] on span "Dzīvnieki, augi – biotiskie faktori; ūdens, temperatūra – abiotiskie faktori; r…" at bounding box center [560, 300] width 676 height 19
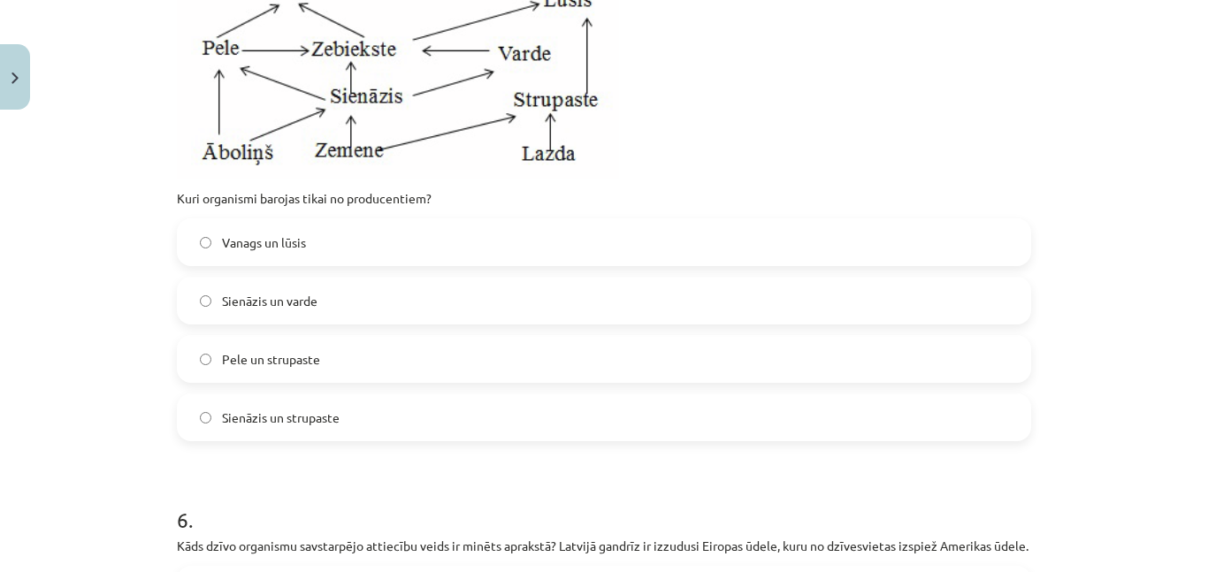
scroll to position [2137, 0]
click at [320, 354] on label "Pele un strupaste" at bounding box center [604, 358] width 851 height 44
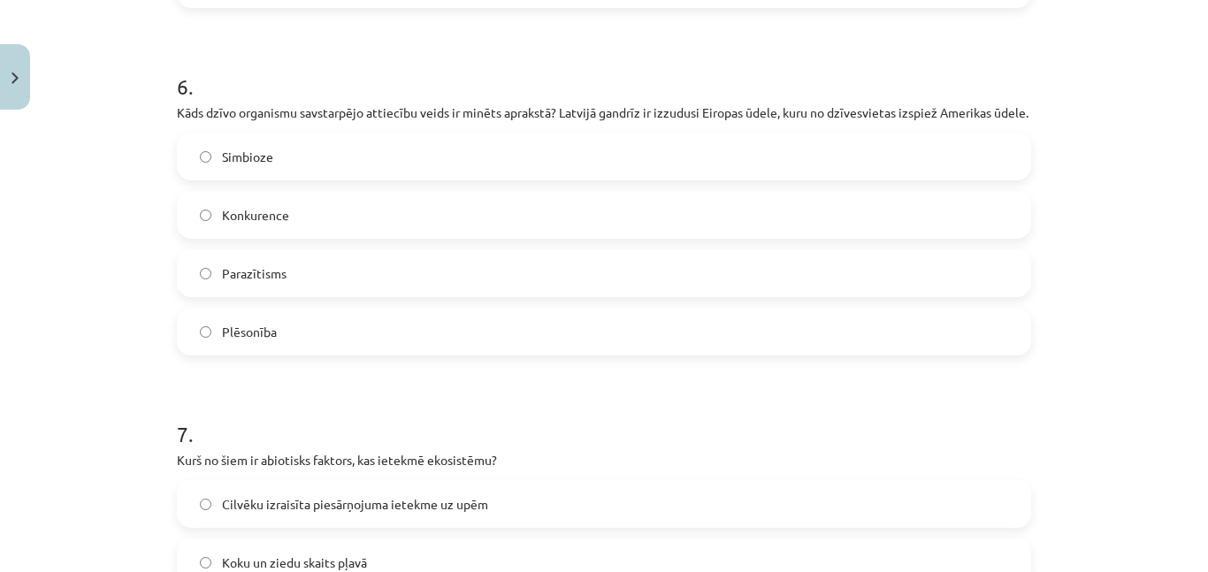
scroll to position [2570, 0]
click at [400, 236] on label "Konkurence" at bounding box center [604, 214] width 851 height 44
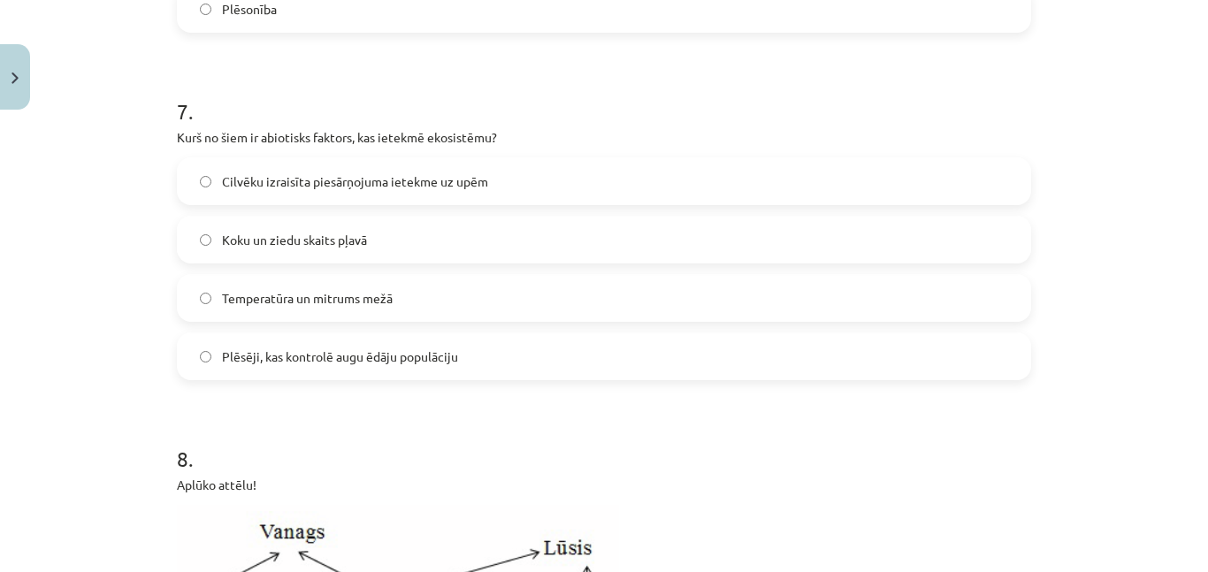
scroll to position [2896, 0]
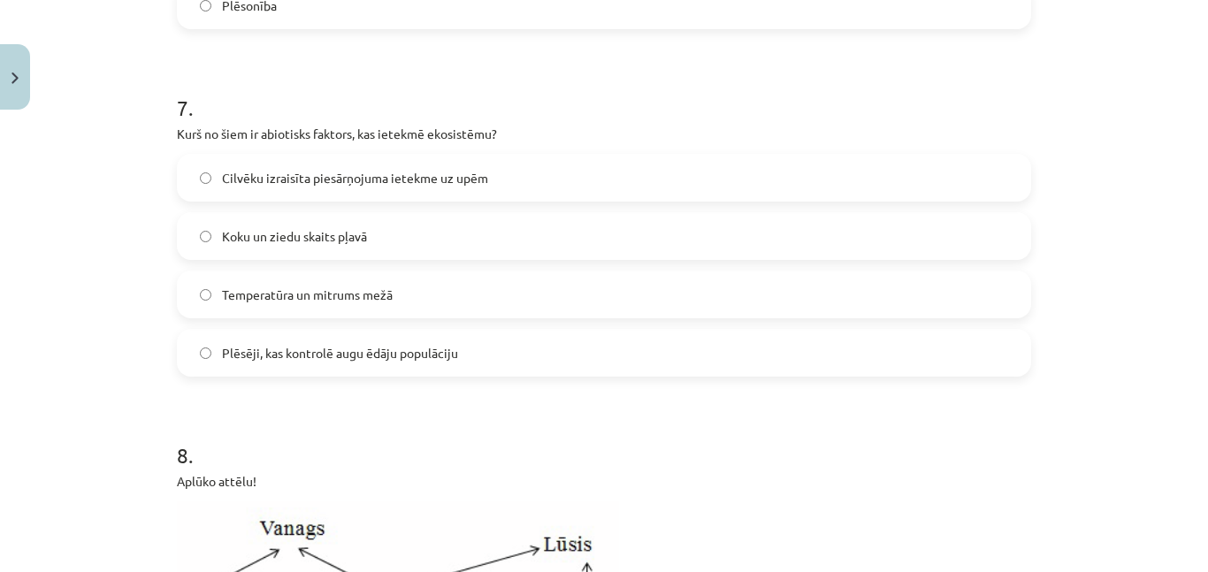
click at [263, 304] on span "Temperatūra un mitrums mežā" at bounding box center [307, 295] width 171 height 19
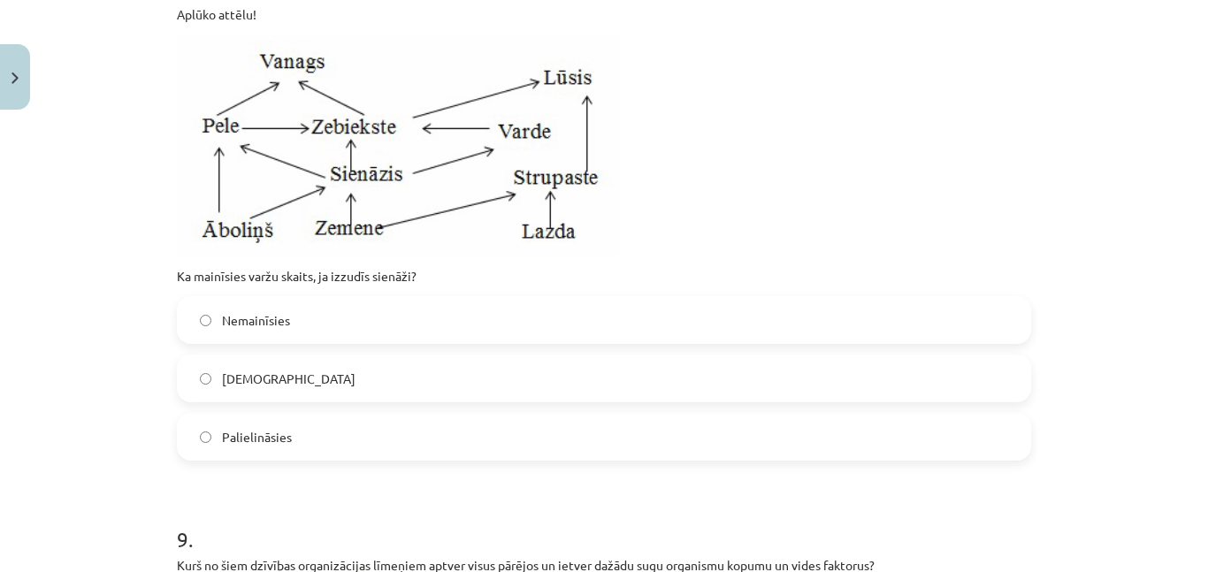
scroll to position [3361, 0]
click at [267, 390] on span "Samazināsies" at bounding box center [289, 380] width 134 height 19
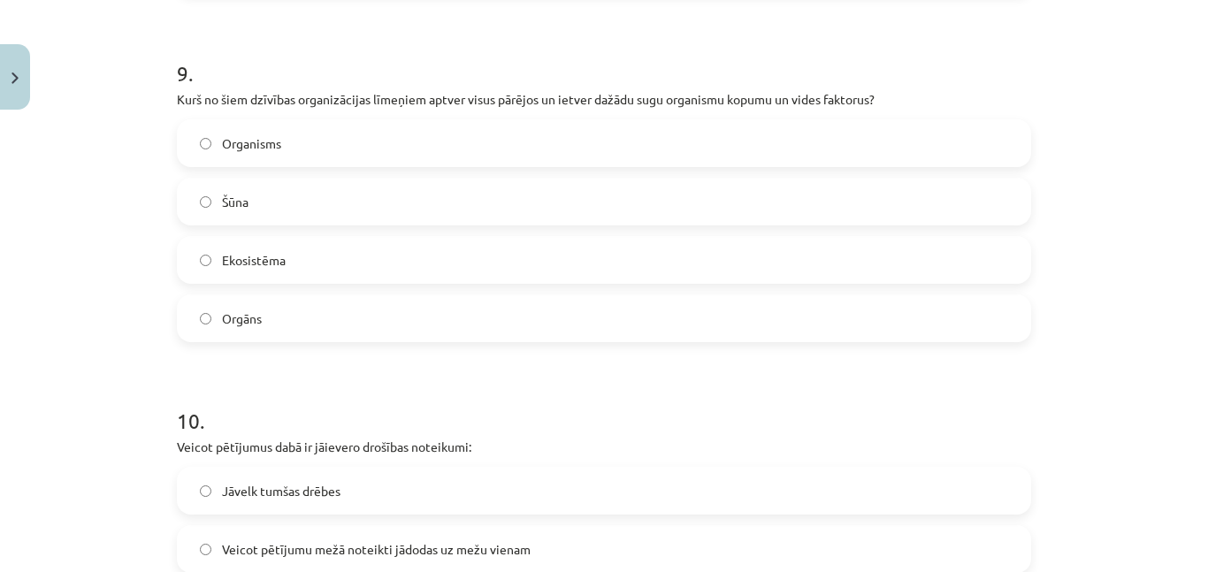
scroll to position [3829, 0]
click at [278, 281] on label "Ekosistēma" at bounding box center [604, 259] width 851 height 44
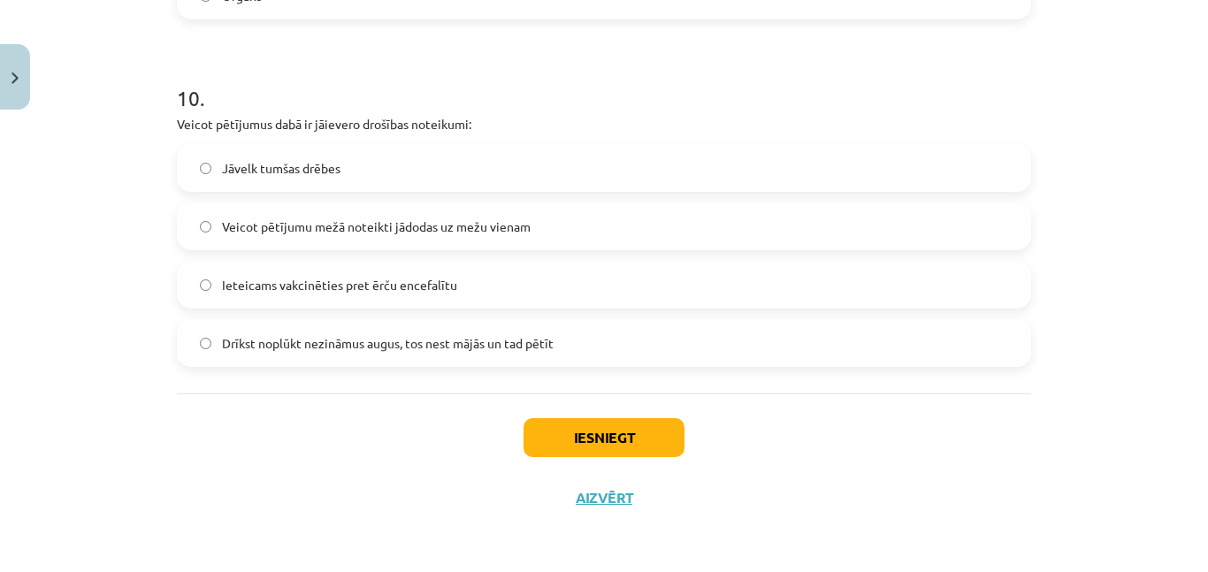
scroll to position [4170, 0]
click at [355, 271] on label "Ieteicams vakcinēties pret ērču encefalītu" at bounding box center [604, 285] width 851 height 44
click at [611, 451] on button "Iesniegt" at bounding box center [603, 437] width 161 height 39
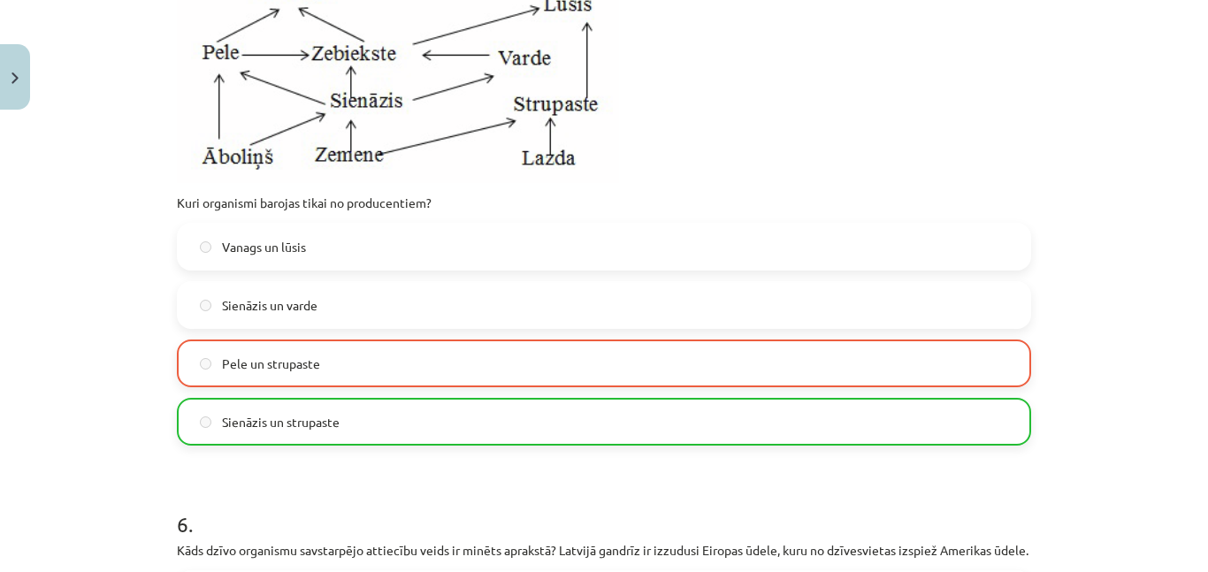
scroll to position [4226, 0]
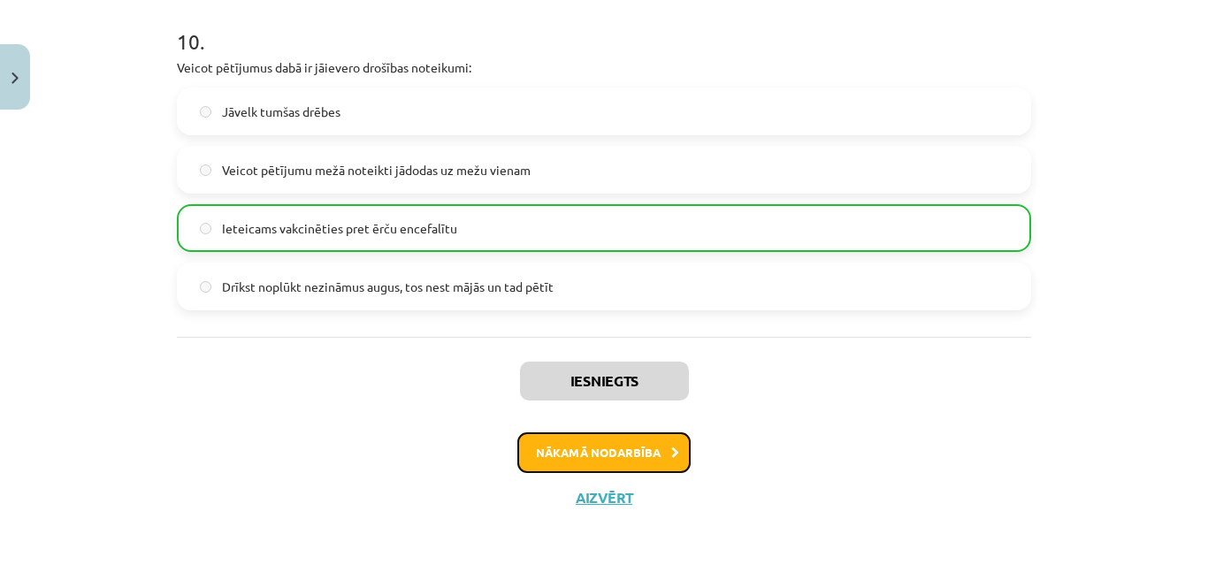
click at [614, 458] on button "Nākamā nodarbība" at bounding box center [603, 452] width 173 height 41
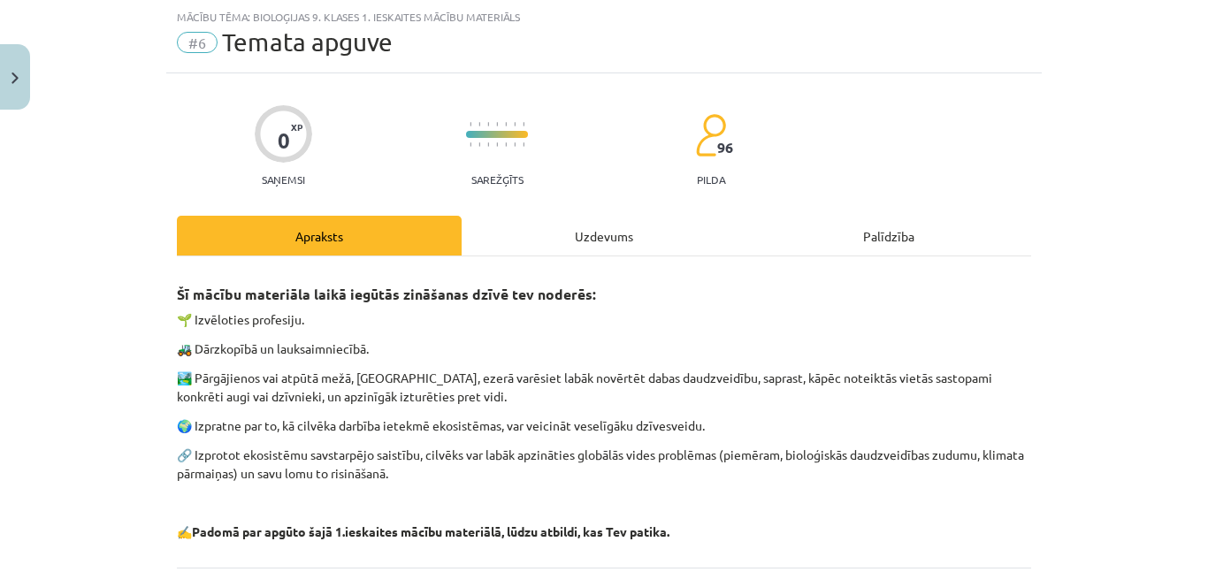
scroll to position [218, 0]
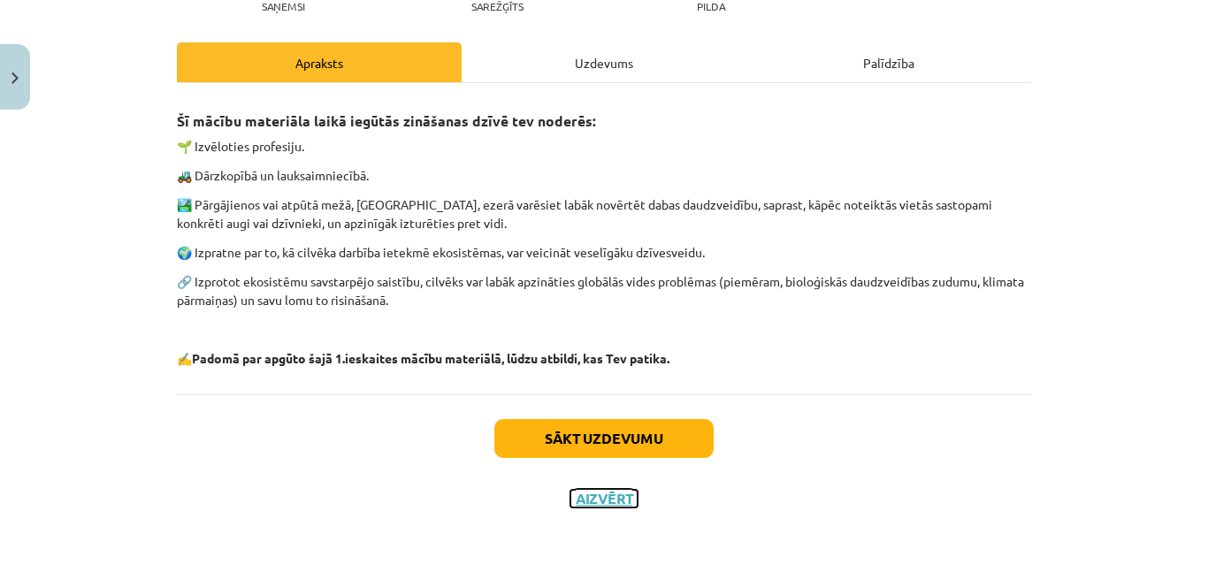
click at [610, 492] on button "Aizvērt" at bounding box center [603, 499] width 67 height 18
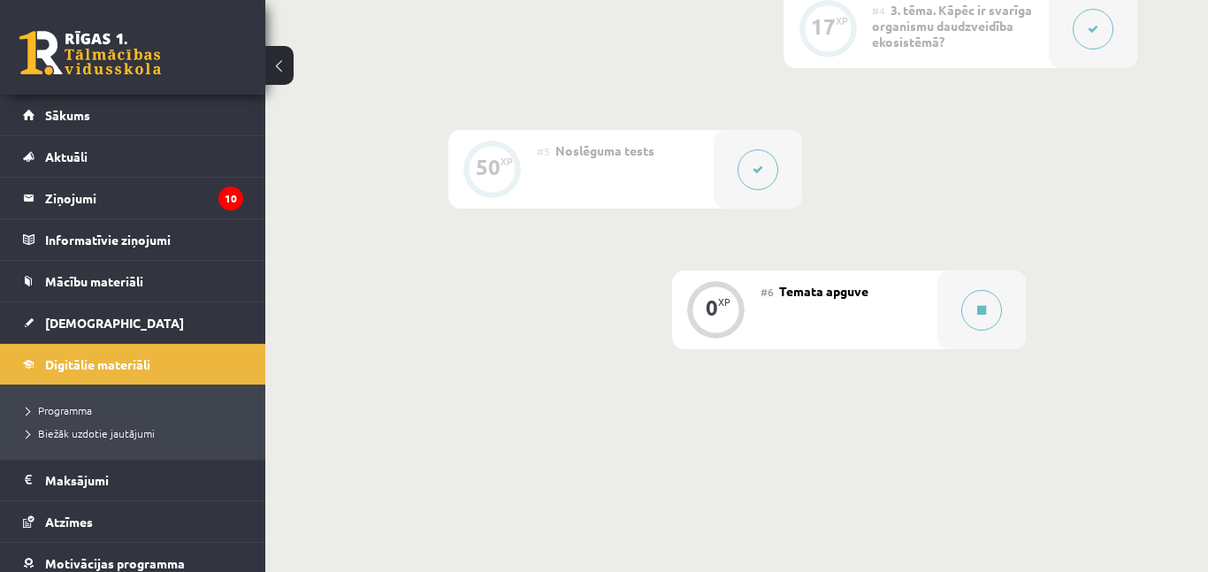
scroll to position [996, 0]
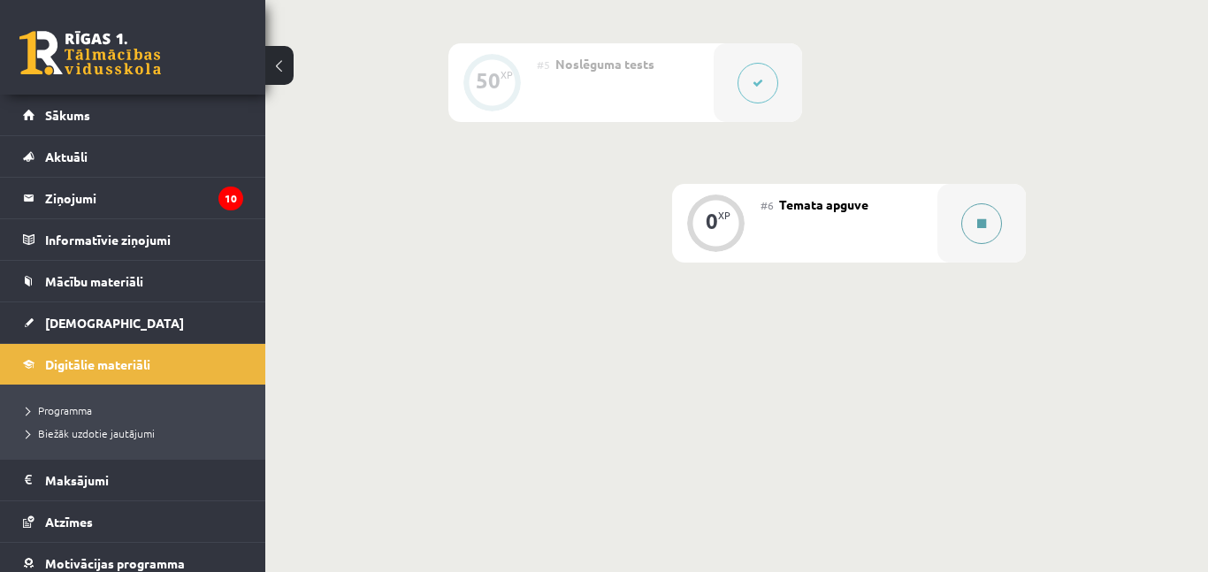
click at [949, 225] on div at bounding box center [981, 223] width 88 height 79
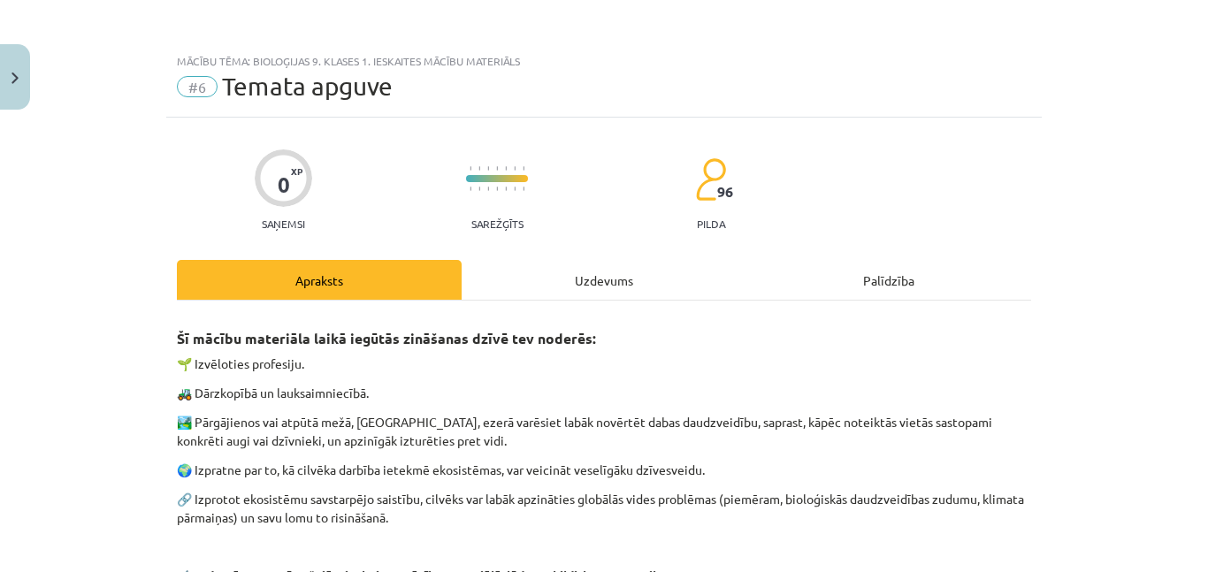
click at [618, 277] on div "Uzdevums" at bounding box center [604, 280] width 285 height 40
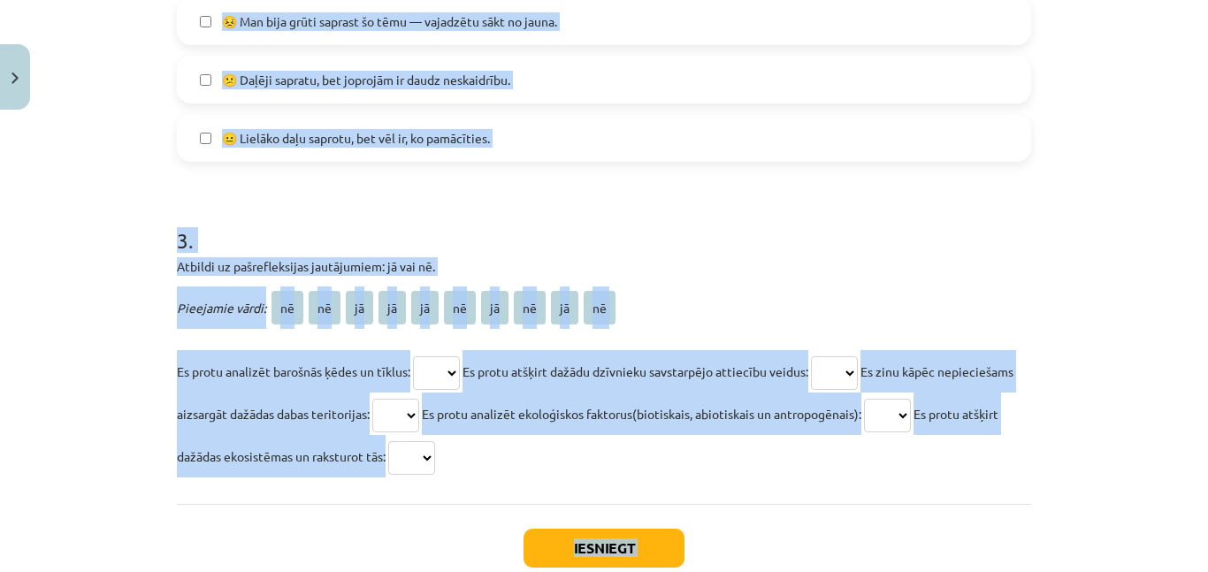
scroll to position [1340, 0]
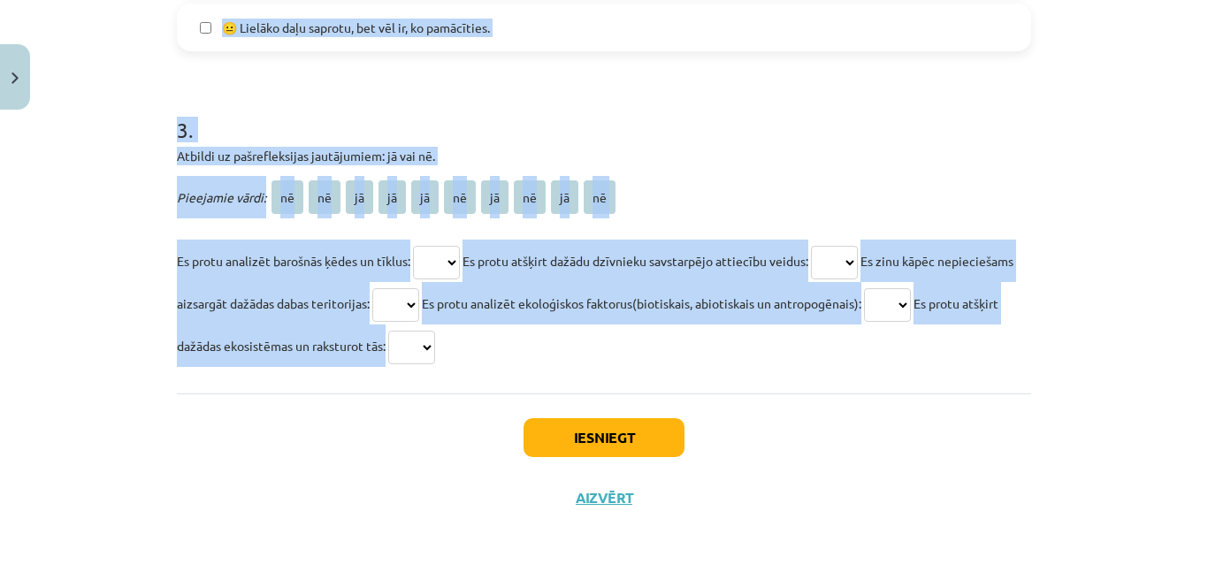
drag, startPoint x: 147, startPoint y: 360, endPoint x: 705, endPoint y: 356, distance: 557.9
click at [705, 356] on div "Mācību tēma: Bioloģijas 9. klases 1. ieskaites mācību materiāls #6 Temata apguv…" at bounding box center [604, 286] width 1208 height 572
click at [705, 356] on p "Es protu analizēt barošnās ķēdes un tīklus: ** ** ** ** ** ** ** ** ** ** Es pr…" at bounding box center [604, 303] width 854 height 127
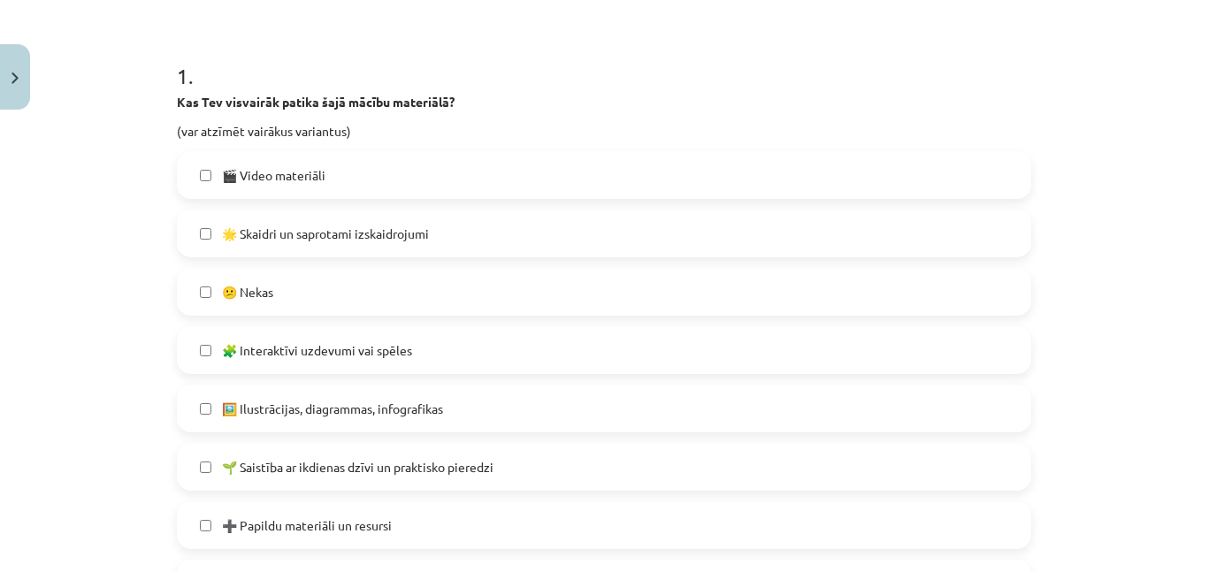
scroll to position [318, 0]
click at [430, 196] on label "🎬 Video materiāli" at bounding box center [604, 176] width 851 height 44
click at [416, 245] on label "🌟 Skaidri un saprotami izskaidrojumi" at bounding box center [604, 234] width 851 height 44
click at [280, 343] on span "🧩 Interaktīvi uzdevumi vai spēles" at bounding box center [317, 351] width 190 height 19
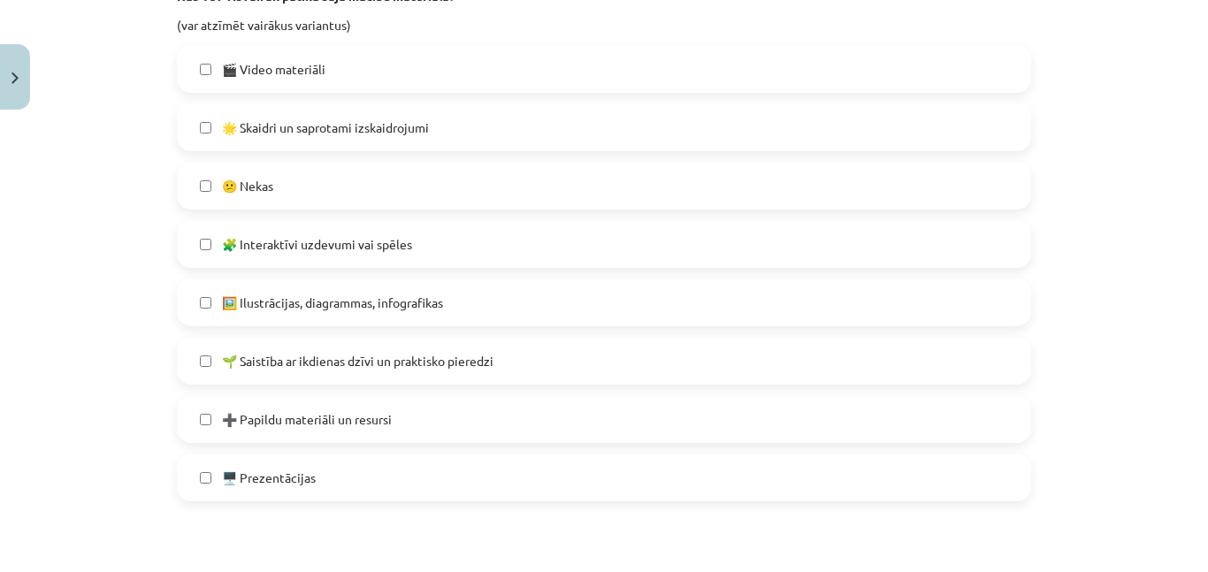
scroll to position [431, 0]
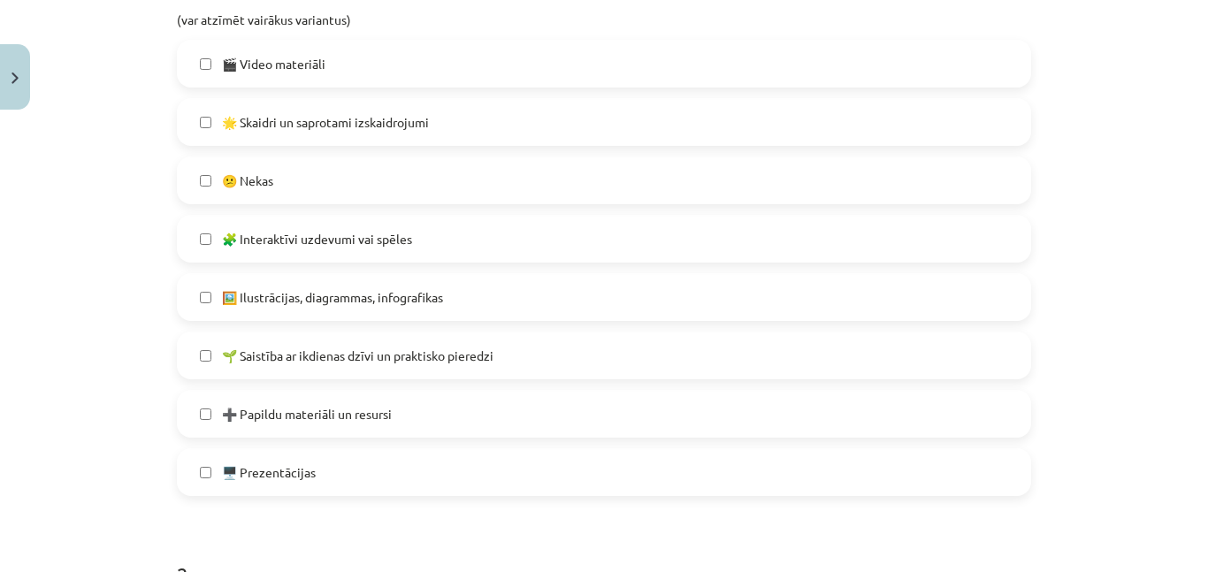
click at [377, 276] on label "🖼️ Ilustrācijas, diagrammas, infografikas" at bounding box center [604, 297] width 851 height 44
click at [367, 485] on label "🖥️ Prezentācijas" at bounding box center [604, 472] width 851 height 44
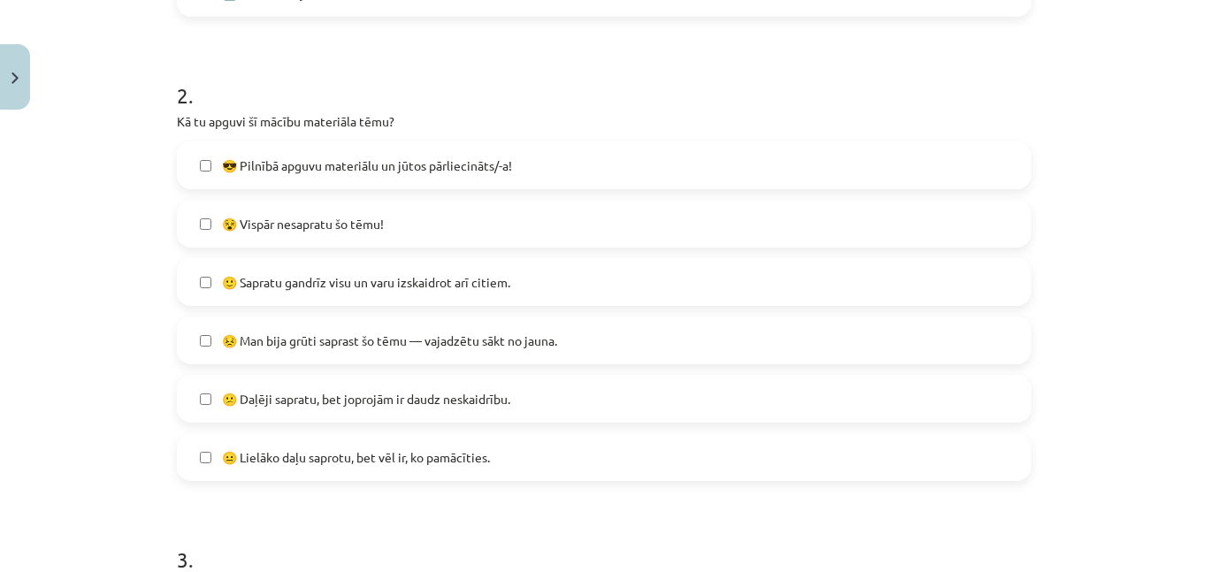
scroll to position [936, 0]
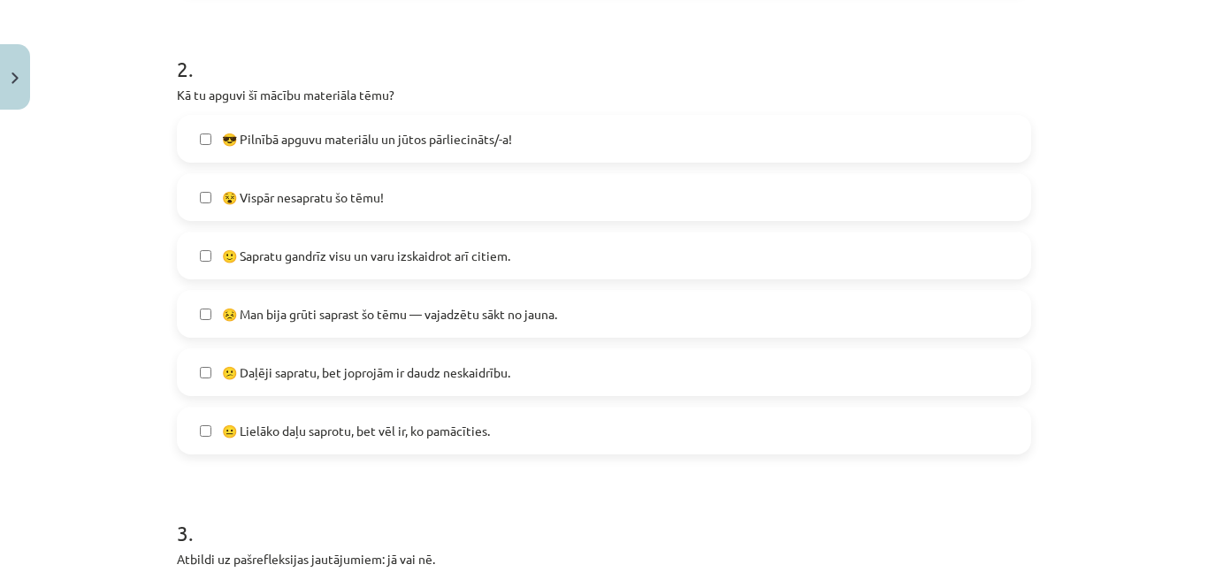
click at [553, 263] on label "🙂 Sapratu gandrīz visu un varu izskaidrot arī citiem." at bounding box center [604, 255] width 851 height 44
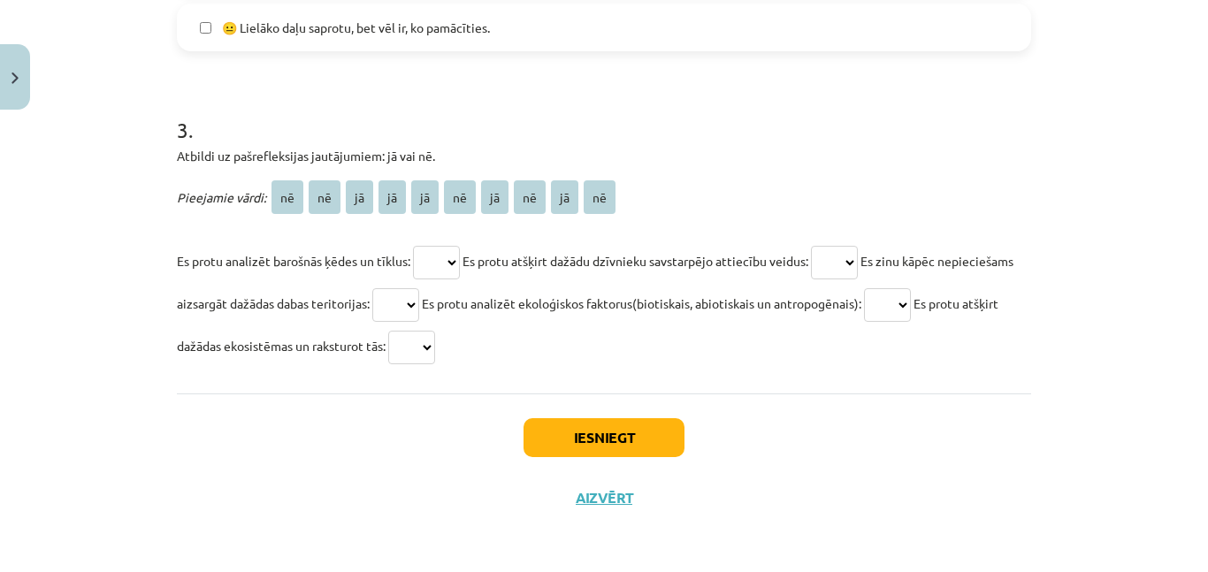
click at [434, 258] on select "** ** ** ** ** ** ** ** ** **" at bounding box center [436, 263] width 47 height 34
select select "**"
click at [418, 246] on select "** ** ** ** ** ** ** ** ** **" at bounding box center [436, 263] width 47 height 34
click at [858, 267] on select "** ** ** ** ** ** ** ** ** **" at bounding box center [834, 263] width 47 height 34
select select "**"
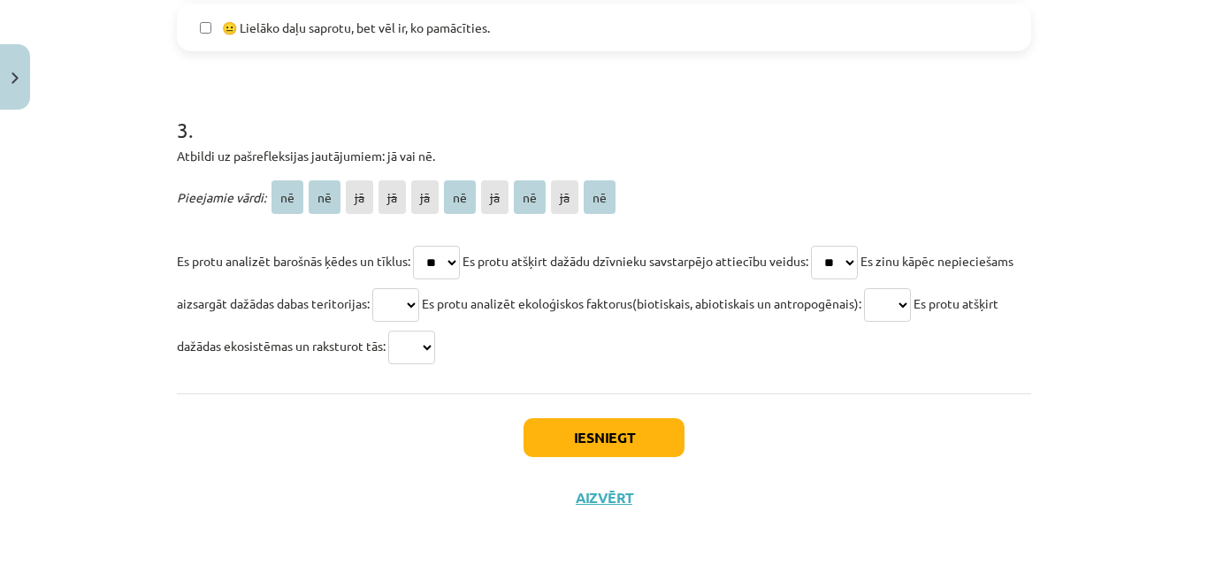
click at [824, 246] on select "** ** ** ** ** ** ** ** ** **" at bounding box center [834, 263] width 47 height 34
click at [911, 300] on select "** ** ** ** ** ** ** ** ** **" at bounding box center [887, 305] width 47 height 34
select select "**"
click at [880, 288] on select "** ** ** ** ** ** ** ** ** **" at bounding box center [887, 305] width 47 height 34
click at [402, 302] on select "** ** ** ** ** ** ** ** ** **" at bounding box center [395, 305] width 47 height 34
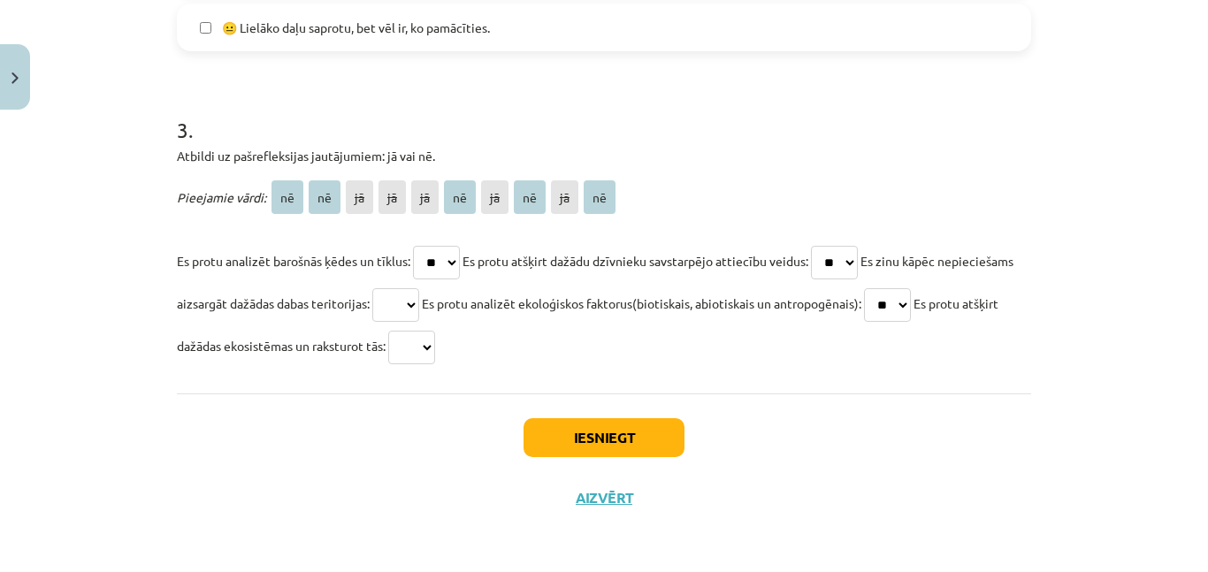
select select "**"
click at [378, 288] on select "** ** ** ** ** ** ** ** ** **" at bounding box center [395, 305] width 47 height 34
click at [426, 353] on select "** ** ** ** ** ** ** ** ** **" at bounding box center [411, 348] width 47 height 34
select select "**"
click at [394, 331] on select "** ** ** ** ** ** ** ** ** **" at bounding box center [411, 348] width 47 height 34
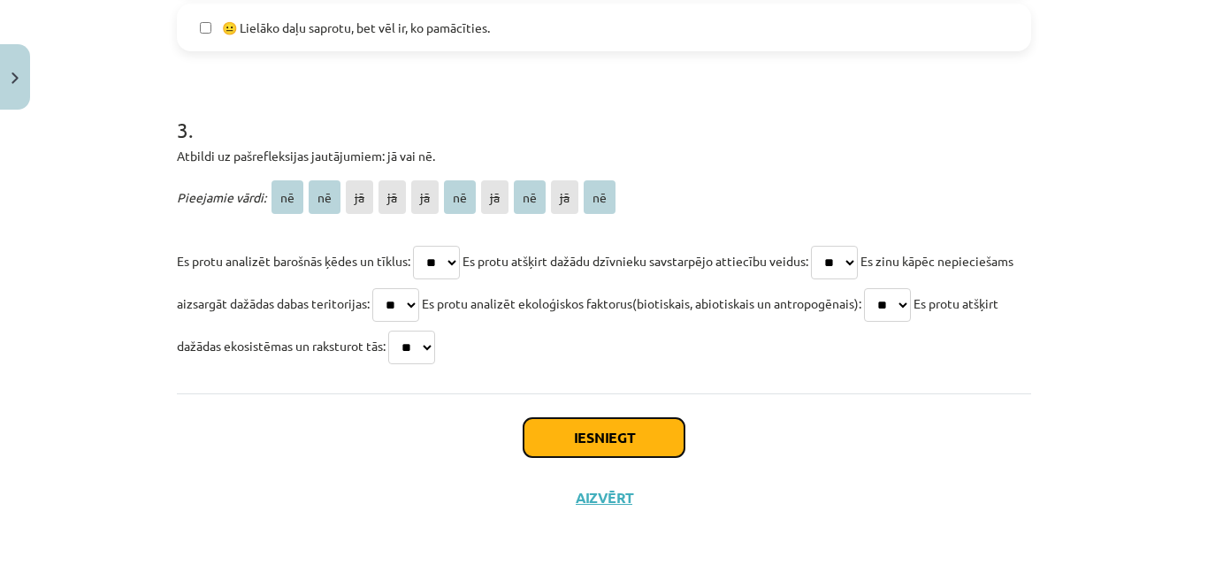
click at [596, 433] on button "Iesniegt" at bounding box center [603, 437] width 161 height 39
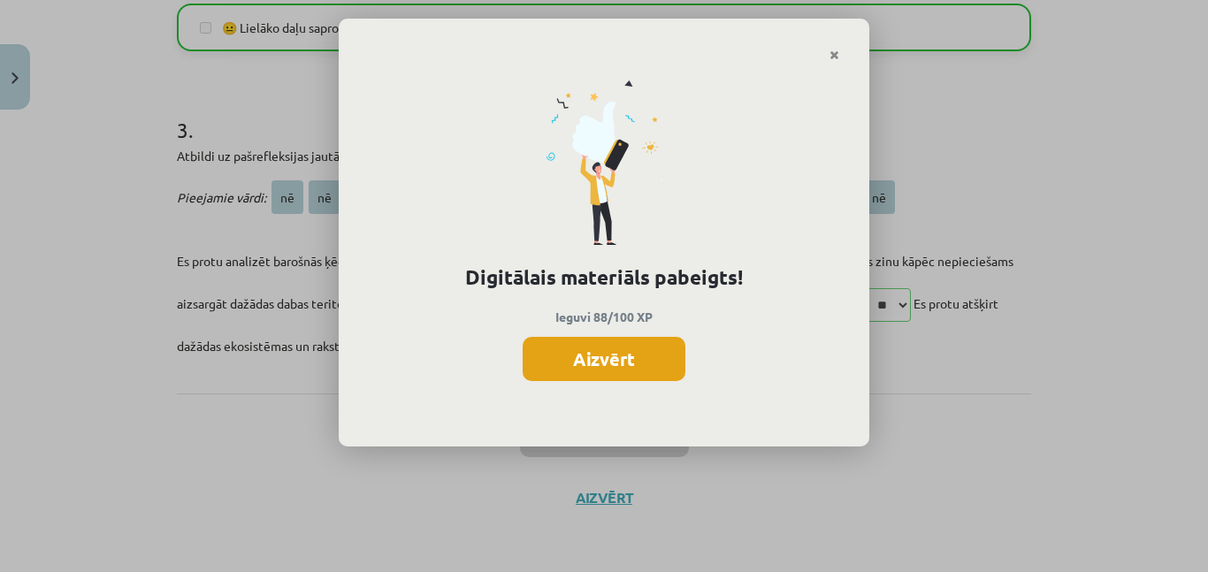
click at [650, 363] on button "Aizvērt" at bounding box center [604, 359] width 163 height 44
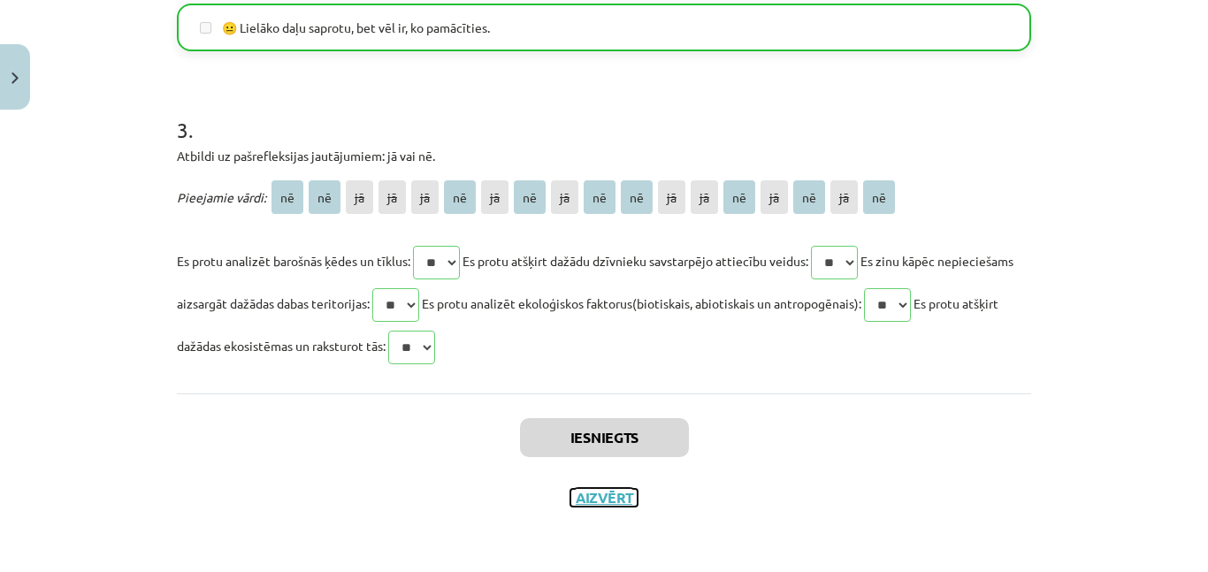
click at [598, 506] on button "Aizvērt" at bounding box center [603, 498] width 67 height 18
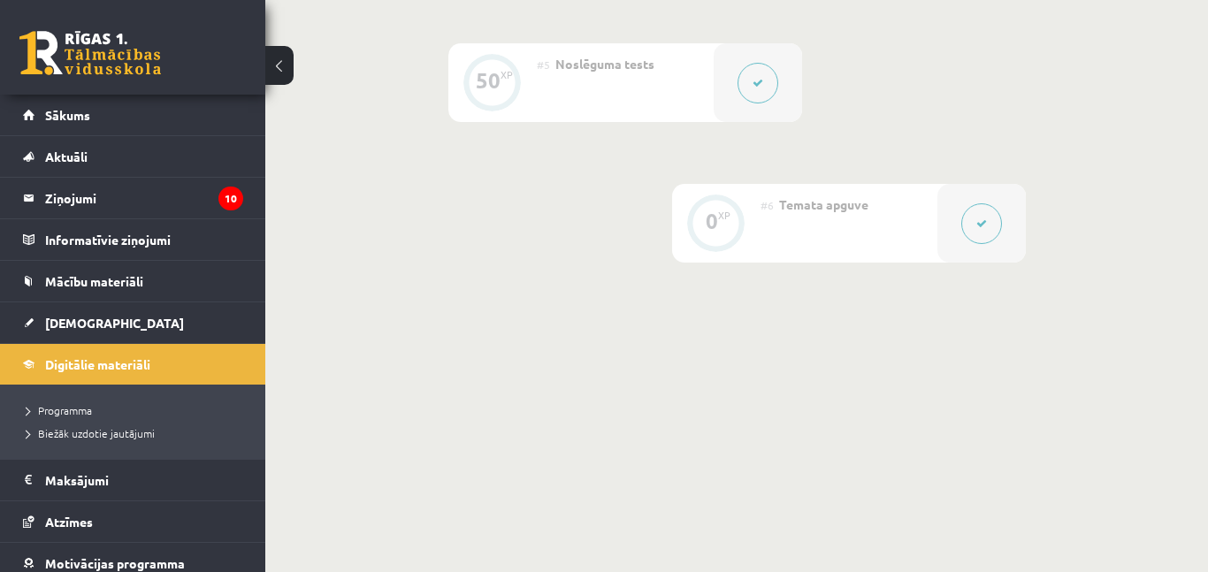
scroll to position [0, 0]
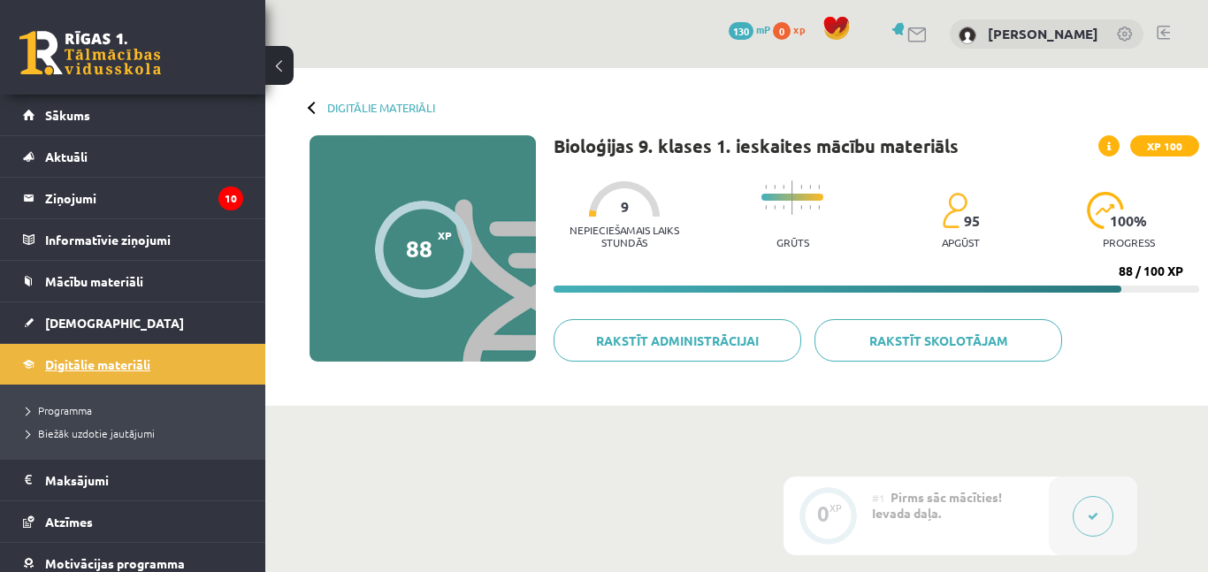
click at [121, 374] on link "Digitālie materiāli" at bounding box center [133, 364] width 220 height 41
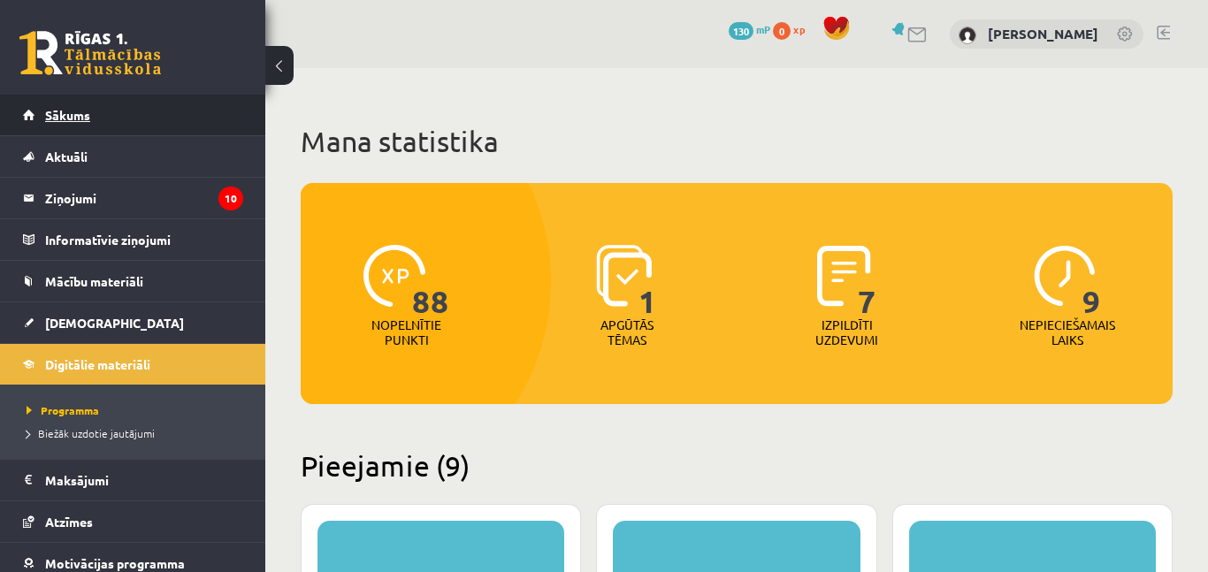
click at [121, 119] on link "Sākums" at bounding box center [133, 115] width 220 height 41
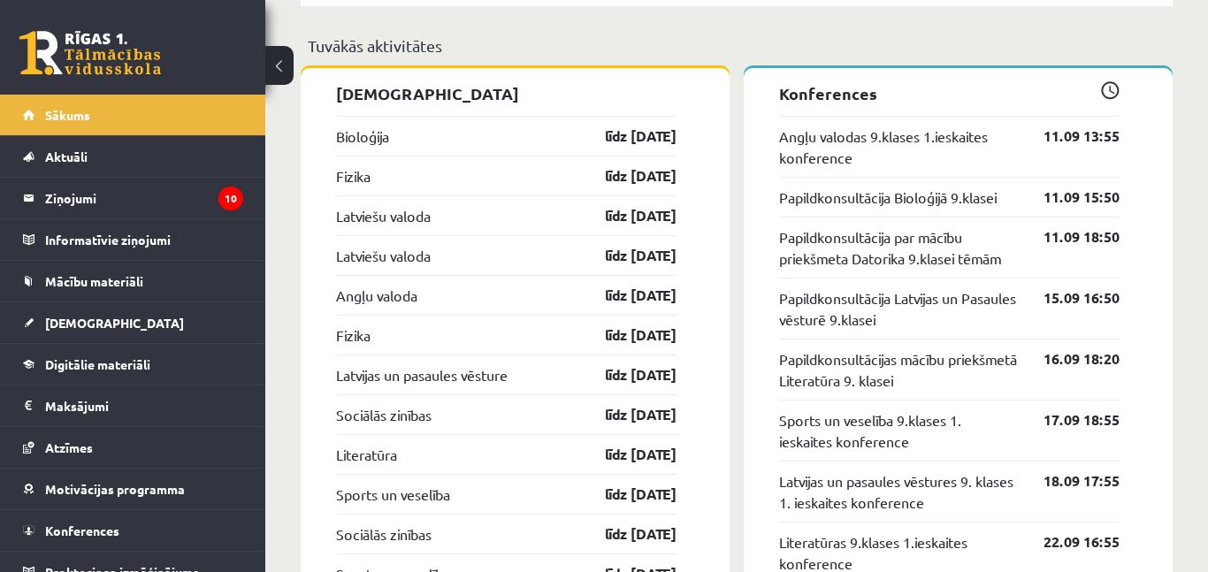
scroll to position [1731, 0]
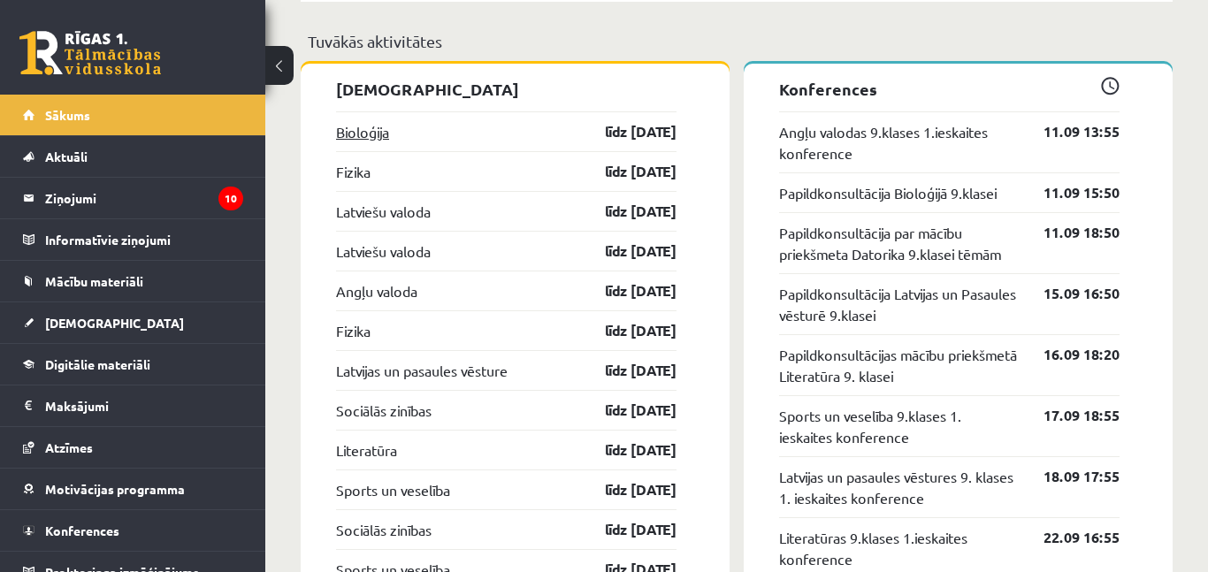
click at [359, 133] on link "Bioloģija" at bounding box center [362, 131] width 53 height 21
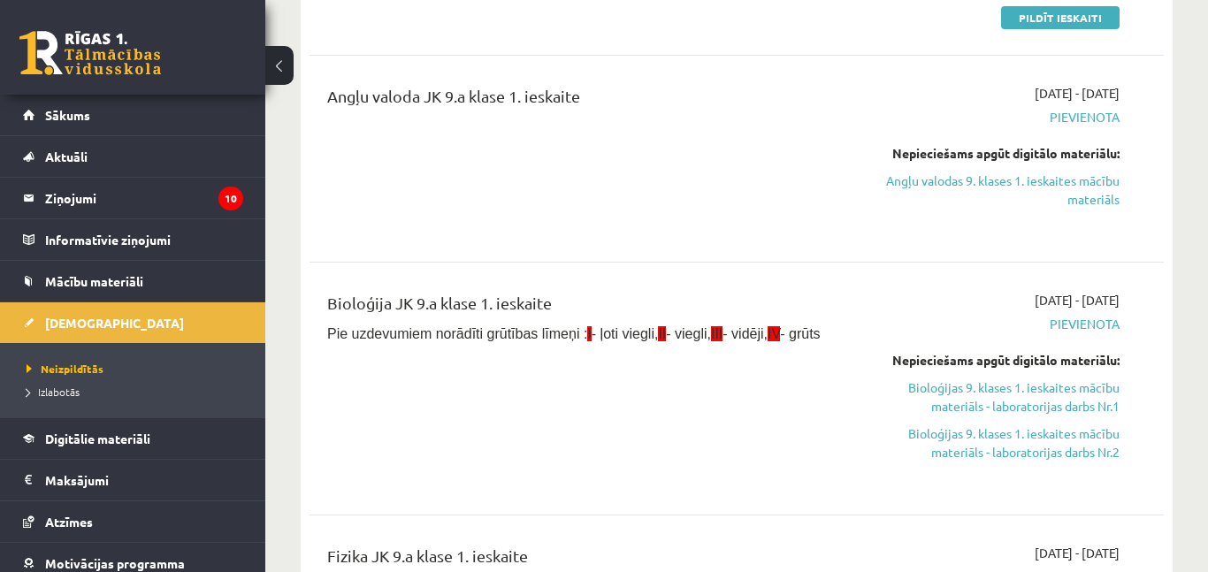
scroll to position [422, 0]
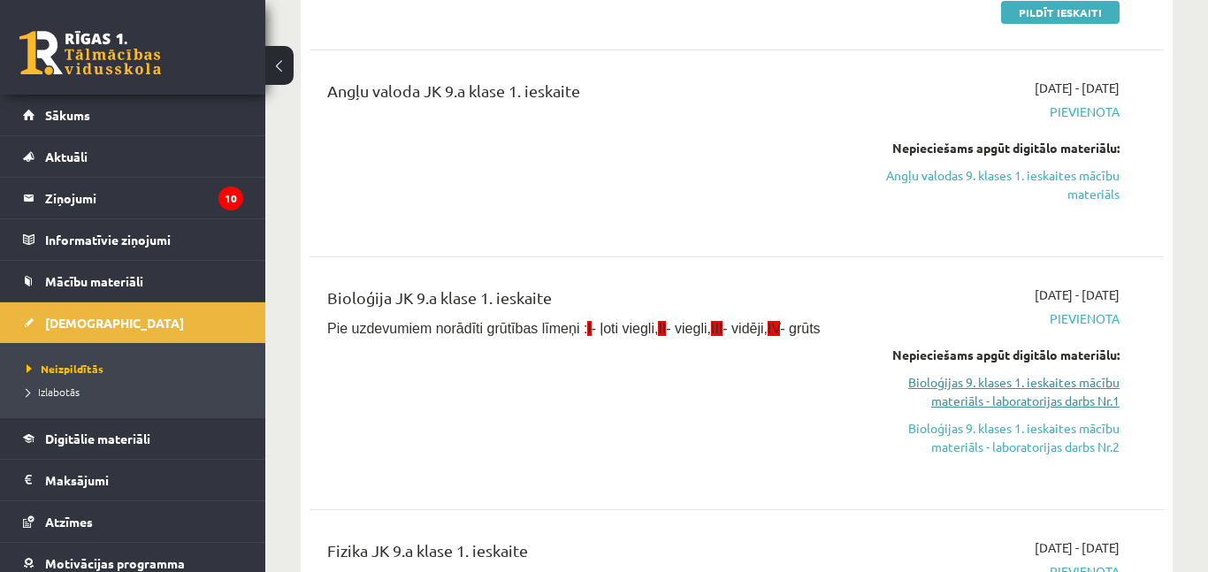
click at [1050, 376] on link "Bioloģijas 9. klases 1. ieskaites mācību materiāls - laboratorijas darbs Nr.1" at bounding box center [996, 391] width 247 height 37
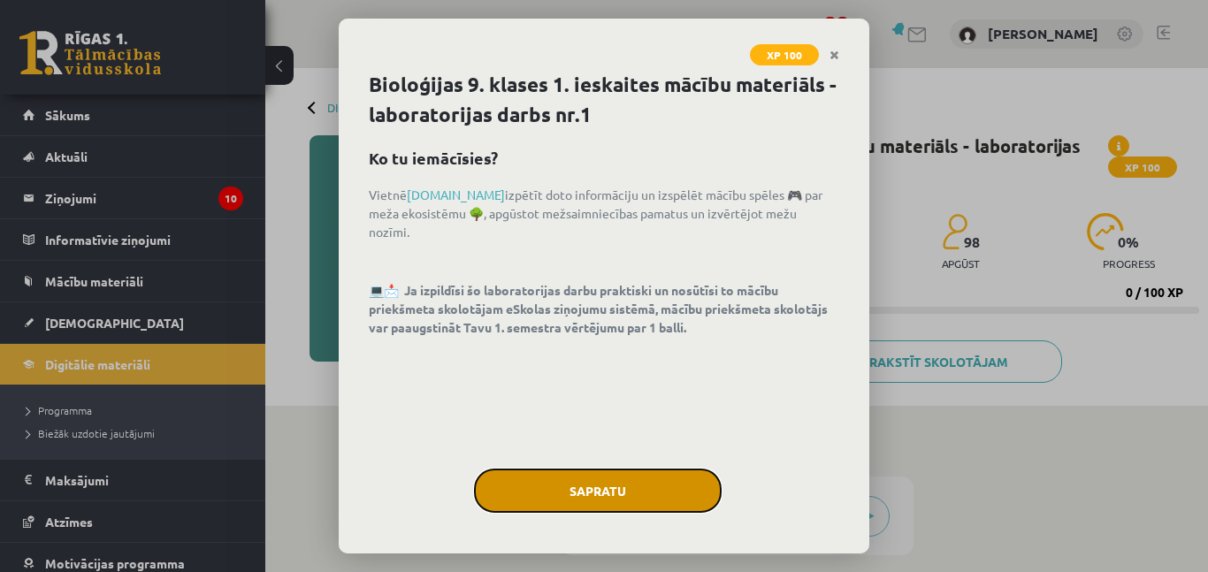
click at [585, 487] on button "Sapratu" at bounding box center [598, 491] width 248 height 44
